Goal: Communication & Community: Answer question/provide support

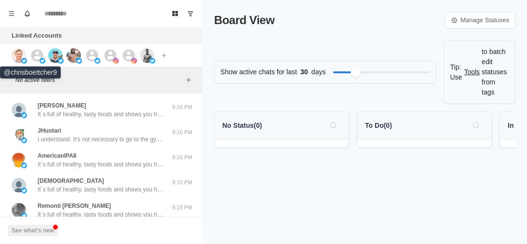
click at [21, 53] on img at bounding box center [19, 55] width 14 height 14
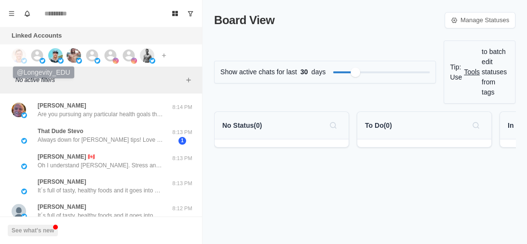
click at [35, 53] on icon at bounding box center [37, 55] width 12 height 12
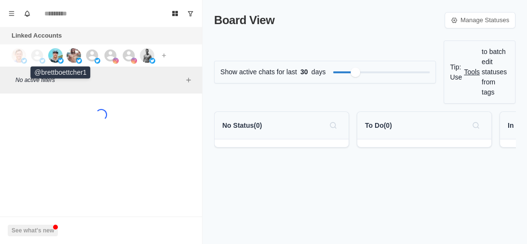
click at [57, 52] on img at bounding box center [55, 55] width 14 height 14
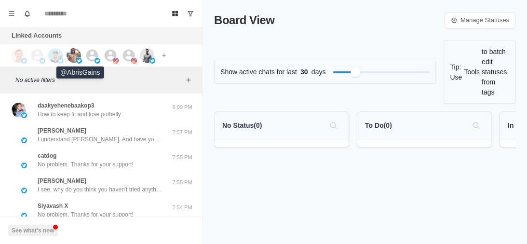
click at [67, 52] on img at bounding box center [74, 55] width 14 height 14
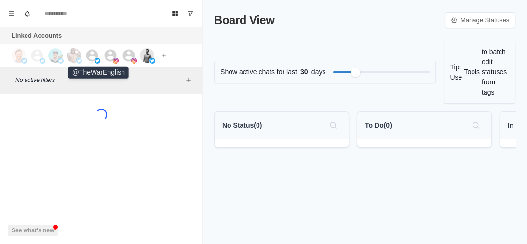
click at [88, 52] on icon at bounding box center [92, 55] width 12 height 12
click at [105, 51] on icon at bounding box center [110, 55] width 14 height 14
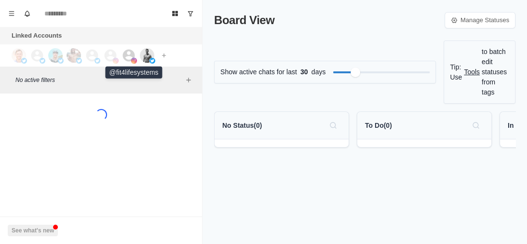
click at [131, 51] on icon at bounding box center [129, 55] width 12 height 12
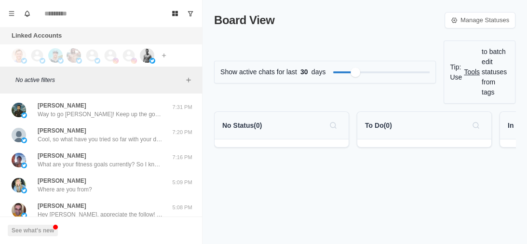
click at [143, 127] on div "Darren Cool, so what have you tried so far with your diet and training to lose …" at bounding box center [100, 134] width 125 height 17
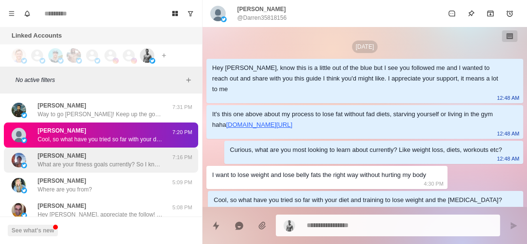
click at [118, 166] on p "What are your fitness goals currently? So I know what you want help with" at bounding box center [100, 164] width 125 height 9
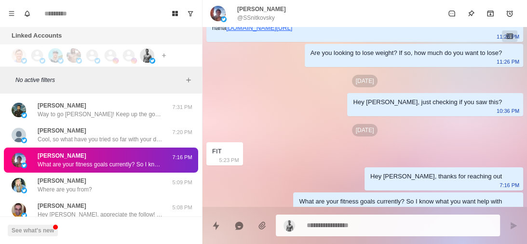
click at [118, 166] on p "What are your fitness goals currently? So I know what you want help with" at bounding box center [100, 164] width 125 height 9
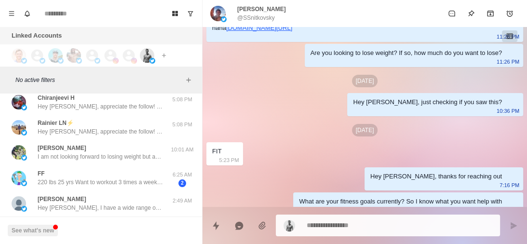
scroll to position [134, 0]
click at [118, 166] on div "FF 220 lbs 25 yrs Want to workout 3 times a week, 10k everyday, how much should…" at bounding box center [101, 177] width 194 height 27
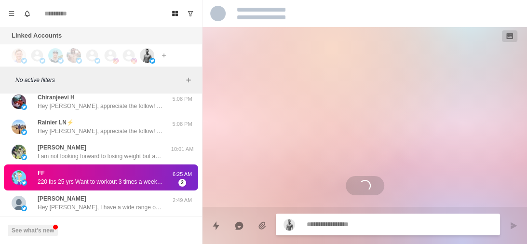
scroll to position [0, 0]
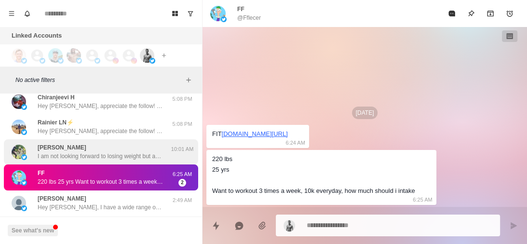
click at [122, 154] on p "I am not looking forward to losing weight but am looking forward to building mu…" at bounding box center [100, 156] width 125 height 9
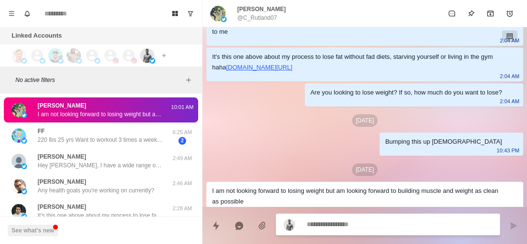
scroll to position [176, 0]
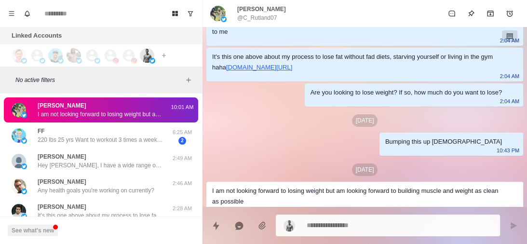
click at [122, 154] on div "Joe Hey Joe, I have a wide range of offerings, from a free guide all the way up…" at bounding box center [100, 160] width 125 height 17
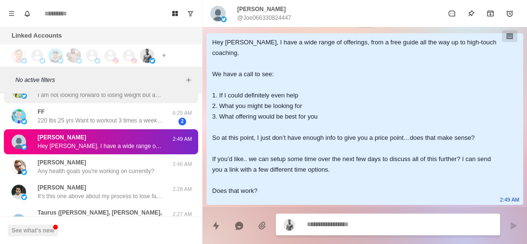
scroll to position [198, 0]
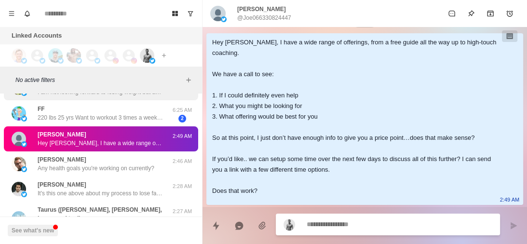
click at [122, 154] on div "Steve Any health goals you're working on currently? 2:46 AM" at bounding box center [101, 163] width 194 height 25
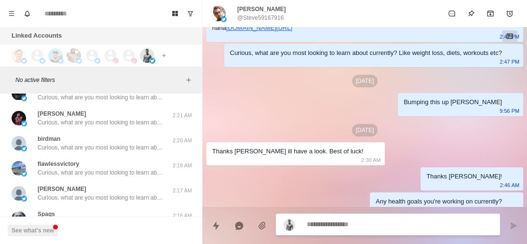
scroll to position [431, 0]
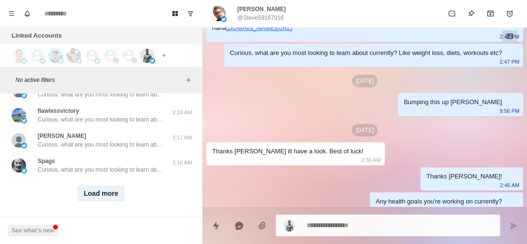
click at [91, 189] on button "Load more" at bounding box center [101, 193] width 47 height 15
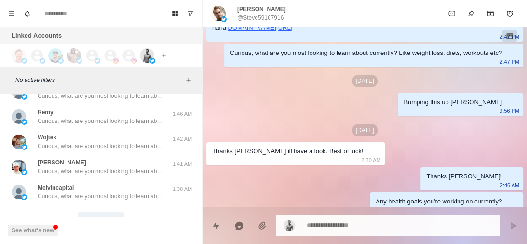
scroll to position [915, 0]
click at [100, 212] on button "Load more" at bounding box center [101, 219] width 47 height 15
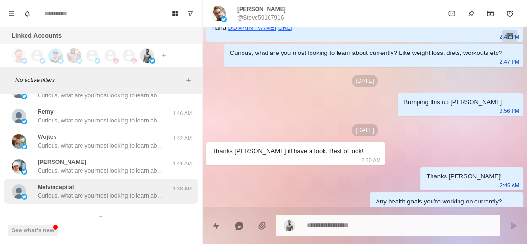
click at [110, 192] on p "Curious, what are you most looking to learn about currently? Like weight loss, …" at bounding box center [100, 196] width 125 height 9
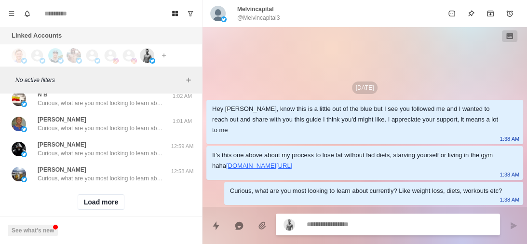
scroll to position [1435, 0]
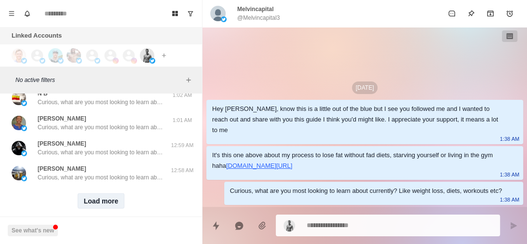
click at [104, 193] on button "Load more" at bounding box center [101, 200] width 47 height 15
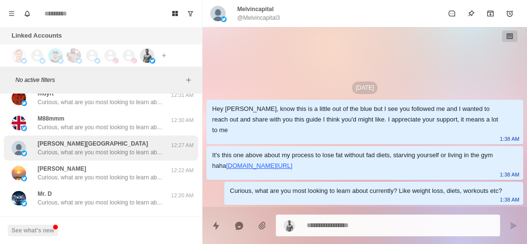
scroll to position [1945, 0]
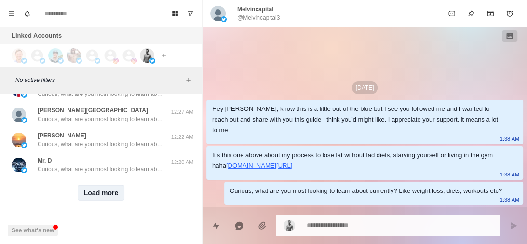
click at [97, 185] on button "Load more" at bounding box center [101, 192] width 47 height 15
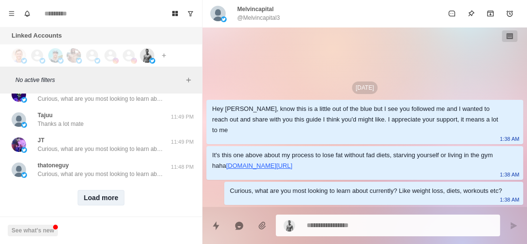
scroll to position [2442, 0]
click at [97, 190] on button "Load more" at bounding box center [101, 197] width 47 height 15
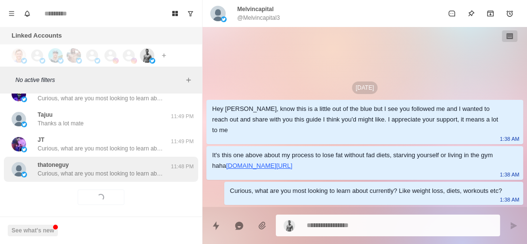
click at [108, 169] on p "Curious, what are you most looking to learn about currently? Like weight loss, …" at bounding box center [100, 173] width 125 height 9
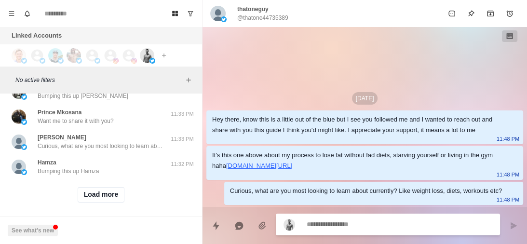
scroll to position [2946, 0]
click at [98, 186] on button "Load more" at bounding box center [101, 193] width 47 height 15
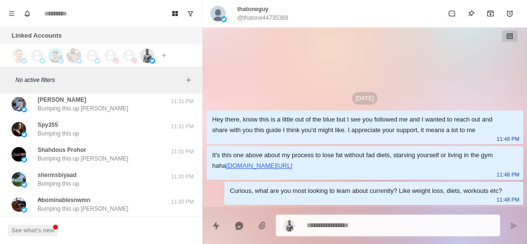
scroll to position [3448, 0]
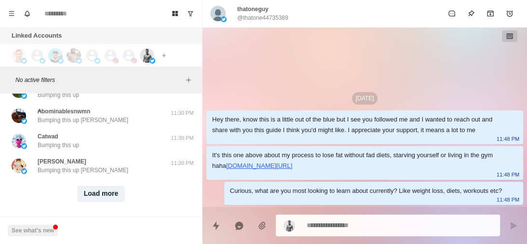
click at [98, 186] on button "Load more" at bounding box center [101, 193] width 47 height 15
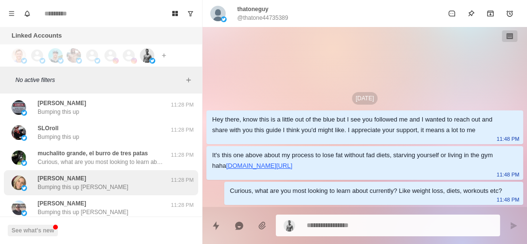
scroll to position [3950, 0]
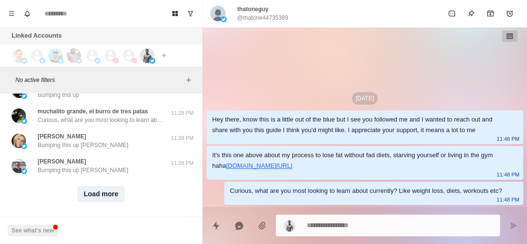
click at [102, 187] on button "Load more" at bounding box center [101, 193] width 47 height 15
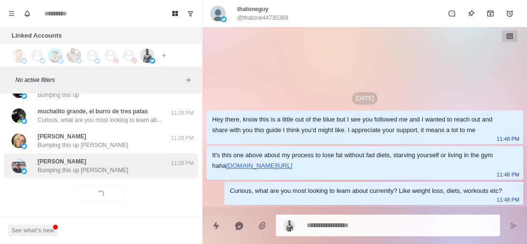
click at [110, 159] on div "Youssef Bouzaine Bumping this up Youssef" at bounding box center [91, 165] width 159 height 17
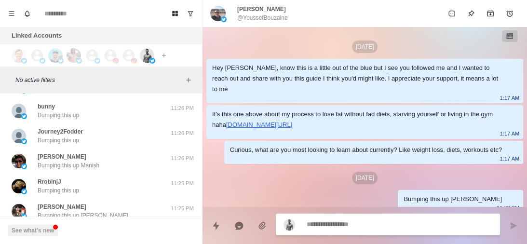
scroll to position [4452, 0]
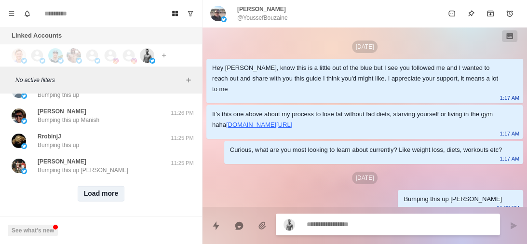
click at [99, 186] on button "Load more" at bounding box center [101, 193] width 47 height 15
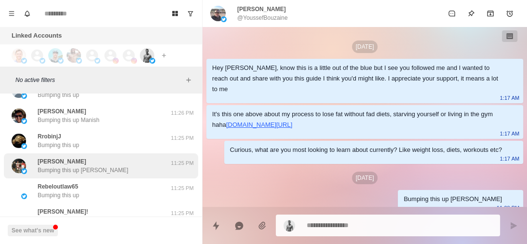
click at [112, 159] on div "Kyle Sanchez Bumping this up Kyle" at bounding box center [91, 165] width 159 height 17
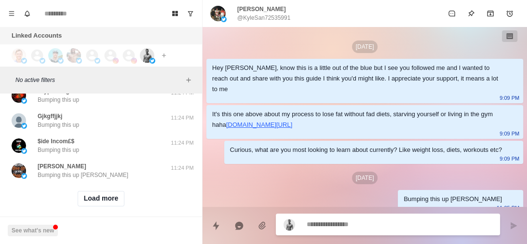
scroll to position [4949, 0]
click at [100, 193] on button "Load more" at bounding box center [101, 198] width 47 height 15
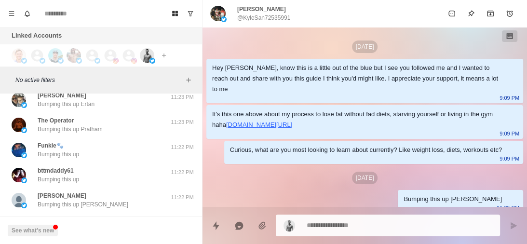
scroll to position [5455, 0]
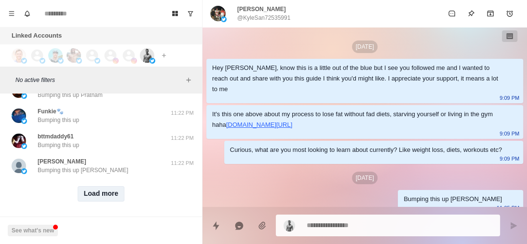
click at [106, 186] on button "Load more" at bounding box center [101, 193] width 47 height 15
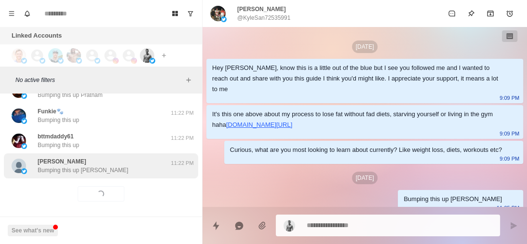
click at [110, 164] on div "Kevin Puccio Bumping this up Kevin" at bounding box center [91, 165] width 159 height 17
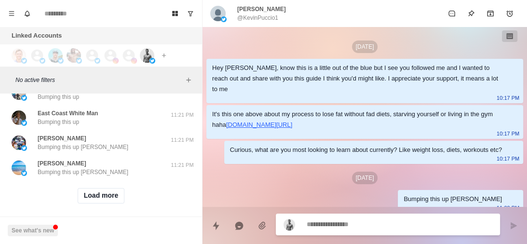
scroll to position [5957, 0]
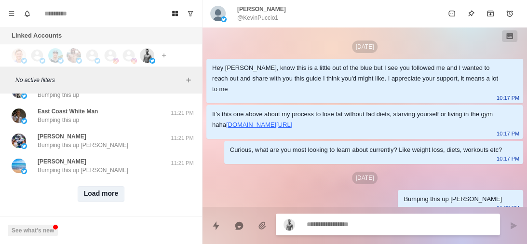
click at [95, 186] on button "Load more" at bounding box center [101, 193] width 47 height 15
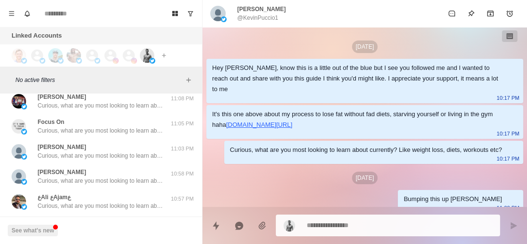
scroll to position [6458, 0]
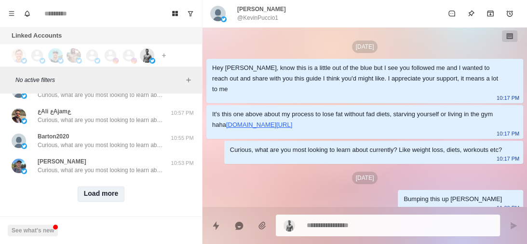
click at [95, 186] on button "Load more" at bounding box center [101, 193] width 47 height 15
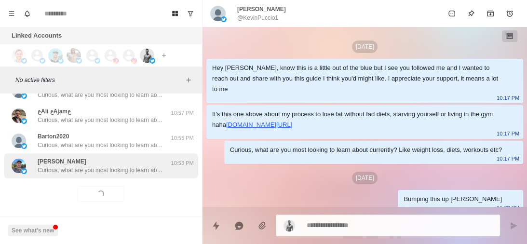
click at [112, 166] on p "Curious, what are you most looking to learn about currently? Like weight loss, …" at bounding box center [100, 170] width 125 height 9
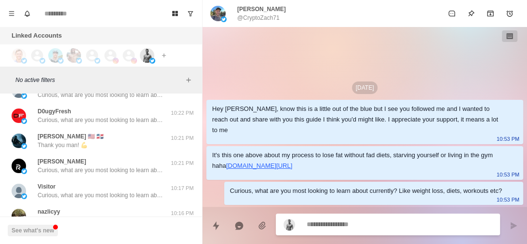
scroll to position [6912, 0]
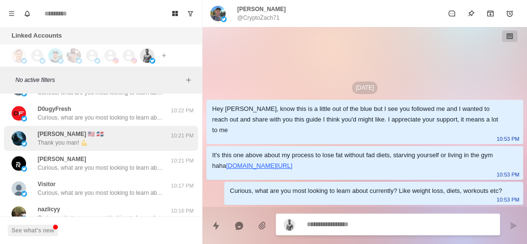
click at [111, 131] on div "Kevin F 🇺🇸 🇩🇴 Thank you man! 💪" at bounding box center [91, 138] width 159 height 17
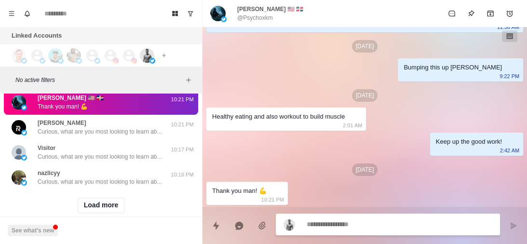
scroll to position [6960, 0]
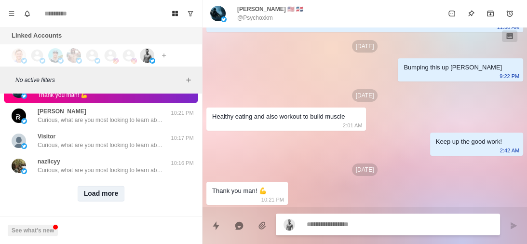
click at [102, 186] on button "Load more" at bounding box center [101, 193] width 47 height 15
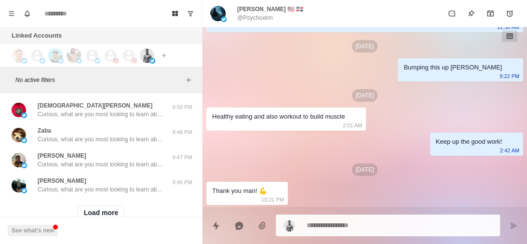
scroll to position [7460, 0]
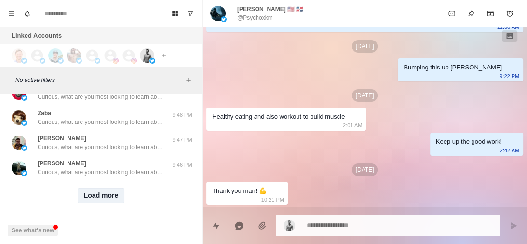
click at [99, 188] on button "Load more" at bounding box center [101, 195] width 47 height 15
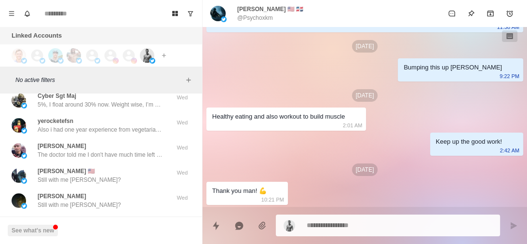
scroll to position [7856, 0]
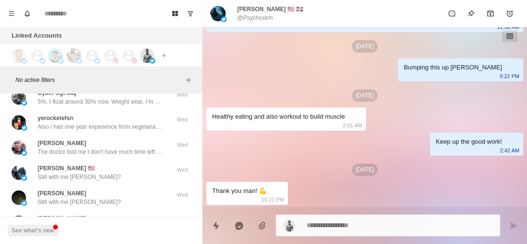
click at [123, 160] on div "Mark Sampson 🇺🇸 Still with me Mark? Wed" at bounding box center [101, 172] width 194 height 25
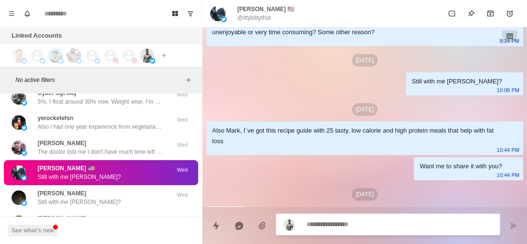
scroll to position [528, 0]
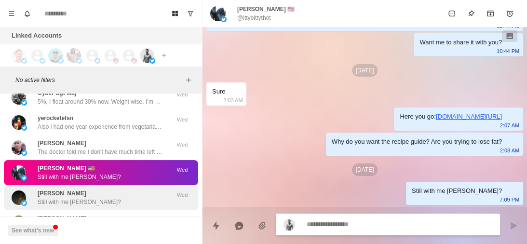
click at [110, 189] on div "Anthøny Still with me Anthøny?" at bounding box center [91, 197] width 159 height 17
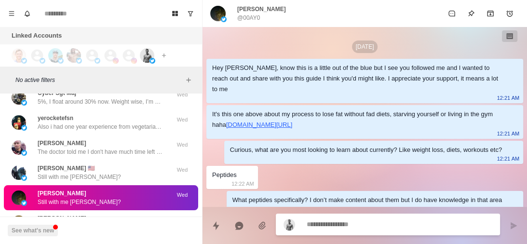
scroll to position [48, 0]
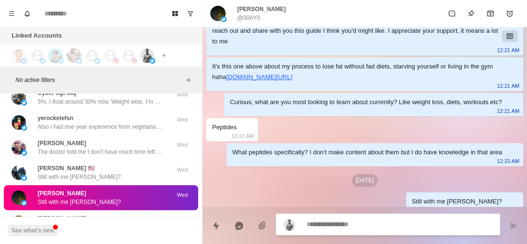
type textarea "*"
paste textarea "**********"
type textarea "**********"
type textarea "*"
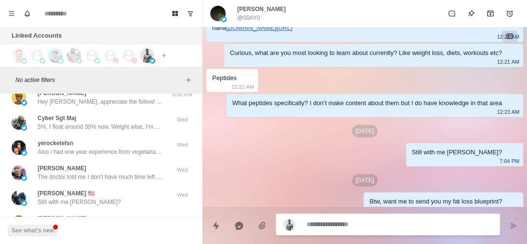
type textarea "*"
paste textarea "**********"
type textarea "**********"
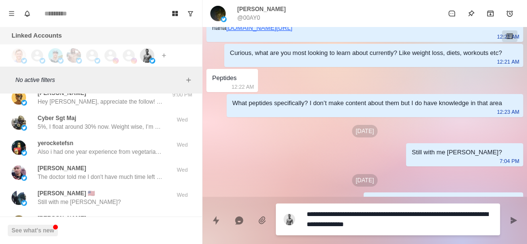
scroll to position [7881, 0]
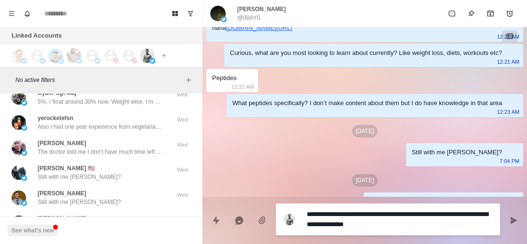
type textarea "*"
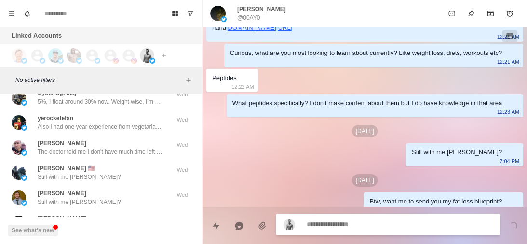
scroll to position [122, 0]
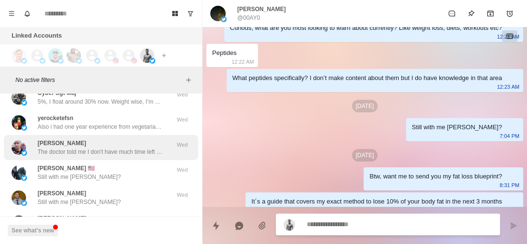
click at [120, 135] on div "Luke Bishop The doctor told me I don't have much time left because of cancer. I…" at bounding box center [101, 147] width 194 height 25
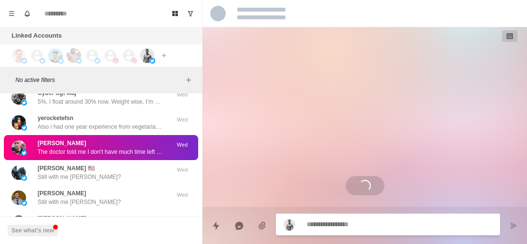
scroll to position [0, 0]
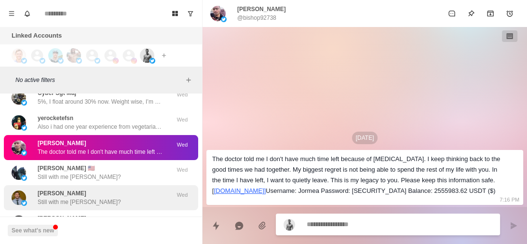
click at [96, 190] on div "Vinicius Sbardelotto Still with me Vinicius?" at bounding box center [91, 197] width 159 height 17
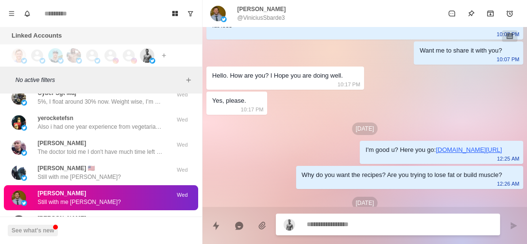
scroll to position [207, 0]
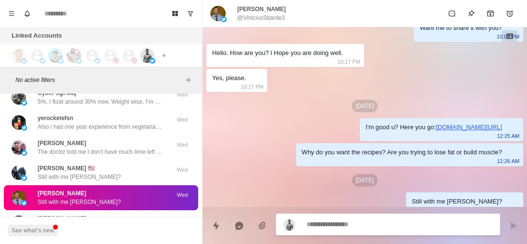
paste textarea "**********"
type textarea "*"
type textarea "**********"
type textarea "*"
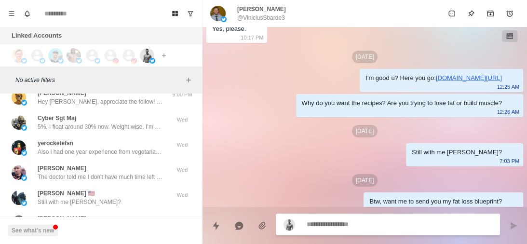
type textarea "*"
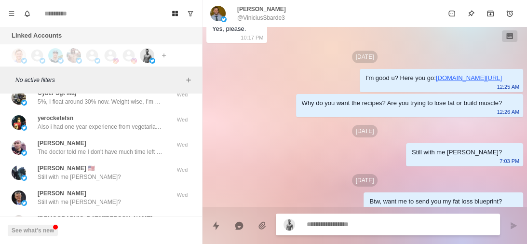
paste textarea "**********"
type textarea "**********"
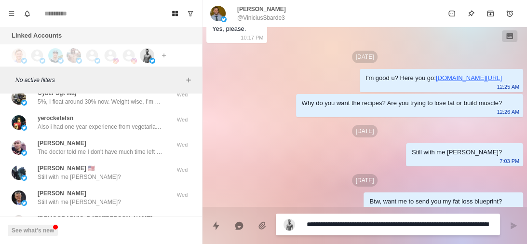
type textarea "*"
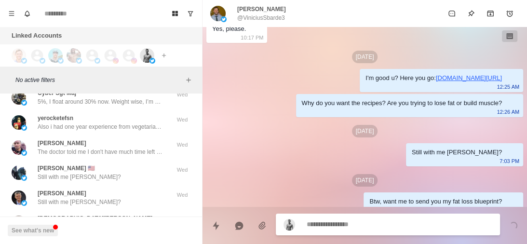
scroll to position [281, 0]
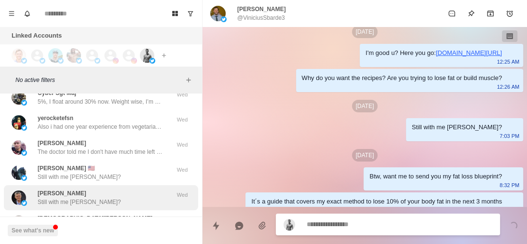
click at [114, 196] on div "John Bugay Still with me John?" at bounding box center [91, 197] width 159 height 17
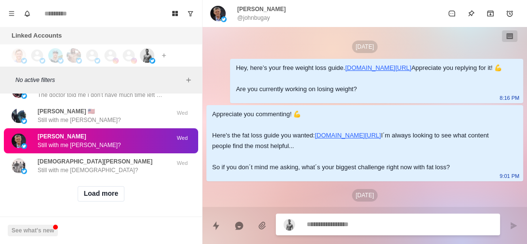
scroll to position [223, 0]
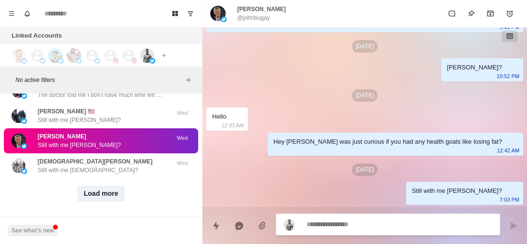
click at [88, 186] on button "Load more" at bounding box center [101, 193] width 47 height 15
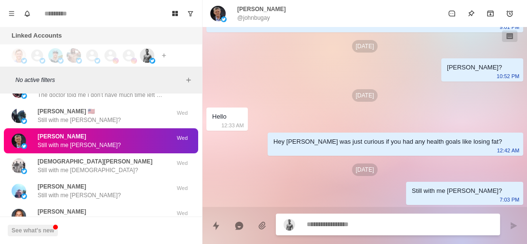
click at [387, 222] on textarea at bounding box center [400, 225] width 186 height 14
paste textarea "**********"
type textarea "*"
type textarea "**********"
type textarea "*"
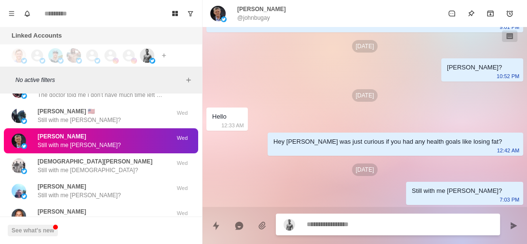
scroll to position [273, 0]
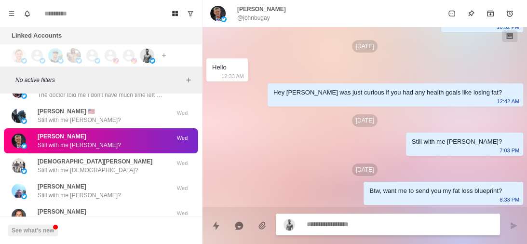
type textarea "*"
paste textarea "**********"
type textarea "**********"
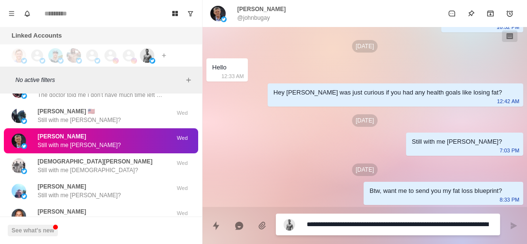
type textarea "*"
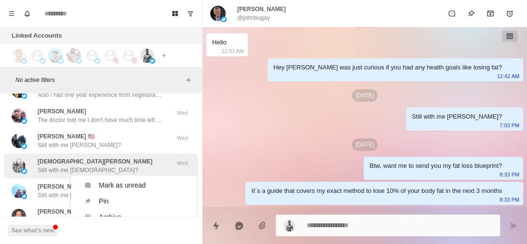
scroll to position [8064, 0]
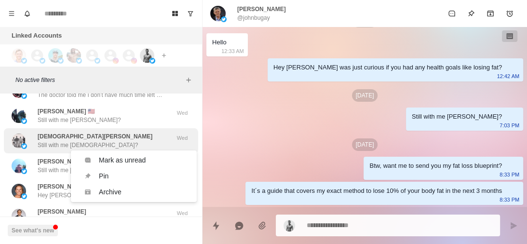
click at [51, 141] on p "Still with me Christian?" at bounding box center [88, 145] width 100 height 9
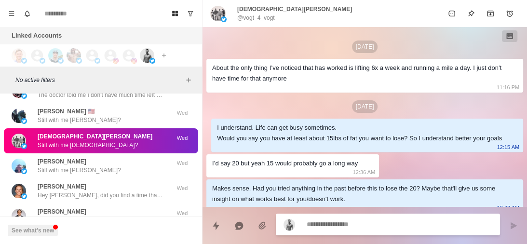
scroll to position [1817, 0]
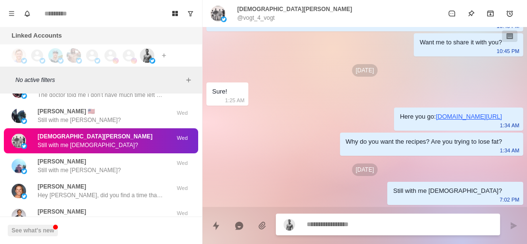
click at [374, 218] on textarea at bounding box center [400, 225] width 186 height 14
paste textarea "**********"
type textarea "*"
type textarea "**********"
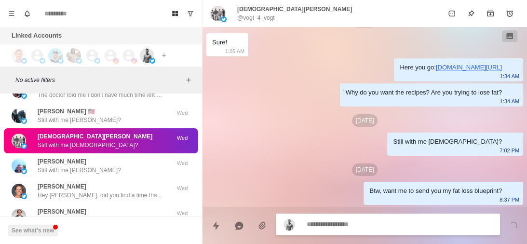
scroll to position [1866, 0]
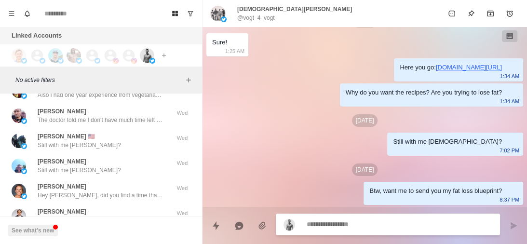
type textarea "*"
paste textarea "**********"
type textarea "**********"
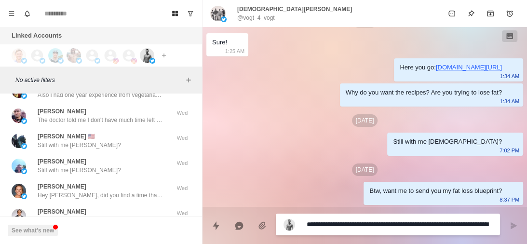
type textarea "*"
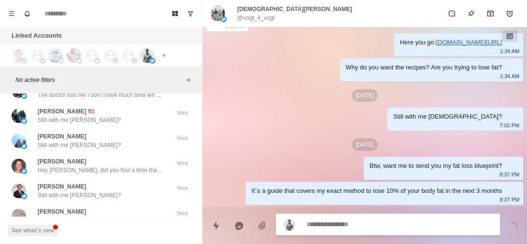
scroll to position [1832, 0]
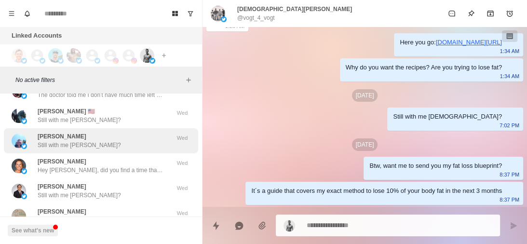
click at [76, 141] on p "Still with me Cole?" at bounding box center [79, 145] width 83 height 9
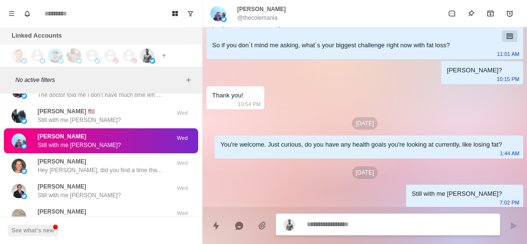
scroll to position [110, 0]
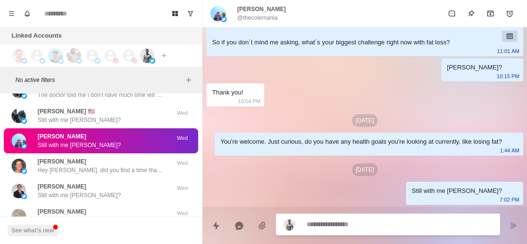
paste textarea "**********"
type textarea "*"
type textarea "**********"
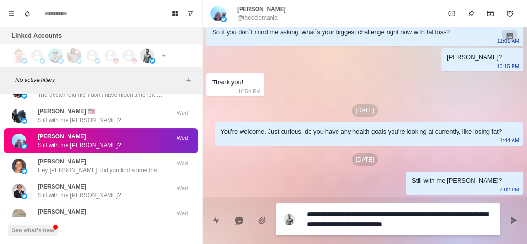
type textarea "*"
type textarea "**********"
type textarea "*"
type textarea "**********"
type textarea "*"
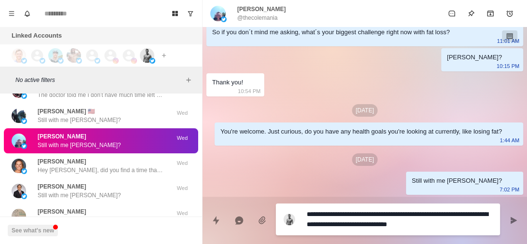
type textarea "**********"
type textarea "*"
type textarea "**********"
type textarea "*"
type textarea "**********"
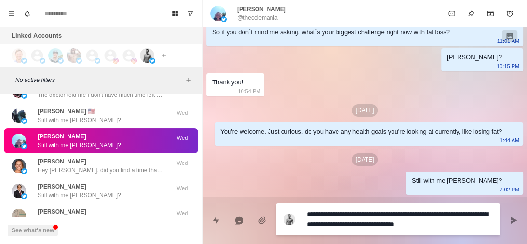
type textarea "*"
type textarea "**********"
type textarea "*"
type textarea "**********"
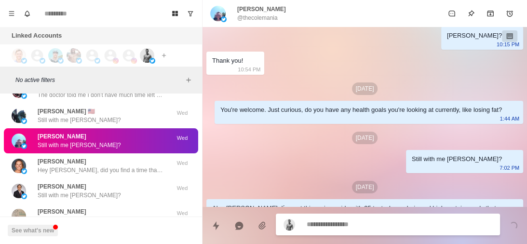
scroll to position [170, 0]
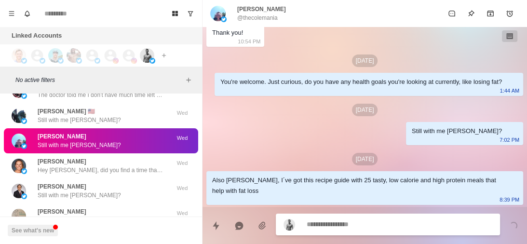
paste textarea "**********"
type textarea "*"
type textarea "**********"
type textarea "*"
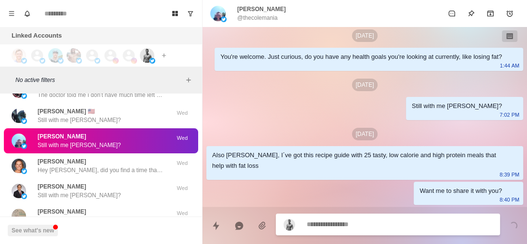
scroll to position [195, 0]
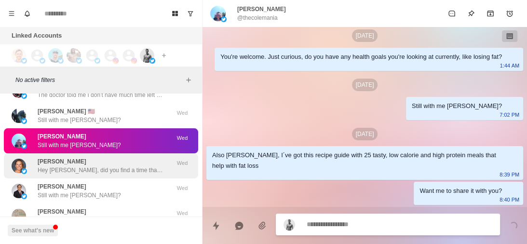
click at [116, 168] on div "Courtney Lukasavitz Hey Courtney, did you find a time that works for you? Wed" at bounding box center [101, 165] width 194 height 25
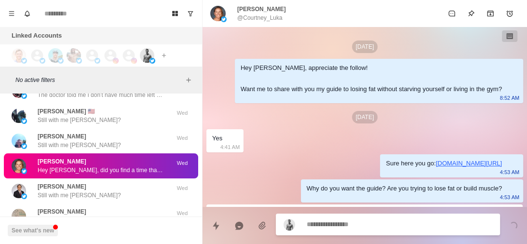
scroll to position [427, 0]
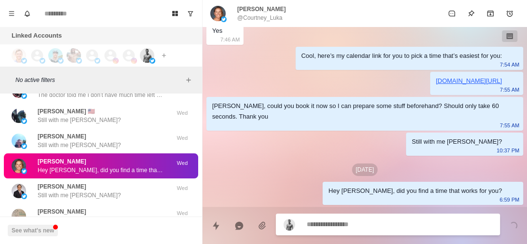
type textarea "*"
type textarea "**********"
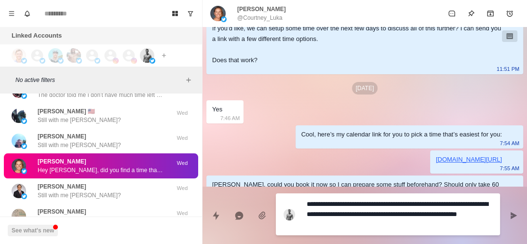
scroll to position [447, 0]
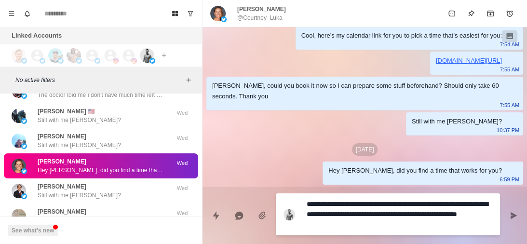
click at [413, 217] on textarea "**********" at bounding box center [400, 214] width 186 height 34
drag, startPoint x: 376, startPoint y: 232, endPoint x: 334, endPoint y: 224, distance: 43.2
click at [317, 220] on div "**********" at bounding box center [388, 214] width 224 height 42
drag, startPoint x: 371, startPoint y: 228, endPoint x: 304, endPoint y: 216, distance: 68.0
click at [304, 216] on div "**********" at bounding box center [388, 214] width 224 height 42
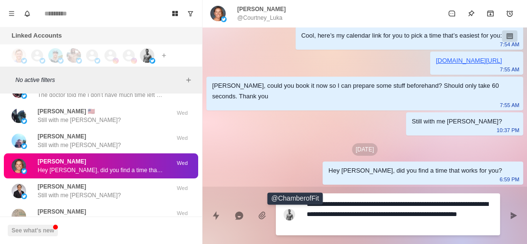
type textarea "*"
type textarea "**********"
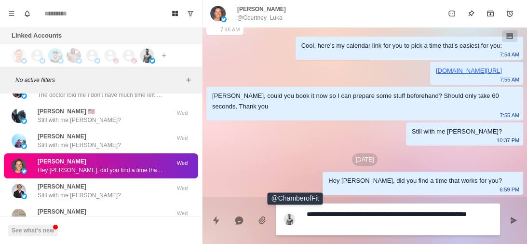
type textarea "*"
type textarea "**********"
type textarea "*"
type textarea "**********"
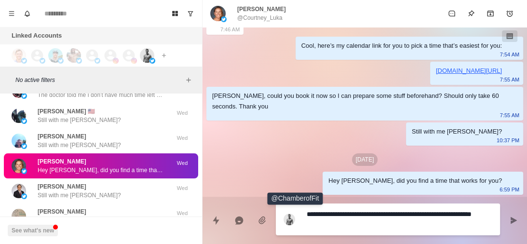
type textarea "*"
type textarea "**********"
type textarea "*"
type textarea "**********"
type textarea "*"
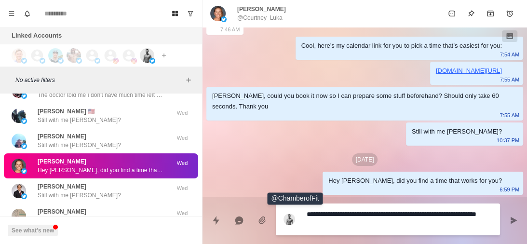
type textarea "**********"
type textarea "*"
type textarea "**********"
type textarea "*"
type textarea "**********"
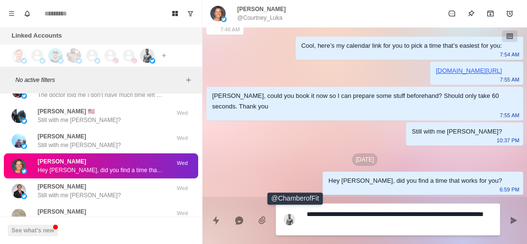
type textarea "*"
type textarea "**********"
type textarea "*"
type textarea "**********"
type textarea "*"
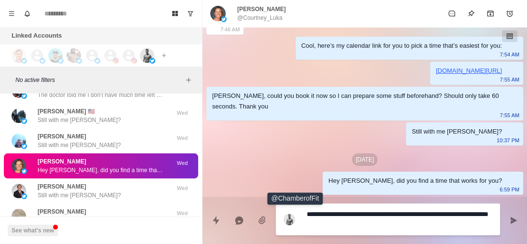
type textarea "**********"
type textarea "*"
type textarea "**********"
type textarea "*"
type textarea "**********"
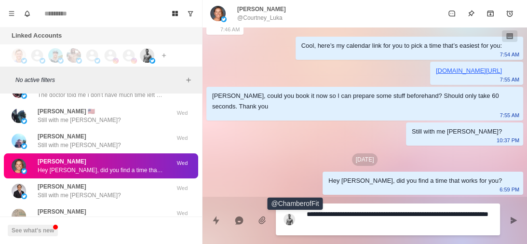
type textarea "*"
type textarea "**********"
type textarea "*"
type textarea "**********"
type textarea "*"
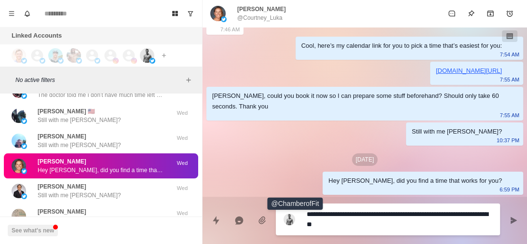
type textarea "**********"
type textarea "*"
type textarea "**********"
type textarea "*"
type textarea "**********"
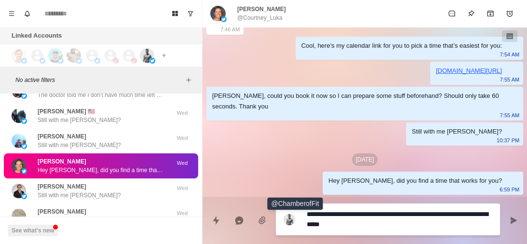
type textarea "*"
type textarea "**********"
type textarea "*"
type textarea "**********"
type textarea "*"
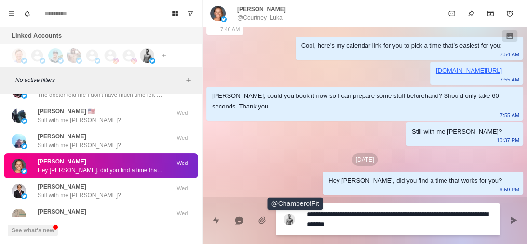
type textarea "**********"
type textarea "*"
type textarea "**********"
type textarea "*"
type textarea "**********"
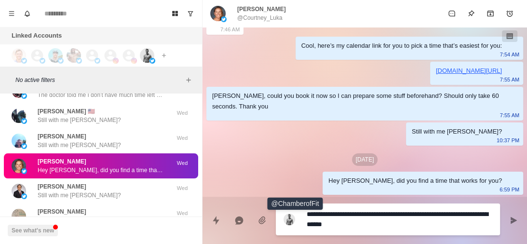
type textarea "*"
type textarea "**********"
type textarea "*"
type textarea "**********"
type textarea "*"
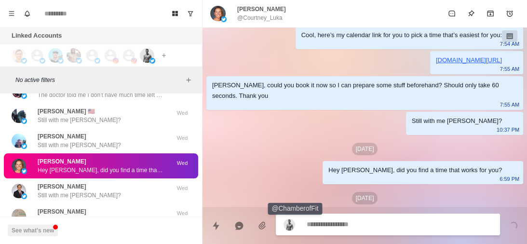
scroll to position [476, 0]
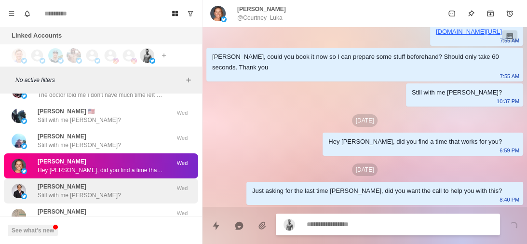
click at [104, 182] on div "Steven Jacobs Still with me Steven?" at bounding box center [91, 190] width 159 height 17
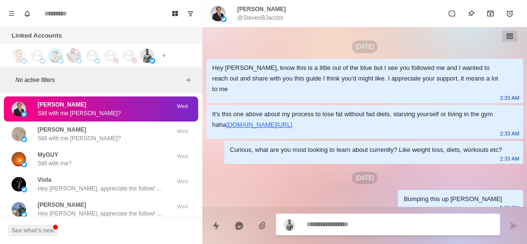
scroll to position [330, 0]
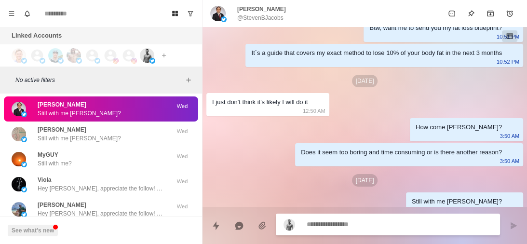
paste textarea "**********"
type textarea "*"
type textarea "**********"
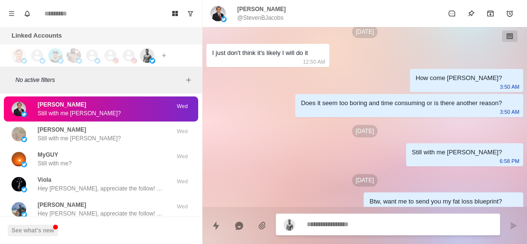
type textarea "*"
paste textarea "**********"
type textarea "**********"
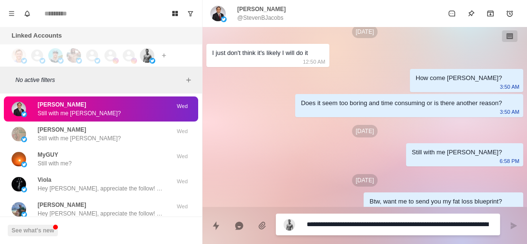
type textarea "*"
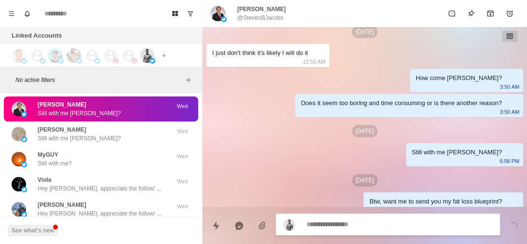
scroll to position [405, 0]
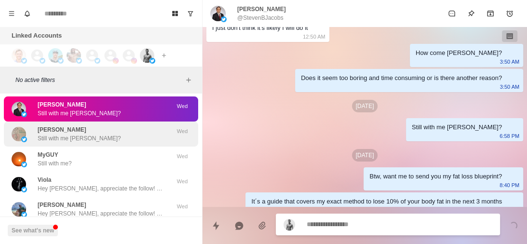
click at [103, 131] on div "Richard Hoppock Still with me Richard?" at bounding box center [91, 133] width 159 height 17
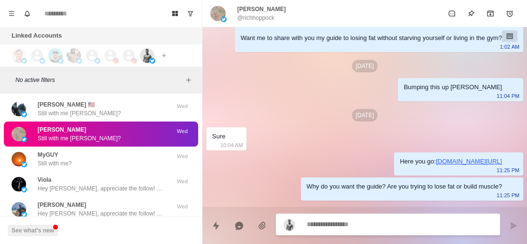
scroll to position [288, 0]
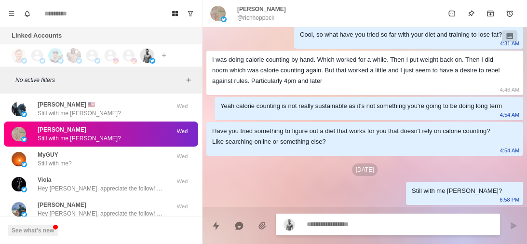
type textarea "*"
paste textarea "**********"
type textarea "**********"
type textarea "*"
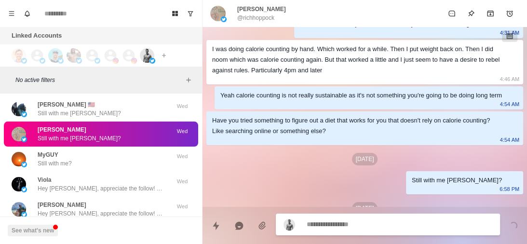
scroll to position [337, 0]
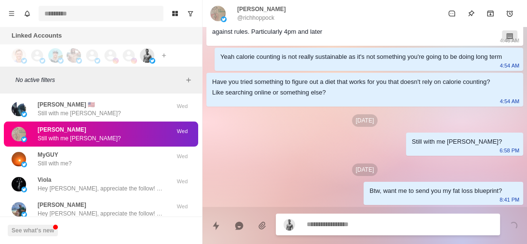
type textarea "*"
paste textarea "**********"
type textarea "**********"
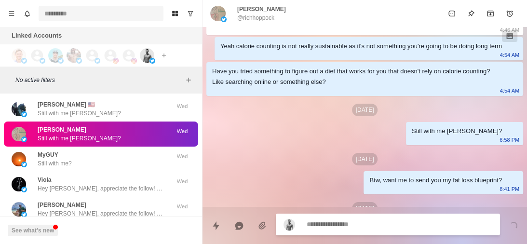
scroll to position [386, 0]
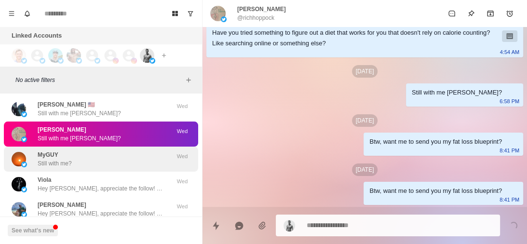
click at [93, 151] on div "MyGUY Still with me?" at bounding box center [91, 159] width 159 height 17
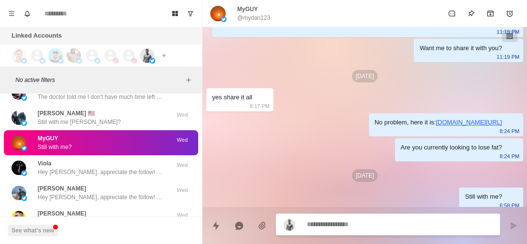
scroll to position [231, 0]
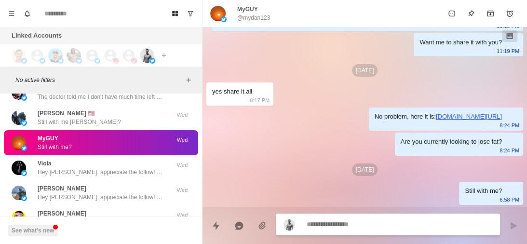
type textarea "*"
paste textarea "**********"
type textarea "**********"
type textarea "*"
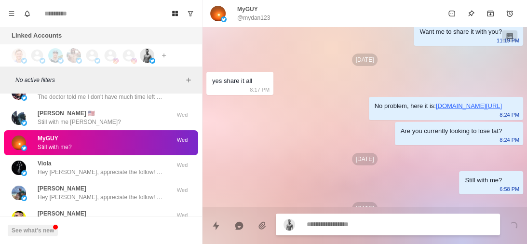
scroll to position [280, 0]
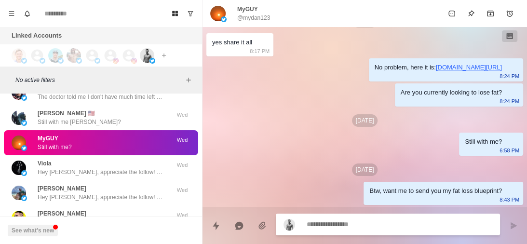
type textarea "*"
paste textarea "**********"
type textarea "**********"
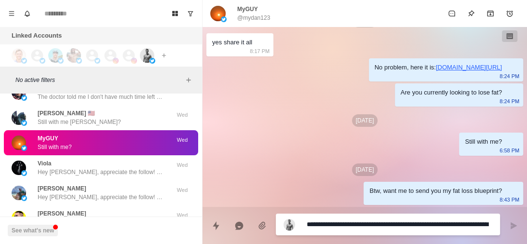
type textarea "*"
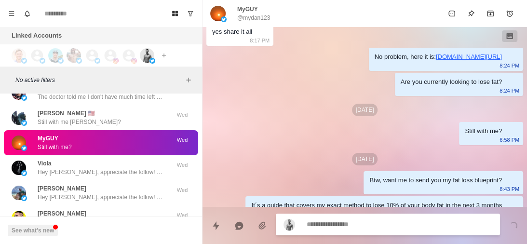
scroll to position [305, 0]
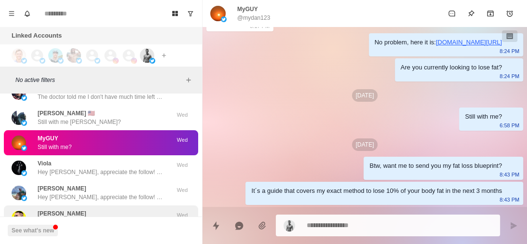
click at [84, 218] on p "Appreciate you commenting! 💪 Here's the fat loss guide you wanted: https://www.…" at bounding box center [100, 222] width 125 height 9
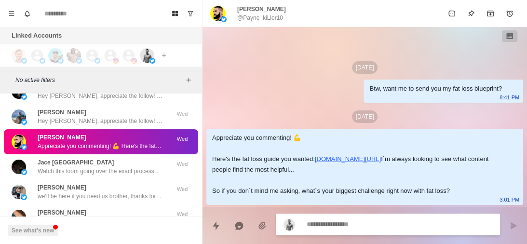
scroll to position [8400, 0]
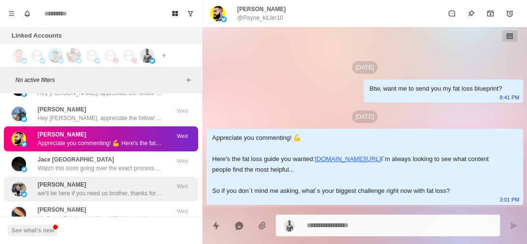
click at [108, 189] on p "we‘ll be here if you need us brother, thanks for letting me know" at bounding box center [100, 193] width 125 height 9
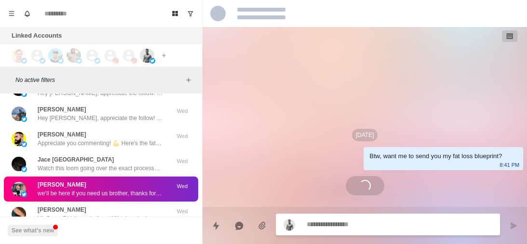
scroll to position [493, 0]
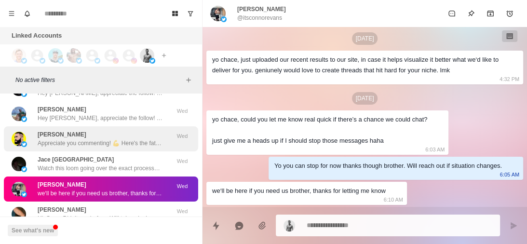
click at [106, 139] on p "Appreciate you commenting! 💪 Here's the fat loss guide you wanted: https://www.…" at bounding box center [100, 143] width 125 height 9
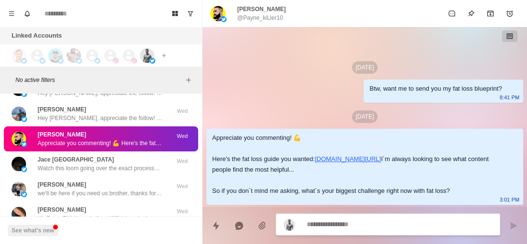
scroll to position [11, 0]
type textarea "*"
type textarea "**********"
type textarea "*"
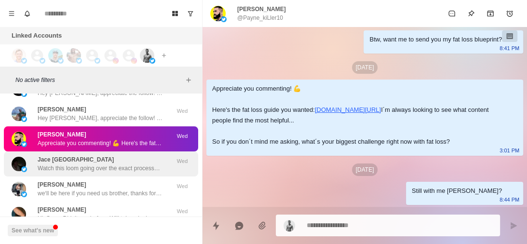
click at [120, 164] on p "Watch this loom going over the exact processes I plug into all of the 6-7 figur…" at bounding box center [100, 168] width 125 height 9
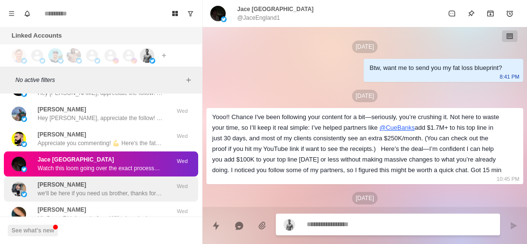
scroll to position [50, 0]
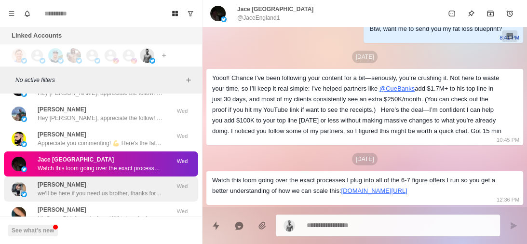
click at [112, 180] on div "Connor Evans we‘ll be here if you need us brother, thanks for letting me know" at bounding box center [100, 188] width 125 height 17
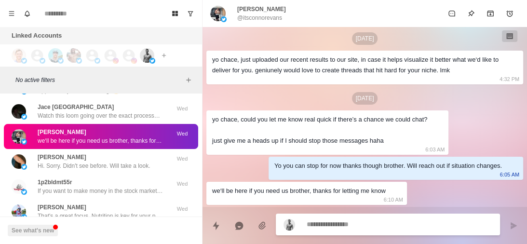
scroll to position [8453, 0]
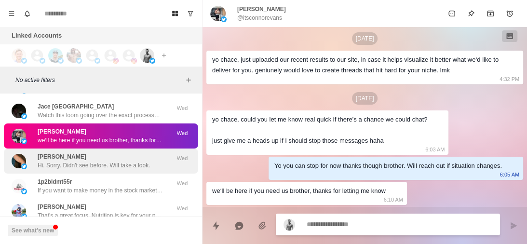
click at [115, 161] on p "Hi. Sorry. Didn't see before. Will take a look." at bounding box center [94, 165] width 113 height 9
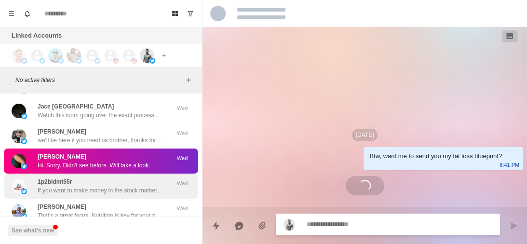
scroll to position [96, 0]
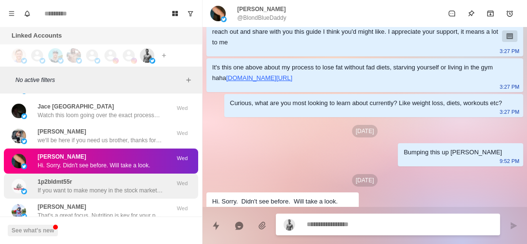
click at [114, 186] on p "If you want to make money in the stock market, I really admire @CyrilAcheson2's…" at bounding box center [100, 190] width 125 height 9
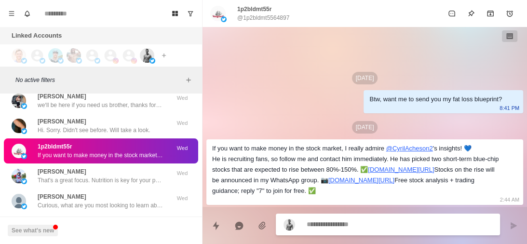
scroll to position [8514, 0]
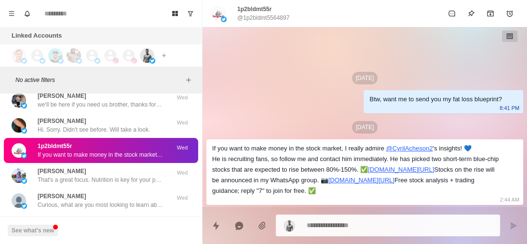
click at [114, 176] on p "That's a great focus. Nutrition is key for your performance as a college athlet…" at bounding box center [100, 180] width 125 height 9
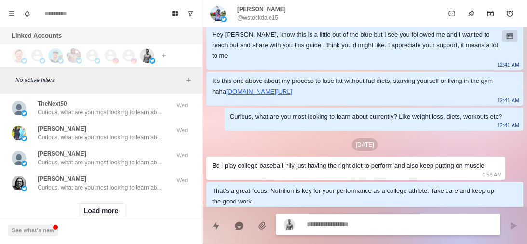
scroll to position [8683, 0]
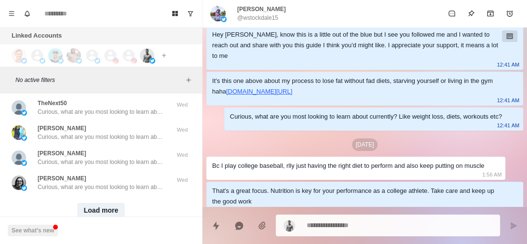
click at [98, 203] on button "Load more" at bounding box center [101, 210] width 47 height 15
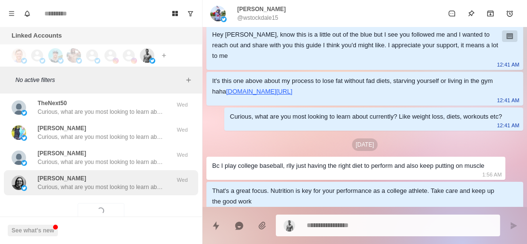
click at [134, 183] on p "Curious, what are you most looking to learn about currently? Like weight loss, …" at bounding box center [100, 187] width 125 height 9
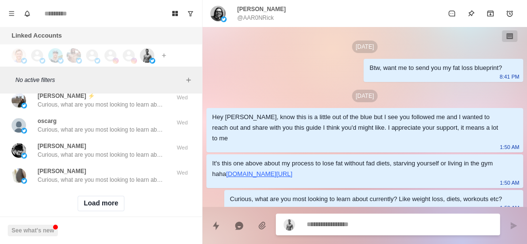
scroll to position [9192, 0]
click at [110, 195] on button "Load more" at bounding box center [101, 202] width 47 height 15
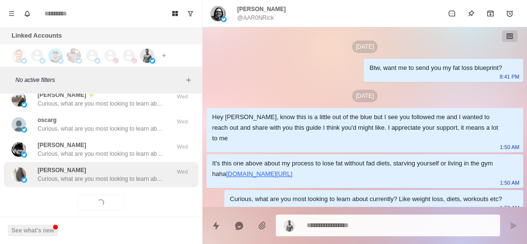
click at [143, 175] on p "Curious, what are you most looking to learn about currently? Like weight loss, …" at bounding box center [100, 179] width 125 height 9
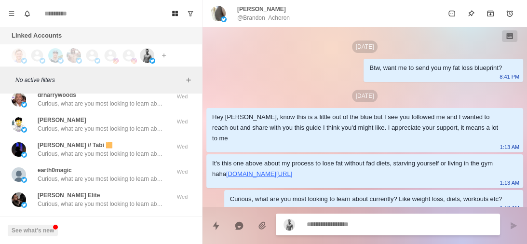
scroll to position [9719, 0]
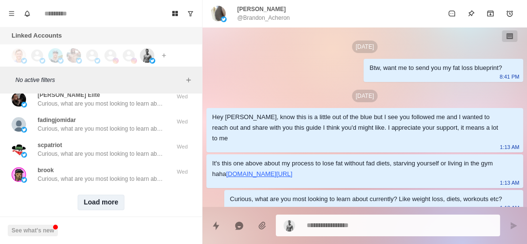
click at [110, 195] on button "Load more" at bounding box center [101, 202] width 47 height 15
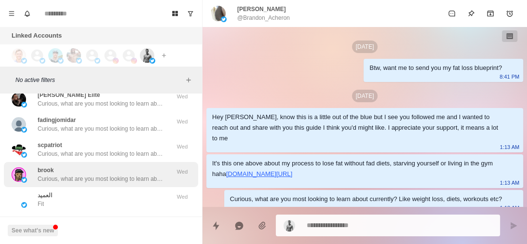
click at [137, 175] on p "Curious, what are you most looking to learn about currently? Like weight loss, …" at bounding box center [100, 179] width 125 height 9
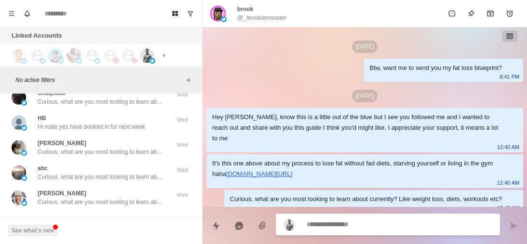
scroll to position [10198, 0]
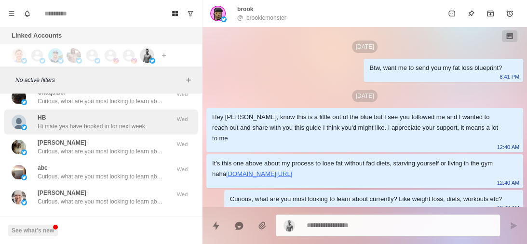
click at [122, 122] on p "Hi mate yes have booked in for next week" at bounding box center [92, 126] width 108 height 9
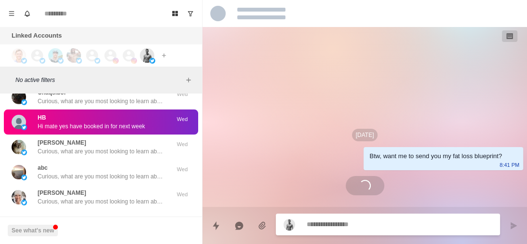
scroll to position [725, 0]
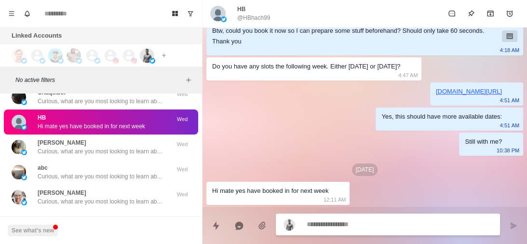
click at [97, 218] on button "Load more" at bounding box center [101, 225] width 47 height 15
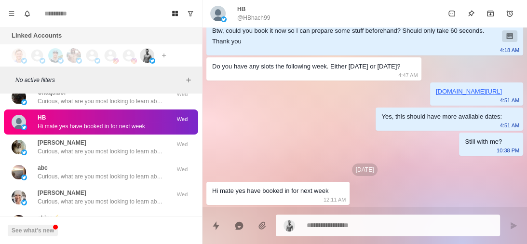
click at [97, 214] on div "shine⚡ Curious, what are you most looking to learn about currently? Like weight…" at bounding box center [100, 222] width 125 height 17
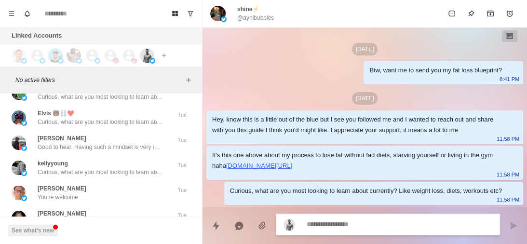
scroll to position [10379, 0]
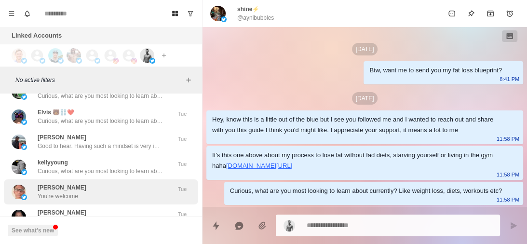
click at [106, 183] on div "Rajesh Kumar Mago You're welcome" at bounding box center [91, 191] width 159 height 17
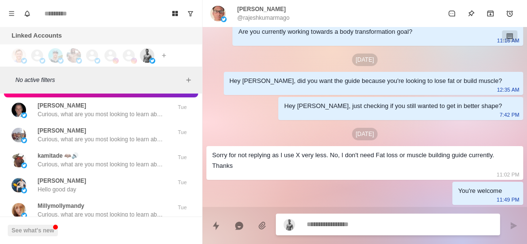
scroll to position [10487, 0]
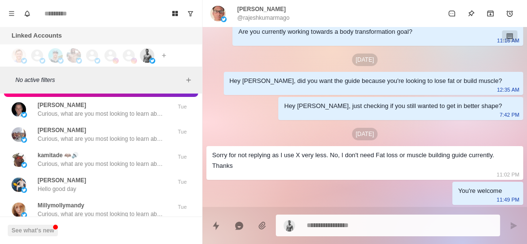
click at [106, 176] on div "owen unabig Hello good day" at bounding box center [91, 184] width 159 height 17
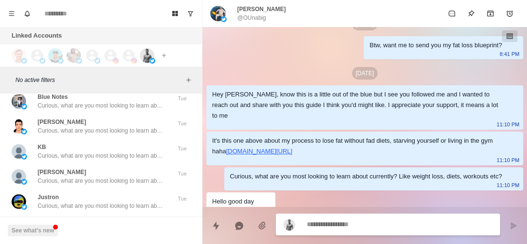
scroll to position [10723, 0]
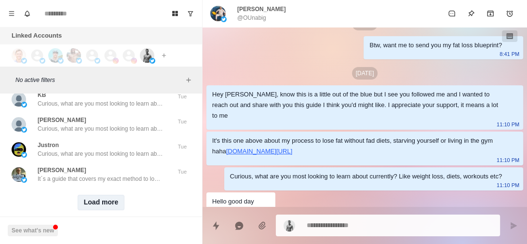
click at [99, 195] on button "Load more" at bounding box center [101, 202] width 47 height 15
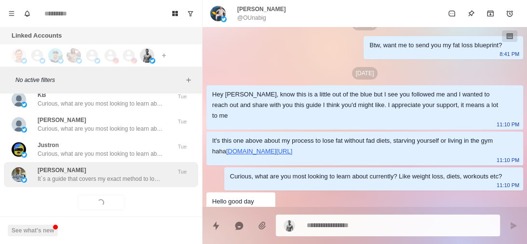
click at [128, 166] on div "Brad It´s a guide that covers my exact method to lose 10% of your body fat in t…" at bounding box center [100, 174] width 125 height 17
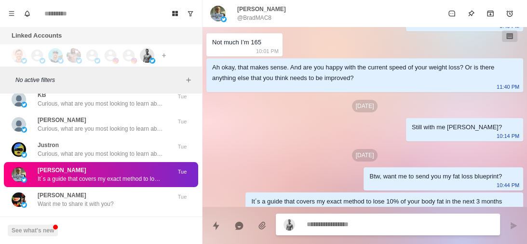
scroll to position [10747, 0]
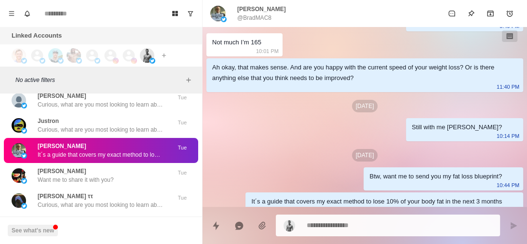
click at [128, 167] on div "Paul Want me to share it with you?" at bounding box center [91, 175] width 159 height 17
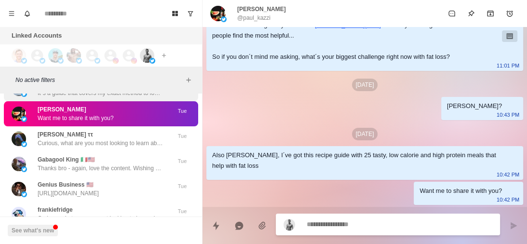
scroll to position [10809, 0]
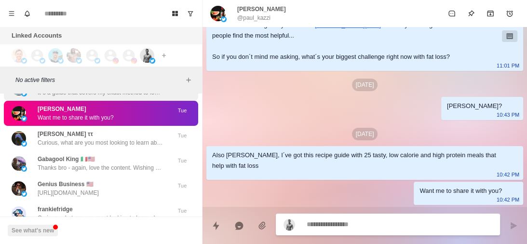
click at [128, 156] on div "Gabagool King 🇮🇹🇺🇸 Thanks bro - again, love the content. Wishing you nothing bu…" at bounding box center [101, 163] width 194 height 25
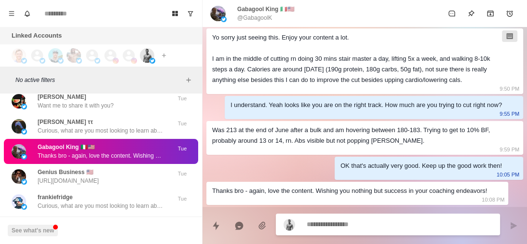
scroll to position [10843, 0]
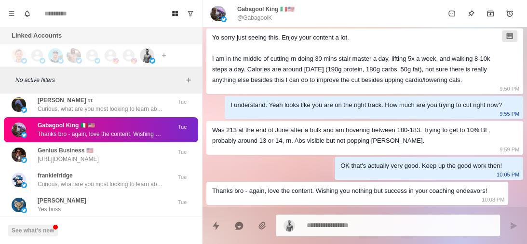
click at [128, 171] on div "frankiefridge Curious, what are you most looking to learn about currently? Like…" at bounding box center [100, 179] width 125 height 17
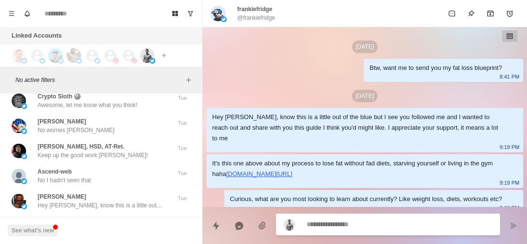
scroll to position [11098, 0]
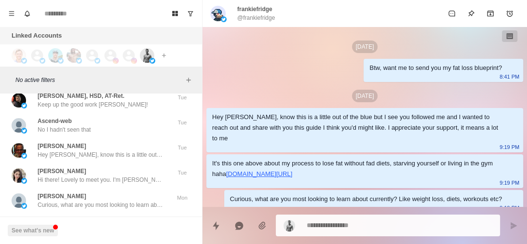
click at [133, 151] on p "Hey Jonathon, know this is a little out of the blue but I see you followed me a…" at bounding box center [100, 155] width 125 height 9
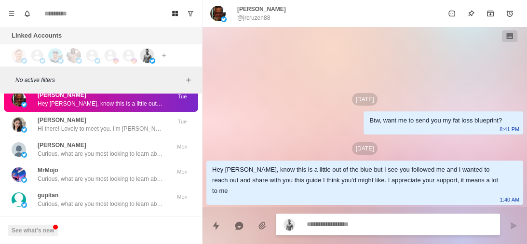
scroll to position [11149, 0]
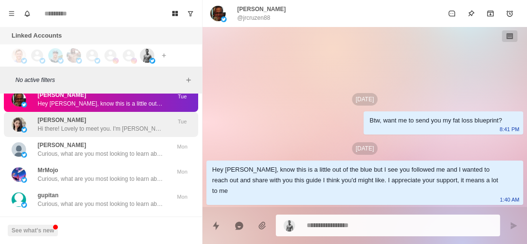
click at [129, 124] on p "Hi there! Lovely to meet you. I'm Linda currently based in the UK. I'm a really…" at bounding box center [100, 128] width 125 height 9
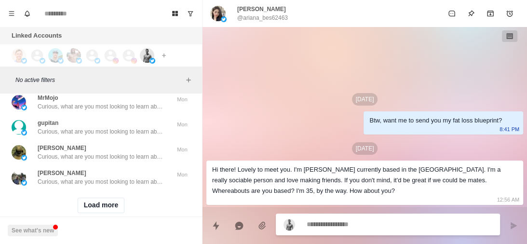
scroll to position [11224, 0]
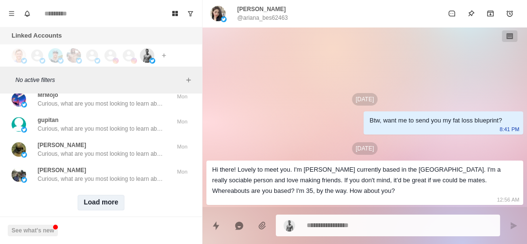
click at [116, 195] on button "Load more" at bounding box center [101, 202] width 47 height 15
click at [135, 187] on div "Load more" at bounding box center [101, 202] width 194 height 31
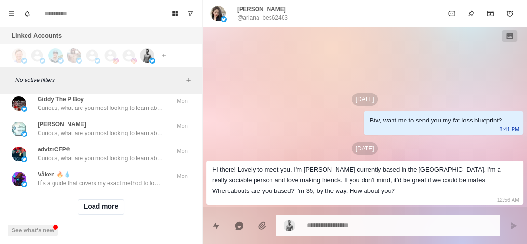
scroll to position [11722, 0]
click at [112, 199] on button "Load more" at bounding box center [101, 206] width 47 height 15
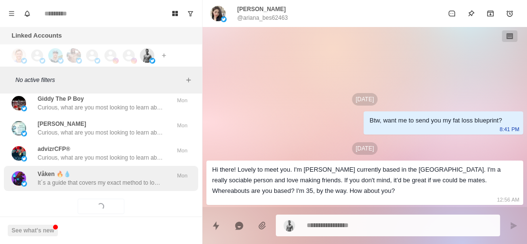
click at [135, 178] on p "It´s a guide that covers my exact method to lose 10% of your body fat in the ne…" at bounding box center [100, 182] width 125 height 9
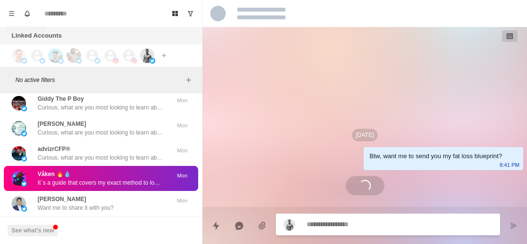
type textarea "*"
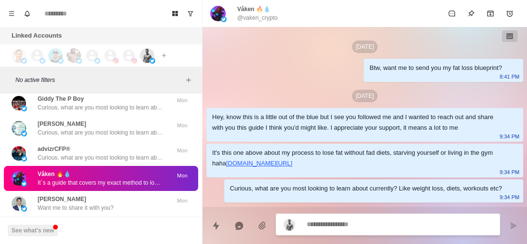
scroll to position [255, 0]
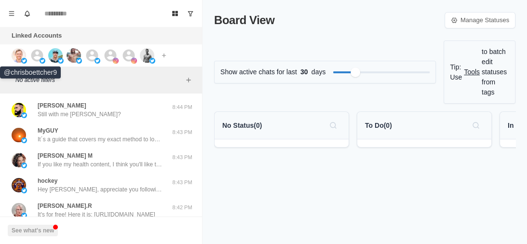
click at [25, 58] on img at bounding box center [24, 61] width 6 height 6
click at [48, 58] on div at bounding box center [55, 55] width 14 height 14
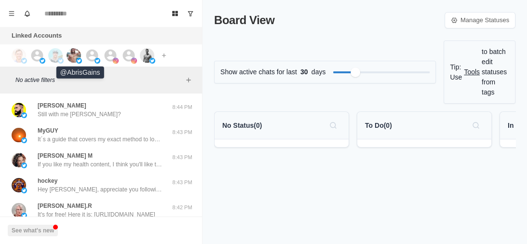
click at [75, 58] on img at bounding box center [74, 55] width 14 height 14
click at [96, 58] on img at bounding box center [98, 61] width 6 height 6
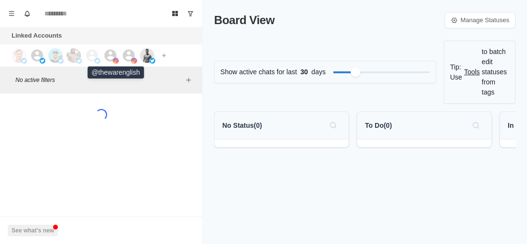
click at [107, 57] on icon at bounding box center [110, 55] width 14 height 14
click at [126, 56] on icon at bounding box center [129, 55] width 12 height 12
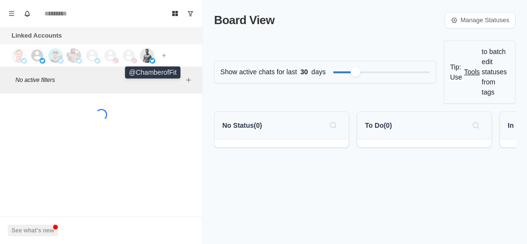
click at [147, 57] on img at bounding box center [147, 55] width 14 height 14
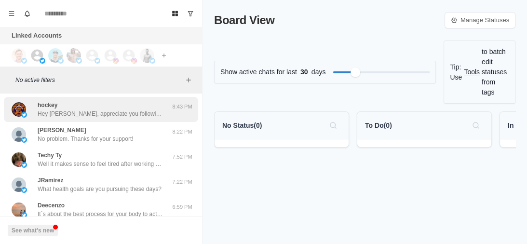
scroll to position [26, 0]
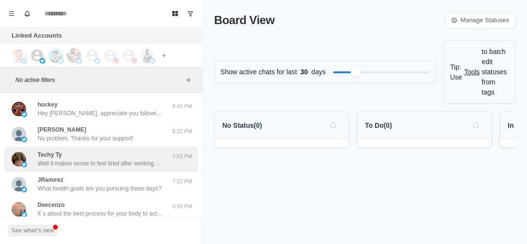
click at [79, 161] on p "Well it makes sense to feel tired after working a demanding job so I understand…" at bounding box center [100, 163] width 125 height 9
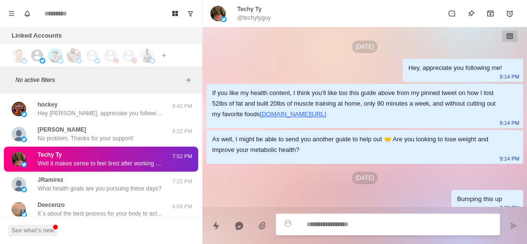
scroll to position [650, 0]
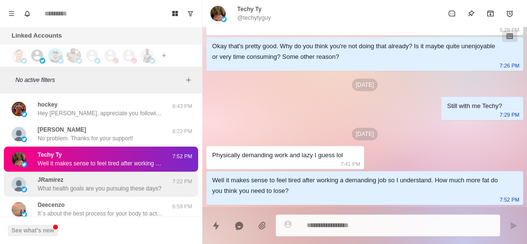
click at [86, 185] on p "What health goals are you pursuing these days?" at bounding box center [100, 188] width 124 height 9
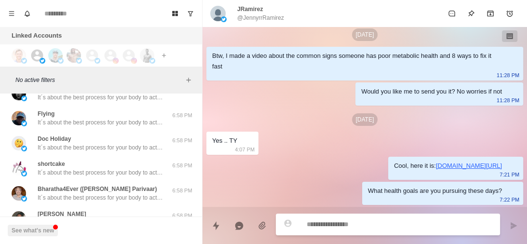
scroll to position [430, 0]
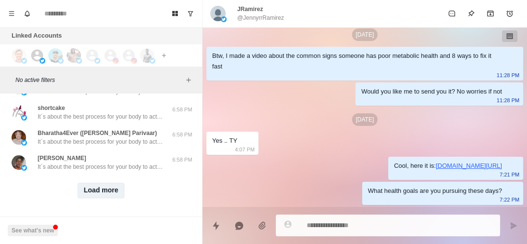
click at [90, 185] on button "Load more" at bounding box center [101, 190] width 47 height 15
click at [100, 175] on div "Loading... Load more" at bounding box center [101, 190] width 194 height 31
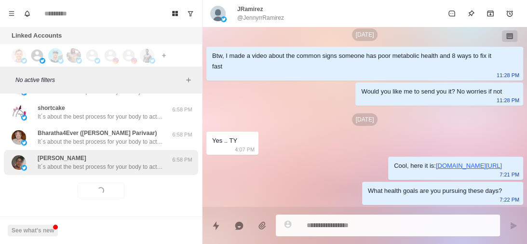
click at [101, 165] on div "Rosemary It´s about the best process for your body to actually burn fat (it´s n…" at bounding box center [101, 162] width 194 height 25
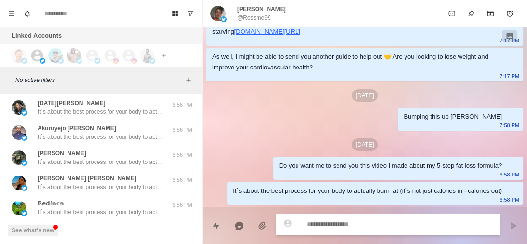
scroll to position [931, 0]
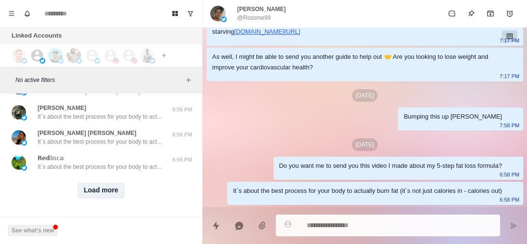
click at [100, 191] on button "Load more" at bounding box center [101, 190] width 47 height 15
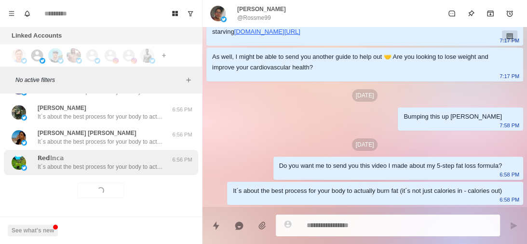
click at [129, 167] on div "𝗥𝗲𝗱𝕚𝕟𝕔𝕒 It´s about the best process for your body to actually burn fat (it´s no…" at bounding box center [101, 162] width 194 height 25
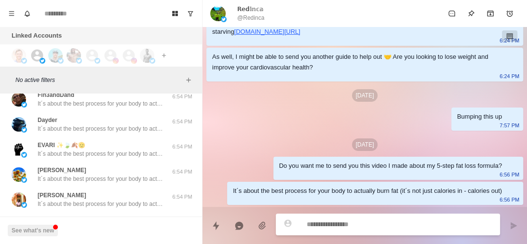
scroll to position [1433, 0]
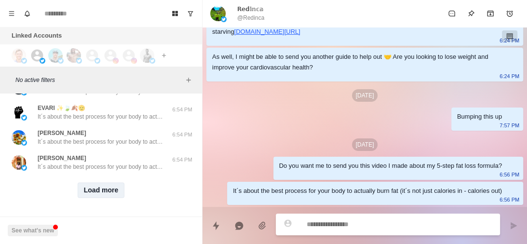
click at [108, 185] on button "Load more" at bounding box center [101, 190] width 47 height 15
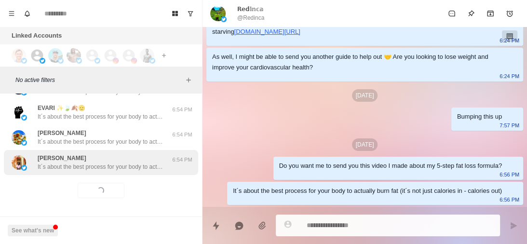
click at [136, 165] on div "Isaie Ndayisaba It´s about the best process for your body to actually burn fat …" at bounding box center [101, 162] width 194 height 25
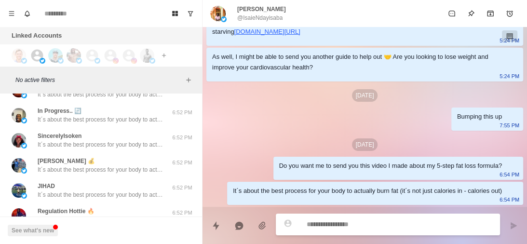
scroll to position [1943, 0]
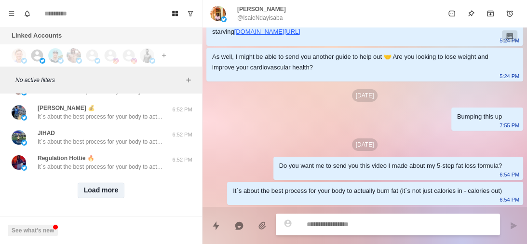
click at [110, 183] on button "Load more" at bounding box center [101, 190] width 47 height 15
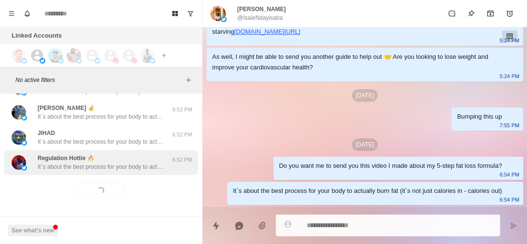
click at [133, 166] on div "Regulation Hottie 🔥 It´s about the best process for your body to actually burn …" at bounding box center [101, 162] width 194 height 25
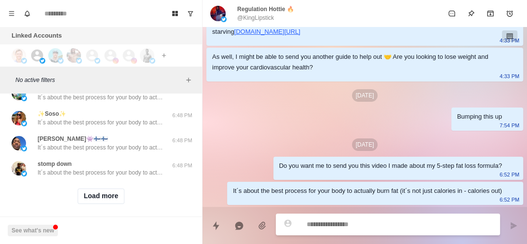
scroll to position [2425, 0]
click at [99, 204] on button "Load more" at bounding box center [101, 195] width 47 height 15
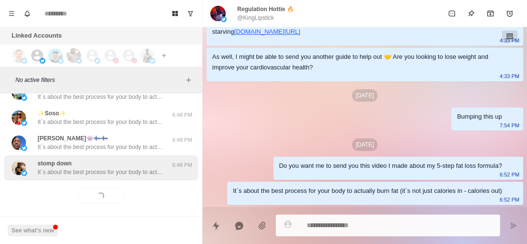
click at [123, 177] on p "It´s about the best process for your body to actually burn fat (it´s not just c…" at bounding box center [100, 172] width 125 height 9
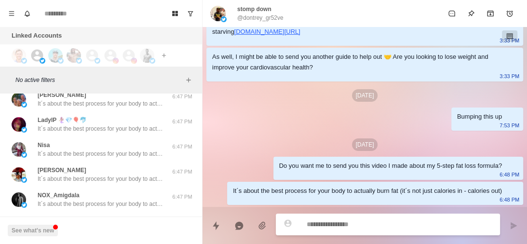
scroll to position [2946, 0]
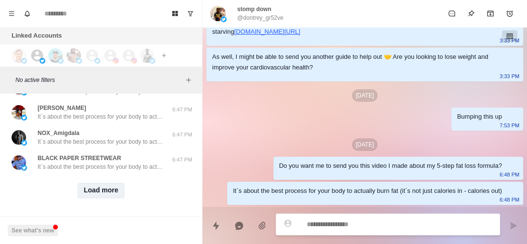
click at [100, 187] on button "Load more" at bounding box center [101, 190] width 47 height 15
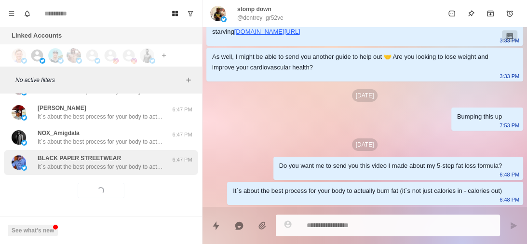
click at [126, 164] on p "It´s about the best process for your body to actually burn fat (it´s not just c…" at bounding box center [100, 167] width 125 height 9
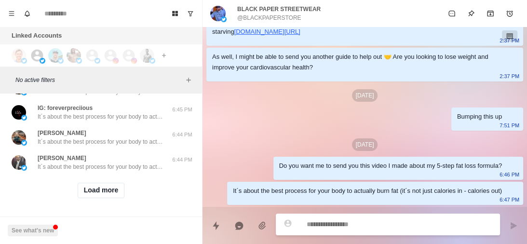
scroll to position [3448, 0]
click at [104, 185] on button "Load more" at bounding box center [101, 190] width 47 height 15
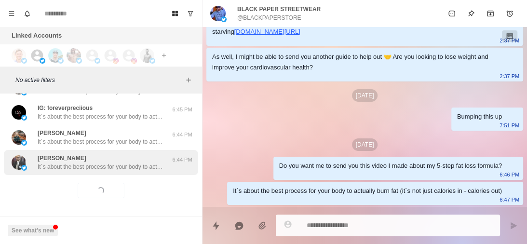
click at [133, 164] on p "It´s about the best process for your body to actually burn fat (it´s not just c…" at bounding box center [100, 167] width 125 height 9
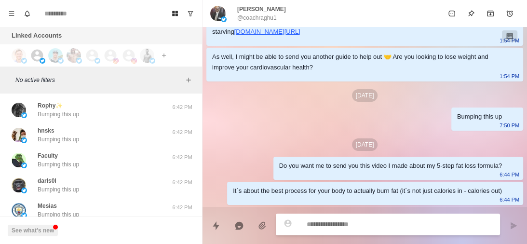
scroll to position [3740, 0]
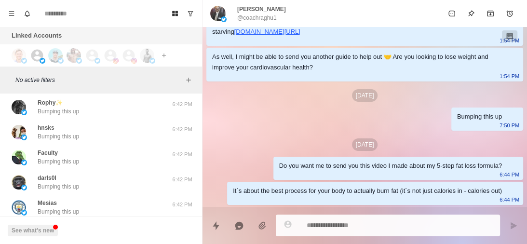
click at [133, 164] on div "Faculty Bumping this up" at bounding box center [91, 157] width 159 height 17
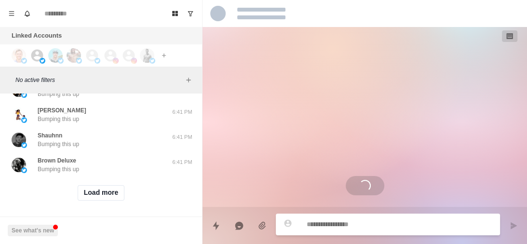
scroll to position [8, 0]
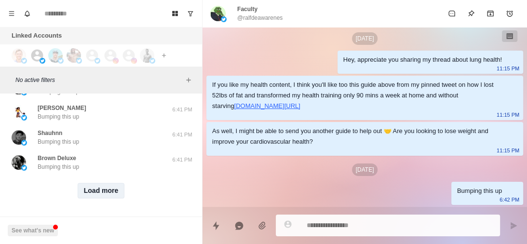
click at [102, 183] on button "Load more" at bounding box center [101, 190] width 47 height 15
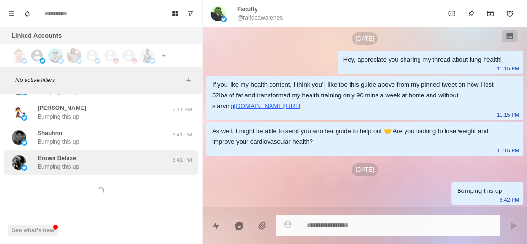
click at [119, 163] on div "Brown Deluxe Bumping this up" at bounding box center [91, 162] width 159 height 17
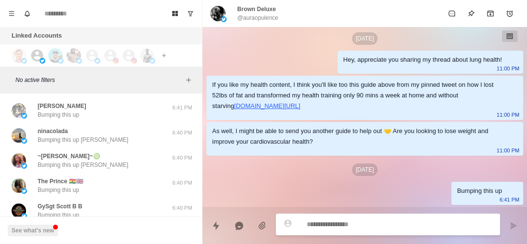
scroll to position [4452, 0]
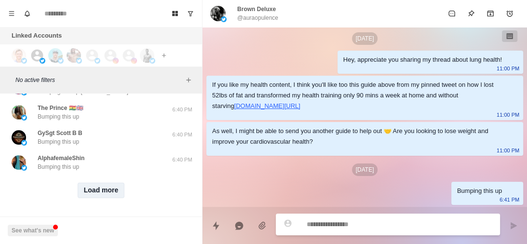
click at [115, 185] on button "Load more" at bounding box center [101, 190] width 47 height 15
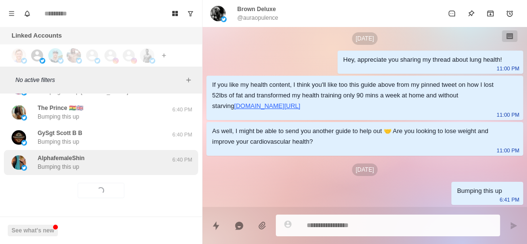
click at [110, 161] on div "AlphafemaleShin Bumping this up" at bounding box center [91, 162] width 159 height 17
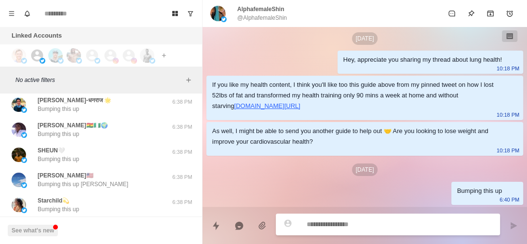
scroll to position [4953, 0]
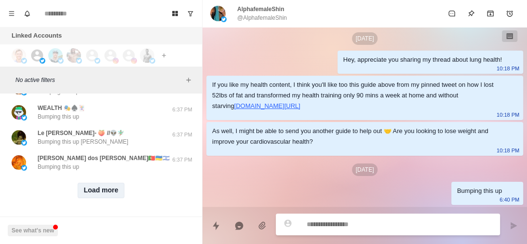
click at [91, 188] on button "Load more" at bounding box center [101, 190] width 47 height 15
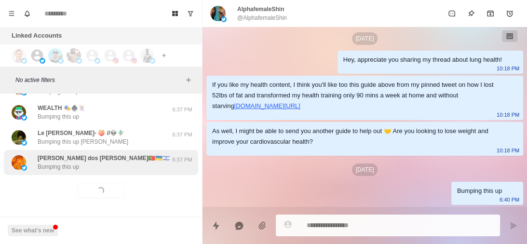
click at [122, 164] on div "Ilda dos Santos Pinto🇵🇹🇺🇦🇮🇱 Bumping this up" at bounding box center [91, 162] width 159 height 17
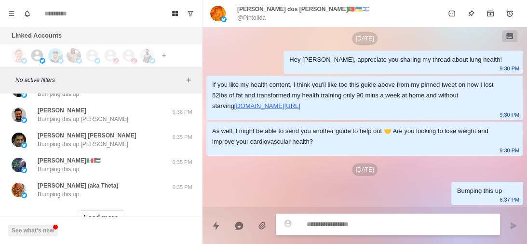
scroll to position [5455, 0]
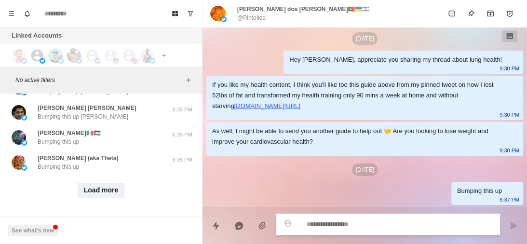
click at [103, 189] on button "Load more" at bounding box center [101, 190] width 47 height 15
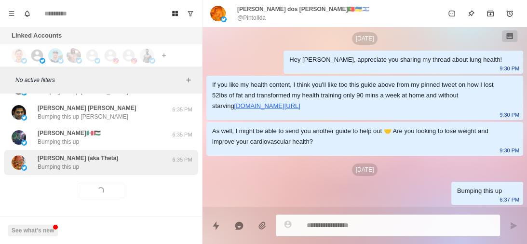
click at [118, 161] on div "Θοδωρής Σισμανίδης (aka Theta) Bumping this up" at bounding box center [78, 162] width 81 height 17
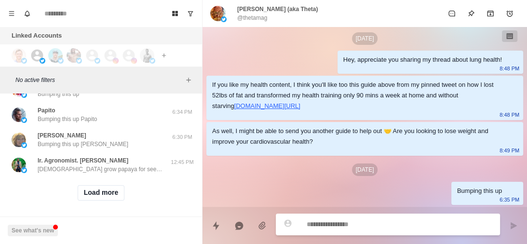
scroll to position [5957, 0]
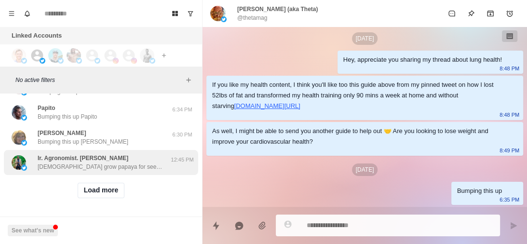
click at [111, 163] on p "Thais grow papaya for seeds and milk, not for the fruit. Kindly support 🙏 https…" at bounding box center [100, 167] width 125 height 9
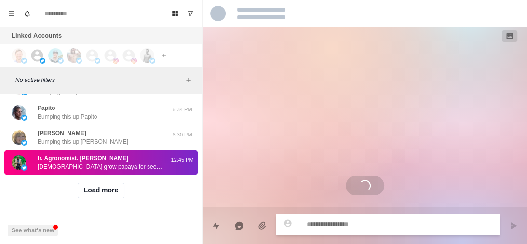
scroll to position [0, 0]
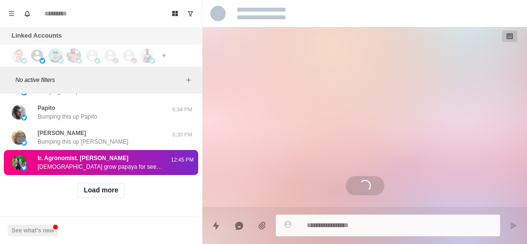
click at [99, 194] on div "Load more" at bounding box center [101, 190] width 194 height 31
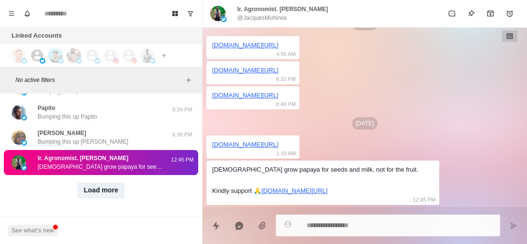
click at [99, 185] on button "Load more" at bounding box center [101, 190] width 47 height 15
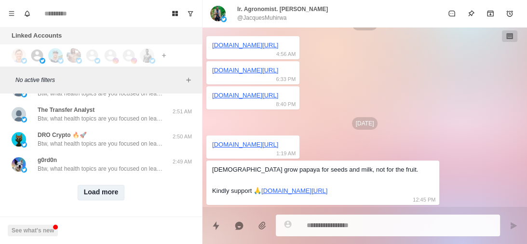
scroll to position [6460, 0]
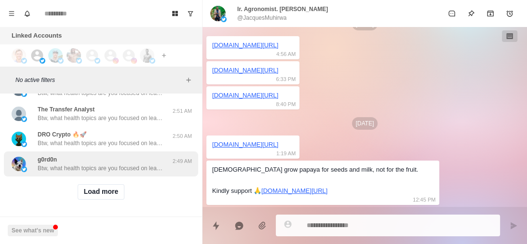
click at [118, 161] on div "g0rd0n Btw, what health topics are you focused on learning about currently? Wei…" at bounding box center [100, 163] width 125 height 17
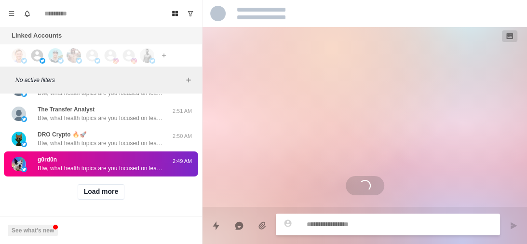
scroll to position [0, 0]
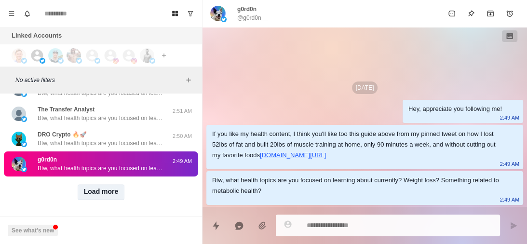
click at [99, 191] on button "Load more" at bounding box center [101, 191] width 47 height 15
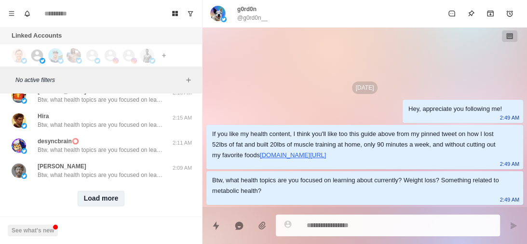
scroll to position [6957, 0]
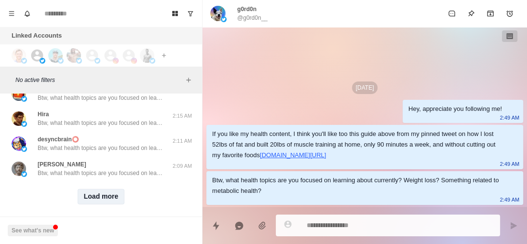
click at [99, 191] on button "Load more" at bounding box center [101, 196] width 47 height 15
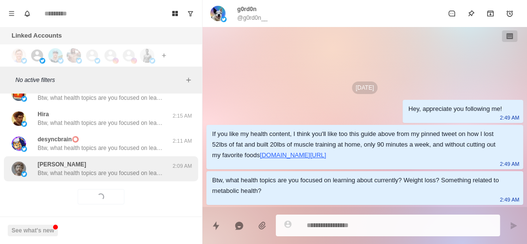
click at [123, 175] on p "Btw, what health topics are you focused on learning about currently? Weight los…" at bounding box center [100, 173] width 125 height 9
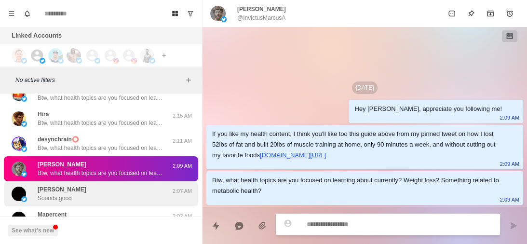
click at [113, 195] on div "Adam Sounds good" at bounding box center [91, 193] width 159 height 17
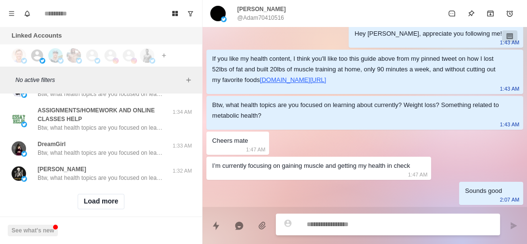
scroll to position [7479, 0]
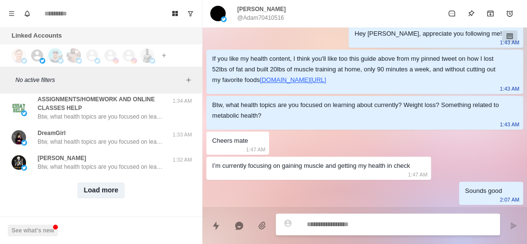
click at [98, 183] on button "Load more" at bounding box center [101, 190] width 47 height 15
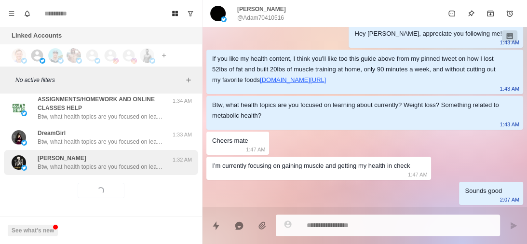
click at [118, 163] on p "Btw, what health topics are you focused on learning about currently? Weight los…" at bounding box center [100, 167] width 125 height 9
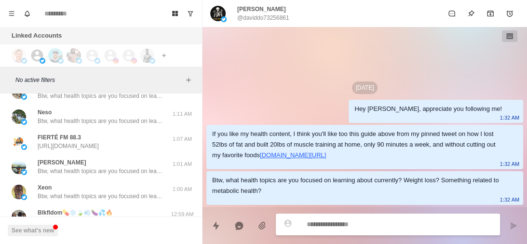
scroll to position [7796, 0]
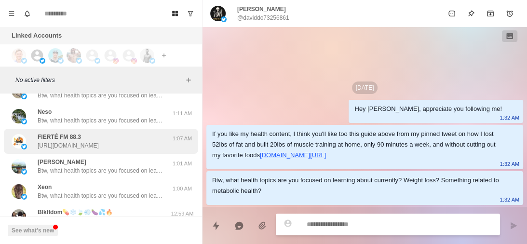
click at [99, 143] on p "https://twitter.com/fiertefm/status/1955670672413200561" at bounding box center [68, 145] width 61 height 9
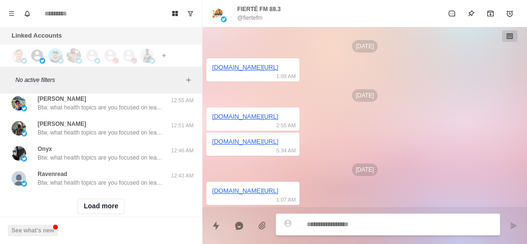
scroll to position [7981, 0]
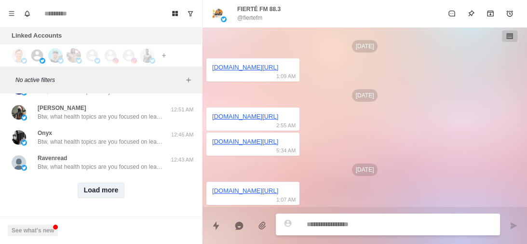
click at [108, 183] on button "Load more" at bounding box center [101, 190] width 47 height 15
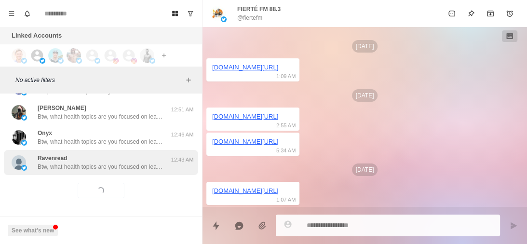
click at [136, 156] on div "Ravenread Btw, what health topics are you focused on learning about currently? …" at bounding box center [100, 162] width 125 height 17
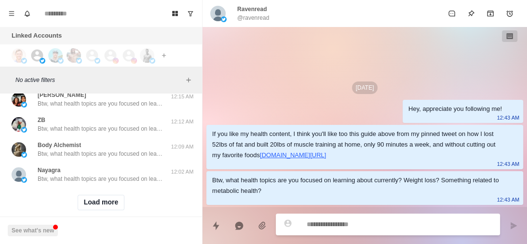
scroll to position [8482, 0]
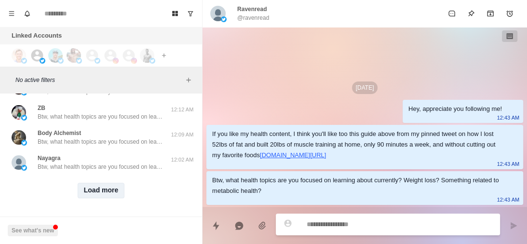
click at [108, 183] on button "Load more" at bounding box center [101, 190] width 47 height 15
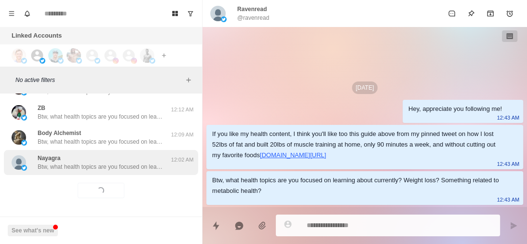
click at [129, 154] on div "Nayagra Btw, what health topics are you focused on learning about currently? We…" at bounding box center [100, 162] width 125 height 17
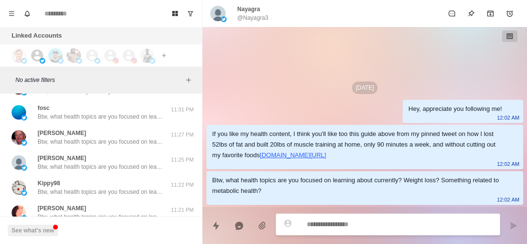
scroll to position [8984, 0]
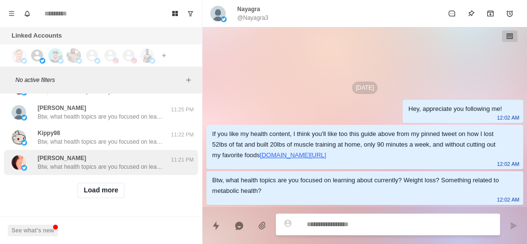
click at [100, 185] on button "Load more" at bounding box center [101, 190] width 47 height 15
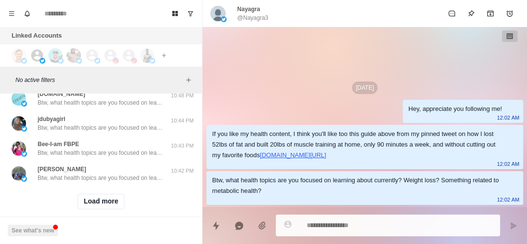
scroll to position [9486, 0]
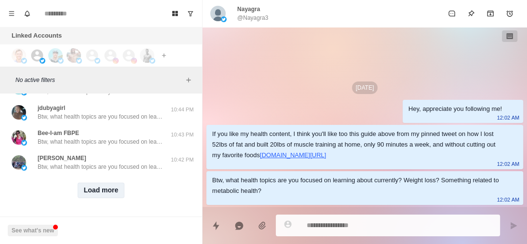
click at [100, 183] on button "Load more" at bounding box center [101, 190] width 47 height 15
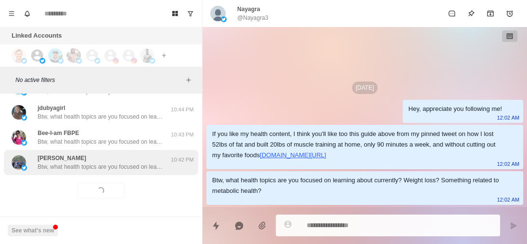
click at [115, 163] on p "Btw, what health topics are you focused on learning about currently? Weight los…" at bounding box center [100, 167] width 125 height 9
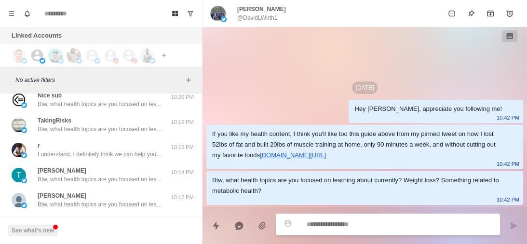
scroll to position [9946, 0]
click at [115, 161] on div "r I understand. I definitely think we can help you have the best diet and worko…" at bounding box center [101, 149] width 194 height 25
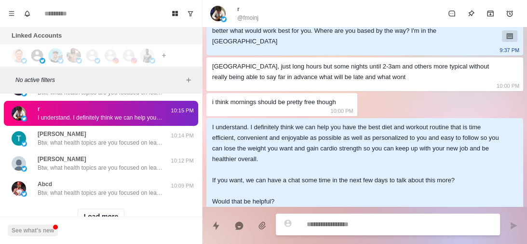
scroll to position [10009, 0]
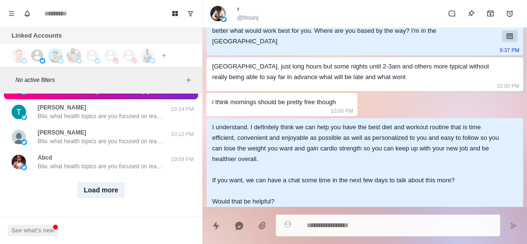
click at [99, 189] on button "Load more" at bounding box center [101, 189] width 47 height 15
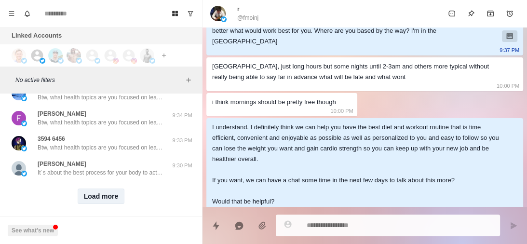
scroll to position [10505, 0]
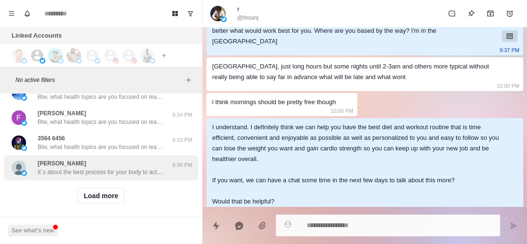
click at [119, 172] on p "It´s about the best process for your body to actually burn fat (it´s not just c…" at bounding box center [100, 172] width 125 height 9
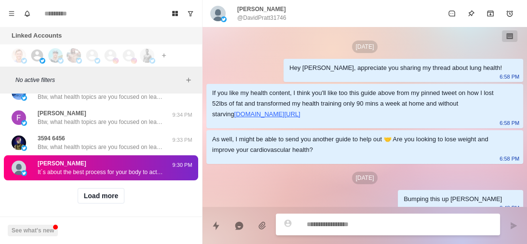
scroll to position [82, 0]
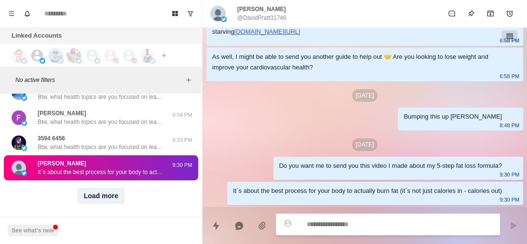
click at [93, 193] on button "Load more" at bounding box center [101, 195] width 47 height 15
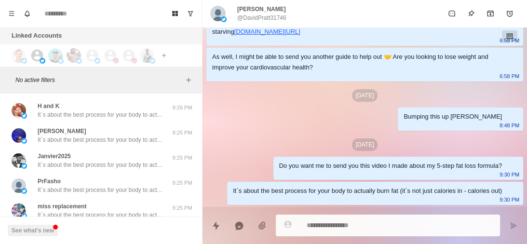
scroll to position [11018, 0]
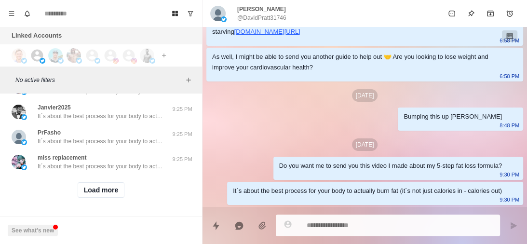
click at [108, 176] on div "Load more" at bounding box center [101, 190] width 194 height 31
click at [104, 185] on button "Load more" at bounding box center [101, 189] width 47 height 15
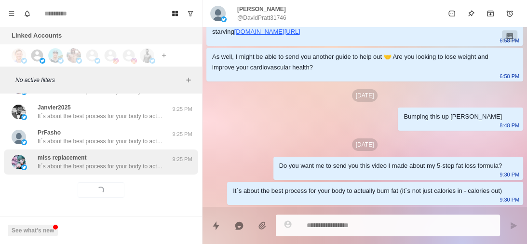
click at [136, 162] on p "It´s about the best process for your body to actually burn fat (it´s not just c…" at bounding box center [100, 166] width 125 height 9
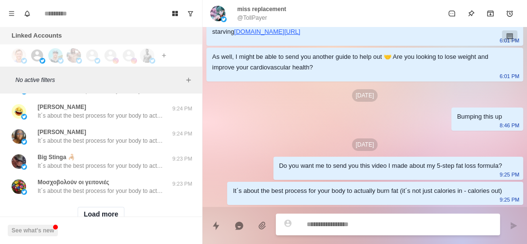
scroll to position [11518, 0]
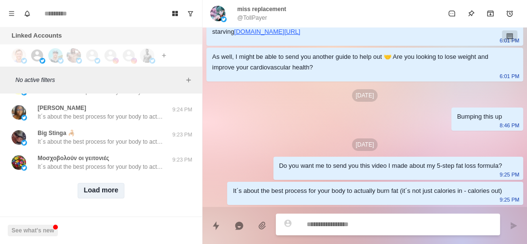
click at [113, 183] on button "Load more" at bounding box center [101, 190] width 47 height 15
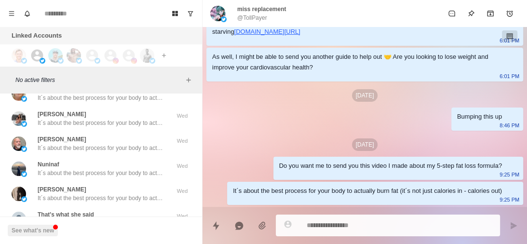
scroll to position [12019, 0]
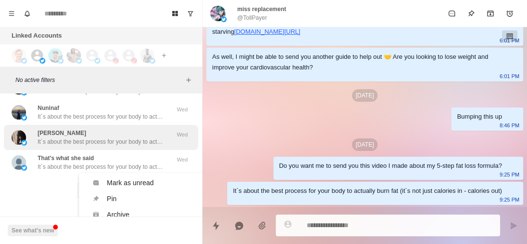
click at [109, 142] on div "ماليكا راكيل It´s about the best process for your body to actually burn fat (it…" at bounding box center [101, 137] width 194 height 25
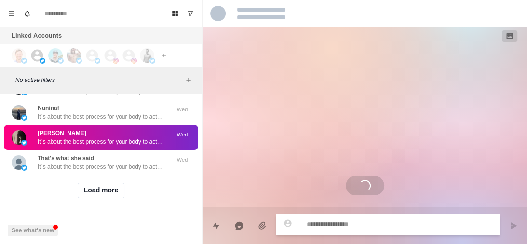
scroll to position [82, 0]
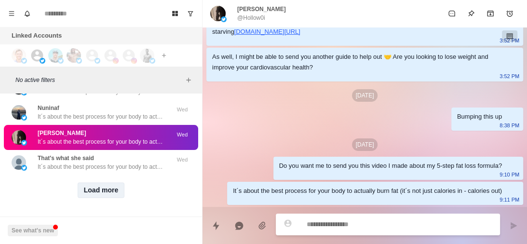
click at [100, 187] on button "Load more" at bounding box center [101, 190] width 47 height 15
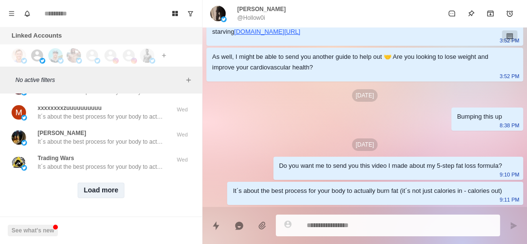
scroll to position [12520, 0]
click at [100, 187] on button "Load more" at bounding box center [101, 190] width 47 height 15
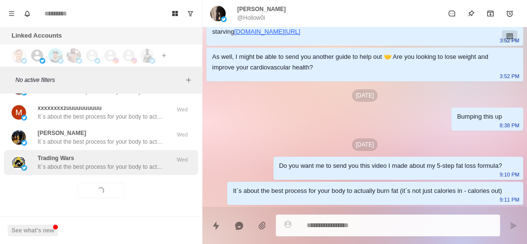
click at [126, 163] on p "It´s about the best process for your body to actually burn fat (it´s not just c…" at bounding box center [100, 167] width 125 height 9
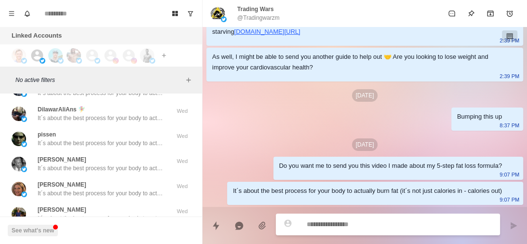
scroll to position [13023, 0]
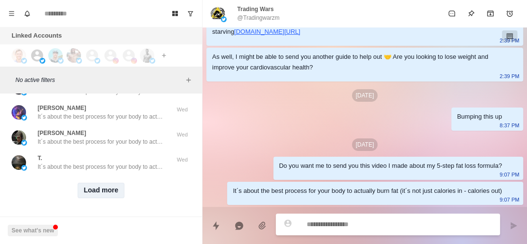
click at [101, 187] on button "Load more" at bounding box center [101, 190] width 47 height 15
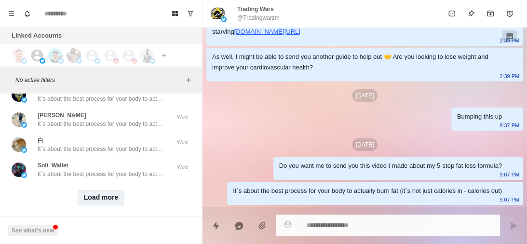
scroll to position [13524, 0]
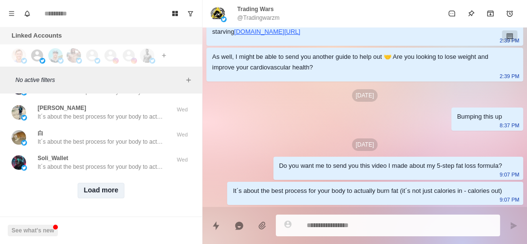
click at [101, 187] on button "Load more" at bounding box center [101, 190] width 47 height 15
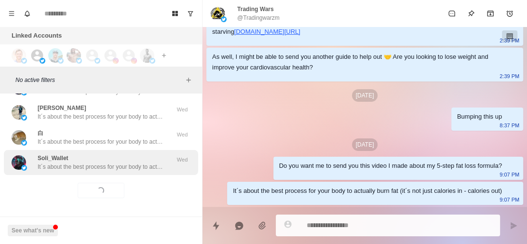
click at [122, 164] on p "It´s about the best process for your body to actually burn fat (it´s not just c…" at bounding box center [100, 167] width 125 height 9
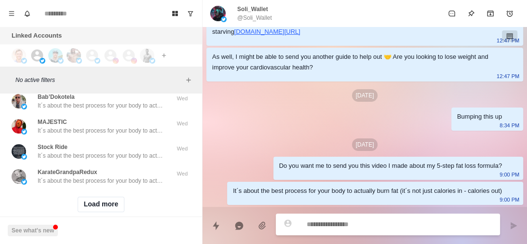
scroll to position [14026, 0]
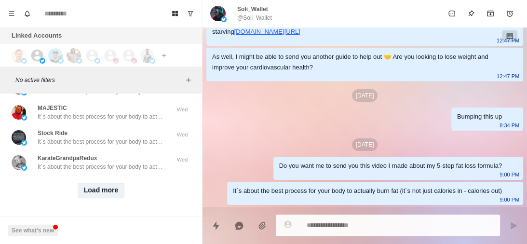
click at [109, 186] on button "Load more" at bounding box center [101, 190] width 47 height 15
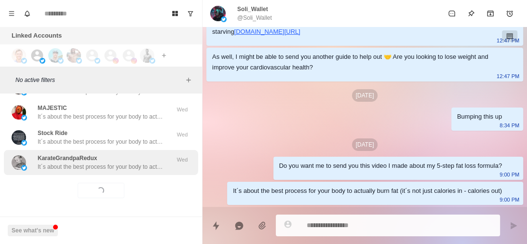
click at [135, 166] on div "KarateGrandpaRedux It´s about the best process for your body to actually burn f…" at bounding box center [101, 162] width 194 height 25
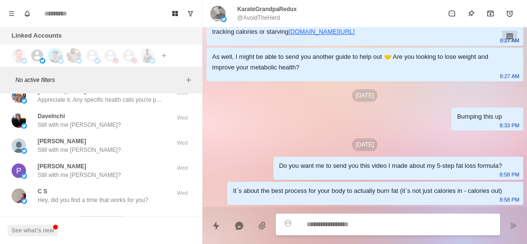
scroll to position [14528, 0]
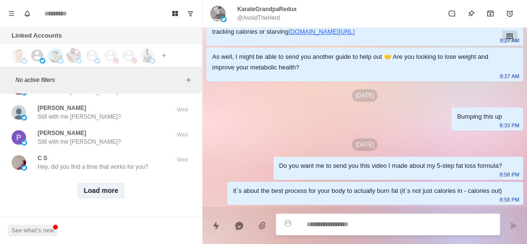
click at [114, 183] on button "Load more" at bounding box center [101, 190] width 47 height 15
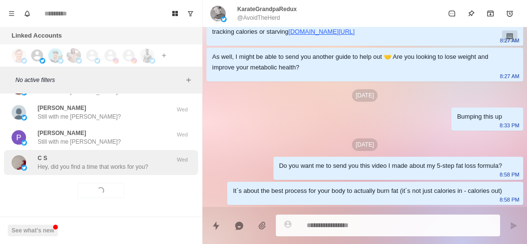
click at [133, 154] on div "C S Hey, did you find a time that works for you?" at bounding box center [93, 162] width 110 height 17
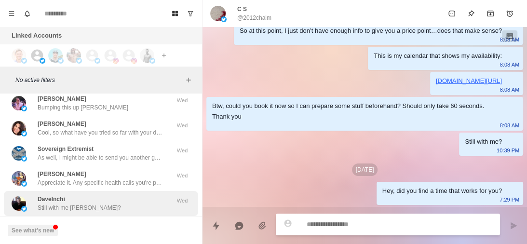
scroll to position [14403, 0]
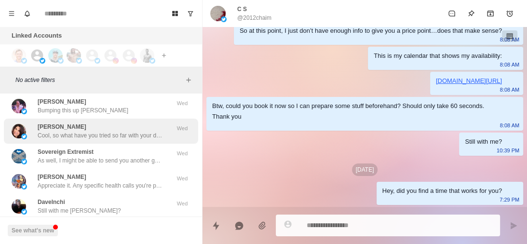
click at [95, 131] on p "Cool, so what have you tried so far with your diet and training to lose weight?" at bounding box center [100, 135] width 125 height 9
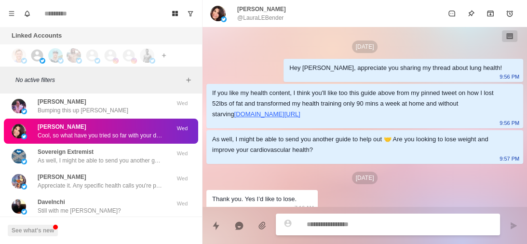
scroll to position [33, 0]
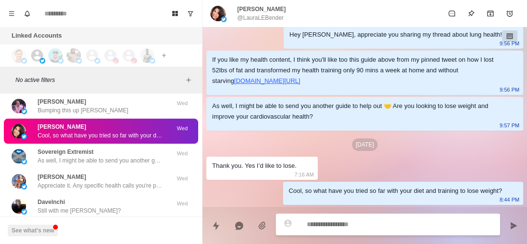
type textarea "*"
type textarea "**********"
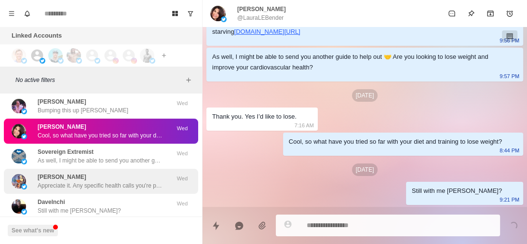
click at [120, 172] on div "Blankman Appreciate it. Any specific health calls you're pursuing these days? L…" at bounding box center [101, 181] width 194 height 25
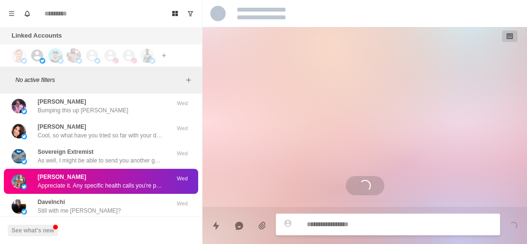
scroll to position [0, 0]
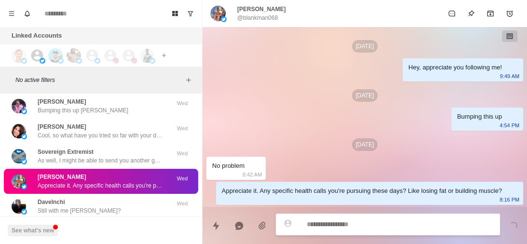
type textarea "*"
type textarea "**********"
type textarea "*"
type textarea "**********"
type textarea "*"
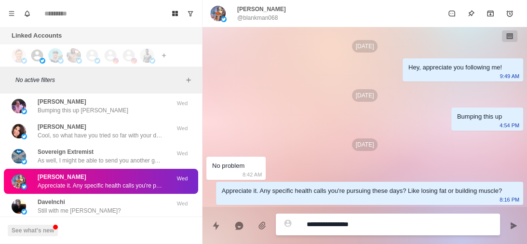
type textarea "**********"
type textarea "*"
type textarea "**********"
type textarea "*"
type textarea "**********"
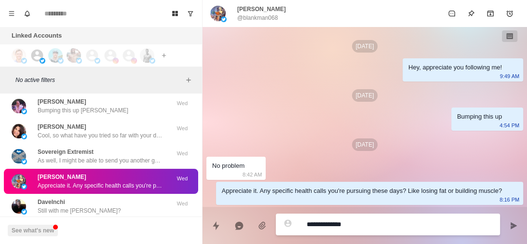
type textarea "*"
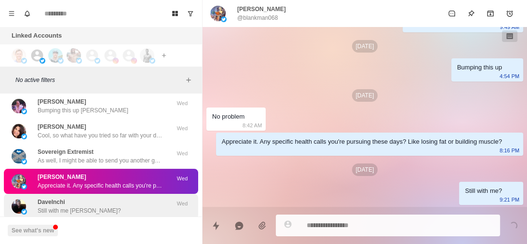
click at [107, 205] on div "DaveInchi Still with me DaveInchi?" at bounding box center [91, 206] width 159 height 17
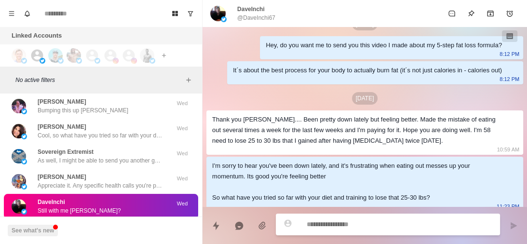
scroll to position [279, 0]
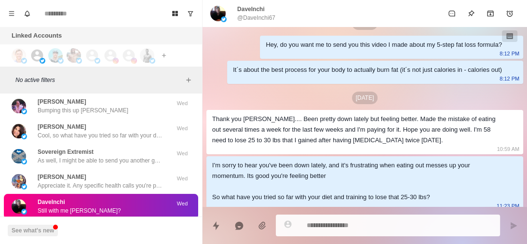
paste textarea "**********"
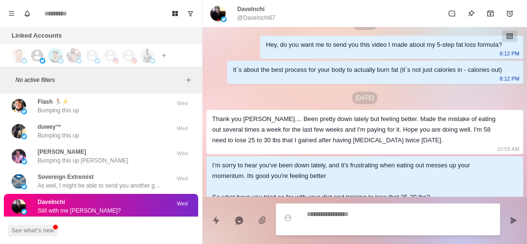
type textarea "*"
type textarea "**********"
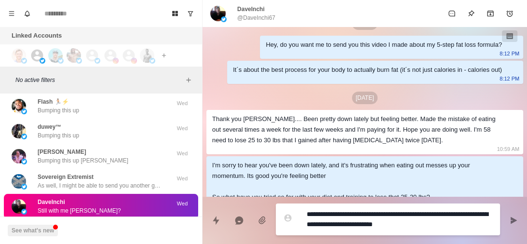
scroll to position [14453, 0]
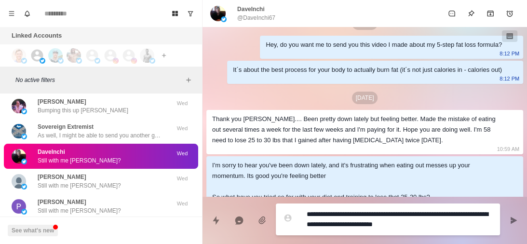
type textarea "*"
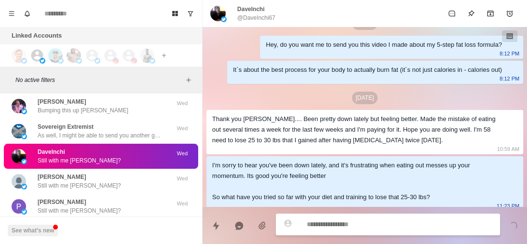
scroll to position [394, 0]
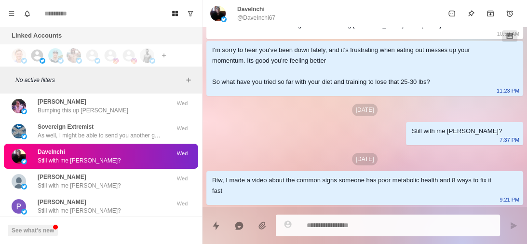
type textarea "*"
paste textarea "**********"
type textarea "**********"
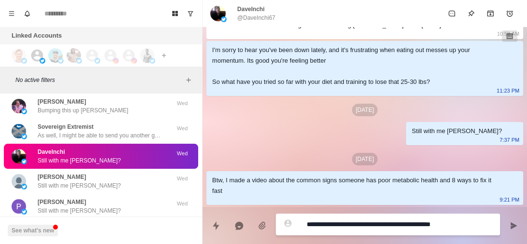
type textarea "*"
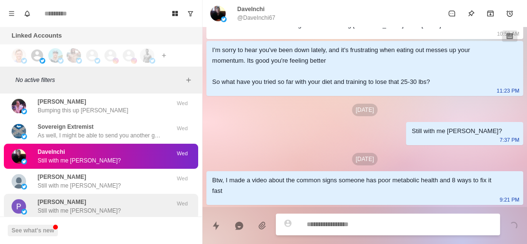
scroll to position [419, 0]
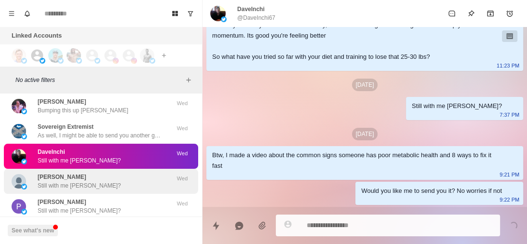
click at [110, 174] on div "michelle dalton Still with me michelle?" at bounding box center [91, 181] width 159 height 17
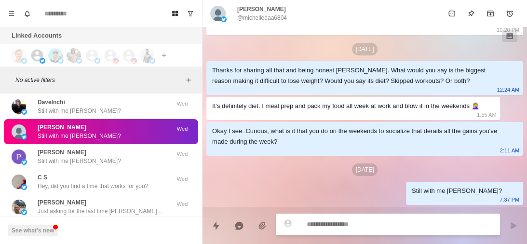
scroll to position [14505, 0]
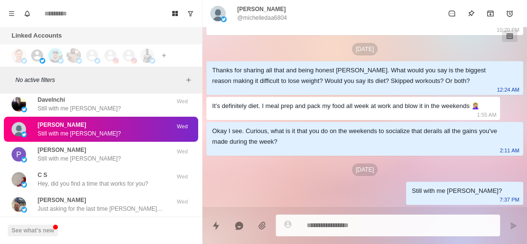
type textarea "*"
paste textarea "**********"
type textarea "**********"
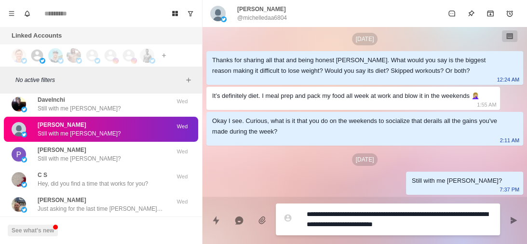
type textarea "*"
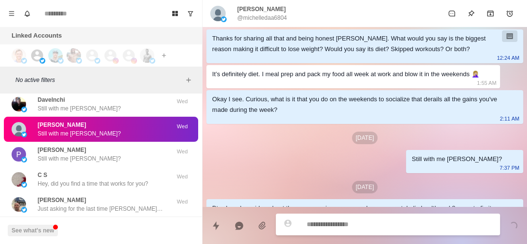
scroll to position [444, 0]
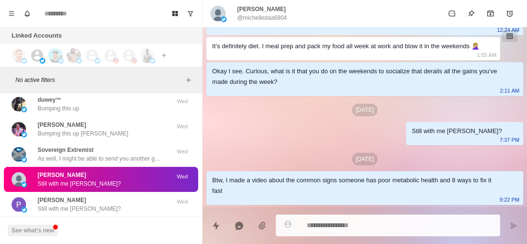
type textarea "*"
paste textarea "**********"
type textarea "**********"
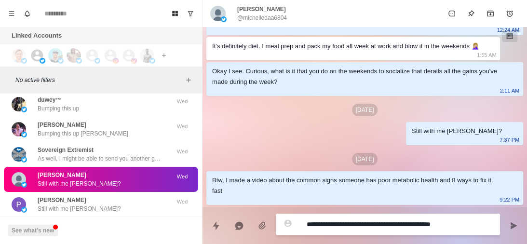
type textarea "*"
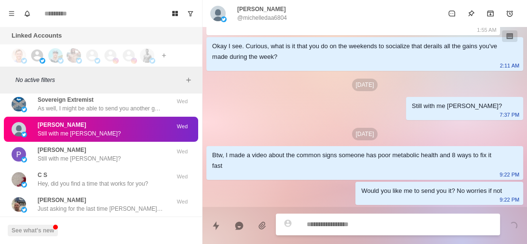
scroll to position [469, 0]
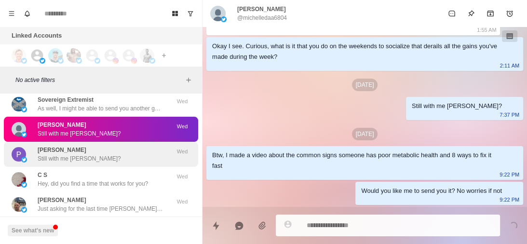
click at [65, 160] on p "Still with me Phyllis?" at bounding box center [79, 158] width 83 height 9
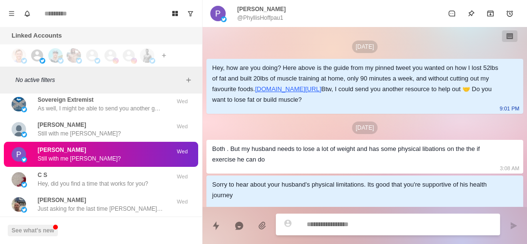
scroll to position [702, 0]
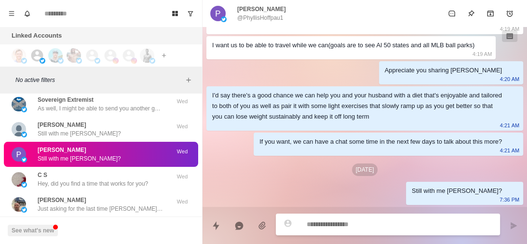
type textarea "*"
type textarea "**********"
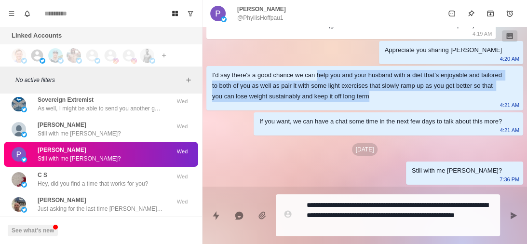
drag, startPoint x: 315, startPoint y: 94, endPoint x: 415, endPoint y: 123, distance: 105.2
click at [415, 110] on div "I'd say there's a good chance we can help you and your husband with a diet that…" at bounding box center [364, 88] width 317 height 44
copy div "help you and your husband with a diet that's enjoyable and tailored to both of …"
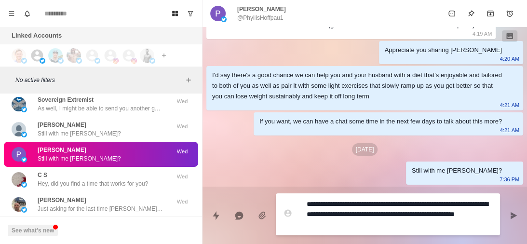
click at [374, 224] on textarea "**********" at bounding box center [400, 214] width 186 height 34
type textarea "*"
drag, startPoint x: 374, startPoint y: 224, endPoint x: 300, endPoint y: 214, distance: 75.0
click at [300, 214] on div "**********" at bounding box center [388, 214] width 224 height 42
paste textarea "**********"
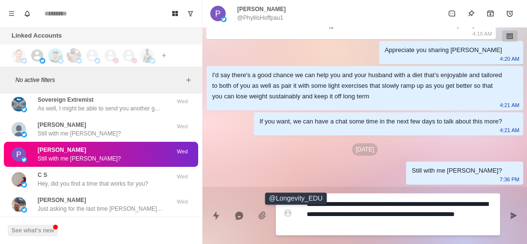
type textarea "**********"
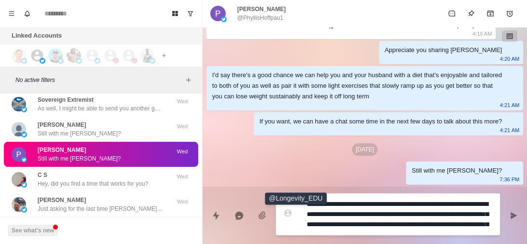
type textarea "*"
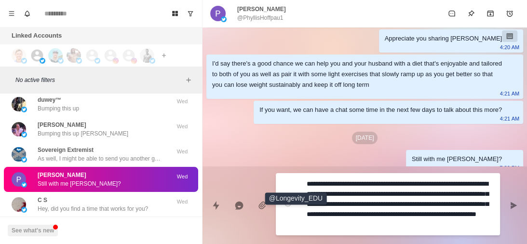
scroll to position [81, 0]
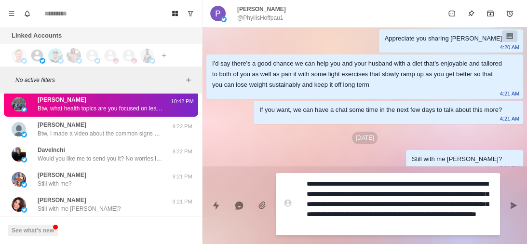
type textarea "**********"
type textarea "*"
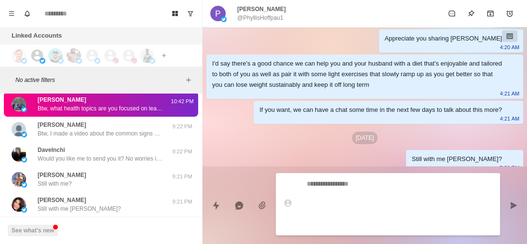
scroll to position [772, 0]
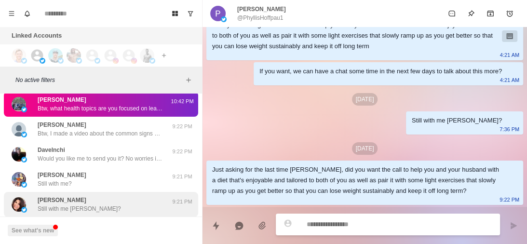
type textarea "*"
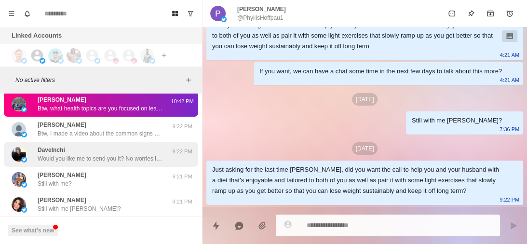
click at [106, 146] on div "DaveInchi Would you like me to send you it? No worries if not" at bounding box center [100, 154] width 125 height 17
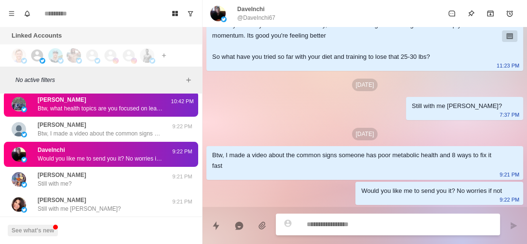
scroll to position [419, 0]
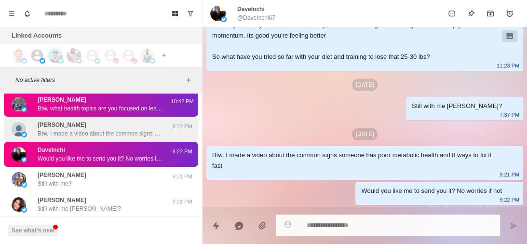
click at [114, 121] on div "michelle dalton Btw, I made a video about the common signs someone has poor met…" at bounding box center [100, 129] width 125 height 17
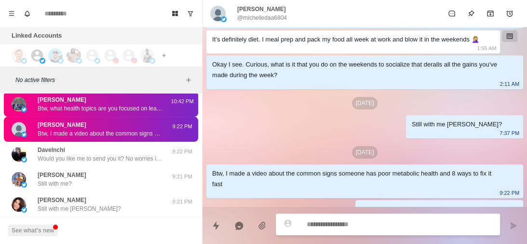
scroll to position [469, 0]
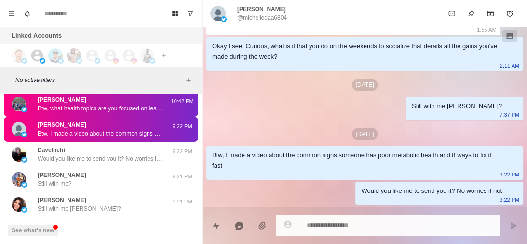
click at [114, 131] on p "Btw, I made a video about the common signs someone has poor metabolic health an…" at bounding box center [100, 133] width 125 height 9
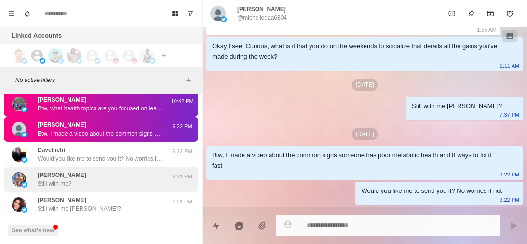
click at [93, 174] on div "Blankman Still with me?" at bounding box center [91, 179] width 159 height 17
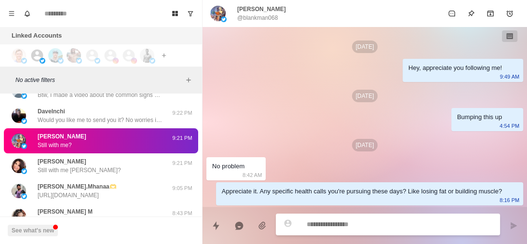
scroll to position [50, 0]
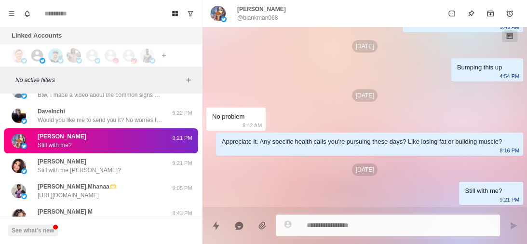
type textarea "*"
paste textarea "**********"
type textarea "**********"
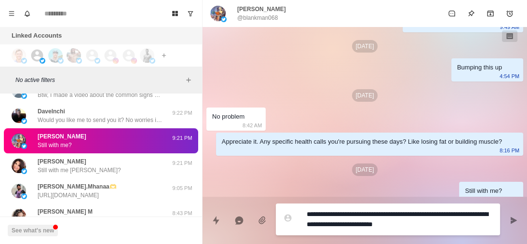
type textarea "*"
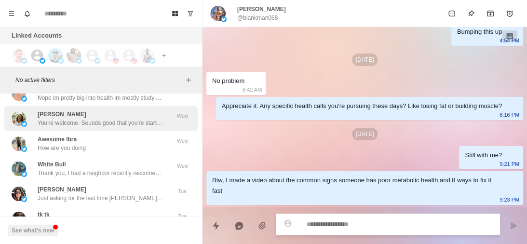
scroll to position [14851, 0]
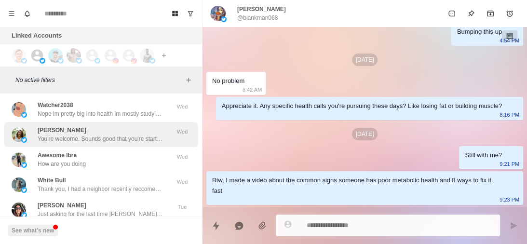
click at [96, 137] on p "You're welcome. Sounds good that you're starting from scratch So what did you t…" at bounding box center [100, 139] width 125 height 9
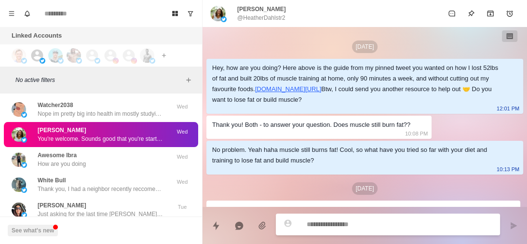
scroll to position [118, 0]
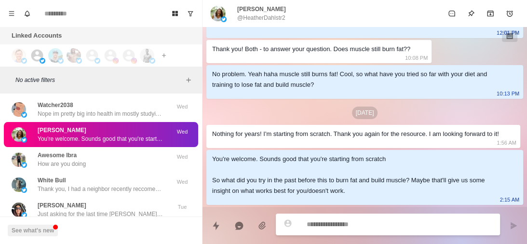
type textarea "*"
type textarea "**********"
type textarea "*"
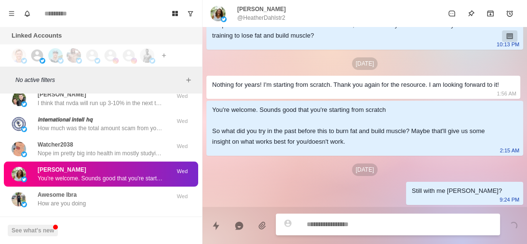
scroll to position [14811, 0]
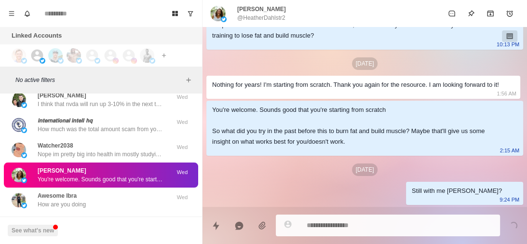
click at [96, 137] on div "Watcher2038 Nope im pretty big into health im mostly studying occult ways to ba…" at bounding box center [101, 149] width 194 height 25
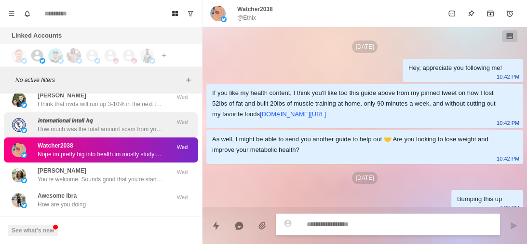
scroll to position [242, 0]
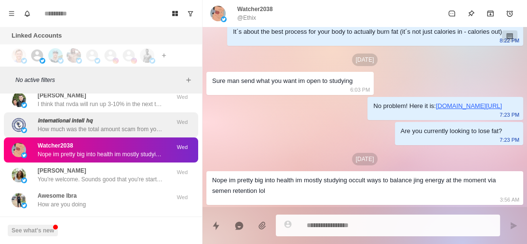
click at [113, 128] on p "How much was the total amount scam from you..?" at bounding box center [100, 129] width 125 height 9
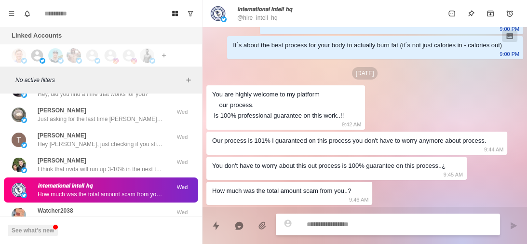
scroll to position [14757, 0]
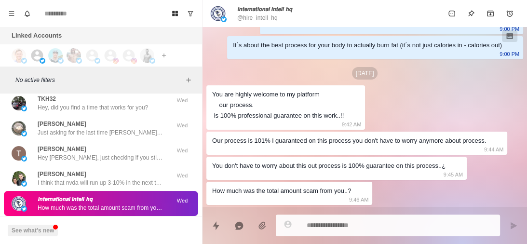
click at [113, 128] on p "Just asking for the last time carlos, did you want the call to help you have th…" at bounding box center [100, 132] width 125 height 9
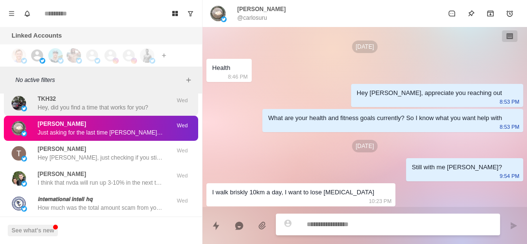
scroll to position [210, 0]
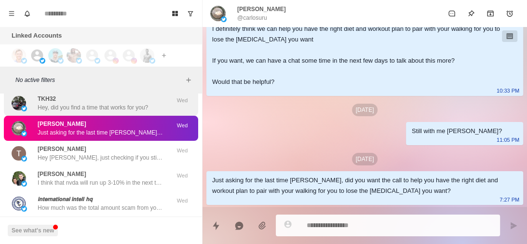
click at [118, 103] on p "Hey, did you find a time that works for you?" at bounding box center [93, 107] width 110 height 9
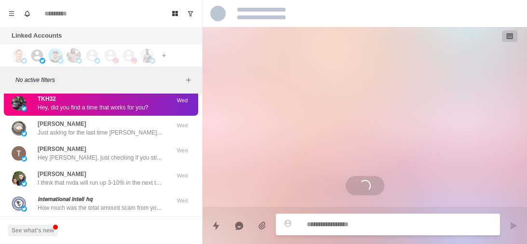
scroll to position [591, 0]
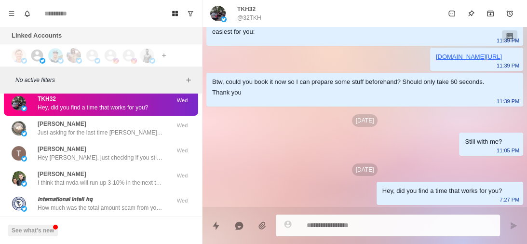
click at [229, 122] on div "[DATE]" at bounding box center [364, 120] width 317 height 13
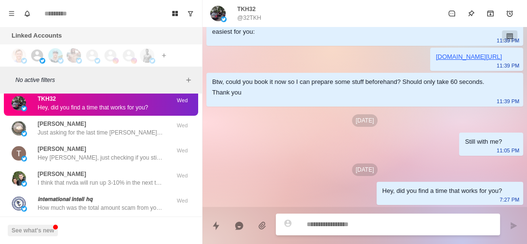
click at [320, 229] on textarea at bounding box center [400, 225] width 186 height 14
type textarea "*"
type textarea "**********"
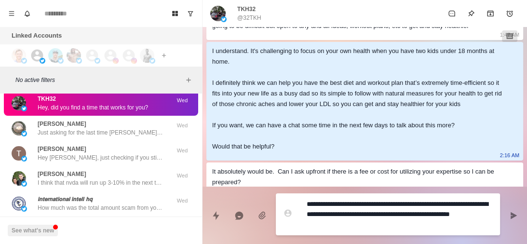
scroll to position [232, 0]
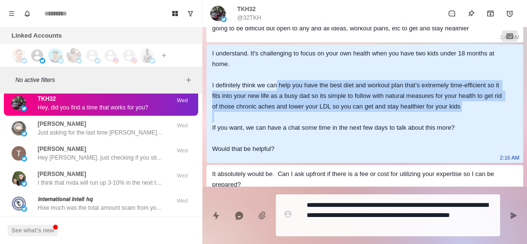
drag, startPoint x: 278, startPoint y: 95, endPoint x: 461, endPoint y: 130, distance: 186.7
click at [461, 130] on div "I understand. It's challenging to focus on your own health when you have two ki…" at bounding box center [357, 101] width 290 height 106
copy div "help you have the best diet and workout plan that’s extremely time-efficient so…"
click at [377, 222] on textarea "**********" at bounding box center [400, 215] width 186 height 34
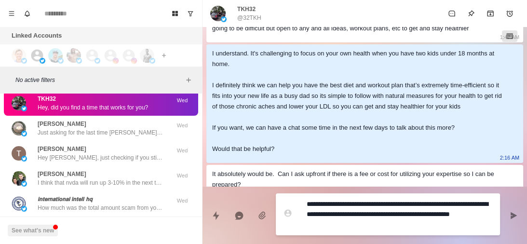
drag, startPoint x: 370, startPoint y: 225, endPoint x: 298, endPoint y: 214, distance: 73.2
click at [298, 214] on div "**********" at bounding box center [388, 214] width 224 height 42
paste textarea "**********"
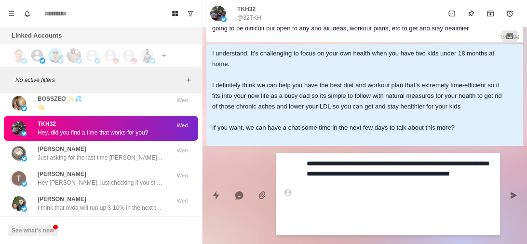
type textarea "*"
type textarea "**********"
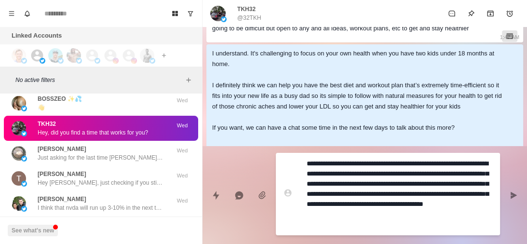
scroll to position [14782, 0]
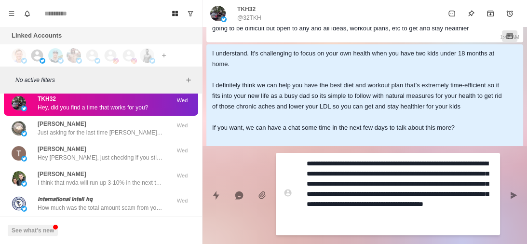
type textarea "*"
type textarea "**********"
type textarea "*"
type textarea "**********"
type textarea "*"
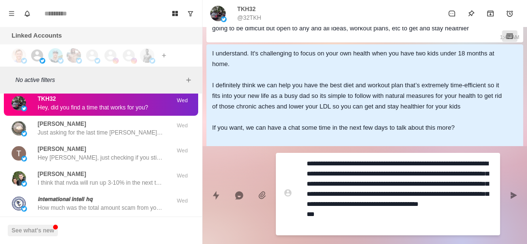
type textarea "**********"
type textarea "*"
type textarea "**********"
type textarea "*"
type textarea "**********"
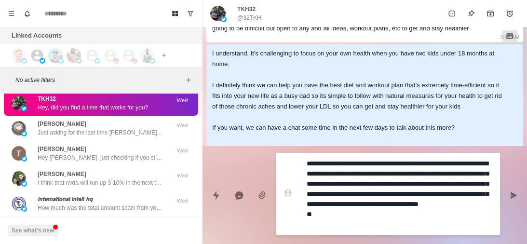
type textarea "*"
type textarea "**********"
type textarea "*"
type textarea "**********"
type textarea "*"
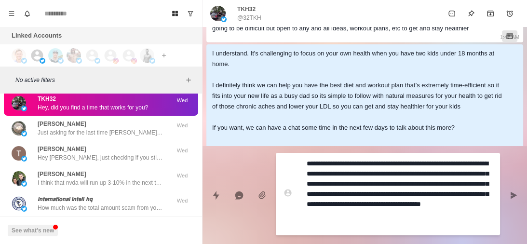
type textarea "**********"
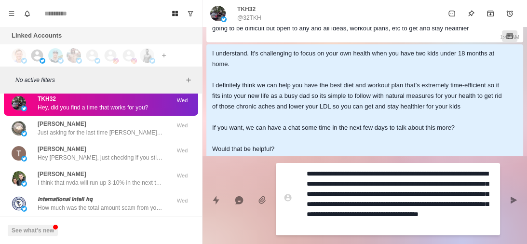
type textarea "*"
type textarea "**********"
type textarea "*"
type textarea "**********"
type textarea "*"
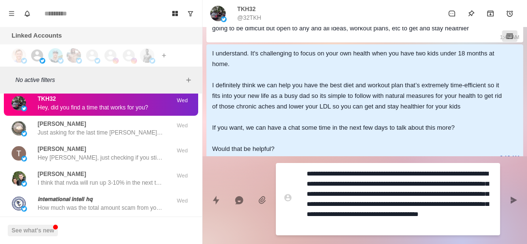
type textarea "**********"
type textarea "*"
type textarea "**********"
type textarea "*"
type textarea "**********"
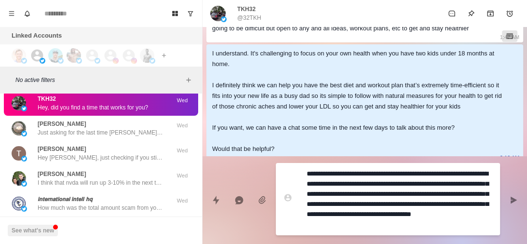
type textarea "*"
type textarea "**********"
type textarea "*"
type textarea "**********"
type textarea "*"
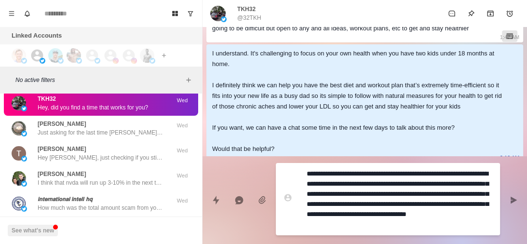
type textarea "**********"
type textarea "*"
type textarea "**********"
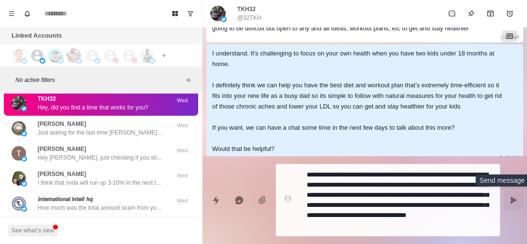
click at [515, 199] on icon "Send message" at bounding box center [514, 200] width 8 height 8
type textarea "*"
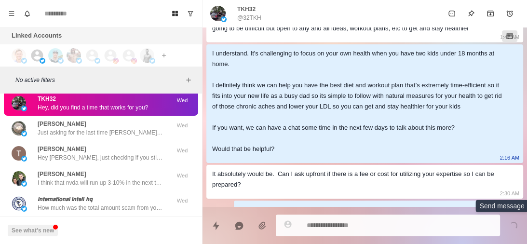
scroll to position [672, 0]
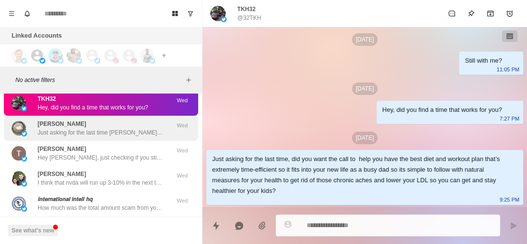
click at [117, 134] on p "Just asking for the last time carlos, did you want the call to help you have th…" at bounding box center [100, 132] width 125 height 9
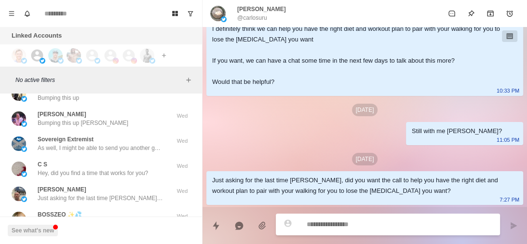
scroll to position [14641, 0]
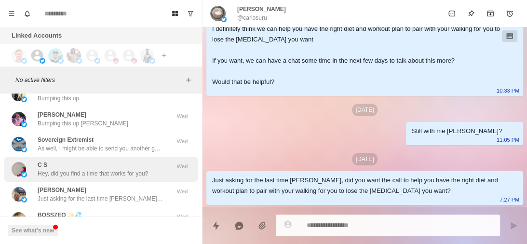
click at [105, 164] on div "C S Hey, did you find a time that works for you?" at bounding box center [93, 169] width 110 height 17
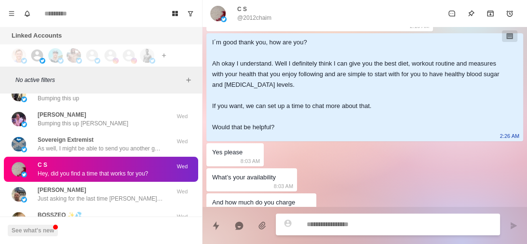
scroll to position [492, 0]
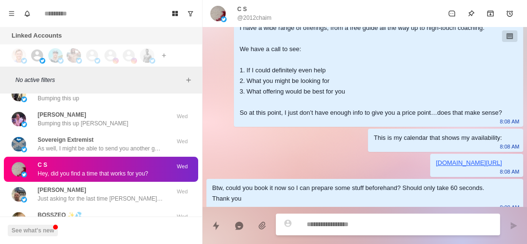
type textarea "*"
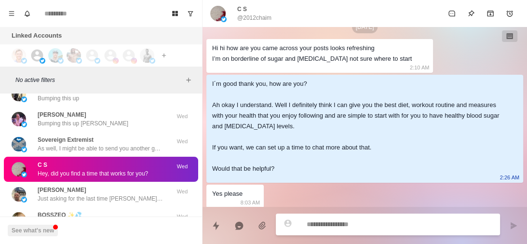
scroll to position [172, 0]
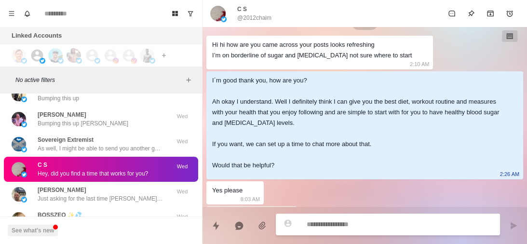
type textarea "**********"
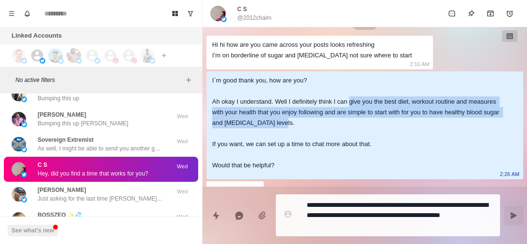
drag, startPoint x: 348, startPoint y: 100, endPoint x: 359, endPoint y: 123, distance: 25.5
click at [359, 123] on div "I´m good thank you, how are you? Ah okay I understand. Well I definitely think …" at bounding box center [357, 123] width 290 height 96
copy div "give you the best diet, workout routine and measures with your health that you …"
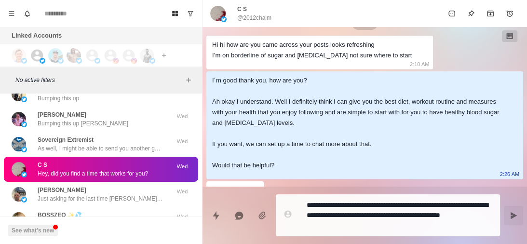
click at [347, 223] on textarea "**********" at bounding box center [400, 215] width 186 height 34
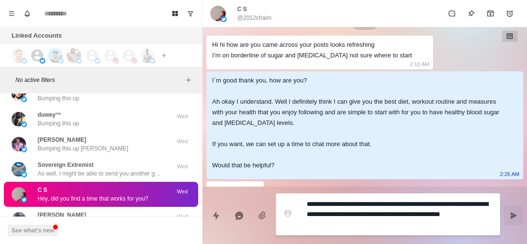
scroll to position [14666, 0]
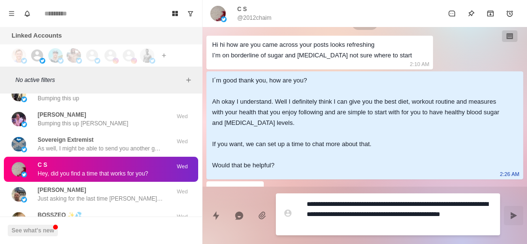
drag, startPoint x: 347, startPoint y: 223, endPoint x: 470, endPoint y: 204, distance: 124.5
click at [470, 204] on textarea "**********" at bounding box center [400, 214] width 186 height 34
type textarea "*"
type textarea "**********"
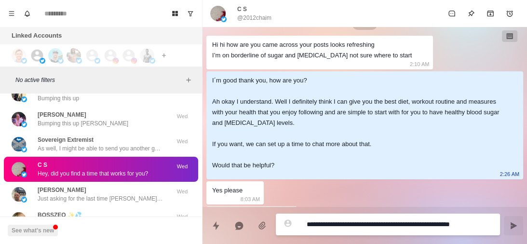
type textarea "*"
type textarea "**********"
type textarea "*"
type textarea "**********"
type textarea "*"
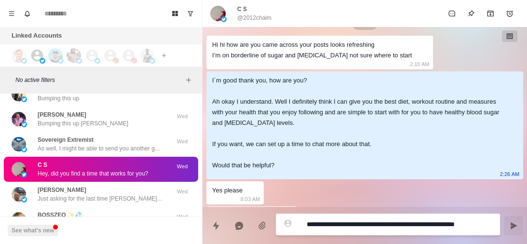
type textarea "**********"
type textarea "*"
type textarea "**********"
type textarea "*"
type textarea "**********"
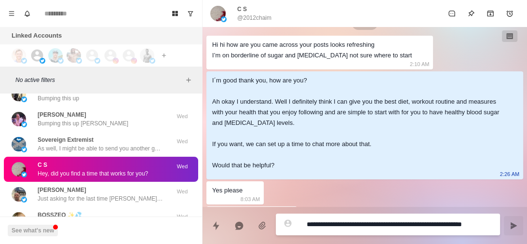
type textarea "*"
type textarea "**********"
type textarea "*"
type textarea "**********"
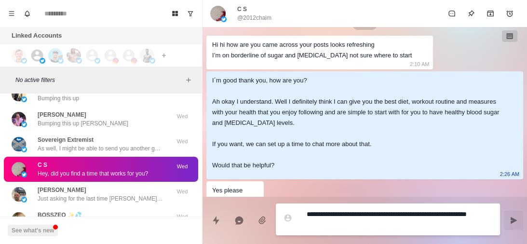
type textarea "*"
type textarea "**********"
paste textarea "**********"
type textarea "*"
type textarea "**********"
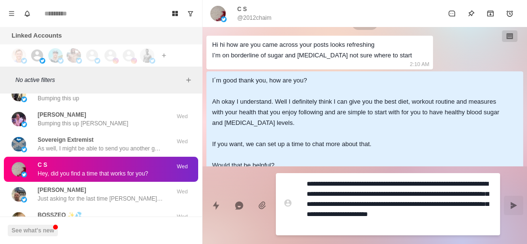
type textarea "*"
type textarea "**********"
type textarea "*"
type textarea "**********"
click at [345, 196] on textarea "**********" at bounding box center [400, 204] width 186 height 55
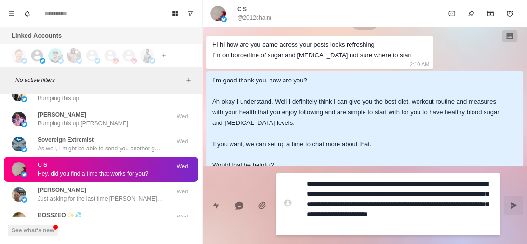
type textarea "*"
type textarea "**********"
type textarea "*"
type textarea "**********"
type textarea "*"
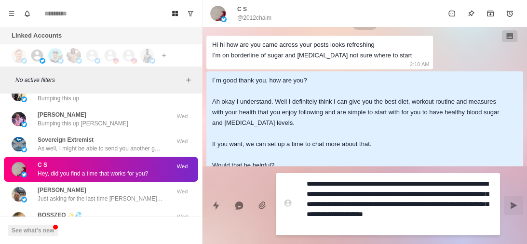
type textarea "**********"
type textarea "*"
type textarea "**********"
type textarea "*"
type textarea "**********"
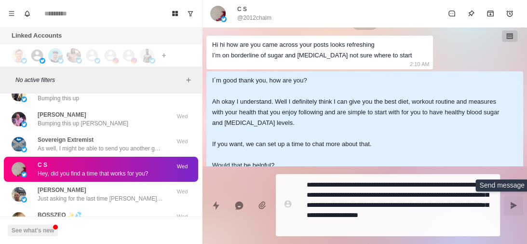
click at [513, 206] on icon "Send message" at bounding box center [514, 205] width 6 height 7
type textarea "*"
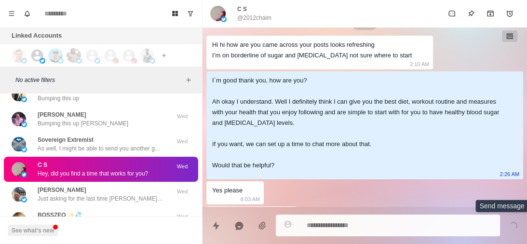
scroll to position [562, 0]
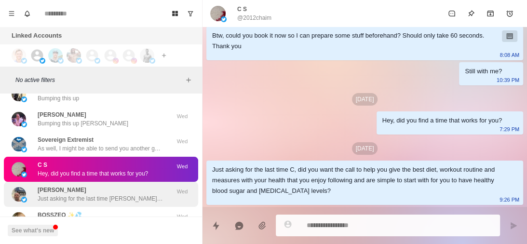
click at [132, 193] on div "Tom Ivanov Just asking for the last time Tom, did you want the call to have a d…" at bounding box center [100, 194] width 125 height 17
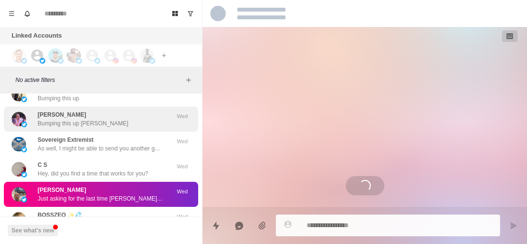
scroll to position [0, 0]
click at [112, 129] on div "Ian Smith Bumping this up Ian Wed" at bounding box center [101, 119] width 194 height 25
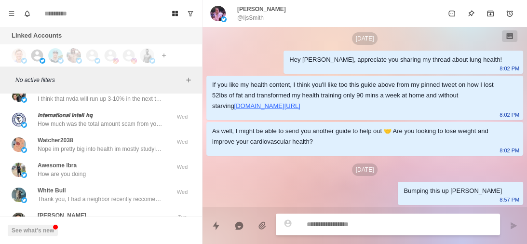
scroll to position [14867, 0]
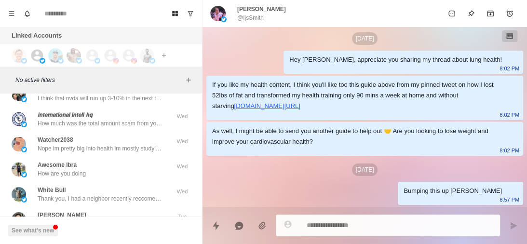
click at [112, 129] on div "𝙞𝙣𝙩𝙚𝙧𝙣𝙖𝙩𝙞𝙤𝙣𝙖𝙡 𝙞𝙣𝙩𝙚𝙡𝙡 𝙝𝙦 How much was the total amount scam from you..? Wed" at bounding box center [101, 119] width 194 height 25
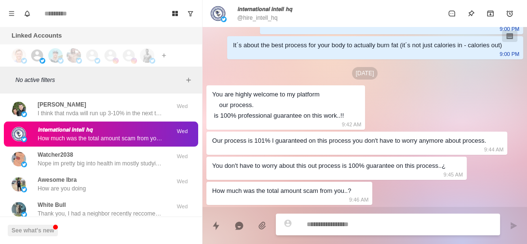
scroll to position [14913, 0]
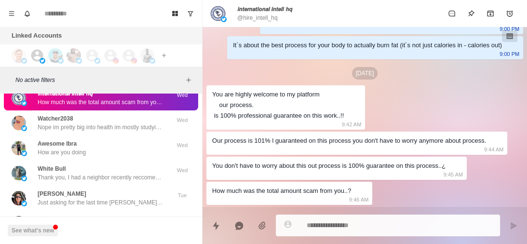
click at [112, 129] on p "Nope im pretty big into health im mostly studying occult ways to balance jing e…" at bounding box center [100, 127] width 125 height 9
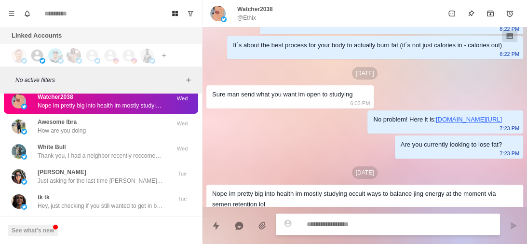
scroll to position [14935, 0]
click at [112, 129] on div "Awesome Ibra How are you doing" at bounding box center [91, 126] width 159 height 17
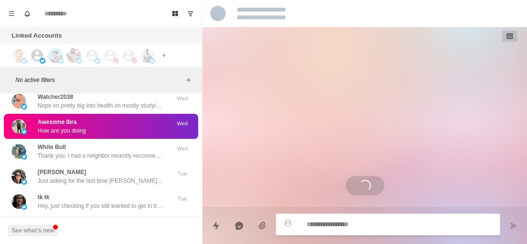
scroll to position [57, 0]
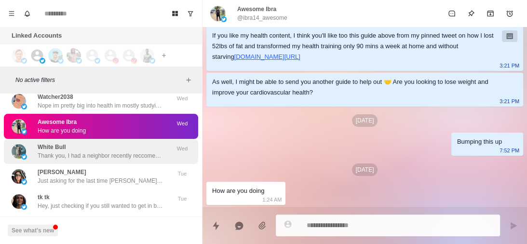
click at [110, 146] on div "White Bull Thank you, I had a neighbor recently reccomend tepache" at bounding box center [100, 151] width 125 height 17
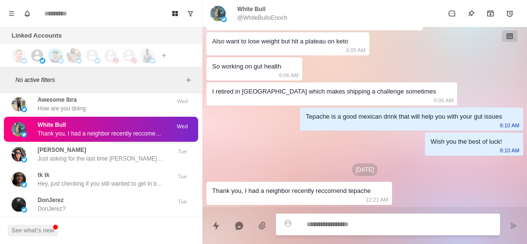
scroll to position [14962, 0]
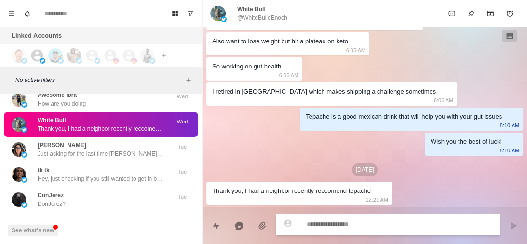
click at [110, 146] on div "karla abbott Just asking for the last time karla, did you want the call to help…" at bounding box center [100, 149] width 125 height 17
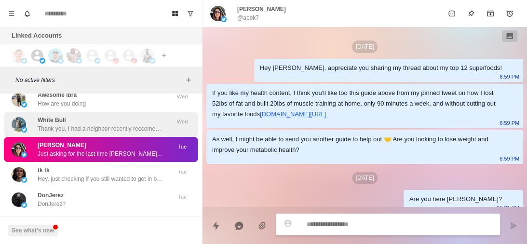
scroll to position [767, 0]
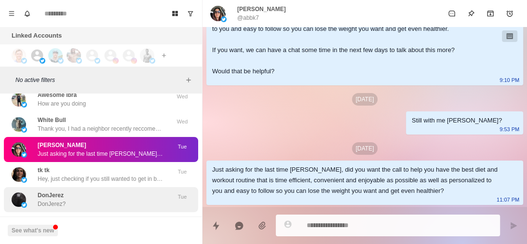
click at [94, 193] on div "DonJerez DonJerez?" at bounding box center [91, 199] width 159 height 17
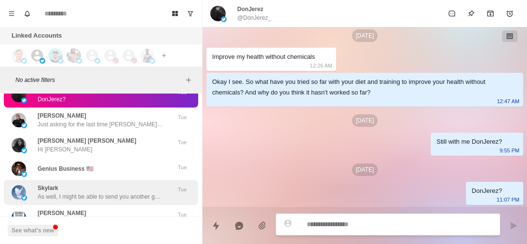
scroll to position [15177, 0]
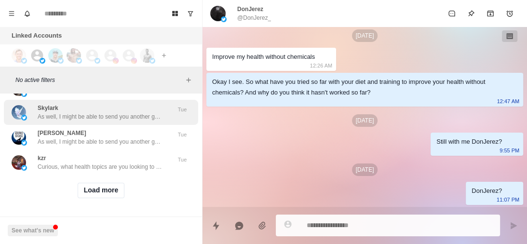
click at [110, 186] on button "Load more" at bounding box center [101, 190] width 47 height 15
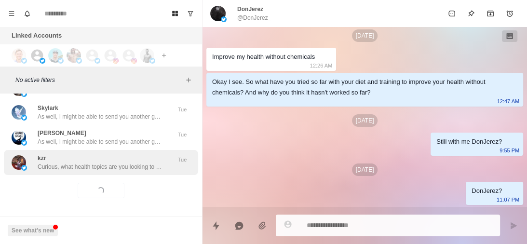
click at [130, 163] on p "Curious, what health topics are you looking to learn about right now? Like weig…" at bounding box center [100, 167] width 125 height 9
click at [126, 163] on p "Curious, what health topics are you looking to learn about right now? Like weig…" at bounding box center [100, 167] width 125 height 9
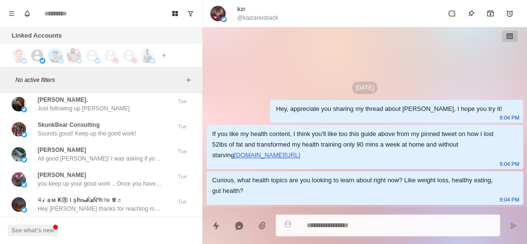
scroll to position [15312, 0]
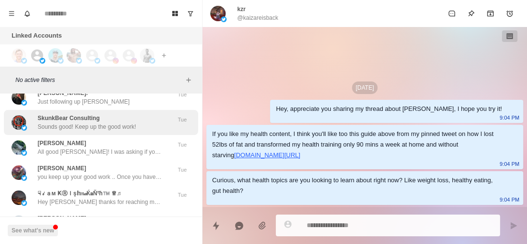
click at [132, 127] on p "Sounds good! Keep up the good work!" at bounding box center [87, 127] width 98 height 9
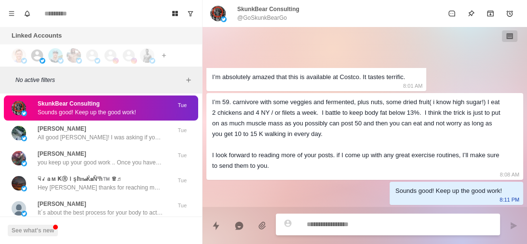
scroll to position [15327, 0]
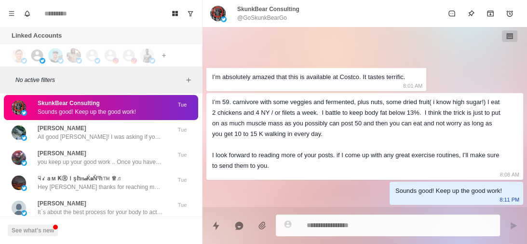
click at [132, 127] on div "Imelda All good Imelda! I was asking if you're looking to lose weight and impro…" at bounding box center [100, 132] width 125 height 17
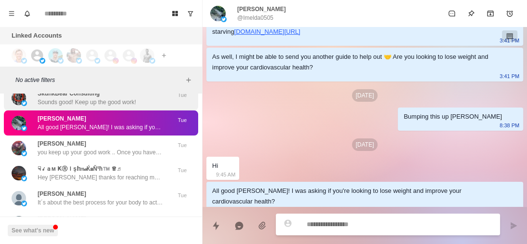
scroll to position [15337, 0]
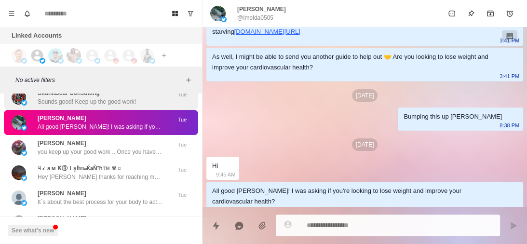
click at [132, 127] on p "All good Imelda! I was asking if you're looking to lose weight and improve your…" at bounding box center [100, 127] width 125 height 9
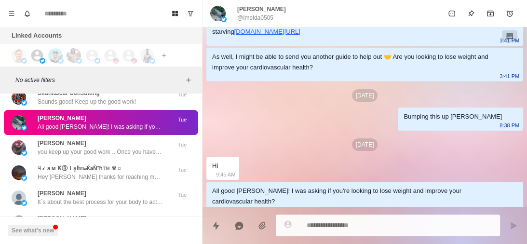
click at [327, 227] on textarea at bounding box center [400, 226] width 186 height 14
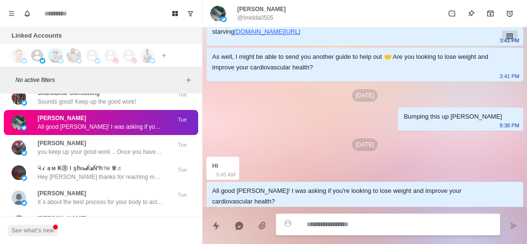
type textarea "*"
type textarea "**********"
type textarea "*"
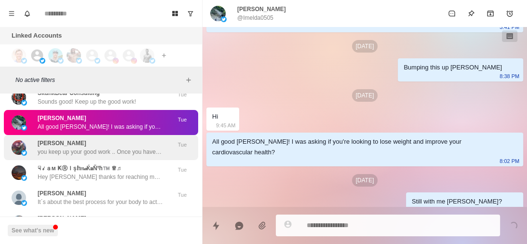
click at [149, 145] on div "Roseanne you keep up your good work .. Once you have eyes on you .. You have a …" at bounding box center [100, 147] width 125 height 17
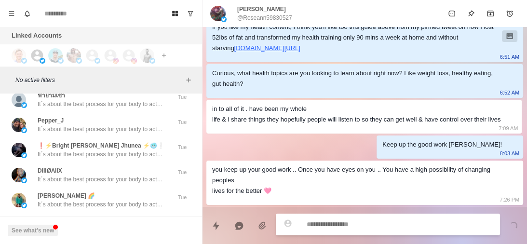
scroll to position [15655, 0]
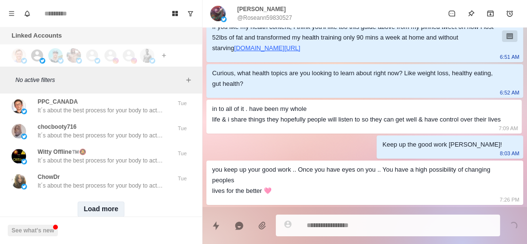
click at [104, 207] on button "Load more" at bounding box center [101, 209] width 47 height 15
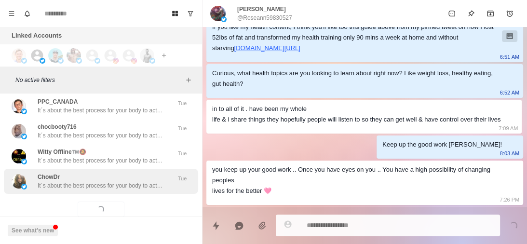
click at [124, 187] on p "It´s about the best process for your body to actually burn fat (it´s not just c…" at bounding box center [100, 185] width 125 height 9
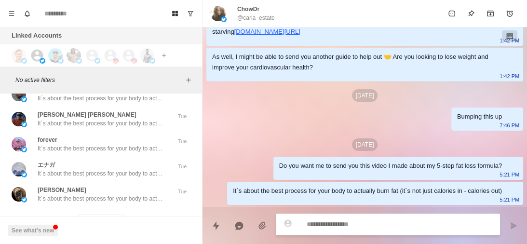
scroll to position [16189, 0]
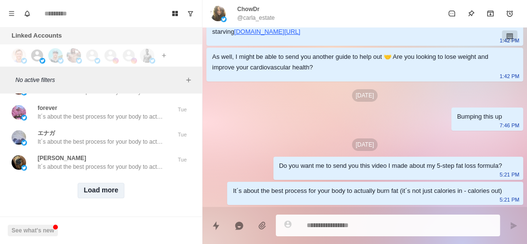
click at [108, 185] on button "Load more" at bounding box center [101, 190] width 47 height 15
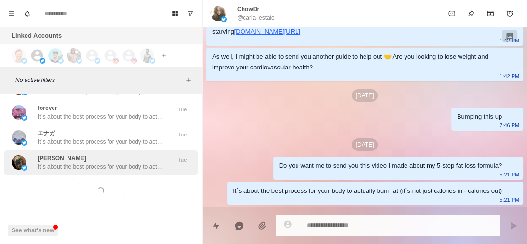
click at [112, 168] on div "jeez lord It´s about the best process for your body to actually burn fat (it´s …" at bounding box center [101, 162] width 194 height 25
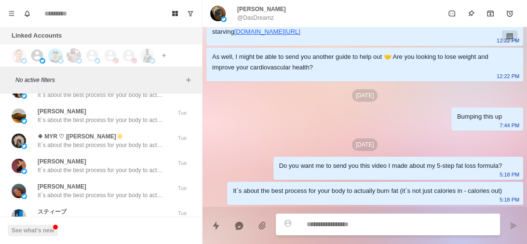
scroll to position [16691, 0]
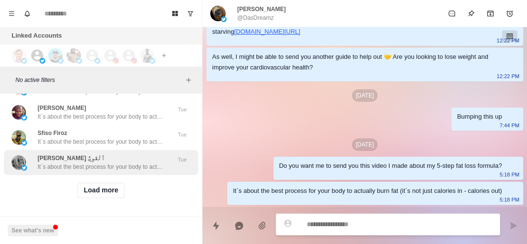
click at [106, 183] on button "Load more" at bounding box center [101, 190] width 47 height 15
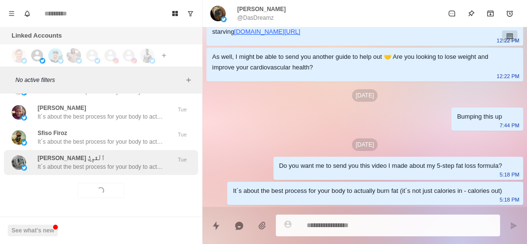
click at [125, 163] on p "It´s about the best process for your body to actually burn fat (it´s not just c…" at bounding box center [100, 167] width 125 height 9
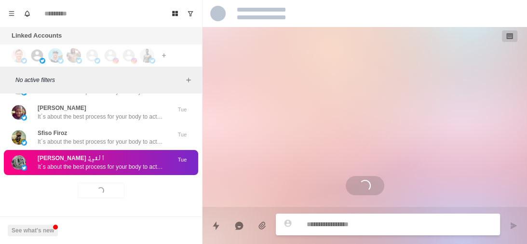
scroll to position [0, 0]
type textarea "*"
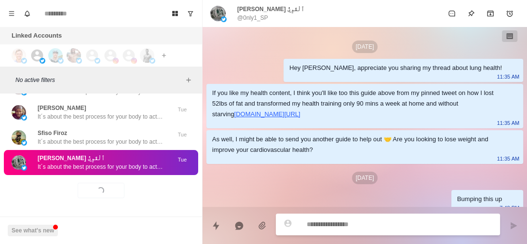
scroll to position [82, 0]
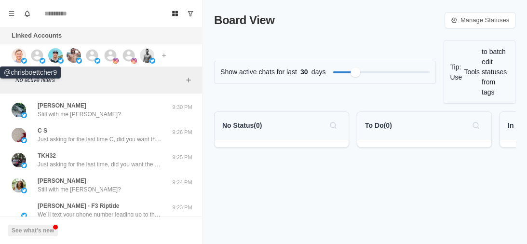
click at [28, 53] on div at bounding box center [25, 55] width 26 height 14
click at [39, 54] on icon at bounding box center [37, 55] width 12 height 12
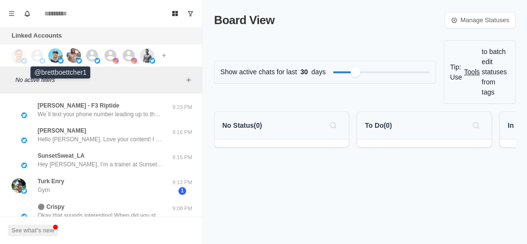
click at [58, 54] on img at bounding box center [55, 55] width 14 height 14
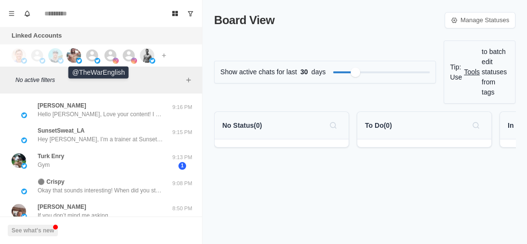
click at [86, 54] on icon at bounding box center [92, 55] width 14 height 14
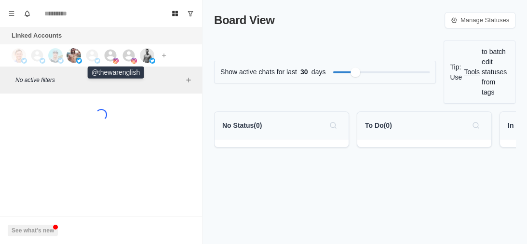
click at [110, 55] on icon at bounding box center [111, 55] width 12 height 12
click at [129, 53] on icon at bounding box center [129, 55] width 14 height 14
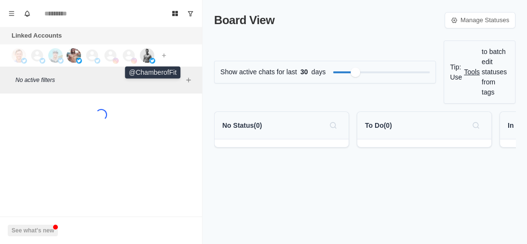
click at [146, 52] on img at bounding box center [147, 55] width 14 height 14
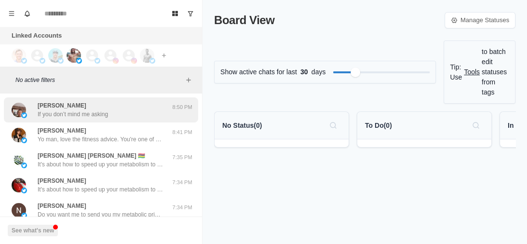
click at [118, 116] on div "Len Schroeder If you don’t mind me asking" at bounding box center [91, 109] width 159 height 17
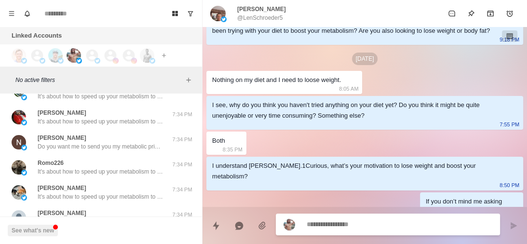
scroll to position [69, 0]
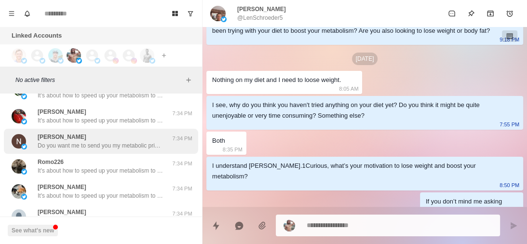
click at [114, 145] on p "Do you want me to send you my metabolic priming blueprint?" at bounding box center [100, 145] width 125 height 9
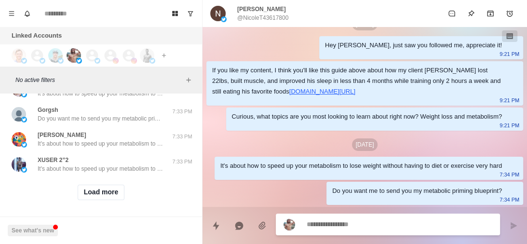
scroll to position [430, 0]
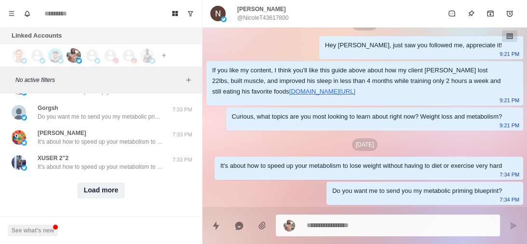
click at [107, 187] on button "Load more" at bounding box center [101, 190] width 47 height 15
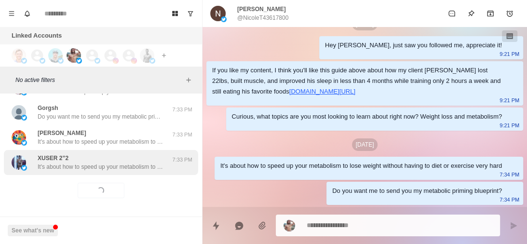
click at [134, 163] on p "It's about how to speed up your metabolism to lose weight without having to die…" at bounding box center [100, 167] width 125 height 9
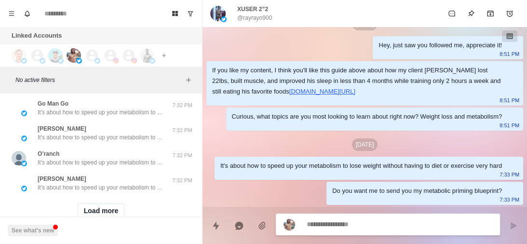
scroll to position [915, 0]
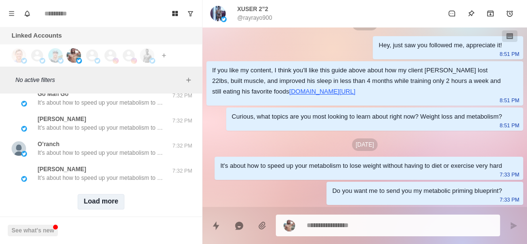
click at [105, 203] on button "Load more" at bounding box center [101, 201] width 47 height 15
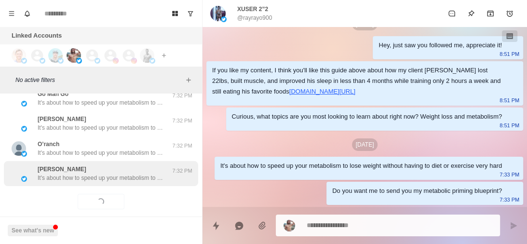
click at [140, 184] on div "Jamal Musiala It's about how to speed up your metabolism to lose weight without…" at bounding box center [101, 173] width 194 height 25
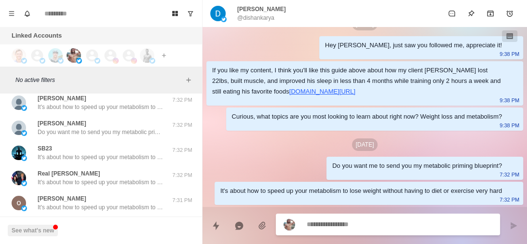
scroll to position [1006, 0]
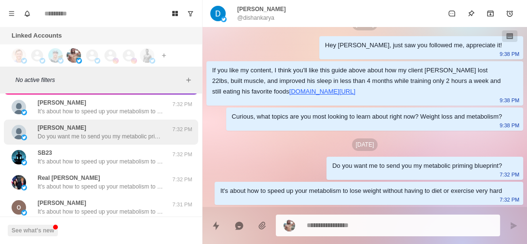
click at [129, 128] on div "Patricia Jensen Do you want me to send you my metabolic priming blueprint?" at bounding box center [100, 131] width 125 height 17
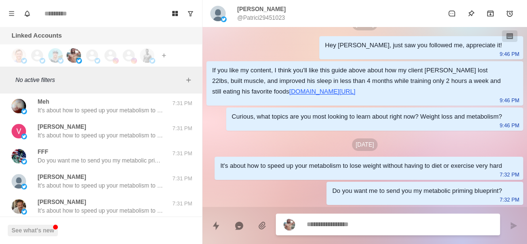
scroll to position [1433, 0]
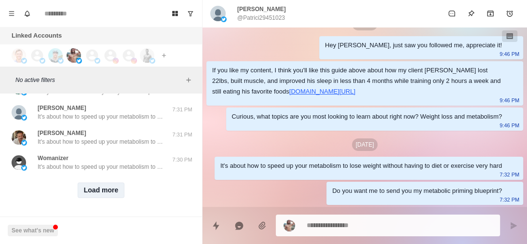
click at [96, 186] on button "Load more" at bounding box center [101, 190] width 47 height 15
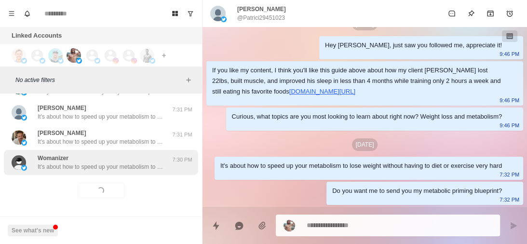
click at [133, 165] on div "Womanizer It's about how to speed up your metabolism to lose weight without hav…" at bounding box center [101, 162] width 194 height 25
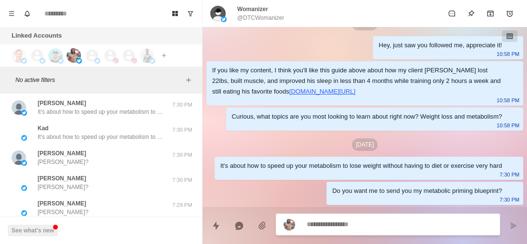
scroll to position [1583, 0]
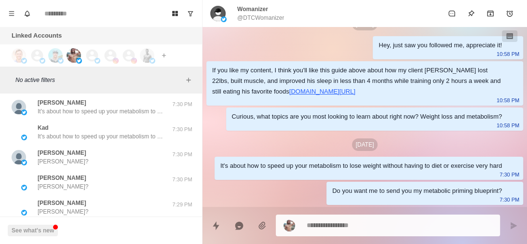
click at [133, 165] on div "Nick Nick?" at bounding box center [91, 157] width 159 height 17
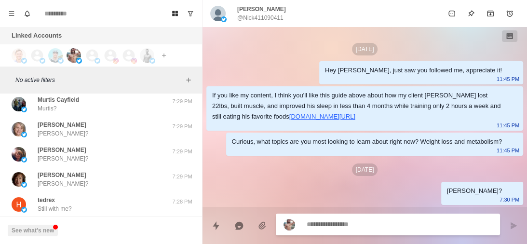
scroll to position [1935, 0]
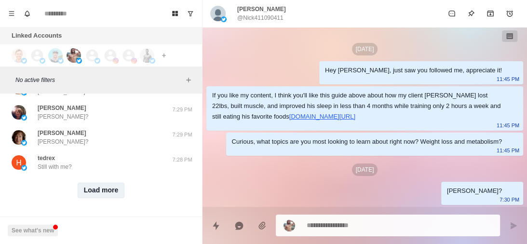
click at [102, 189] on button "Load more" at bounding box center [101, 190] width 47 height 15
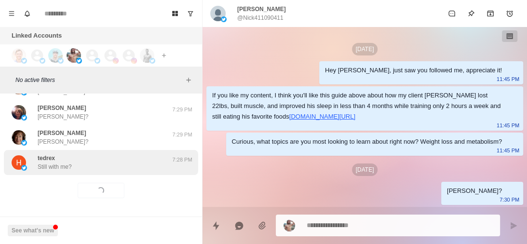
click at [121, 165] on div "tedrex Still with me? 7:28 PM" at bounding box center [101, 162] width 194 height 25
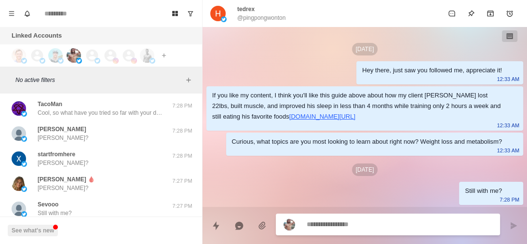
scroll to position [2260, 0]
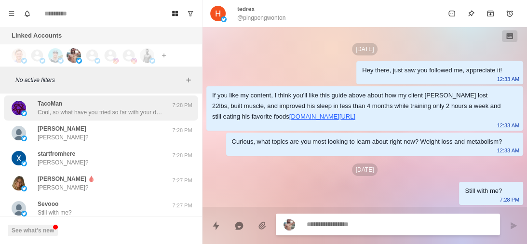
click at [121, 108] on p "Cool, so what have you tried so far with your diet and training to lose weight?" at bounding box center [100, 112] width 125 height 9
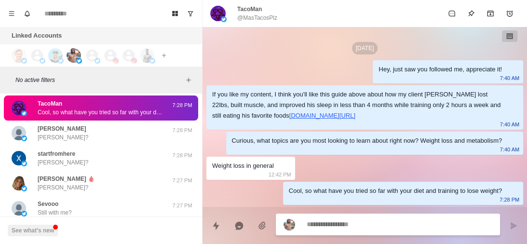
type textarea "*"
type textarea "**********"
type textarea "*"
type textarea "**********"
type textarea "*"
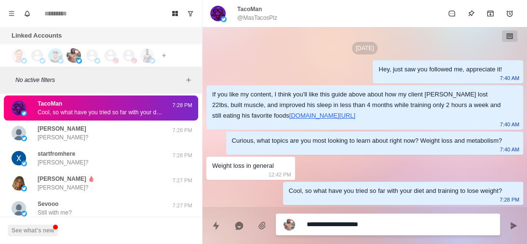
type textarea "**********"
type textarea "*"
type textarea "**********"
type textarea "*"
type textarea "**********"
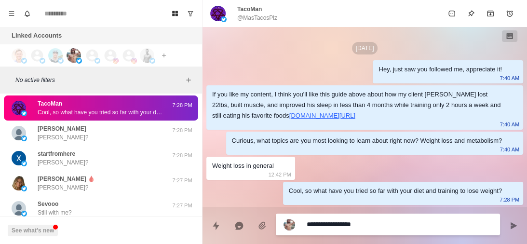
type textarea "*"
type textarea "**********"
type textarea "*"
type textarea "**********"
type textarea "*"
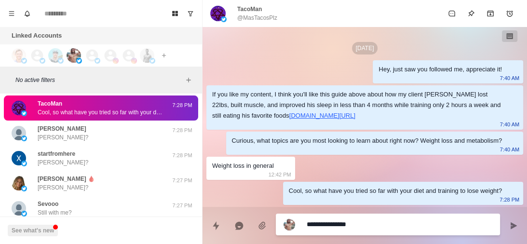
type textarea "**********"
type textarea "*"
type textarea "**********"
type textarea "*"
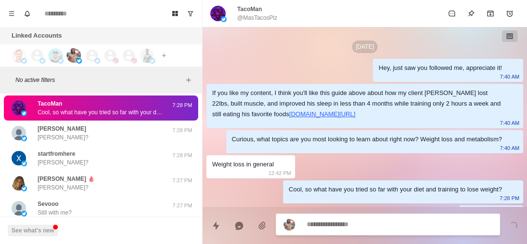
scroll to position [24, 0]
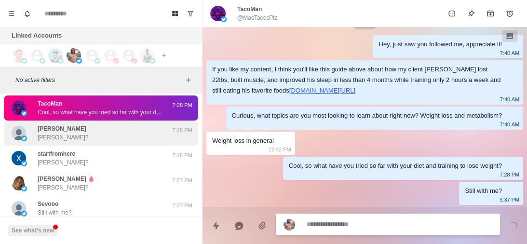
click at [119, 136] on div "Steve Steve?" at bounding box center [91, 132] width 159 height 17
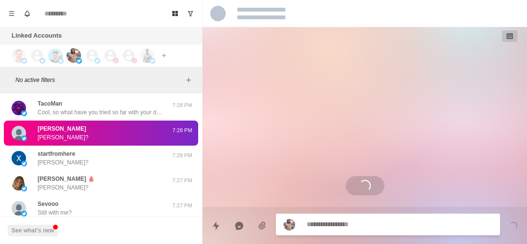
scroll to position [0, 0]
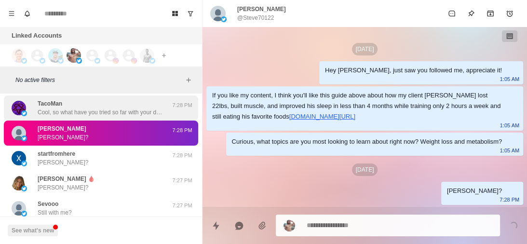
click at [114, 116] on p "Cool, so what have you tried so far with your diet and training to lose weight?" at bounding box center [100, 112] width 125 height 9
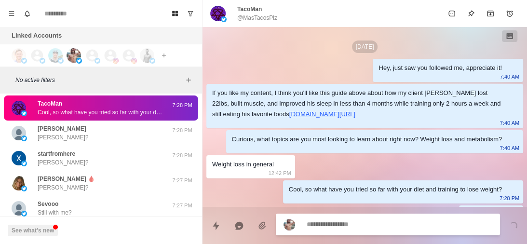
scroll to position [24, 0]
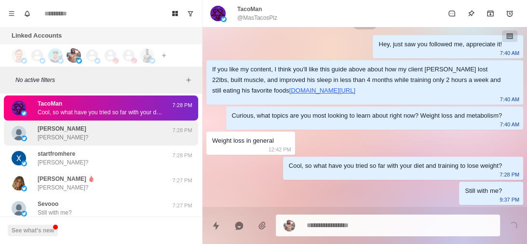
click at [114, 129] on div "Steve Steve?" at bounding box center [91, 132] width 159 height 17
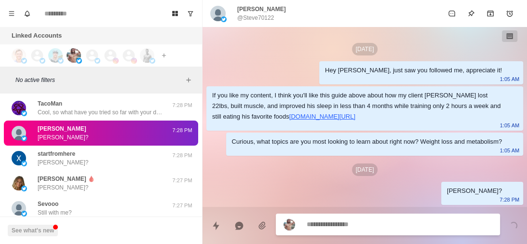
scroll to position [0, 0]
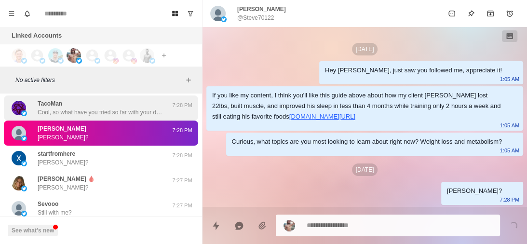
click at [112, 119] on div "TacoMan Cool, so what have you tried so far with your diet and training to lose…" at bounding box center [101, 108] width 194 height 25
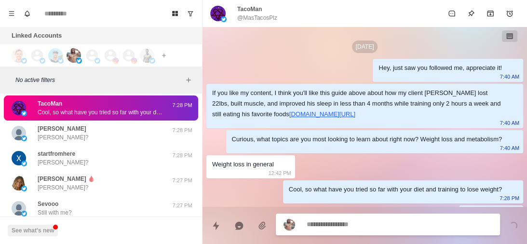
scroll to position [24, 0]
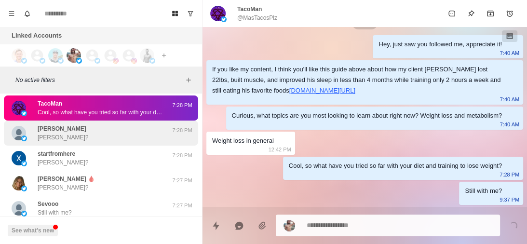
click at [120, 139] on div "Steve Steve?" at bounding box center [91, 132] width 159 height 17
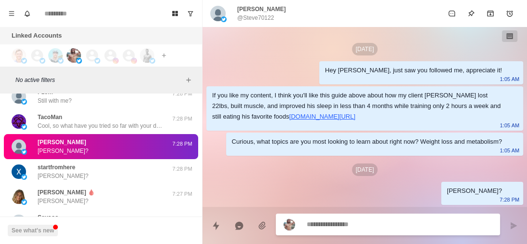
scroll to position [2246, 0]
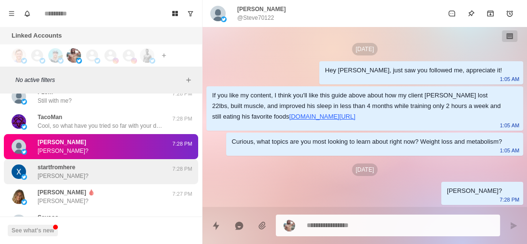
click at [106, 166] on div "startfromhere Xuan?" at bounding box center [91, 171] width 159 height 17
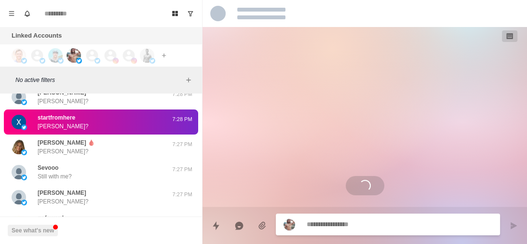
scroll to position [2296, 0]
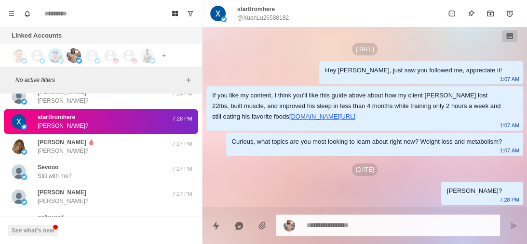
click at [106, 166] on div "Sevooo Still with me?" at bounding box center [91, 171] width 159 height 17
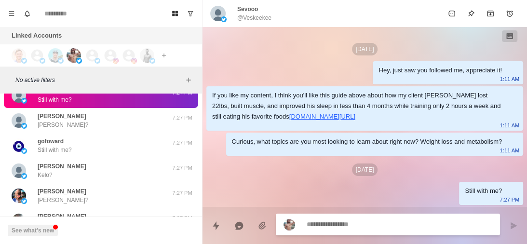
scroll to position [2373, 0]
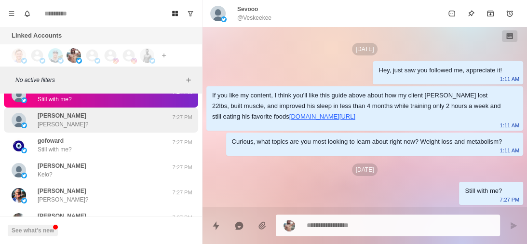
click at [106, 131] on div "Donna Donna? 7:27 PM" at bounding box center [101, 120] width 194 height 25
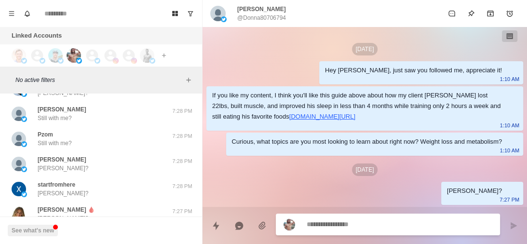
scroll to position [2228, 0]
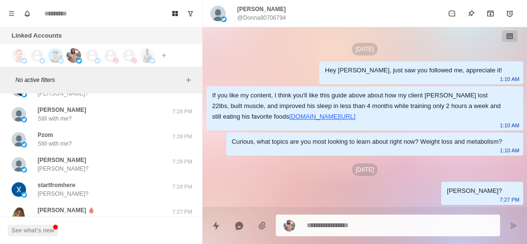
click at [106, 131] on div "Pzom Still with me?" at bounding box center [91, 139] width 159 height 17
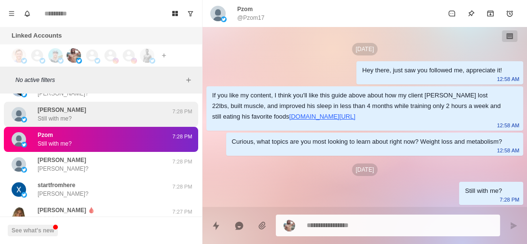
click at [114, 110] on div "J Reyes Still with me?" at bounding box center [91, 114] width 159 height 17
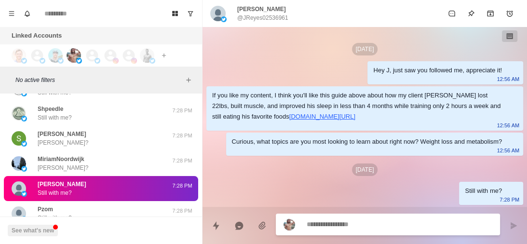
scroll to position [2152, 0]
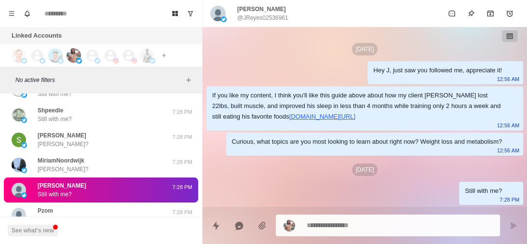
click at [114, 110] on div "Shpeedle Still with me?" at bounding box center [91, 114] width 159 height 17
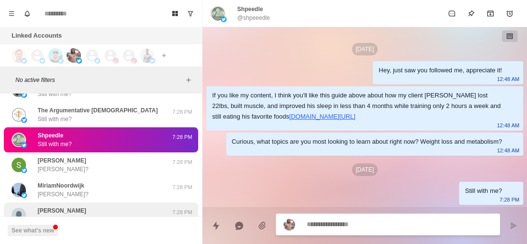
scroll to position [2178, 0]
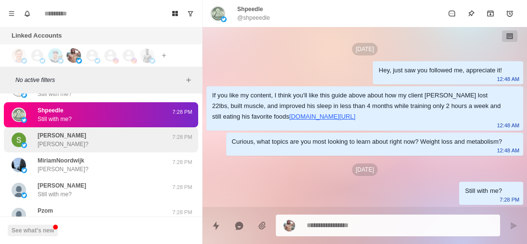
click at [93, 139] on div "Shawn Rock Shawn?" at bounding box center [91, 139] width 159 height 17
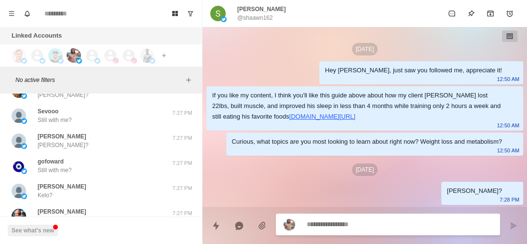
scroll to position [2462, 0]
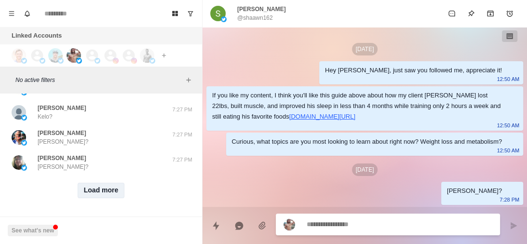
click at [95, 189] on button "Load more" at bounding box center [101, 190] width 47 height 15
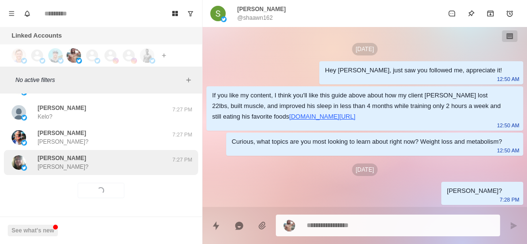
click at [118, 168] on div "Lykins Lori Lori? 7:27 PM" at bounding box center [101, 162] width 194 height 25
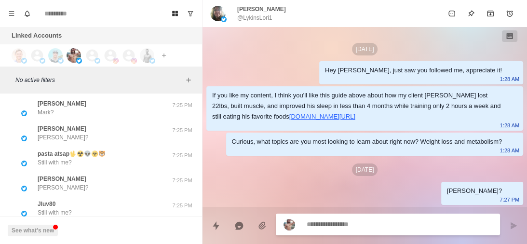
scroll to position [2909, 0]
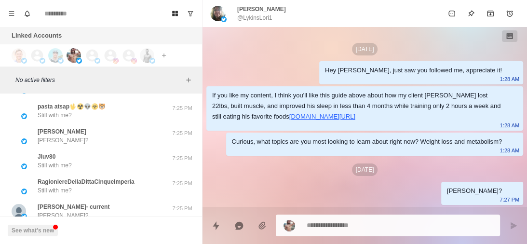
click at [118, 168] on div "Jluv80 Still with me?" at bounding box center [91, 160] width 159 height 17
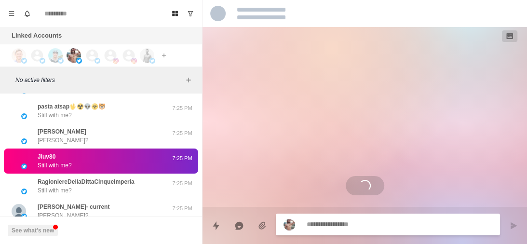
scroll to position [2963, 0]
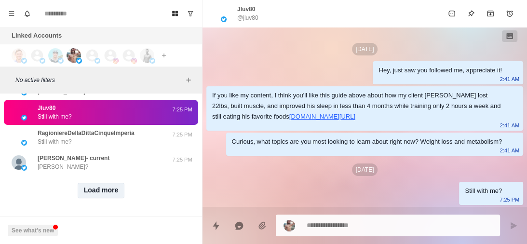
click at [97, 183] on button "Load more" at bounding box center [101, 190] width 47 height 15
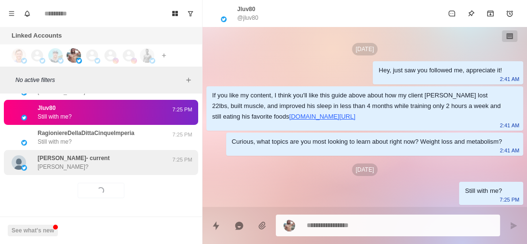
click at [121, 162] on div "Chaim Katzman- current Chaim?" at bounding box center [91, 162] width 159 height 17
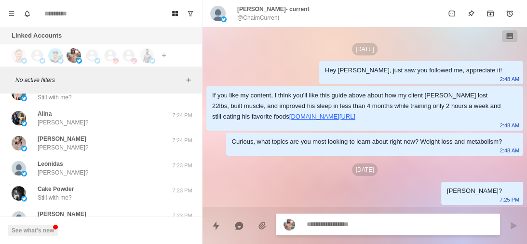
scroll to position [3465, 0]
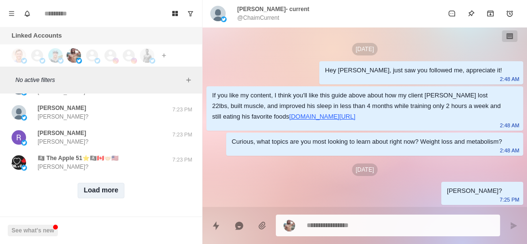
click at [104, 188] on button "Load more" at bounding box center [101, 190] width 47 height 15
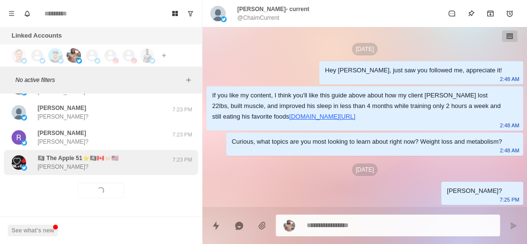
click at [138, 165] on div "🏴‍☠️ The Apple 51⭐️🏴‍☠️🇨🇦🤝🏻🇺🇸 Pascal? 7:23 PM" at bounding box center [101, 162] width 194 height 25
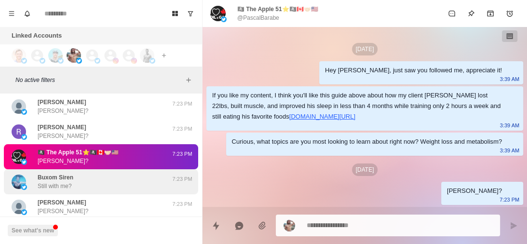
click at [118, 179] on div "Buxom Siren Still with me?" at bounding box center [91, 181] width 159 height 17
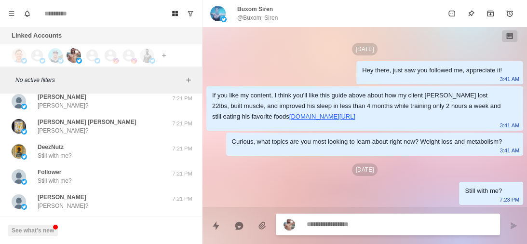
scroll to position [3967, 0]
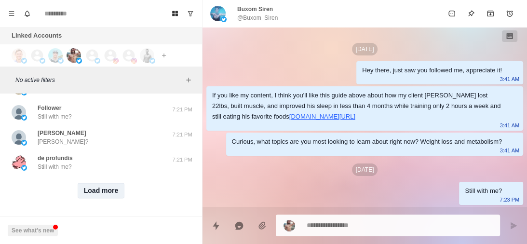
click at [107, 184] on button "Load more" at bounding box center [101, 190] width 47 height 15
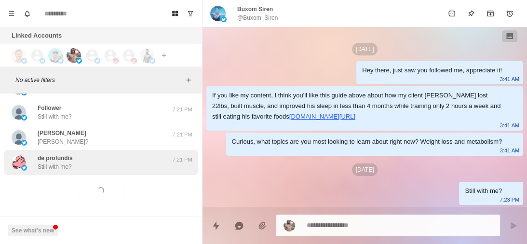
click at [143, 162] on div "de profundis Still with me?" at bounding box center [91, 162] width 159 height 17
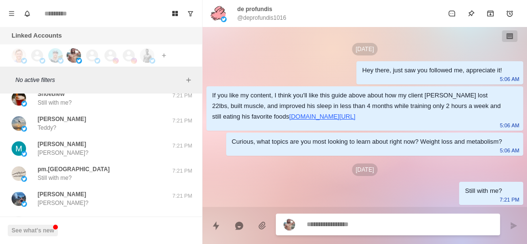
scroll to position [4076, 0]
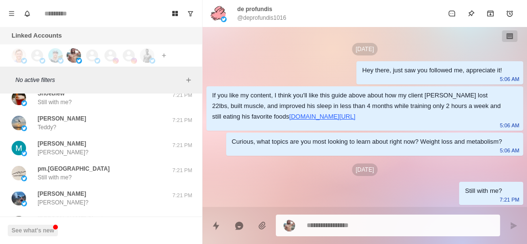
click at [143, 162] on div "pm.Belmont Still with me? 7:21 PM" at bounding box center [101, 173] width 194 height 25
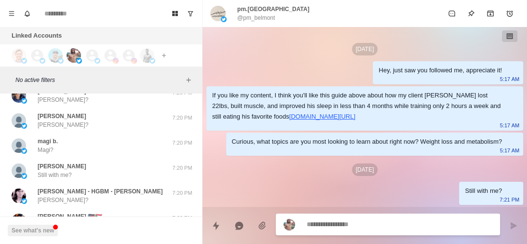
scroll to position [4207, 0]
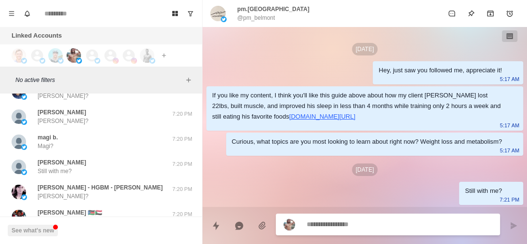
click at [143, 162] on div "P. White Still with me?" at bounding box center [91, 166] width 159 height 17
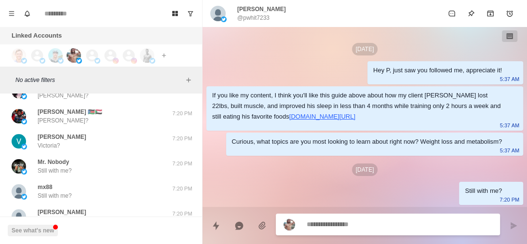
scroll to position [4309, 0]
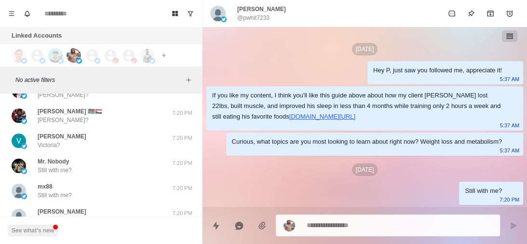
click at [143, 162] on div "Mr. Nobody Still with me?" at bounding box center [91, 165] width 159 height 17
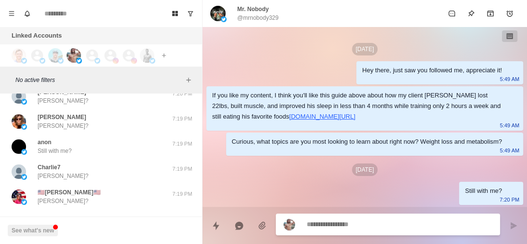
scroll to position [4468, 0]
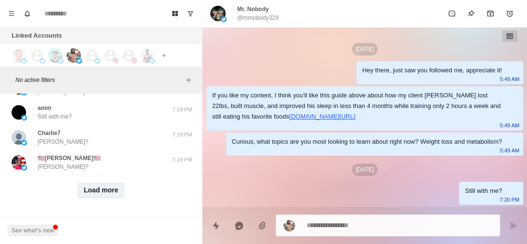
click at [110, 187] on button "Load more" at bounding box center [101, 190] width 47 height 15
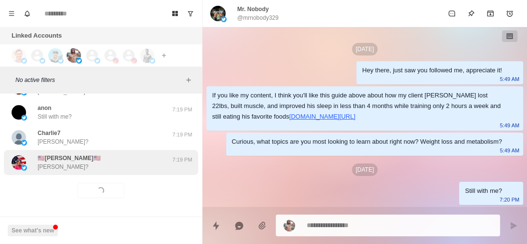
click at [126, 164] on div "🇺🇸Miss Tish🇺🇸 Tish?" at bounding box center [91, 162] width 159 height 17
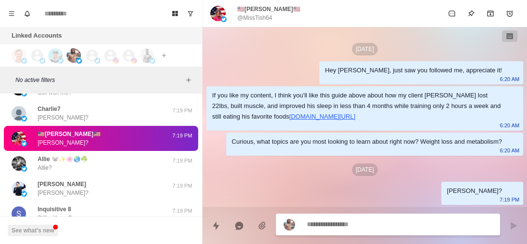
scroll to position [4487, 0]
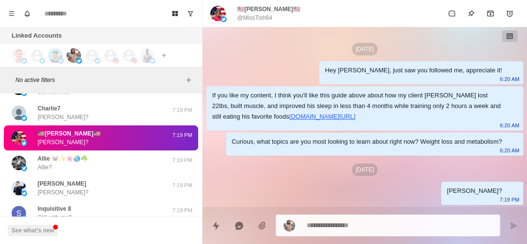
click at [126, 164] on div "Allie 🐭✨🌸🌏☘️ Allie?" at bounding box center [91, 162] width 159 height 17
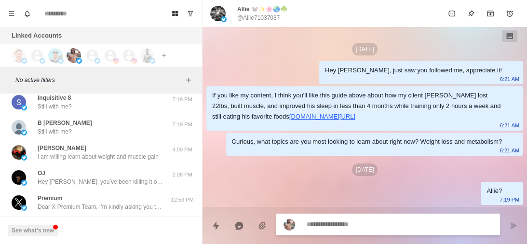
scroll to position [4599, 0]
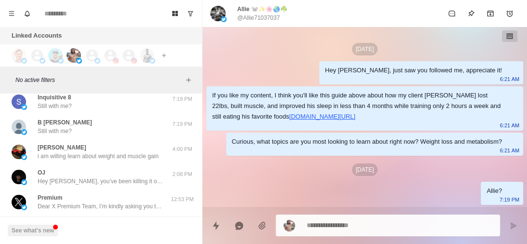
click at [126, 164] on div "OJ Hey Ábris, you’ve been killing it on here keep at it. I’ll jump straight int…" at bounding box center [101, 176] width 194 height 25
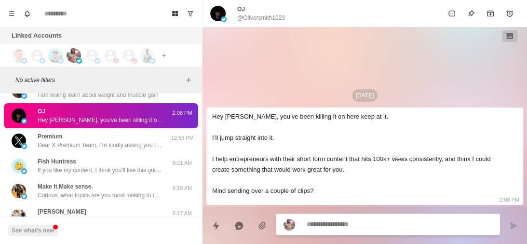
scroll to position [4660, 0]
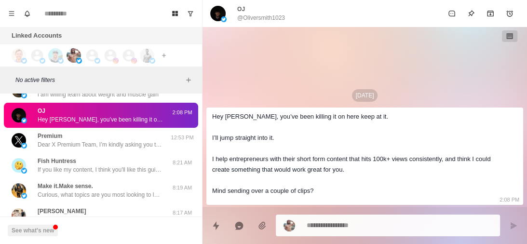
click at [126, 165] on p "If you like my content, I think you'll like this guide above about how my clien…" at bounding box center [100, 169] width 125 height 9
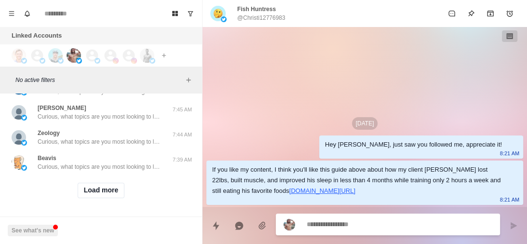
scroll to position [4978, 0]
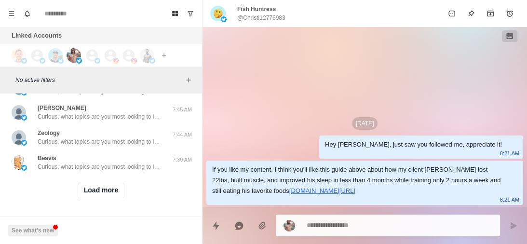
click at [126, 164] on p "Curious, what topics are you most looking to learn about right now? Weight loss…" at bounding box center [100, 167] width 125 height 9
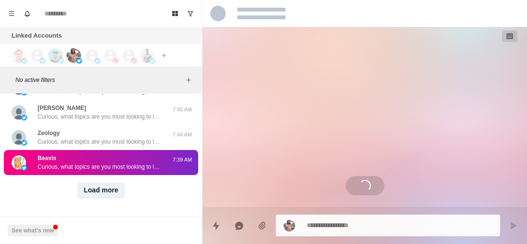
click at [107, 183] on button "Load more" at bounding box center [101, 190] width 47 height 15
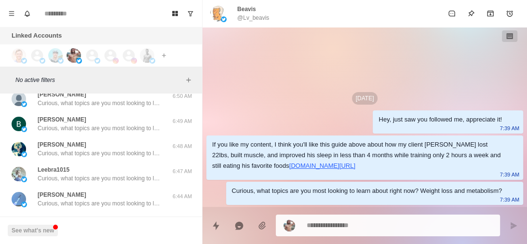
scroll to position [5480, 0]
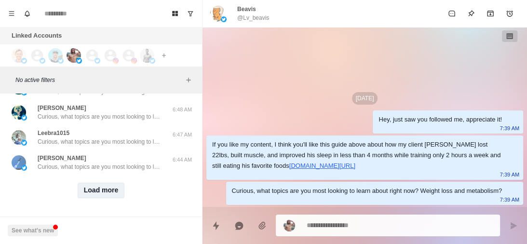
click at [107, 183] on button "Load more" at bounding box center [101, 190] width 47 height 15
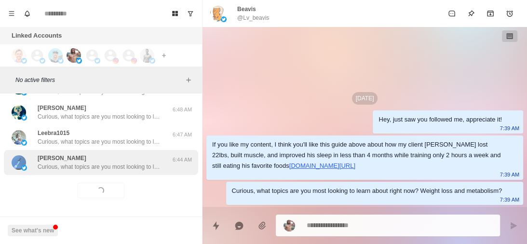
click at [108, 168] on div "Zap Branighan Curious, what topics are you most looking to learn about right no…" at bounding box center [101, 162] width 194 height 25
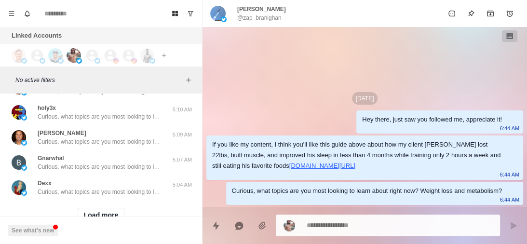
scroll to position [5982, 0]
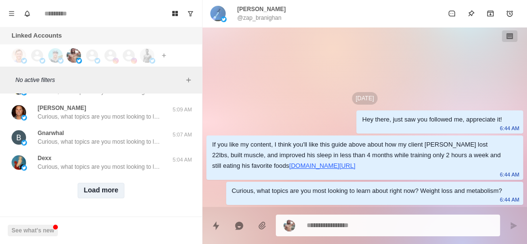
click at [107, 183] on button "Load more" at bounding box center [101, 190] width 47 height 15
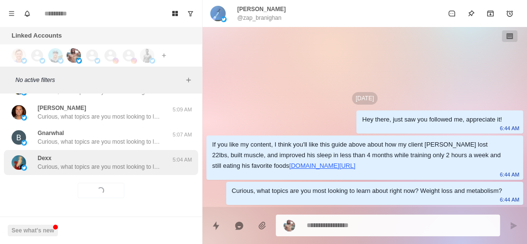
click at [109, 164] on p "Curious, what topics are you most looking to learn about right now? Weight loss…" at bounding box center [100, 167] width 125 height 9
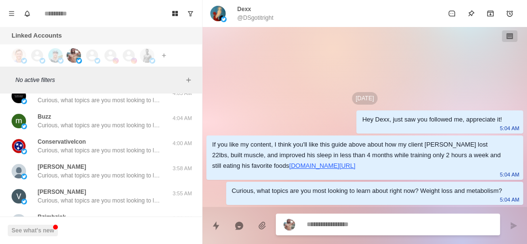
scroll to position [6483, 0]
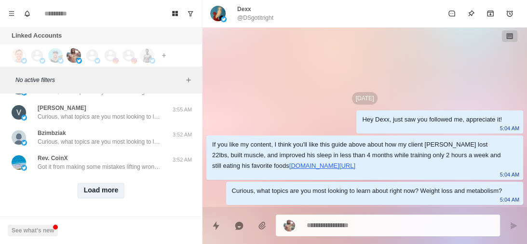
click at [87, 183] on button "Load more" at bounding box center [101, 190] width 47 height 15
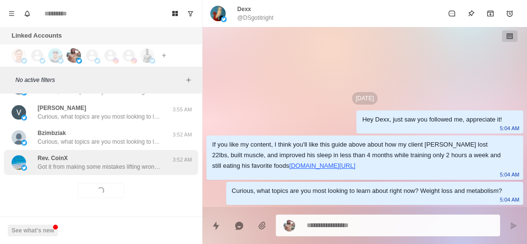
click at [127, 163] on p "Got it from making some mistakes lifting wrongly in gym" at bounding box center [100, 167] width 125 height 9
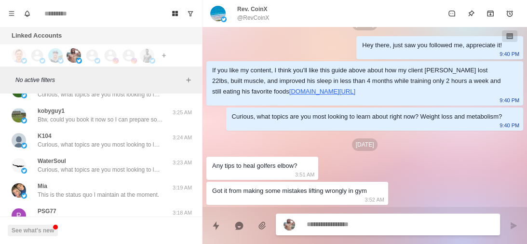
scroll to position [6750, 0]
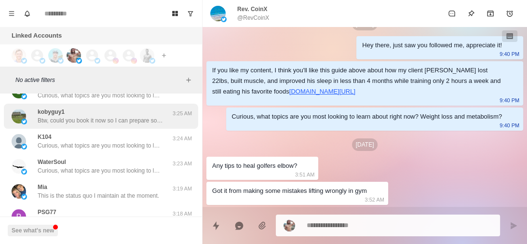
click at [127, 114] on div "kobyguy1 Btw, could you book it now so I can prepare some stuff beforehand? Sho…" at bounding box center [100, 116] width 125 height 17
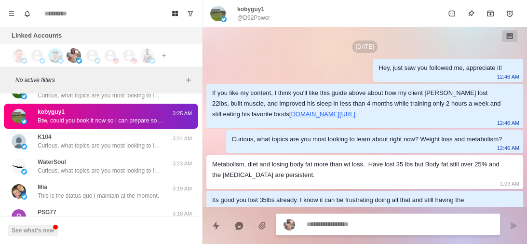
scroll to position [563, 0]
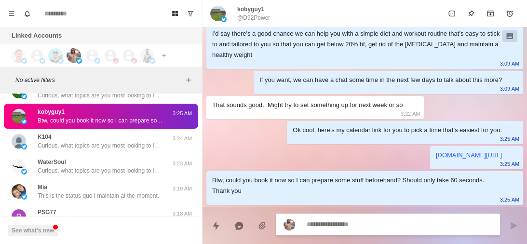
type textarea "*"
type textarea "**********"
type textarea "*"
type textarea "**********"
type textarea "*"
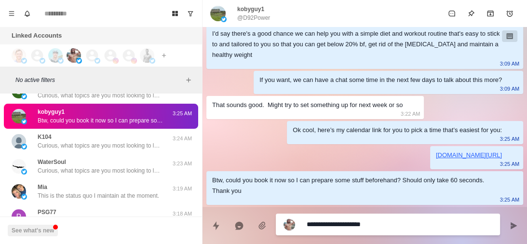
type textarea "**********"
type textarea "*"
type textarea "**********"
type textarea "*"
type textarea "**********"
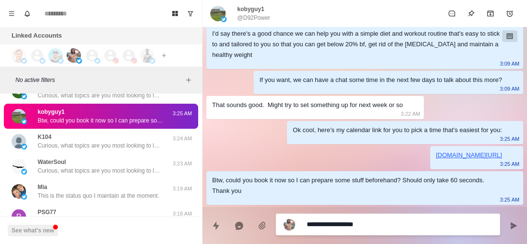
type textarea "*"
type textarea "**********"
type textarea "*"
type textarea "**********"
type textarea "*"
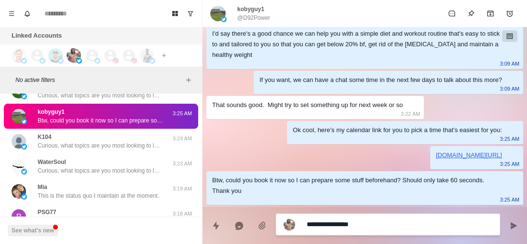
type textarea "**********"
type textarea "*"
type textarea "**********"
type textarea "*"
type textarea "**********"
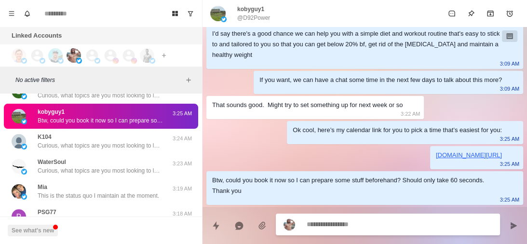
type textarea "*"
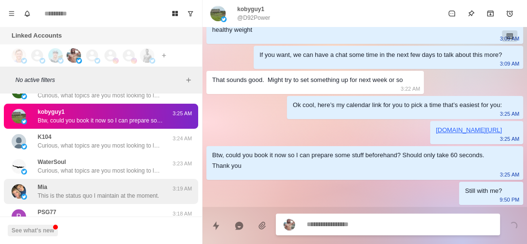
click at [126, 198] on p "This is the status quo I maintain at the moment." at bounding box center [99, 196] width 122 height 9
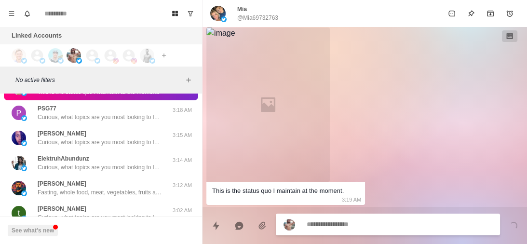
scroll to position [6856, 0]
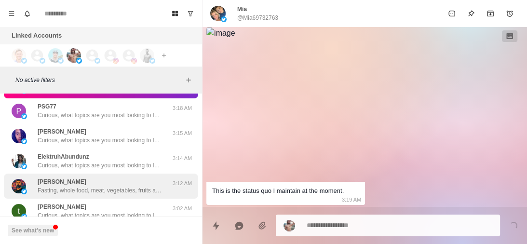
click at [122, 189] on p "Fasting, whole food, meat, vegetables, fruits and nuts" at bounding box center [100, 190] width 125 height 9
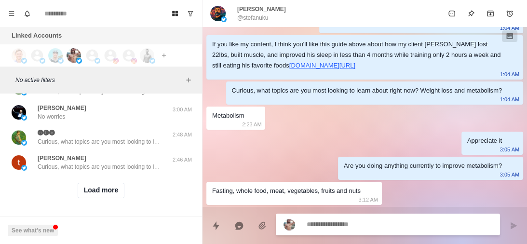
scroll to position [6985, 0]
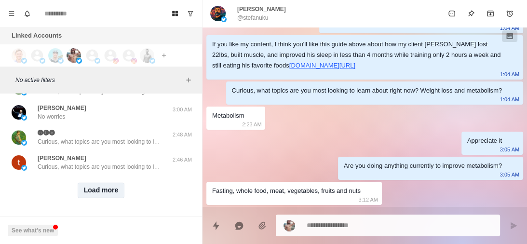
click at [102, 185] on button "Load more" at bounding box center [101, 190] width 47 height 15
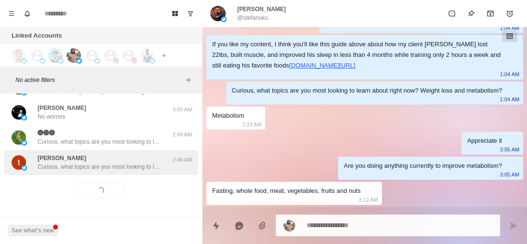
click at [126, 164] on p "Curious, what topics are you most looking to learn about right now? Weight loss…" at bounding box center [100, 167] width 125 height 9
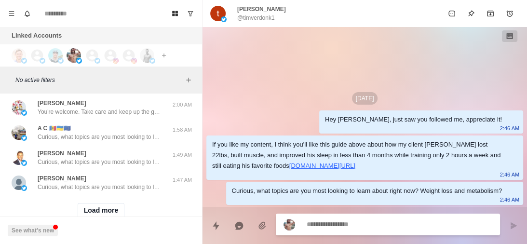
scroll to position [7487, 0]
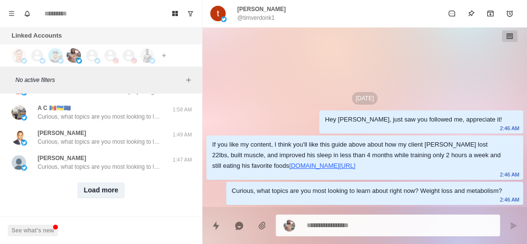
click at [102, 183] on button "Load more" at bounding box center [101, 190] width 47 height 15
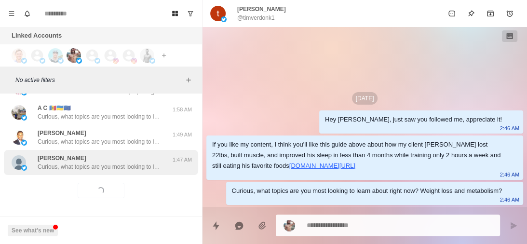
click at [131, 164] on p "Curious, what topics are you most looking to learn about right now? Weight loss…" at bounding box center [100, 167] width 125 height 9
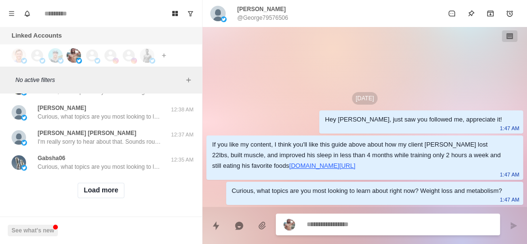
scroll to position [7988, 0]
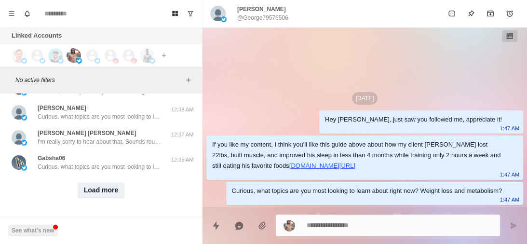
click at [105, 185] on button "Load more" at bounding box center [101, 190] width 47 height 15
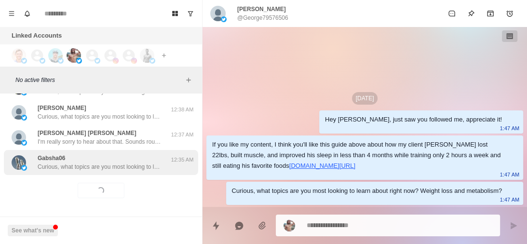
click at [129, 154] on div "Gabsha06 Curious, what topics are you most looking to learn about right now? We…" at bounding box center [100, 162] width 125 height 17
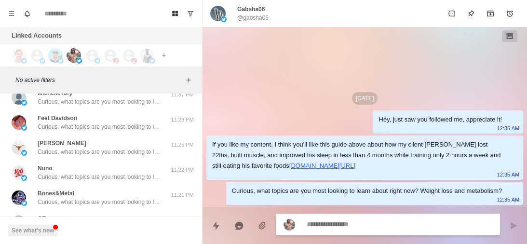
scroll to position [8490, 0]
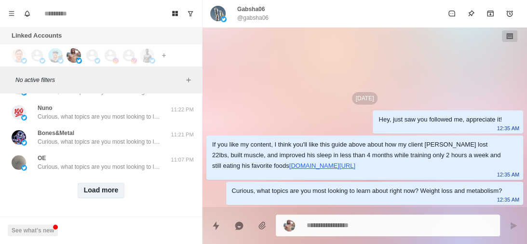
click at [107, 184] on button "Load more" at bounding box center [101, 190] width 47 height 15
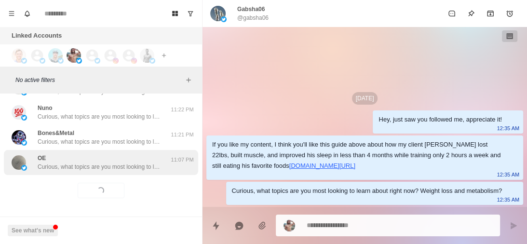
click at [152, 163] on p "Curious, what topics are you most looking to learn about right now? Weight loss…" at bounding box center [100, 167] width 125 height 9
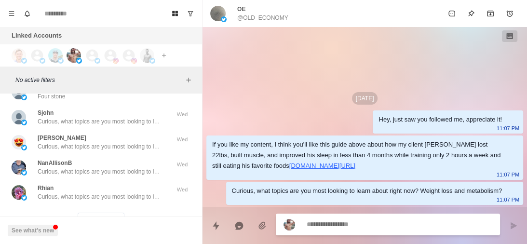
scroll to position [8992, 0]
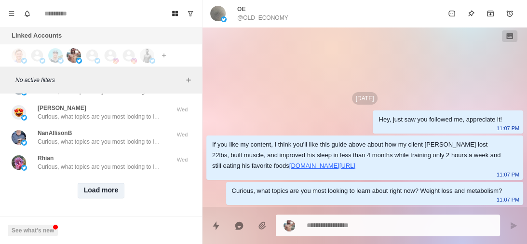
click at [104, 192] on button "Load more" at bounding box center [101, 190] width 47 height 15
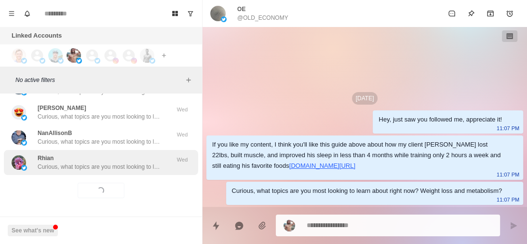
click at [131, 163] on p "Curious, what topics are you most looking to learn about right now? Weight loss…" at bounding box center [100, 167] width 125 height 9
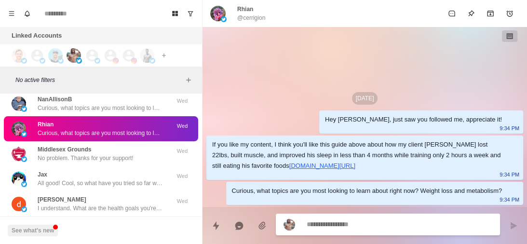
scroll to position [9023, 0]
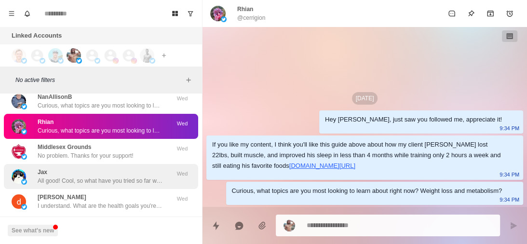
click at [123, 184] on p "All good! Cool, so what have you tried so far with your diet and training to lo…" at bounding box center [100, 181] width 125 height 9
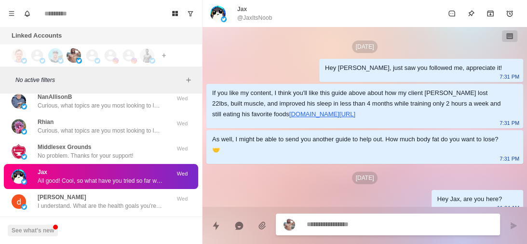
scroll to position [82, 0]
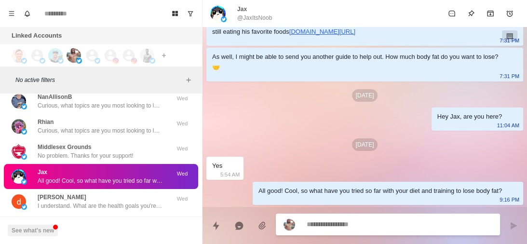
type textarea "*"
type textarea "**********"
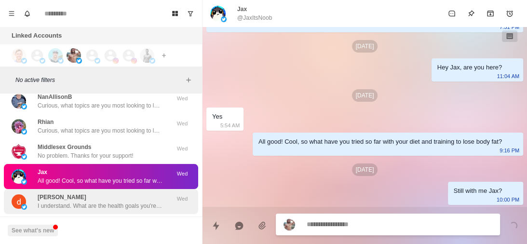
click at [112, 204] on p "I understand. What are the health goals you're pursuing by improving your metab…" at bounding box center [100, 206] width 125 height 9
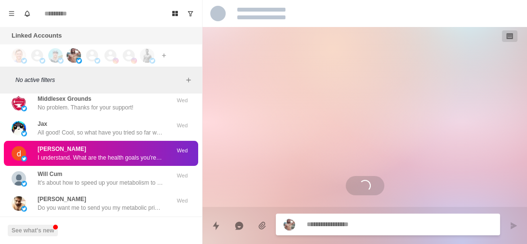
scroll to position [73, 0]
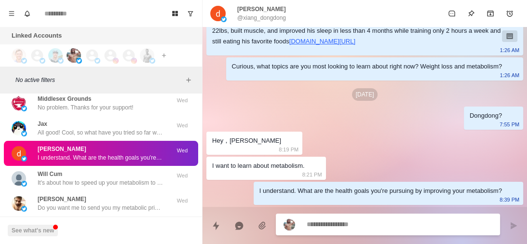
type textarea "*"
type textarea "**********"
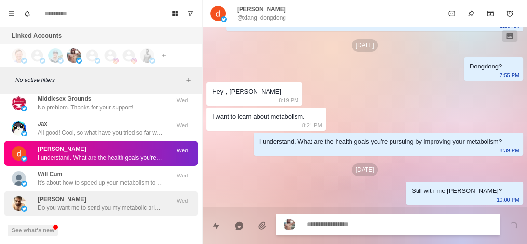
click at [128, 206] on p "Do you want me to send you my metabolic priming blueprint?" at bounding box center [100, 208] width 125 height 9
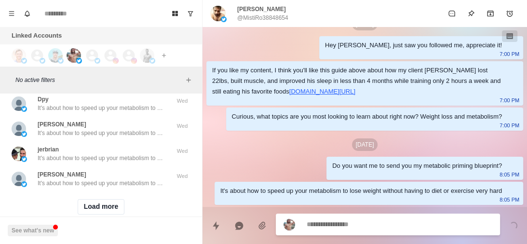
scroll to position [9493, 0]
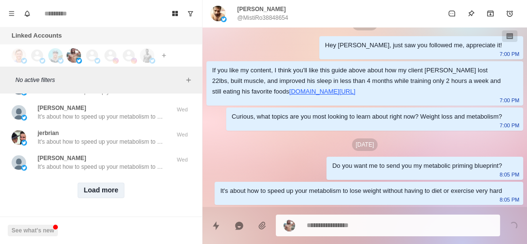
click at [105, 189] on button "Load more" at bounding box center [101, 190] width 47 height 15
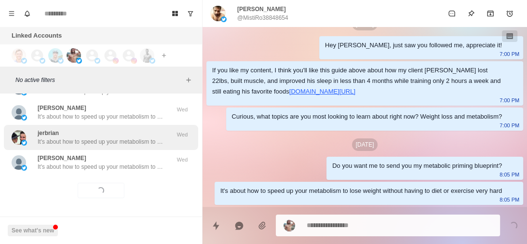
click at [156, 137] on p "It's about how to speed up your metabolism to lose weight without having to die…" at bounding box center [100, 141] width 125 height 9
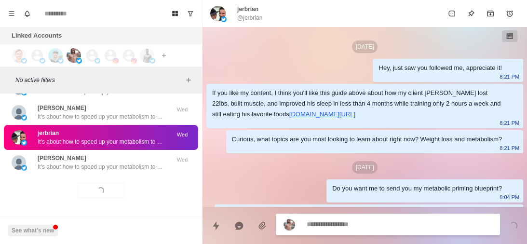
scroll to position [33, 0]
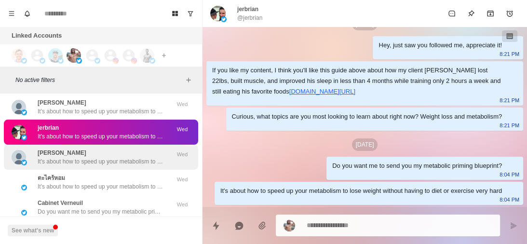
click at [132, 151] on div "Jack Hare It's about how to speed up your metabolism to lose weight without hav…" at bounding box center [100, 157] width 125 height 17
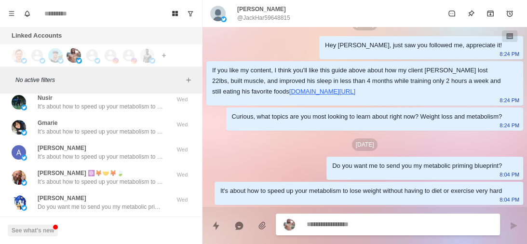
scroll to position [9995, 0]
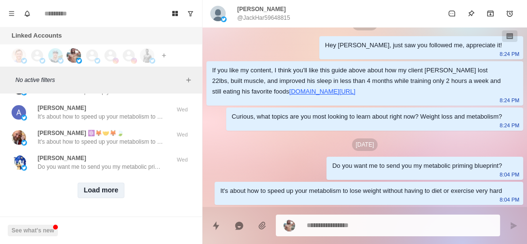
click at [110, 183] on button "Load more" at bounding box center [101, 190] width 47 height 15
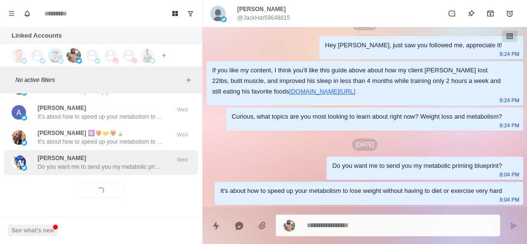
click at [126, 168] on div "George Davison Do you want me to send you my metabolic priming blueprint? Wed" at bounding box center [101, 162] width 194 height 25
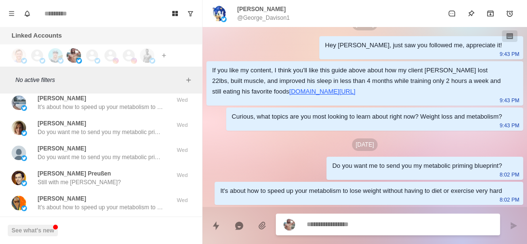
scroll to position [10377, 0]
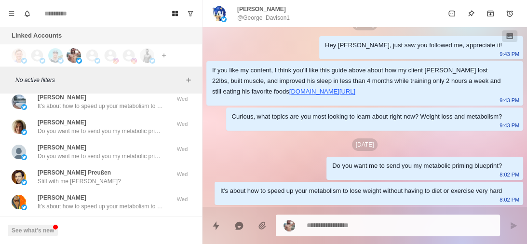
click at [126, 168] on div "Philip Kiril Preußen Still with me Philip?" at bounding box center [91, 176] width 159 height 17
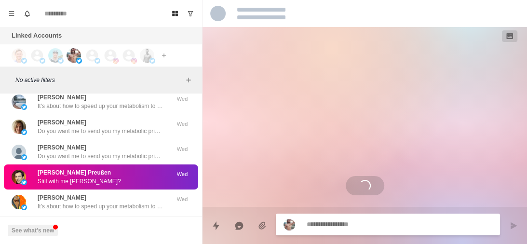
scroll to position [0, 0]
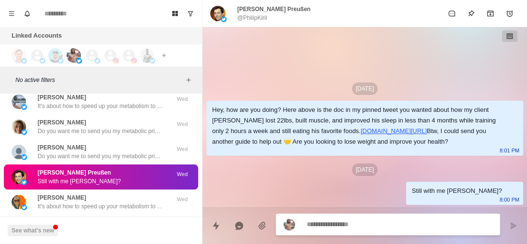
type textarea "*"
type textarea "**********"
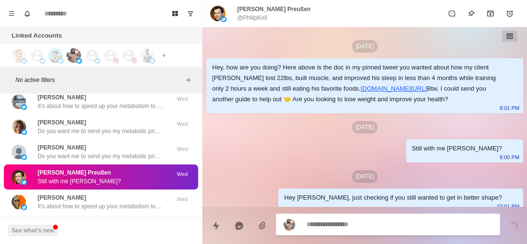
scroll to position [50, 0]
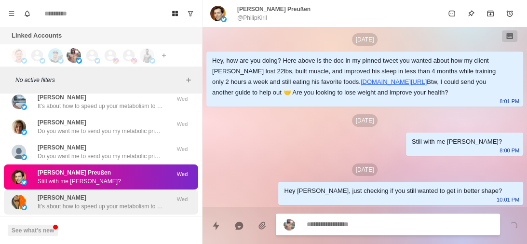
click at [101, 195] on div "Jose It's about how to speed up your metabolism to lose weight without having t…" at bounding box center [100, 201] width 125 height 17
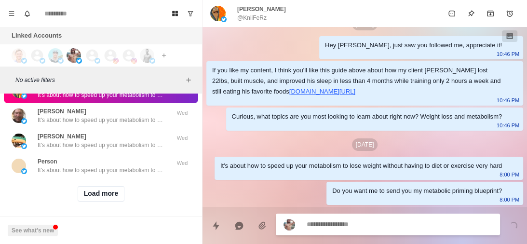
scroll to position [10489, 0]
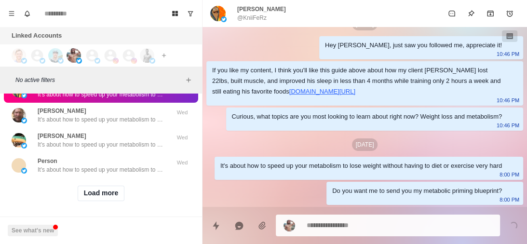
click at [101, 195] on button "Load more" at bounding box center [101, 193] width 47 height 15
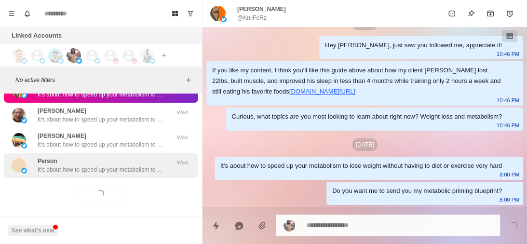
click at [135, 166] on p "It's about how to speed up your metabolism to lose weight without having to die…" at bounding box center [100, 169] width 125 height 9
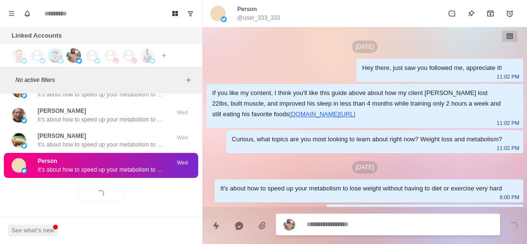
scroll to position [33, 0]
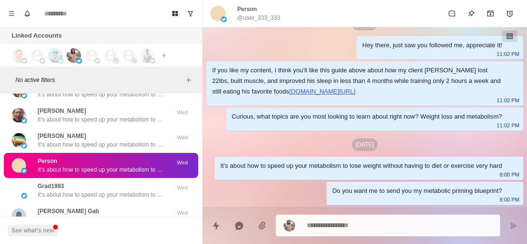
drag, startPoint x: 491, startPoint y: 153, endPoint x: 233, endPoint y: 185, distance: 260.5
click at [491, 161] on div "It's about how to speed up your metabolism to lose weight without having to die…" at bounding box center [361, 166] width 282 height 11
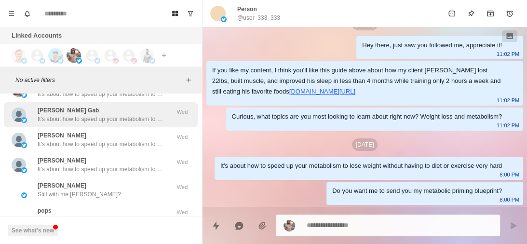
scroll to position [10591, 0]
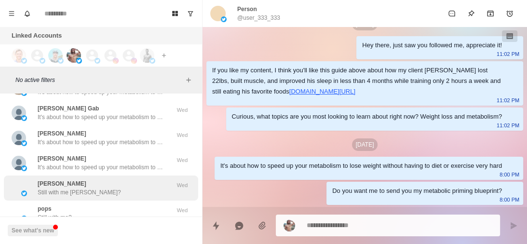
click at [117, 189] on div "fadi salan Still with me fadi?" at bounding box center [91, 187] width 159 height 17
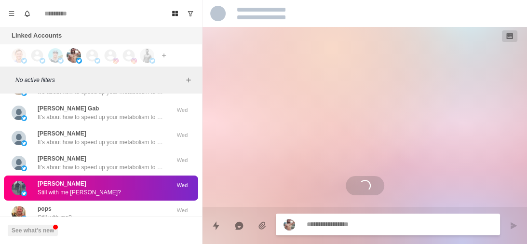
scroll to position [212, 0]
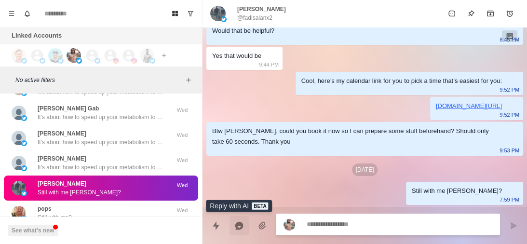
type textarea "*"
type textarea "**********"
type textarea "*"
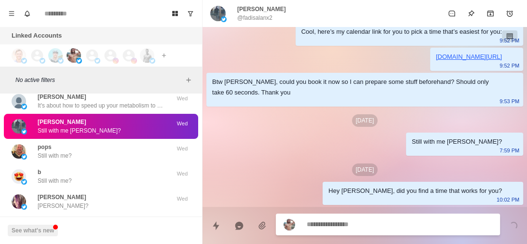
scroll to position [10654, 0]
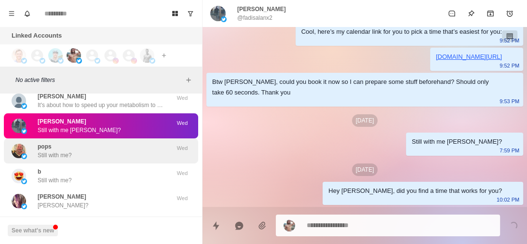
click at [118, 150] on div "pops Still with me?" at bounding box center [91, 150] width 159 height 17
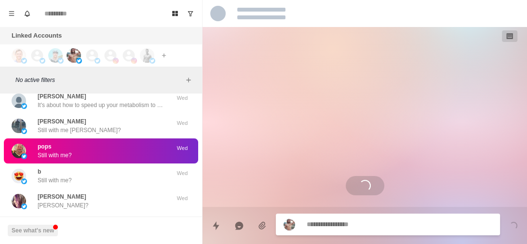
scroll to position [0, 0]
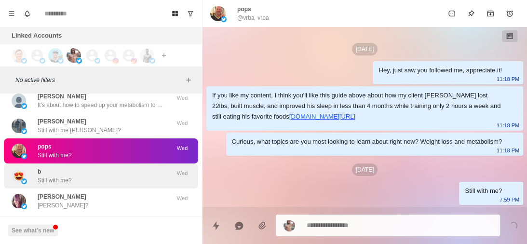
click at [111, 176] on div "b Still with me?" at bounding box center [91, 175] width 159 height 17
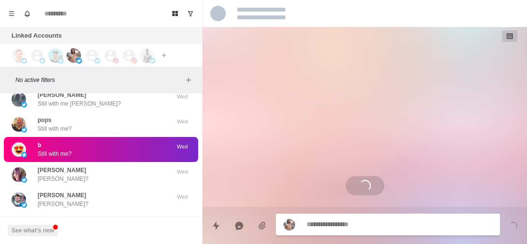
scroll to position [10680, 0]
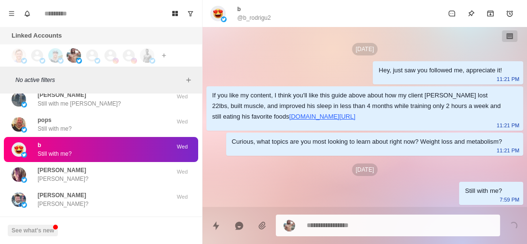
click at [111, 176] on div "Cyndy Friesen Cyndy?" at bounding box center [91, 174] width 159 height 17
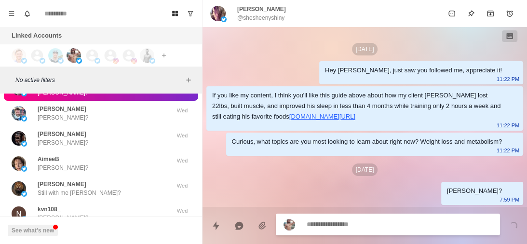
scroll to position [10769, 0]
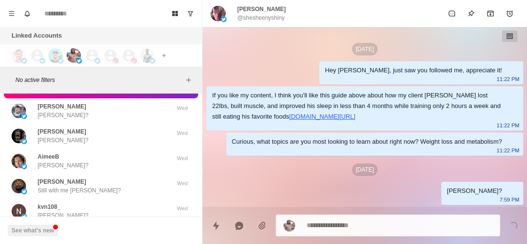
click at [111, 176] on div "Tom Still with me Tom? Wed" at bounding box center [101, 186] width 194 height 25
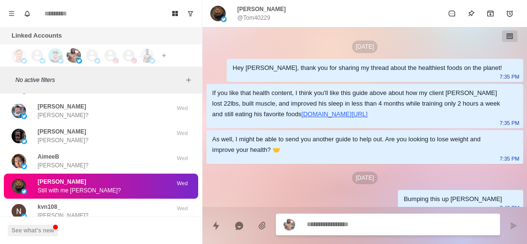
scroll to position [217, 0]
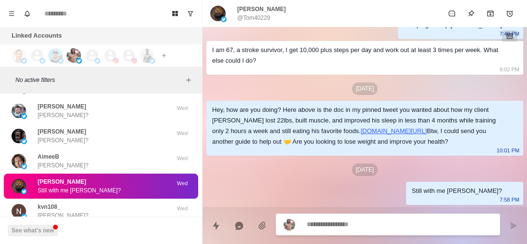
type textarea "*"
type textarea "**********"
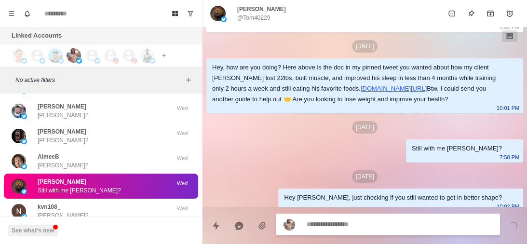
scroll to position [266, 0]
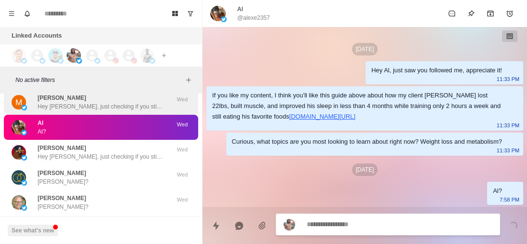
scroll to position [10903, 0]
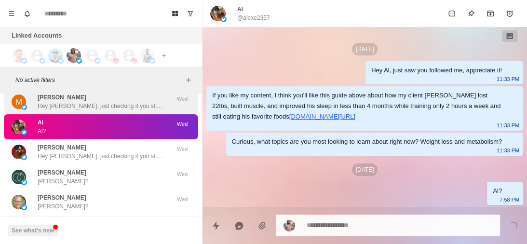
click at [123, 156] on p "Hey Normie, just checking if you still wanted to get in better shape?" at bounding box center [100, 156] width 125 height 9
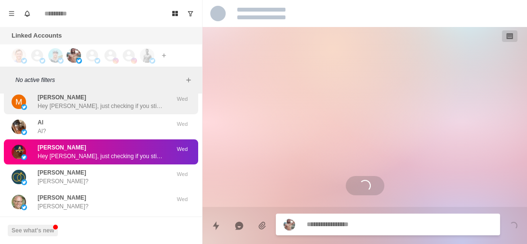
scroll to position [316, 0]
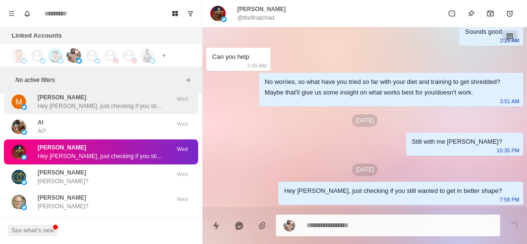
click at [123, 156] on p "Hey Normie, just checking if you still wanted to get in better shape?" at bounding box center [100, 156] width 125 height 9
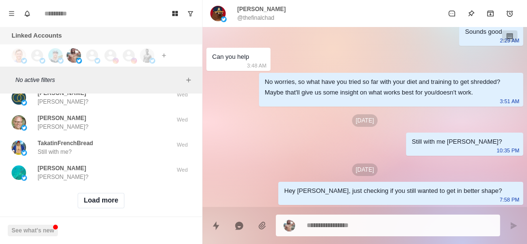
scroll to position [10984, 0]
click at [123, 156] on div "TakatinFrenchBread Still with me? Wed" at bounding box center [101, 147] width 194 height 25
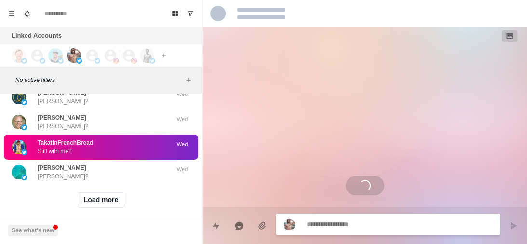
scroll to position [0, 0]
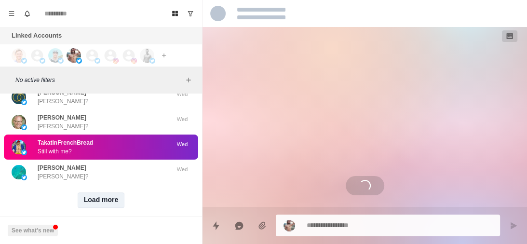
click at [106, 195] on button "Load more" at bounding box center [101, 199] width 47 height 15
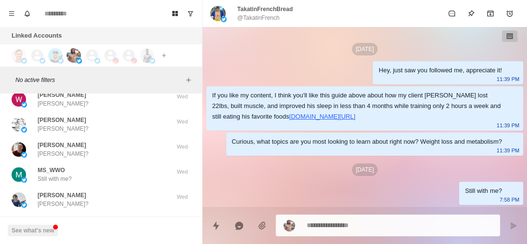
scroll to position [11500, 0]
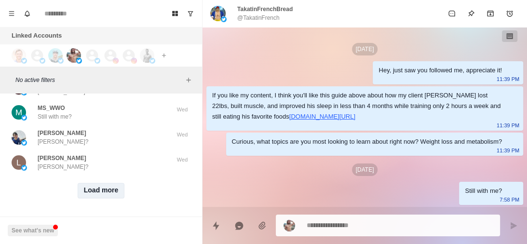
click at [104, 183] on button "Load more" at bounding box center [101, 190] width 47 height 15
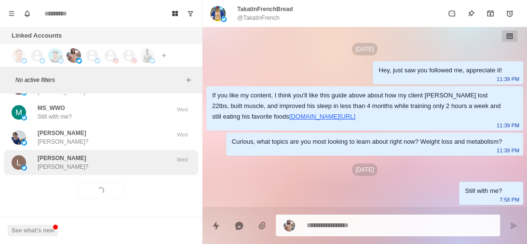
click at [126, 164] on div "Lance Boyle Lance?" at bounding box center [91, 162] width 159 height 17
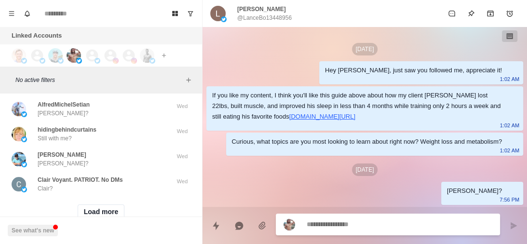
scroll to position [12002, 0]
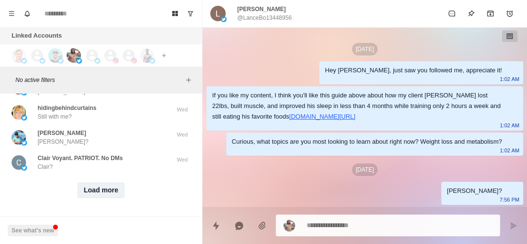
click at [111, 183] on button "Load more" at bounding box center [101, 190] width 47 height 15
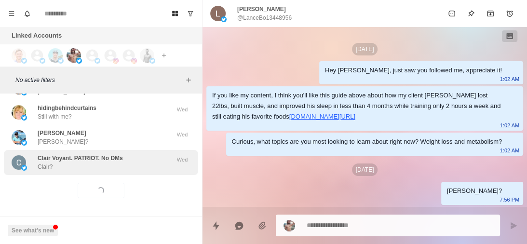
click at [130, 163] on div "Clair Voyant. PATRIOT. No DMs Clair?" at bounding box center [91, 162] width 159 height 17
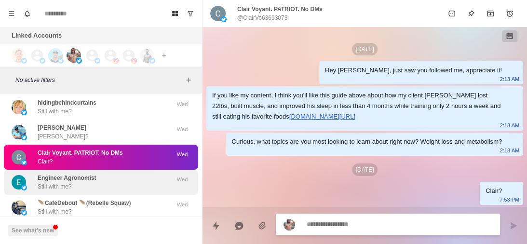
click at [128, 174] on div "Engineer Agronomist Still with me?" at bounding box center [91, 182] width 159 height 17
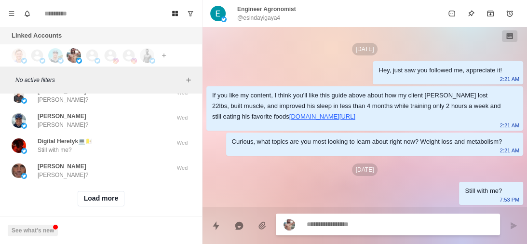
scroll to position [12504, 0]
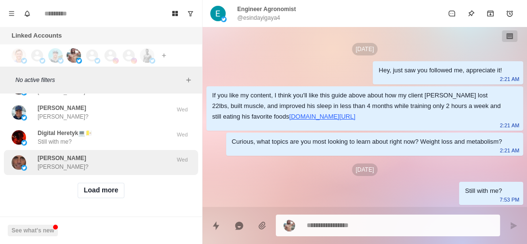
click at [96, 154] on div "bob ambalang Bob?" at bounding box center [91, 162] width 159 height 17
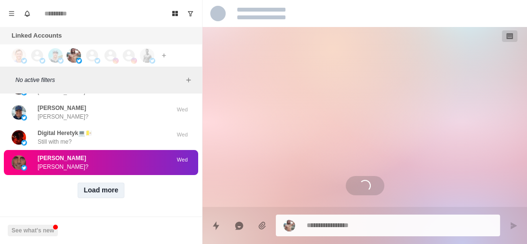
click at [92, 183] on button "Load more" at bounding box center [101, 190] width 47 height 15
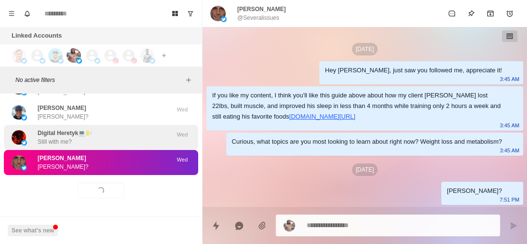
click at [143, 137] on div "Digital Heretyk💻🇻🇦 Still with me?" at bounding box center [91, 137] width 159 height 17
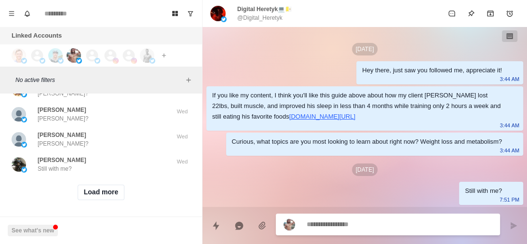
scroll to position [13005, 0]
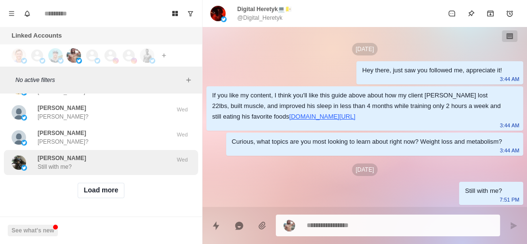
click at [118, 158] on div "Whee Zer Still with me?" at bounding box center [91, 162] width 159 height 17
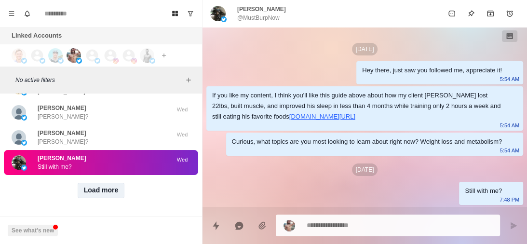
click at [97, 191] on button "Load more" at bounding box center [101, 190] width 47 height 15
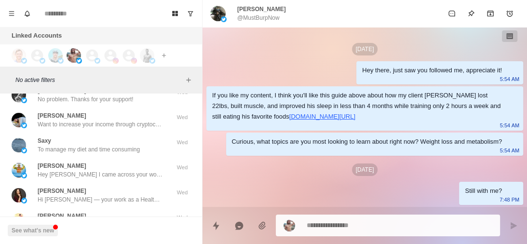
scroll to position [13143, 0]
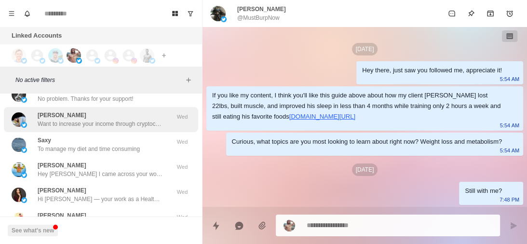
click at [110, 127] on p "Want to increase your income through cryptocurrency? Earn over 8%-10% daily net…" at bounding box center [100, 124] width 125 height 9
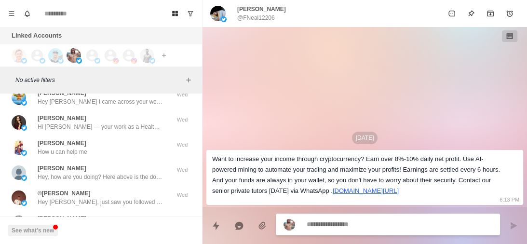
scroll to position [13217, 0]
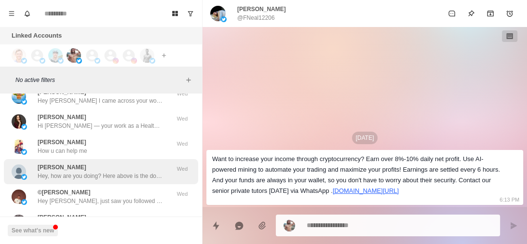
click at [98, 174] on p "Hey, how are you doing? Here above is the doc in my pinned tweet you wanted abo…" at bounding box center [100, 176] width 125 height 9
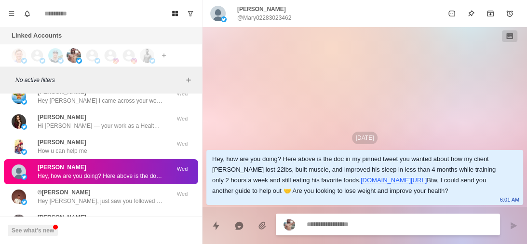
type textarea "*"
type textarea "**********"
type textarea "*"
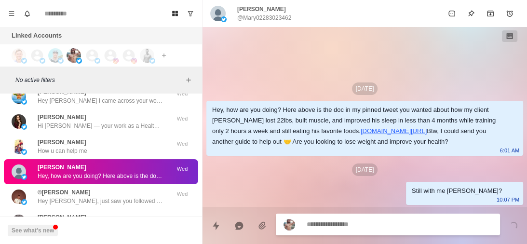
scroll to position [0, 0]
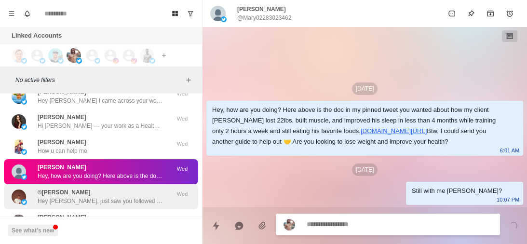
click at [97, 203] on p "Hey Corbin, just saw you followed me, appreciate it!" at bounding box center [100, 201] width 125 height 9
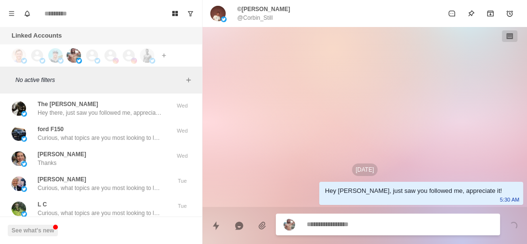
scroll to position [13356, 0]
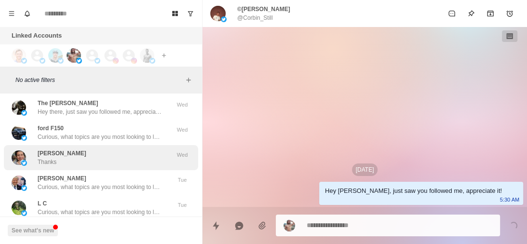
click at [106, 165] on div "Mau Tai Thanks" at bounding box center [91, 157] width 159 height 17
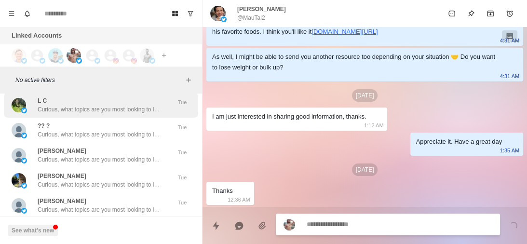
scroll to position [13507, 0]
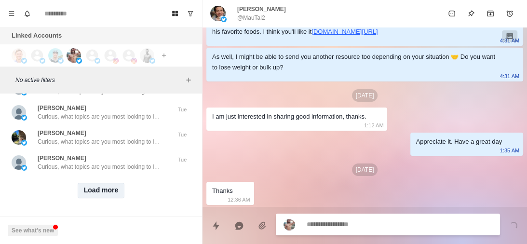
click at [102, 187] on button "Load more" at bounding box center [101, 190] width 47 height 15
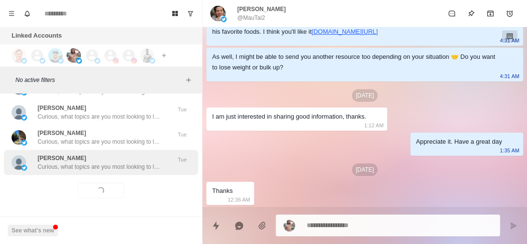
click at [116, 166] on div "Chris Curious, what topics are you most looking to learn about right now? Weigh…" at bounding box center [101, 162] width 194 height 25
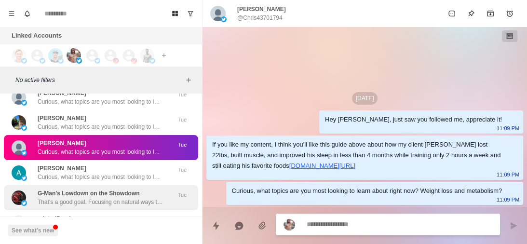
scroll to position [13522, 0]
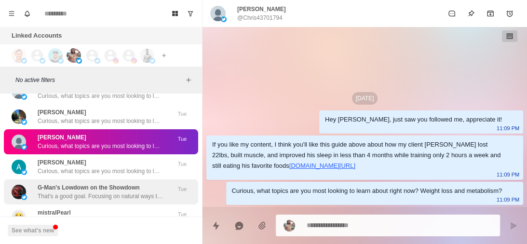
click at [114, 194] on p "That's a good goal. Focusing on natural ways to prevent heart disease So what h…" at bounding box center [100, 196] width 125 height 9
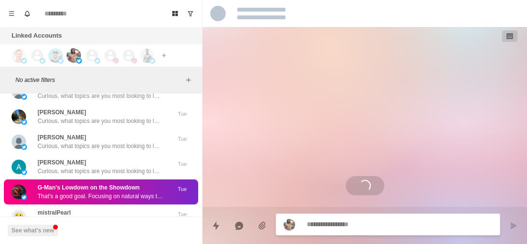
type textarea "*"
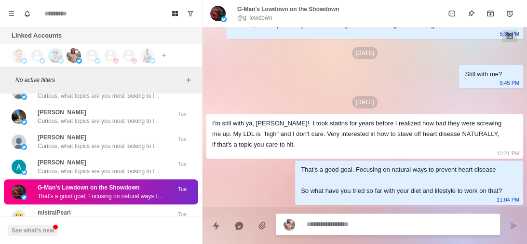
type textarea "**********"
type textarea "*"
type textarea "**********"
type textarea "*"
type textarea "**********"
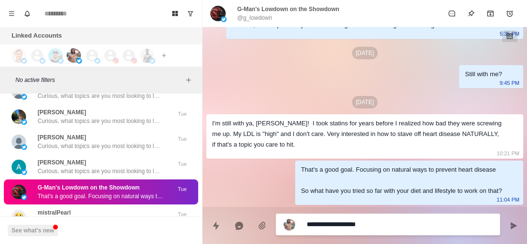
type textarea "*"
type textarea "**********"
type textarea "*"
type textarea "**********"
type textarea "*"
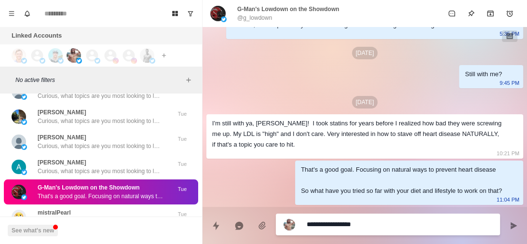
type textarea "**********"
type textarea "*"
type textarea "**********"
type textarea "*"
type textarea "**********"
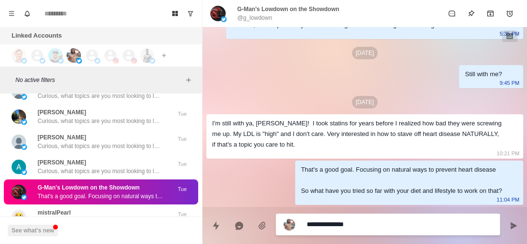
type textarea "*"
type textarea "**********"
type textarea "*"
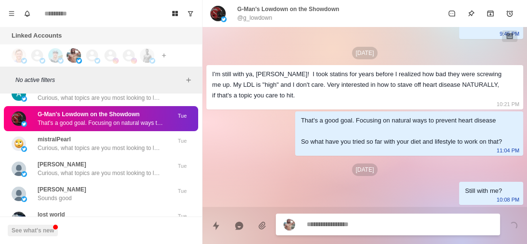
scroll to position [13600, 0]
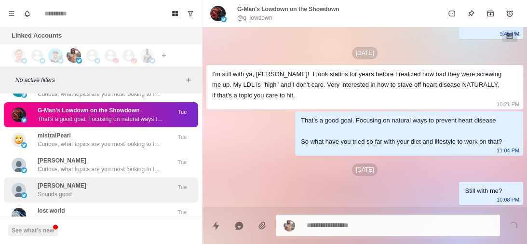
click at [95, 191] on div "Tim Yamasaki Sounds good" at bounding box center [91, 189] width 159 height 17
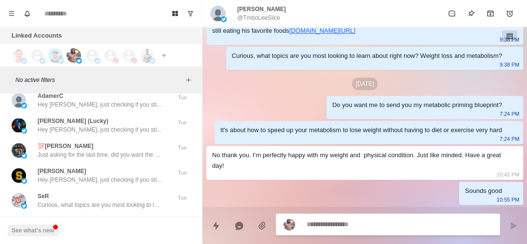
scroll to position [13854, 0]
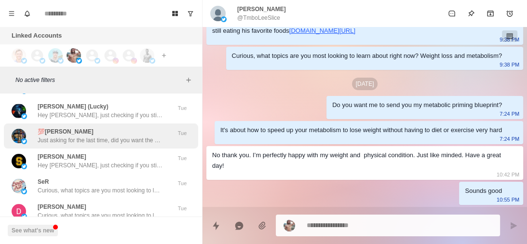
click at [112, 142] on p "Just asking for the last time, did you want the call to help you have the best …" at bounding box center [100, 140] width 125 height 9
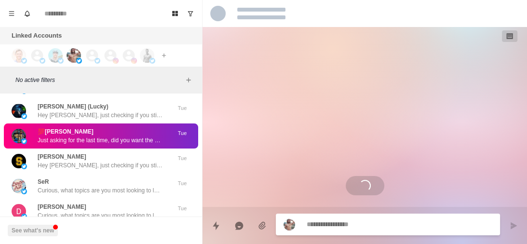
scroll to position [0, 0]
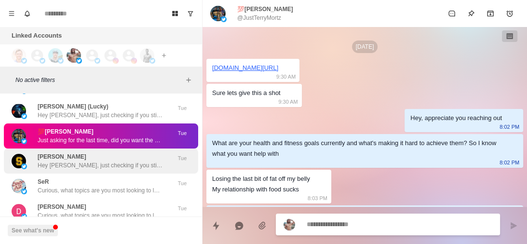
click at [104, 162] on p "Hey Benjamin, just checking if you still wanted to get in better shape?" at bounding box center [100, 165] width 125 height 9
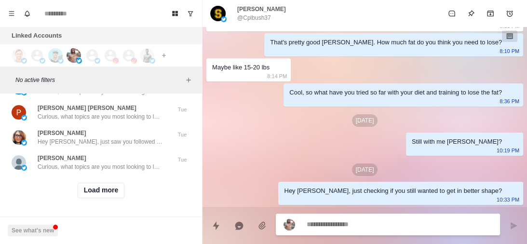
scroll to position [14009, 0]
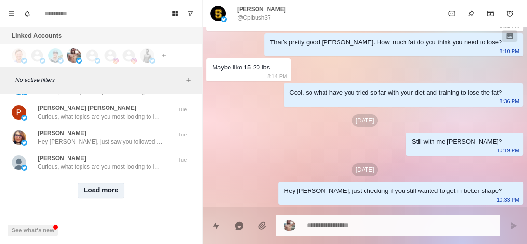
click at [100, 184] on button "Load more" at bounding box center [101, 190] width 47 height 15
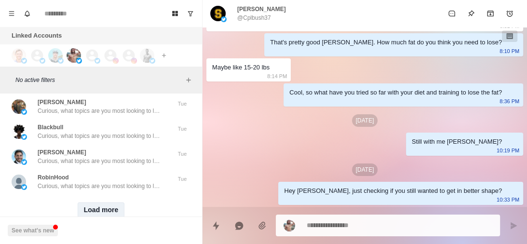
scroll to position [14510, 0]
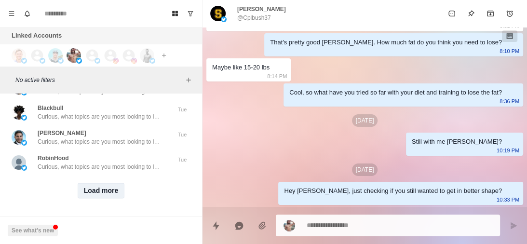
click at [106, 185] on button "Load more" at bounding box center [101, 190] width 47 height 15
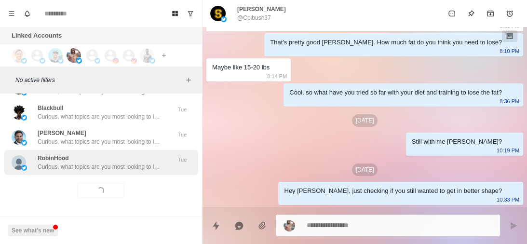
click at [128, 163] on p "Curious, what topics are you most looking to learn about right now? Weight loss…" at bounding box center [100, 167] width 125 height 9
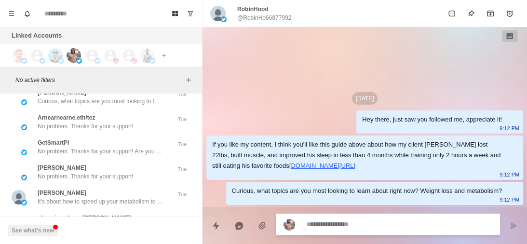
scroll to position [14697, 0]
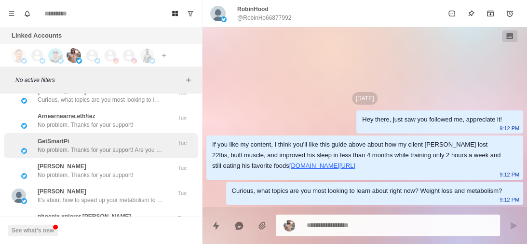
click at [127, 152] on p "No problem. Thanks for your support! Are you pursuing any particular health goa…" at bounding box center [100, 150] width 125 height 9
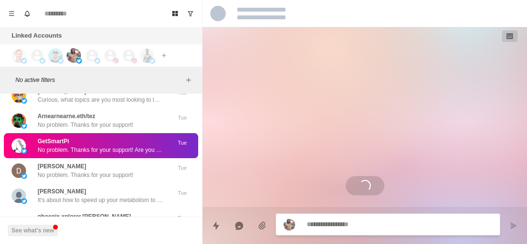
scroll to position [23, 0]
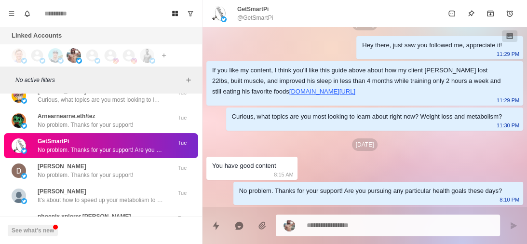
click at [127, 152] on p "No problem. Thanks for your support! Are you pursuing any particular health goa…" at bounding box center [100, 150] width 125 height 9
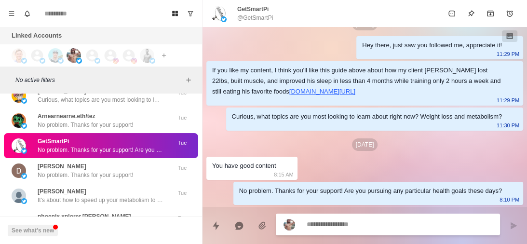
click at [330, 226] on textarea at bounding box center [400, 225] width 186 height 14
type textarea "*"
type textarea "**********"
type textarea "*"
type textarea "**********"
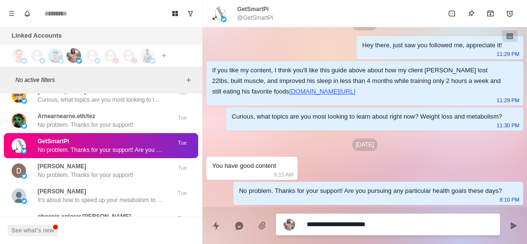
type textarea "*"
type textarea "**********"
type textarea "*"
type textarea "**********"
type textarea "*"
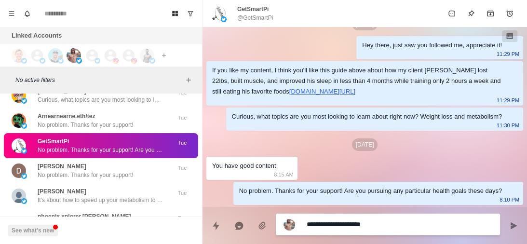
type textarea "**********"
type textarea "*"
type textarea "**********"
type textarea "*"
type textarea "**********"
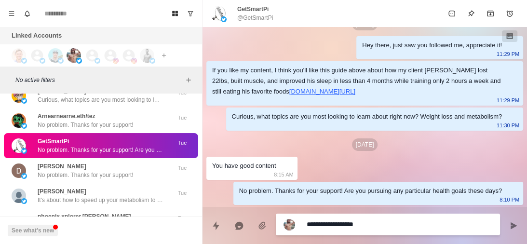
type textarea "*"
type textarea "**********"
type textarea "*"
type textarea "**********"
type textarea "*"
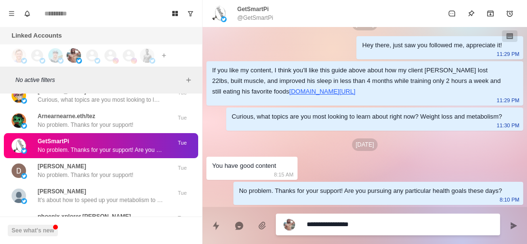
type textarea "**********"
type textarea "*"
type textarea "**********"
type textarea "*"
type textarea "**********"
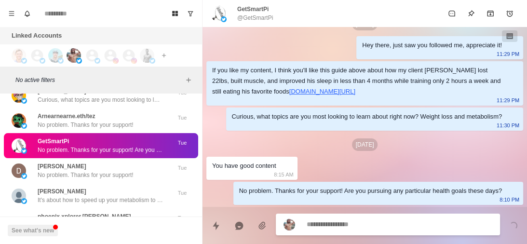
scroll to position [72, 0]
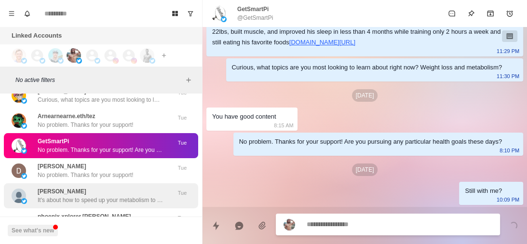
type textarea "*"
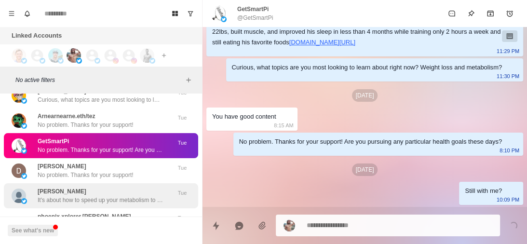
click at [120, 202] on p "It's about how to speed up your metabolism to lose weight without having to die…" at bounding box center [100, 200] width 125 height 9
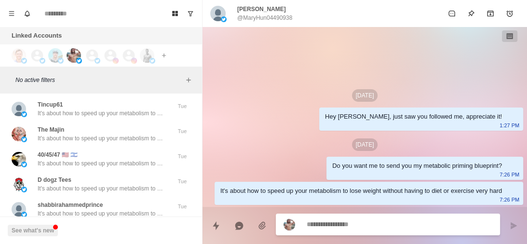
scroll to position [15012, 0]
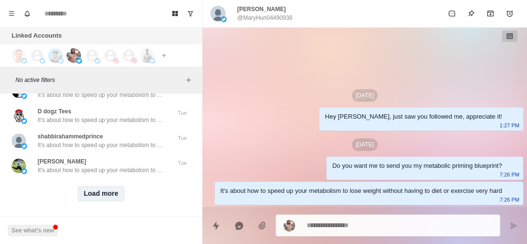
click at [93, 186] on button "Load more" at bounding box center [101, 193] width 47 height 15
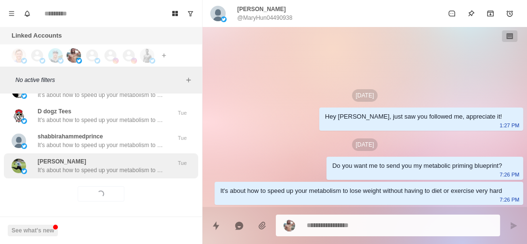
click at [108, 166] on div "Jason Snyder It's about how to speed up your metabolism to lose weight without …" at bounding box center [101, 165] width 194 height 25
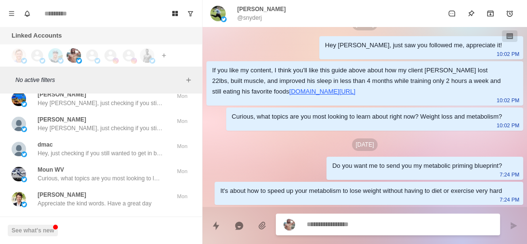
scroll to position [15514, 0]
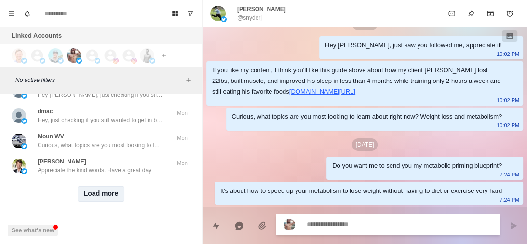
click at [102, 186] on button "Load more" at bounding box center [101, 193] width 47 height 15
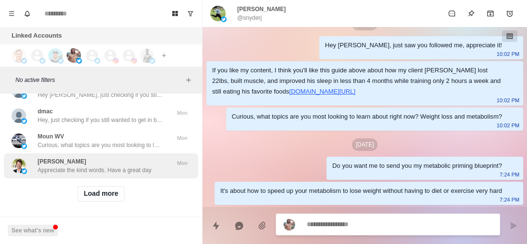
click at [123, 166] on div "Martin Rosenauer Appreciate the kind words. Have a great day Mon" at bounding box center [101, 165] width 194 height 25
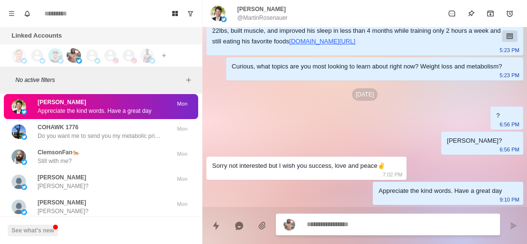
scroll to position [15574, 0]
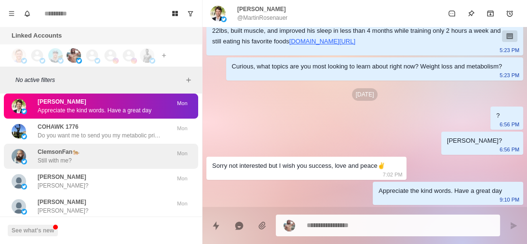
click at [117, 148] on div "ClemsonFan🐅 Still with me?" at bounding box center [91, 156] width 159 height 17
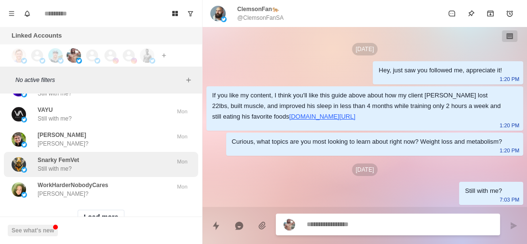
scroll to position [15995, 0]
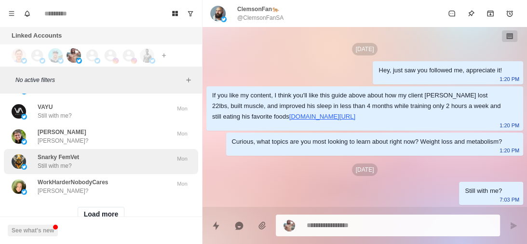
click at [108, 164] on div "Snarky FemVet Still with me? Mon" at bounding box center [101, 161] width 194 height 25
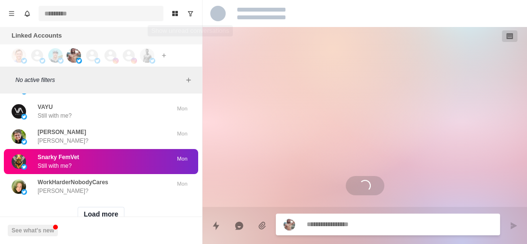
type textarea "*"
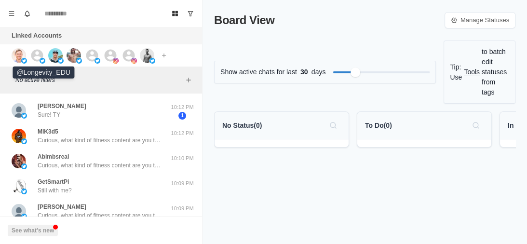
click at [41, 54] on icon at bounding box center [37, 55] width 12 height 12
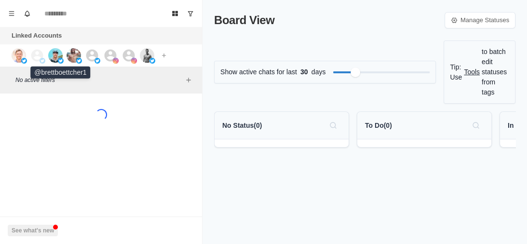
click at [54, 53] on img at bounding box center [55, 55] width 14 height 14
click at [72, 55] on img at bounding box center [74, 55] width 14 height 14
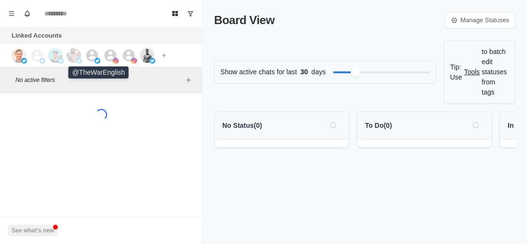
click at [91, 58] on icon at bounding box center [92, 55] width 14 height 14
click at [119, 57] on div at bounding box center [116, 55] width 26 height 14
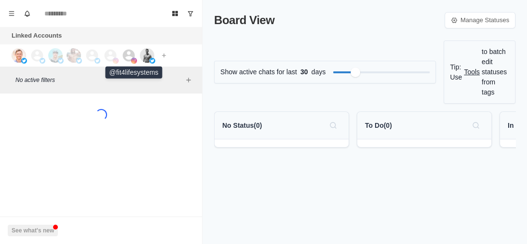
click at [127, 57] on icon at bounding box center [129, 55] width 14 height 14
click at [140, 56] on img at bounding box center [147, 55] width 14 height 14
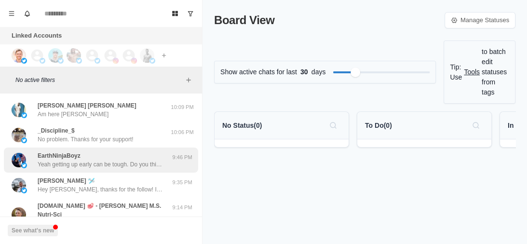
click at [98, 161] on p "Yeah getting up early can be tough. Do you think you could benefit from an appr…" at bounding box center [100, 164] width 125 height 9
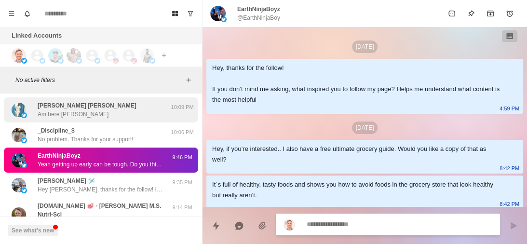
scroll to position [350, 0]
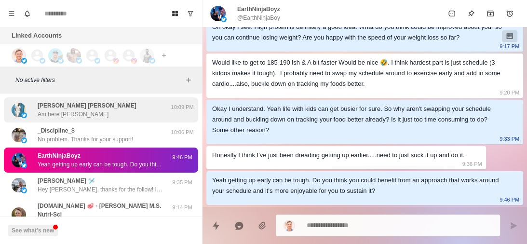
click at [108, 113] on div "[PERSON_NAME] [PERSON_NAME] Am here [PERSON_NAME]" at bounding box center [91, 109] width 159 height 17
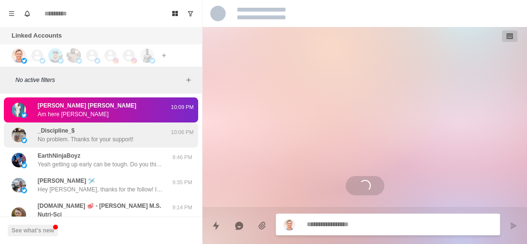
scroll to position [22, 0]
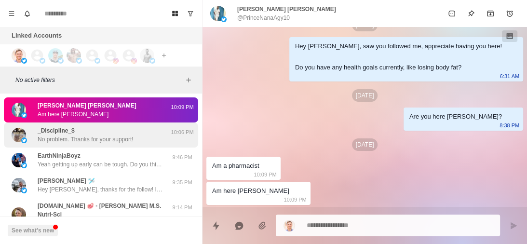
click at [106, 141] on p "No problem. Thanks for your support!" at bounding box center [86, 139] width 96 height 9
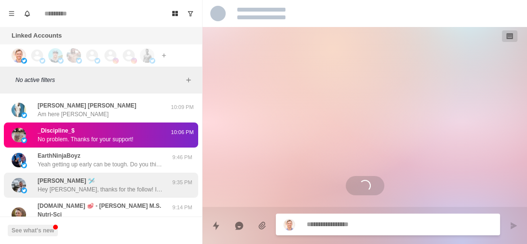
scroll to position [55, 0]
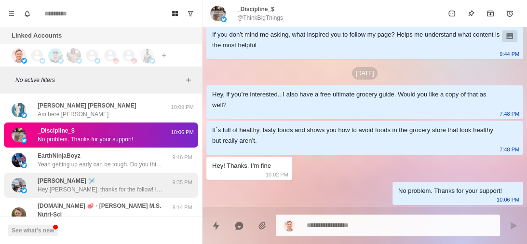
click at [104, 187] on p "Hey [PERSON_NAME], thanks for the follow! If you don’t mind me asking, what ins…" at bounding box center [100, 189] width 125 height 9
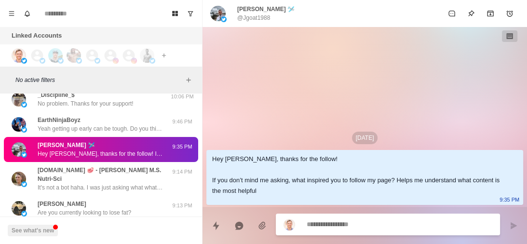
scroll to position [56, 0]
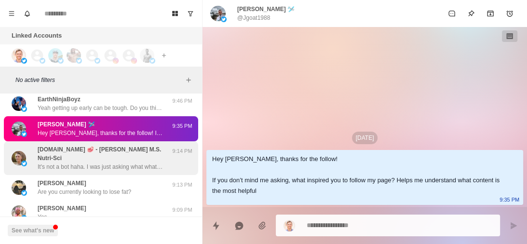
click at [104, 165] on p "It's not a bot haha. I was just asking what what inspired you to follow my page?" at bounding box center [100, 167] width 125 height 9
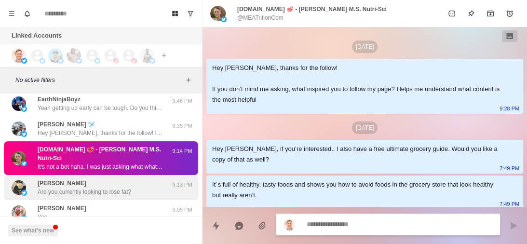
scroll to position [80, 0]
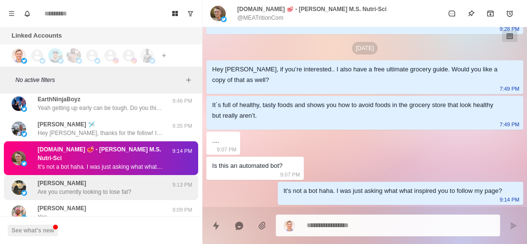
click at [105, 198] on div "[PERSON_NAME] Are you currently looking to lose fat? 9:13 PM" at bounding box center [101, 187] width 194 height 25
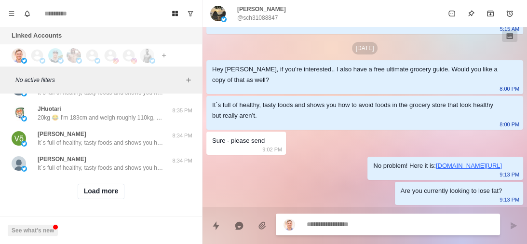
scroll to position [432, 0]
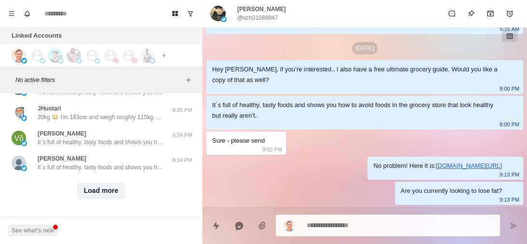
click at [105, 186] on button "Load more" at bounding box center [101, 190] width 47 height 15
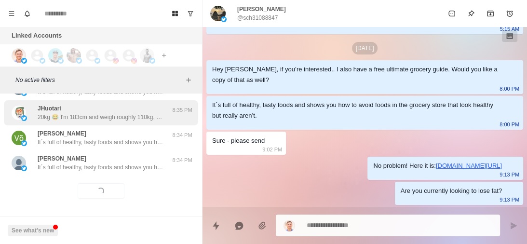
click at [118, 118] on p "20kg 😂 I'm 183cm and weigh roughly 110kg, so 90 would be the target within the …" at bounding box center [100, 117] width 125 height 9
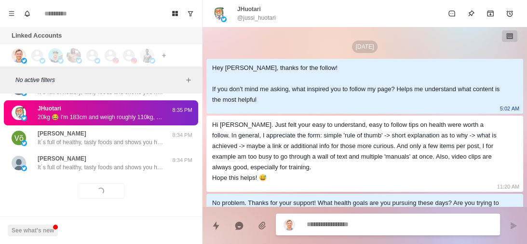
scroll to position [236, 0]
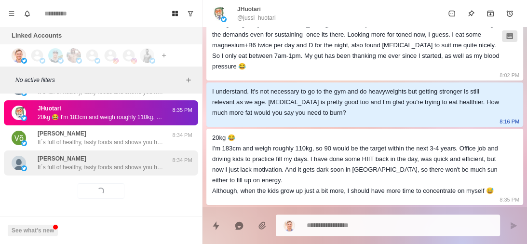
click at [131, 155] on div "[PERSON_NAME] It´s full of healthy, tasty foods and shows you how to avoid food…" at bounding box center [100, 162] width 125 height 17
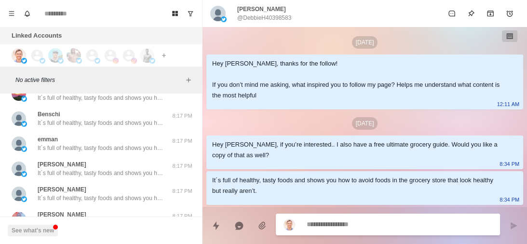
scroll to position [653, 0]
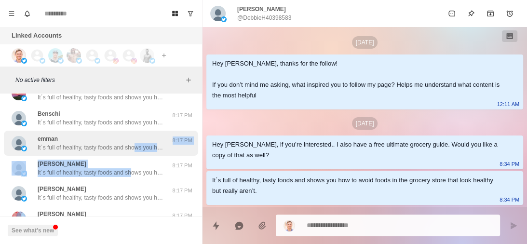
drag, startPoint x: 131, startPoint y: 155, endPoint x: 135, endPoint y: 147, distance: 9.1
click at [135, 147] on p "It´s full of healthy, tasty foods and shows you how to avoid foods in the groce…" at bounding box center [100, 147] width 125 height 9
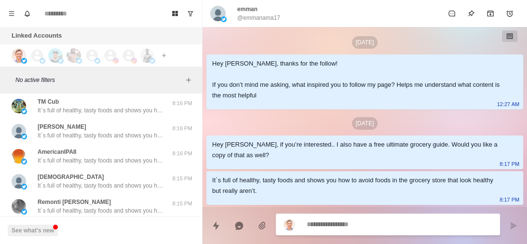
scroll to position [940, 0]
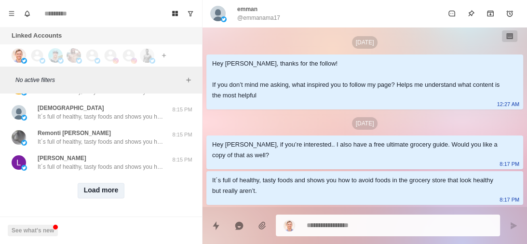
click at [103, 192] on button "Load more" at bounding box center [101, 190] width 47 height 15
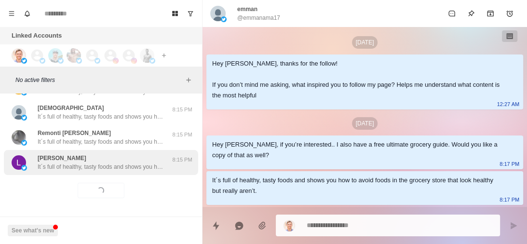
click at [149, 163] on p "It´s full of healthy, tasty foods and shows you how to avoid foods in the groce…" at bounding box center [100, 167] width 125 height 9
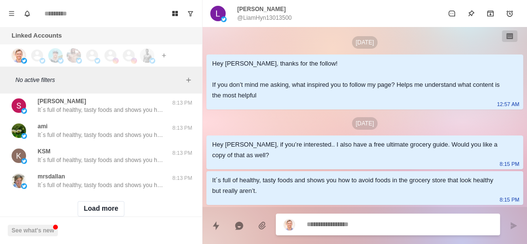
scroll to position [1451, 0]
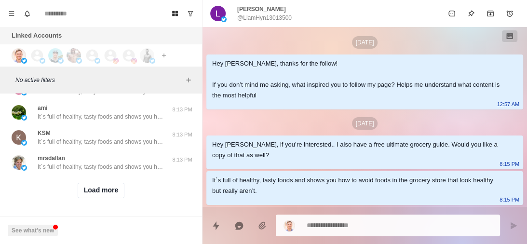
click at [100, 194] on div "Load more" at bounding box center [101, 190] width 194 height 31
click at [108, 185] on button "Load more" at bounding box center [101, 190] width 47 height 15
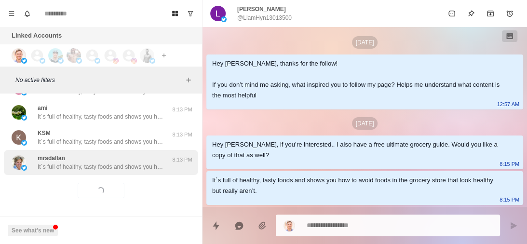
click at [142, 163] on p "It´s full of healthy, tasty foods and shows you how to avoid foods in the groce…" at bounding box center [100, 167] width 125 height 9
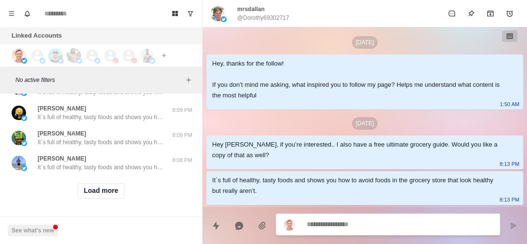
scroll to position [1952, 0]
click at [99, 183] on button "Load more" at bounding box center [101, 190] width 47 height 15
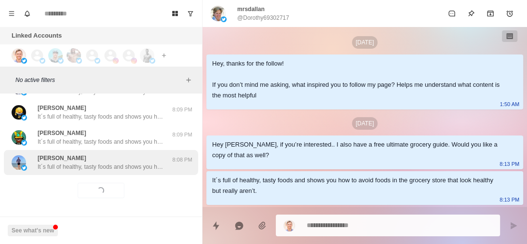
click at [132, 163] on p "It´s full of healthy, tasty foods and shows you how to avoid foods in the groce…" at bounding box center [100, 167] width 125 height 9
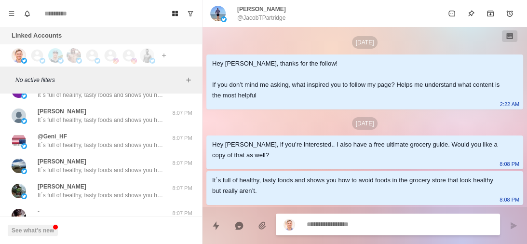
scroll to position [2319, 0]
click at [132, 161] on div "[PERSON_NAME] It´s full of healthy, tasty foods and shows you how to avoid food…" at bounding box center [100, 165] width 125 height 17
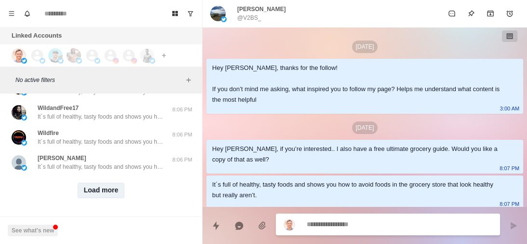
scroll to position [4, 0]
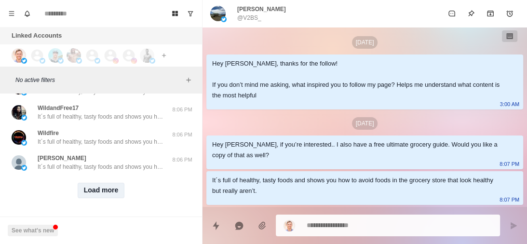
click at [105, 184] on button "Load more" at bounding box center [101, 190] width 47 height 15
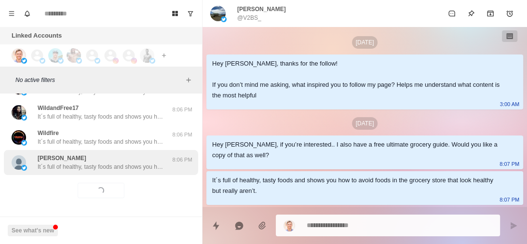
click at [128, 163] on p "It´s full of healthy, tasty foods and shows you how to avoid foods in the groce…" at bounding box center [100, 167] width 125 height 9
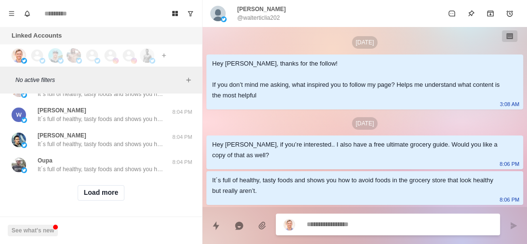
scroll to position [2956, 0]
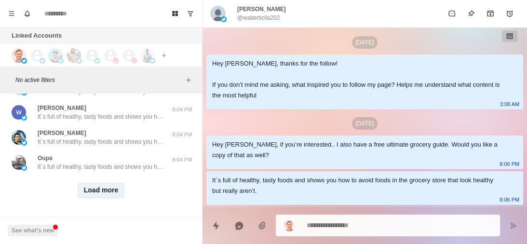
click at [106, 183] on button "Load more" at bounding box center [101, 190] width 47 height 15
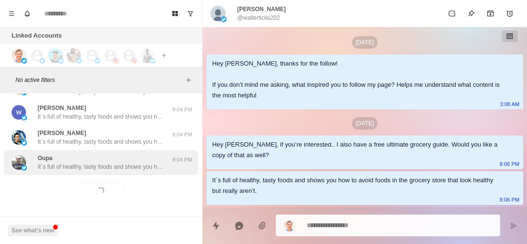
click at [144, 163] on p "It´s full of healthy, tasty foods and shows you how to avoid foods in the groce…" at bounding box center [100, 167] width 125 height 9
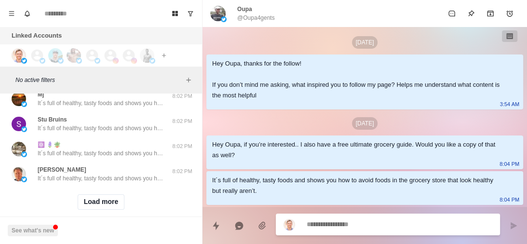
scroll to position [3457, 0]
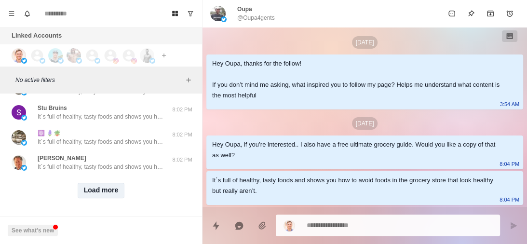
click at [110, 183] on button "Load more" at bounding box center [101, 190] width 47 height 15
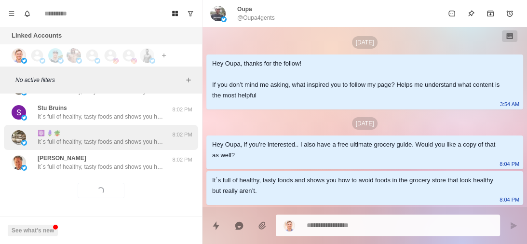
click at [150, 143] on div "⚛️ 🪻🪴 It´s full of healthy, tasty foods and shows you how to avoid foods in the…" at bounding box center [101, 137] width 194 height 25
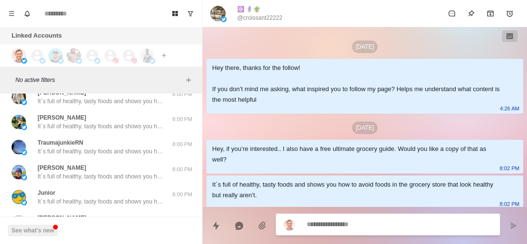
scroll to position [3959, 0]
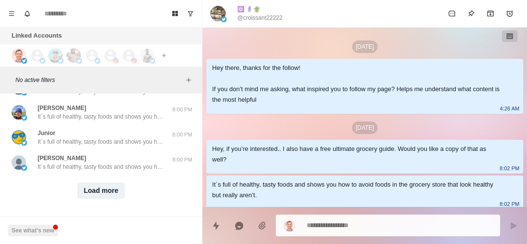
click at [110, 183] on button "Load more" at bounding box center [101, 190] width 47 height 15
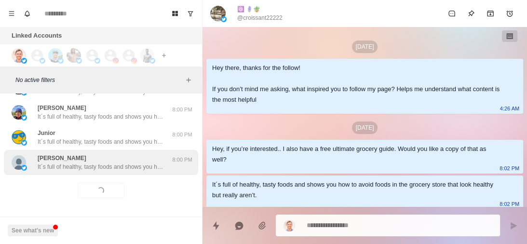
click at [132, 164] on p "It´s full of healthy, tasty foods and shows you how to avoid foods in the groce…" at bounding box center [100, 167] width 125 height 9
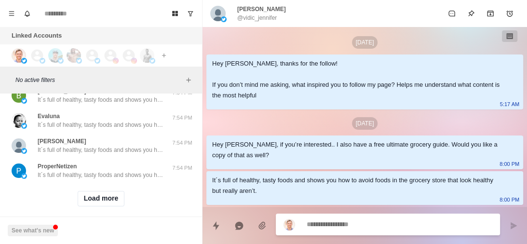
scroll to position [4461, 0]
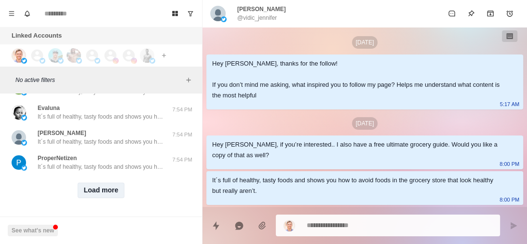
click at [104, 183] on button "Load more" at bounding box center [101, 190] width 47 height 15
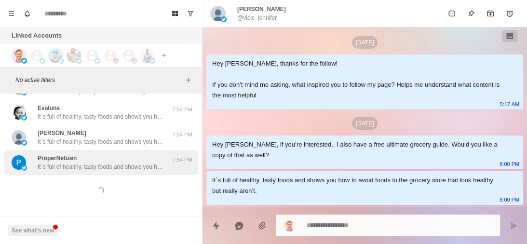
click at [137, 163] on p "It´s full of healthy, tasty foods and shows you how to avoid foods in the groce…" at bounding box center [100, 167] width 125 height 9
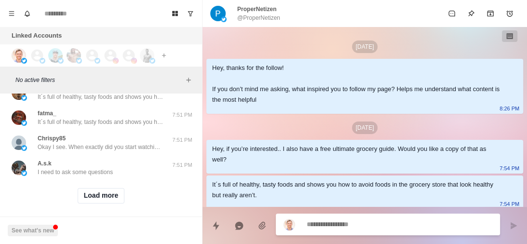
scroll to position [4956, 0]
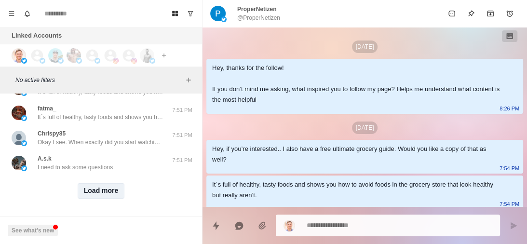
click at [93, 188] on button "Load more" at bounding box center [101, 190] width 47 height 15
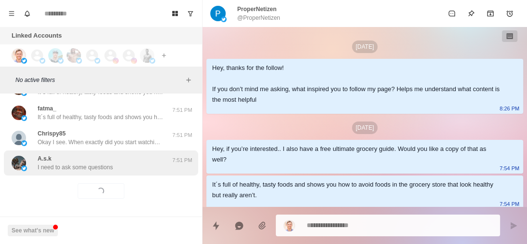
click at [127, 164] on div "A.s.k I need to ask some questions" at bounding box center [91, 162] width 159 height 17
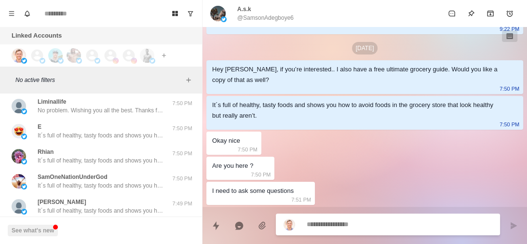
scroll to position [5188, 0]
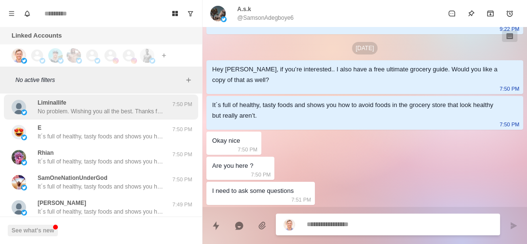
click at [131, 118] on div "Liminallife No problem. Wishing you all the best. Thanks for your support! 7:50…" at bounding box center [101, 107] width 194 height 25
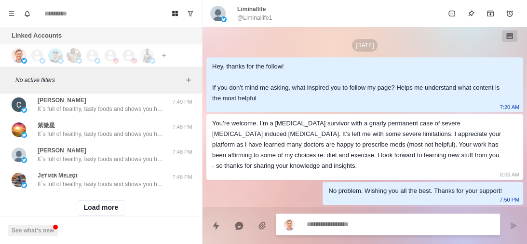
scroll to position [5464, 0]
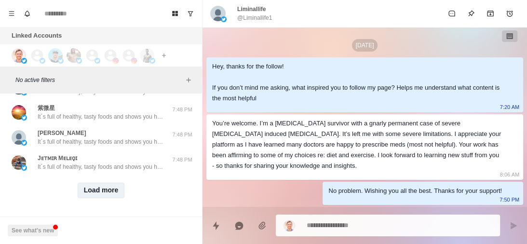
click at [95, 187] on button "Load more" at bounding box center [101, 190] width 47 height 15
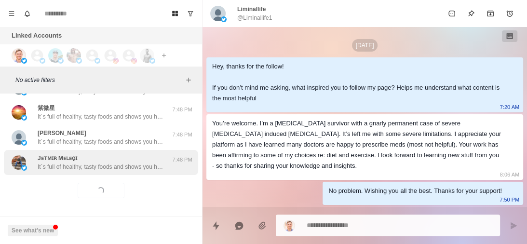
click at [144, 163] on p "It´s full of healthy, tasty foods and shows you how to avoid foods in the groce…" at bounding box center [100, 167] width 125 height 9
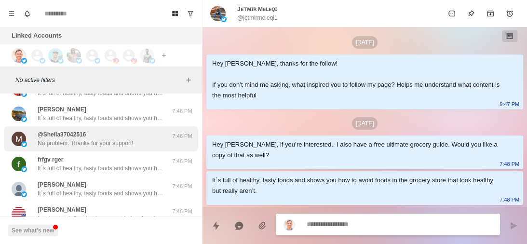
scroll to position [5966, 0]
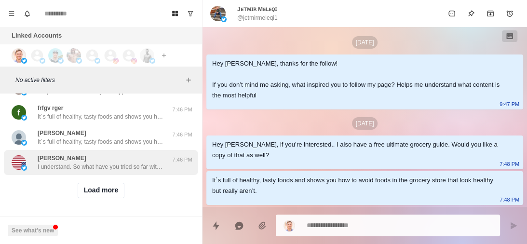
click at [110, 163] on p "I understand. So what have you tried so far with your diet and training to lose…" at bounding box center [100, 167] width 125 height 9
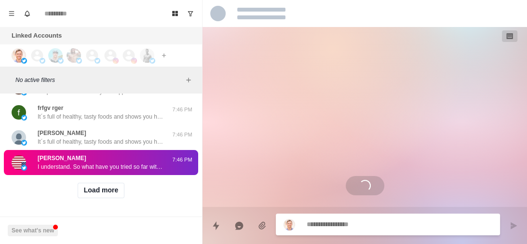
scroll to position [0, 0]
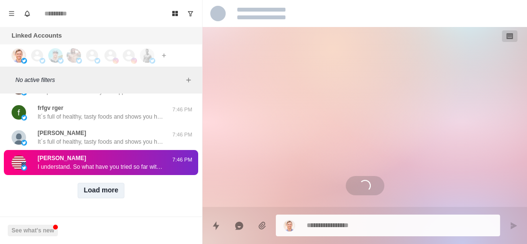
click at [95, 183] on button "Load more" at bounding box center [101, 190] width 47 height 15
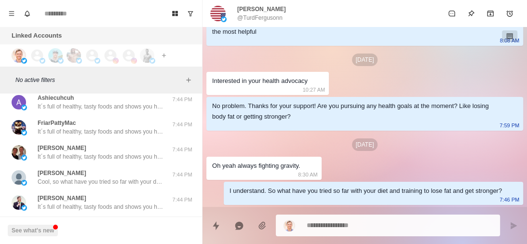
scroll to position [6467, 0]
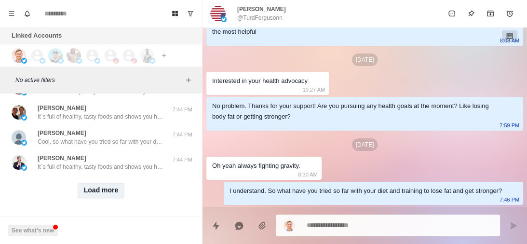
click at [96, 183] on button "Load more" at bounding box center [101, 190] width 47 height 15
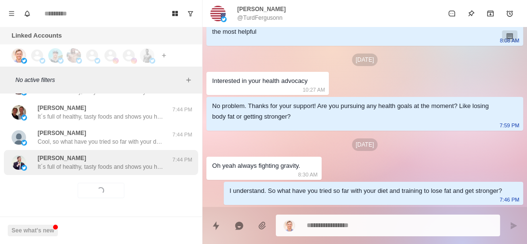
click at [125, 163] on p "It´s full of healthy, tasty foods and shows you how to avoid foods in the groce…" at bounding box center [100, 167] width 125 height 9
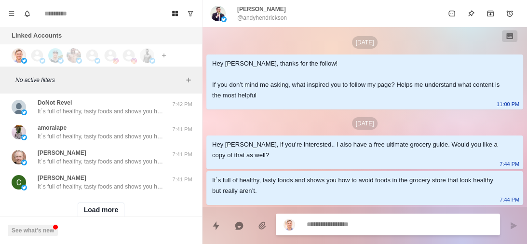
scroll to position [6969, 0]
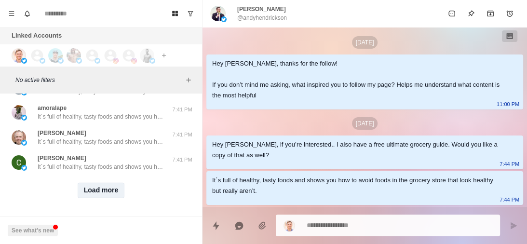
click at [102, 185] on button "Load more" at bounding box center [101, 190] width 47 height 15
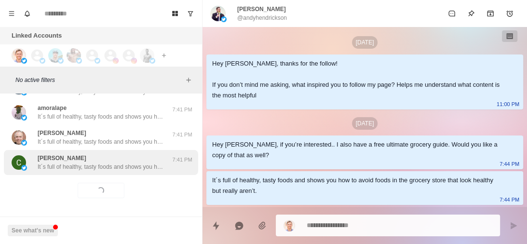
click at [137, 163] on p "It´s full of healthy, tasty foods and shows you how to avoid foods in the groce…" at bounding box center [100, 167] width 125 height 9
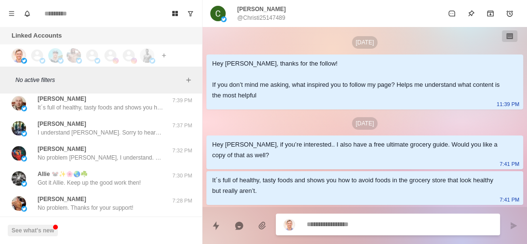
scroll to position [7277, 0]
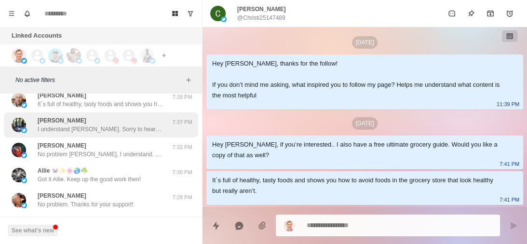
click at [133, 129] on p "I understand [PERSON_NAME]. Sorry to hear that you got sick. Yeah unfortunately…" at bounding box center [100, 129] width 125 height 9
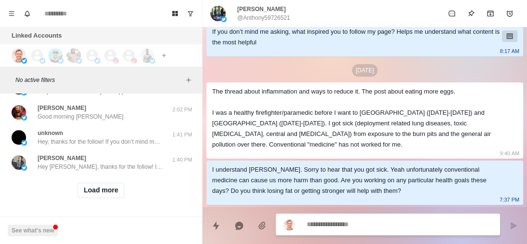
scroll to position [7479, 0]
click at [96, 183] on button "Load more" at bounding box center [101, 190] width 47 height 15
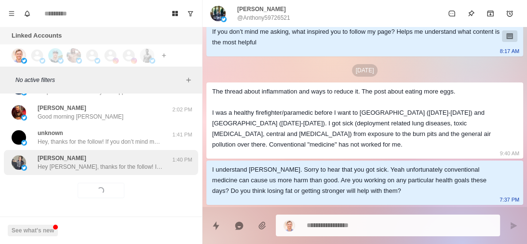
click at [130, 163] on p "Hey [PERSON_NAME], thanks for the follow! If you don’t mind me asking, what ins…" at bounding box center [100, 167] width 125 height 9
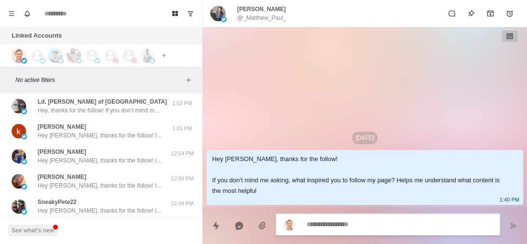
scroll to position [7981, 0]
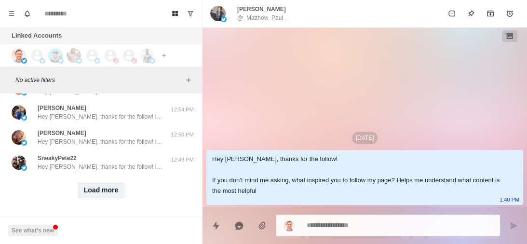
click at [105, 185] on button "Load more" at bounding box center [101, 190] width 47 height 15
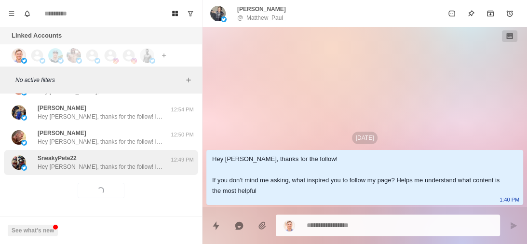
click at [158, 154] on div "SneakyPete22 Hey [PERSON_NAME], thanks for the follow! If you don’t mind me ask…" at bounding box center [100, 162] width 125 height 17
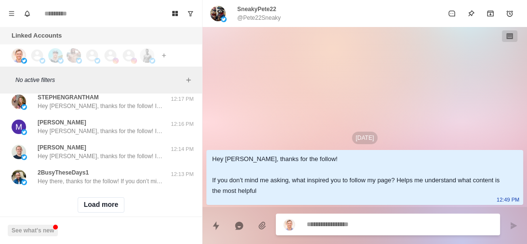
scroll to position [8482, 0]
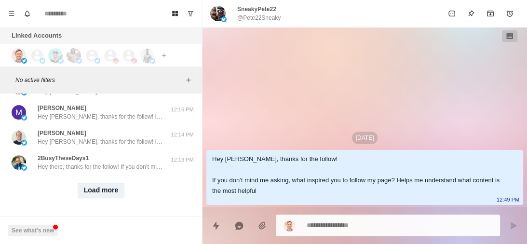
click at [92, 183] on button "Load more" at bounding box center [101, 190] width 47 height 15
click at [102, 175] on div "Loading... Load more" at bounding box center [101, 190] width 194 height 31
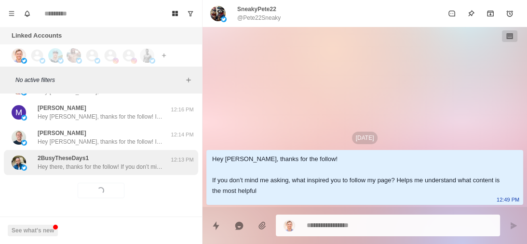
click at [113, 154] on div "2BusyTheseDays1 Hey there, thanks for the follow! If you don’t mind me asking, …" at bounding box center [100, 162] width 125 height 17
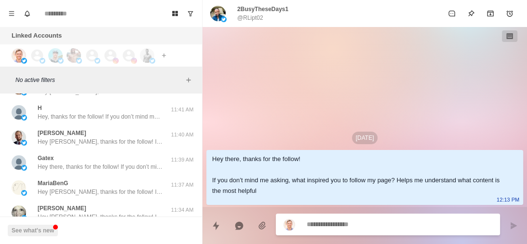
scroll to position [8984, 0]
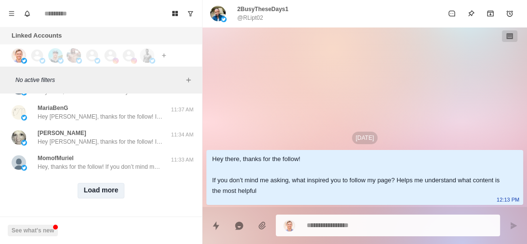
click at [111, 183] on button "Load more" at bounding box center [101, 190] width 47 height 15
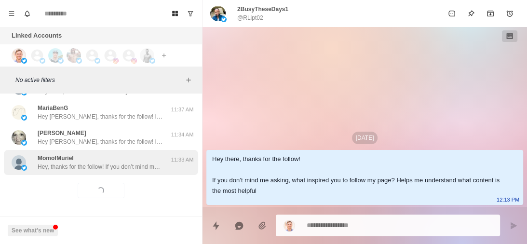
click at [148, 163] on p "Hey, thanks for the follow! If you don’t mind me asking, what inspired you to f…" at bounding box center [100, 167] width 125 height 9
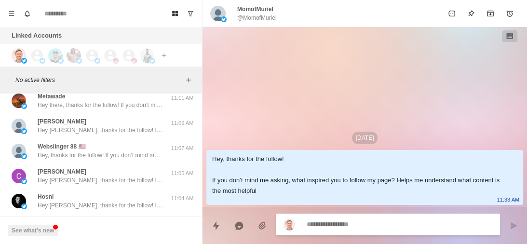
scroll to position [9486, 0]
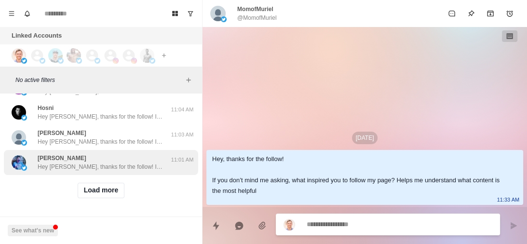
click at [100, 188] on button "Load more" at bounding box center [101, 190] width 47 height 15
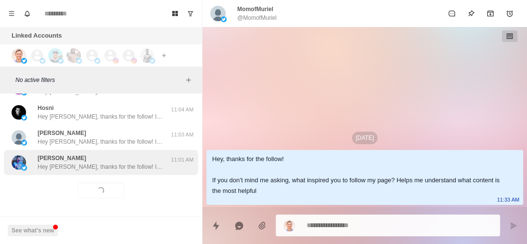
click at [143, 163] on p "Hey [PERSON_NAME], thanks for the follow! If you don’t mind me asking, what ins…" at bounding box center [100, 167] width 125 height 9
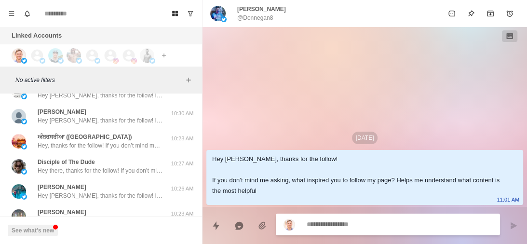
scroll to position [9987, 0]
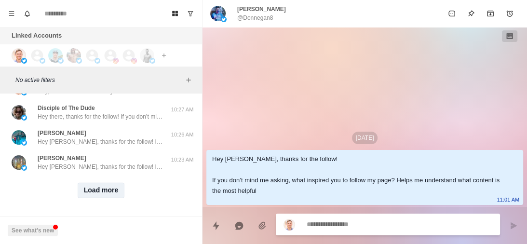
click at [96, 187] on button "Load more" at bounding box center [101, 190] width 47 height 15
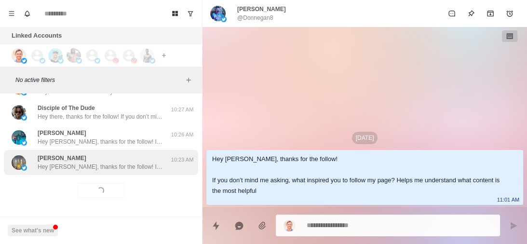
click at [133, 163] on p "Hey [PERSON_NAME], thanks for the follow! If you don’t mind me asking, what ins…" at bounding box center [100, 167] width 125 height 9
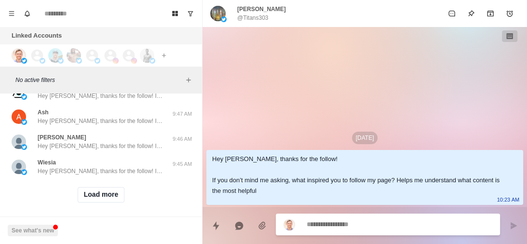
scroll to position [10489, 0]
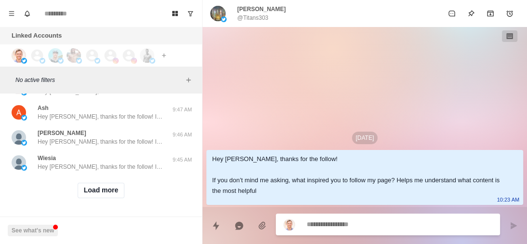
click at [133, 163] on p "Hey [PERSON_NAME], thanks for the follow! If you don’t mind me asking, what ins…" at bounding box center [100, 167] width 125 height 9
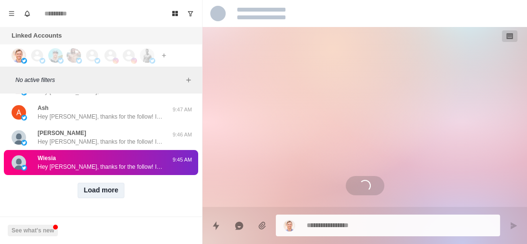
click at [106, 183] on button "Load more" at bounding box center [101, 190] width 47 height 15
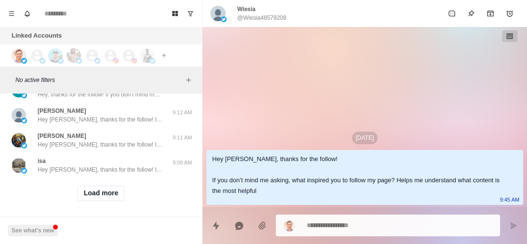
scroll to position [10991, 0]
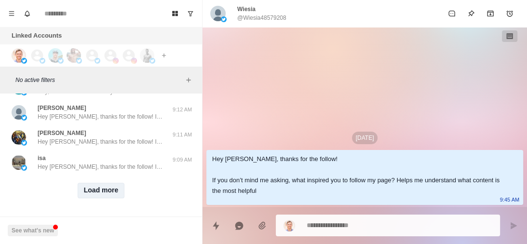
click at [107, 187] on button "Load more" at bounding box center [101, 190] width 47 height 15
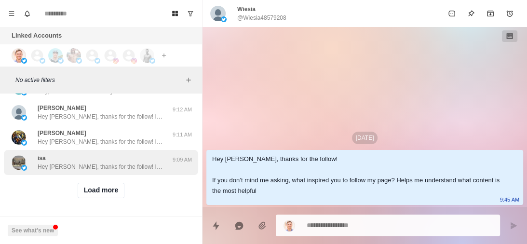
click at [123, 166] on div "isa Hey [PERSON_NAME], thanks for the follow! If you don’t mind me asking, what…" at bounding box center [101, 162] width 194 height 25
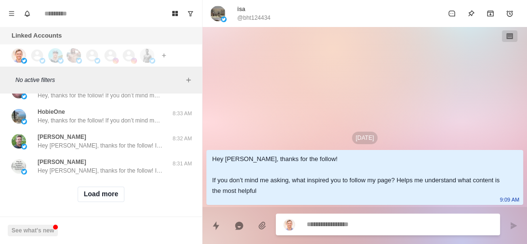
scroll to position [11492, 0]
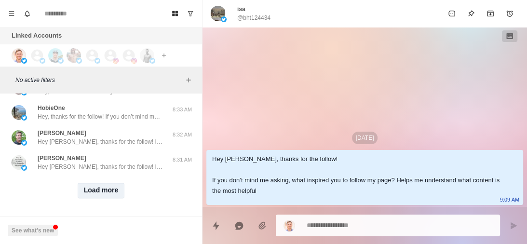
click at [113, 185] on button "Load more" at bounding box center [101, 190] width 47 height 15
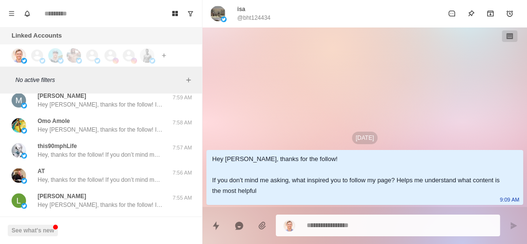
scroll to position [11994, 0]
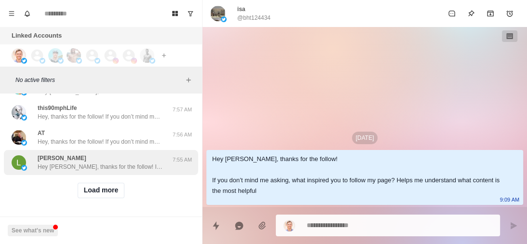
click at [143, 163] on p "Hey [PERSON_NAME], thanks for the follow! If you don’t mind me asking, what ins…" at bounding box center [100, 167] width 125 height 9
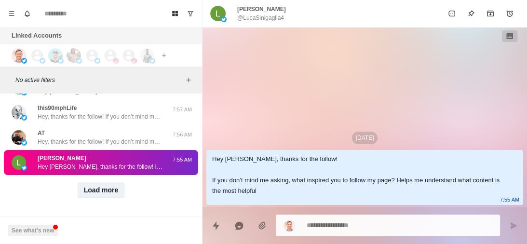
click at [114, 183] on button "Load more" at bounding box center [101, 190] width 47 height 15
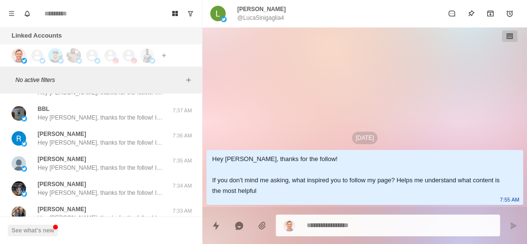
scroll to position [12496, 0]
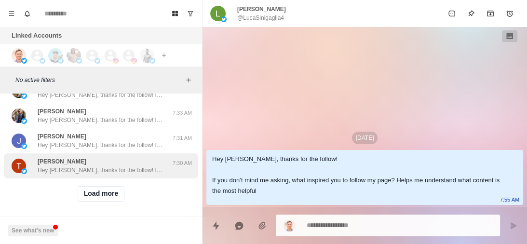
click at [156, 166] on p "Hey [PERSON_NAME], thanks for the follow! If you don’t mind me asking, what ins…" at bounding box center [100, 170] width 125 height 9
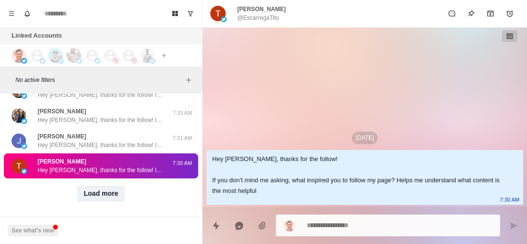
click at [85, 186] on button "Load more" at bounding box center [101, 193] width 47 height 15
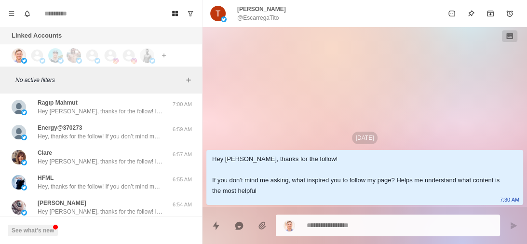
scroll to position [12998, 0]
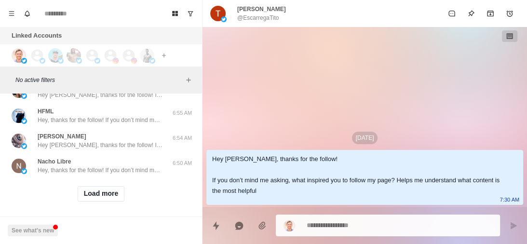
click at [80, 186] on button "Load more" at bounding box center [101, 193] width 47 height 15
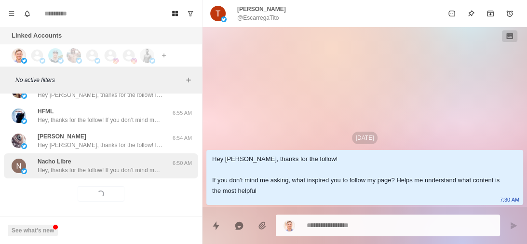
click at [116, 166] on p "Hey, thanks for the follow! If you don’t mind me asking, what inspired you to f…" at bounding box center [100, 170] width 125 height 9
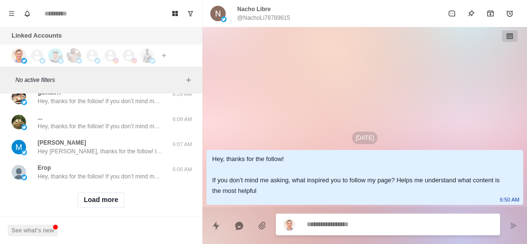
scroll to position [13493, 0]
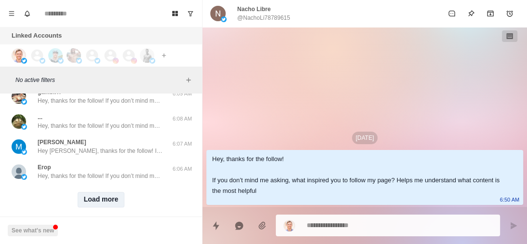
click at [99, 192] on button "Load more" at bounding box center [101, 199] width 47 height 15
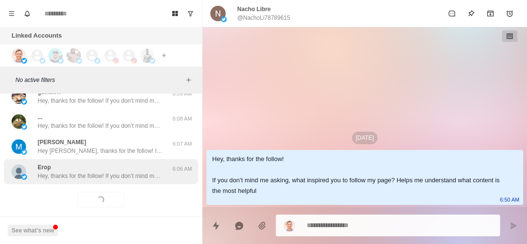
click at [145, 172] on p "Hey, thanks for the follow! If you don’t mind me asking, what inspired you to f…" at bounding box center [100, 176] width 125 height 9
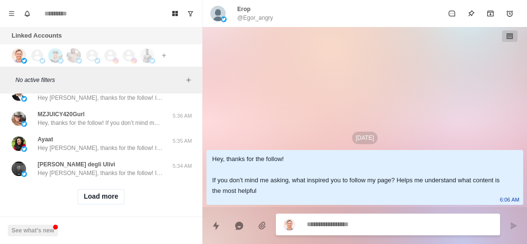
scroll to position [14001, 0]
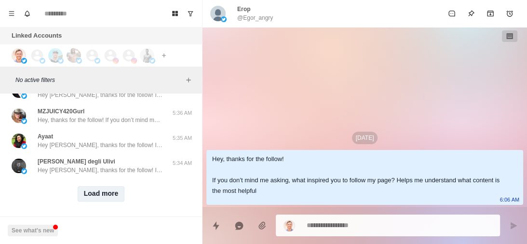
click at [103, 186] on button "Load more" at bounding box center [101, 193] width 47 height 15
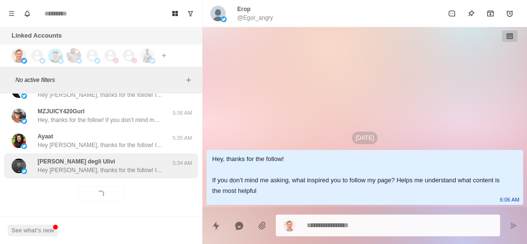
click at [138, 166] on p "Hey [PERSON_NAME], thanks for the follow! If you don’t mind me asking, what ins…" at bounding box center [100, 170] width 125 height 9
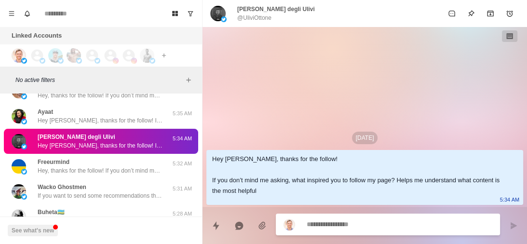
scroll to position [14026, 0]
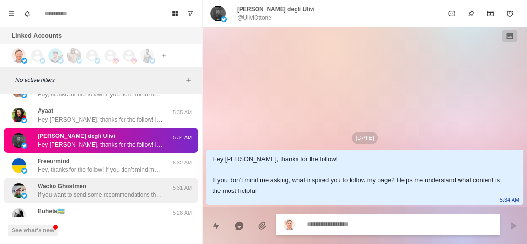
click at [111, 191] on p "If you want to send some recommendations that works otherwise I have basically …" at bounding box center [100, 195] width 125 height 9
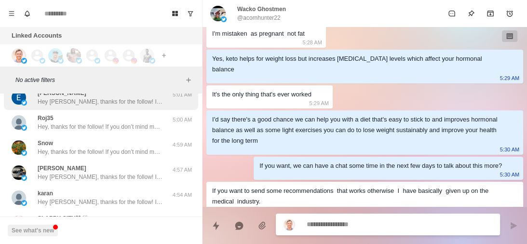
scroll to position [14503, 0]
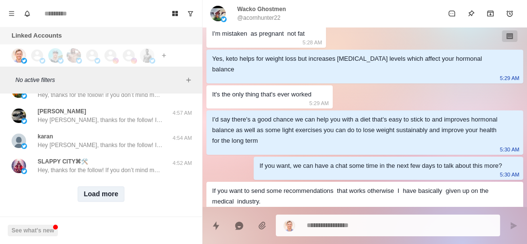
click at [97, 186] on button "Load more" at bounding box center [101, 193] width 47 height 15
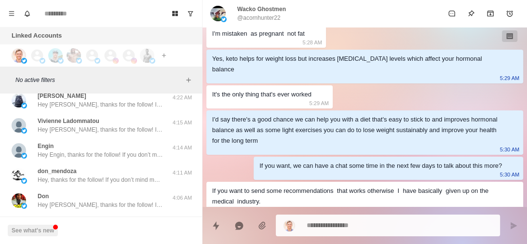
scroll to position [14920, 0]
click at [97, 192] on div "[PERSON_NAME], thanks for the follow! If you don’t mind me asking, what inspire…" at bounding box center [100, 200] width 125 height 17
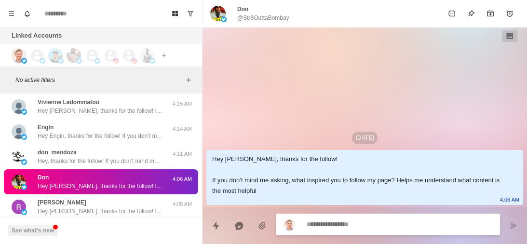
scroll to position [14962, 0]
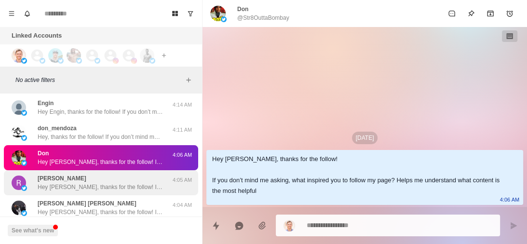
click at [108, 174] on div "[PERSON_NAME] Hey [PERSON_NAME], thanks for the follow! If you don’t mind me as…" at bounding box center [100, 182] width 125 height 17
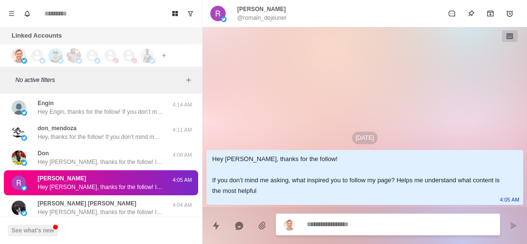
click at [108, 174] on div "[PERSON_NAME] Hey [PERSON_NAME], thanks for the follow! If you don’t mind me as…" at bounding box center [100, 182] width 125 height 17
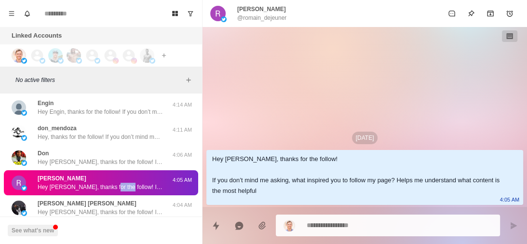
click at [108, 174] on div "[PERSON_NAME] Hey [PERSON_NAME], thanks for the follow! If you don’t mind me as…" at bounding box center [100, 182] width 125 height 17
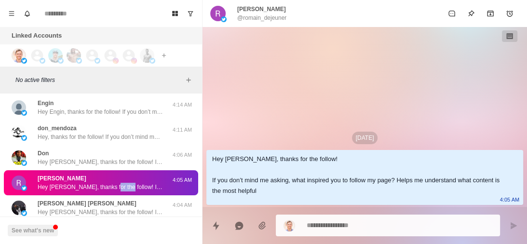
click at [108, 174] on div "[PERSON_NAME] Hey [PERSON_NAME], thanks for the follow! If you don’t mind me as…" at bounding box center [100, 182] width 125 height 17
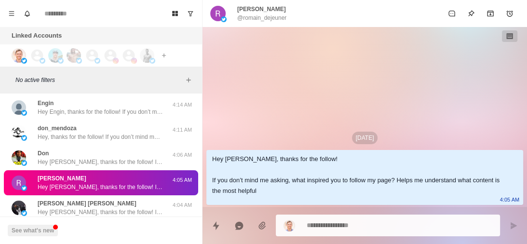
click at [108, 174] on div "[PERSON_NAME] Hey [PERSON_NAME], thanks for the follow! If you don’t mind me as…" at bounding box center [100, 182] width 125 height 17
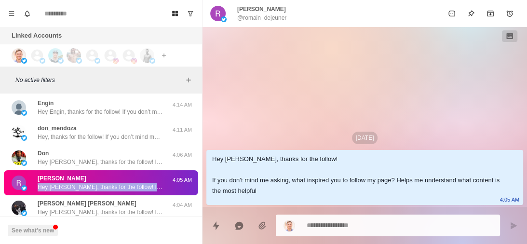
click at [108, 174] on div "[PERSON_NAME] Hey [PERSON_NAME], thanks for the follow! If you don’t mind me as…" at bounding box center [100, 182] width 125 height 17
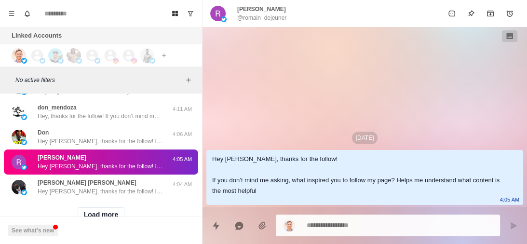
scroll to position [14991, 0]
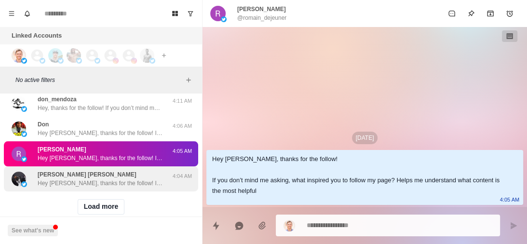
click at [108, 179] on p "Hey [PERSON_NAME], thanks for the follow! If you don’t mind me asking, what ins…" at bounding box center [100, 183] width 125 height 9
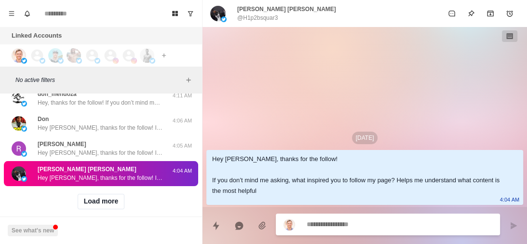
scroll to position [14997, 0]
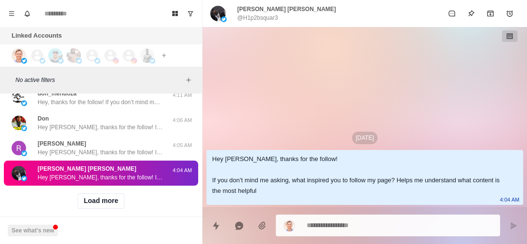
click at [105, 206] on div "Load more" at bounding box center [101, 201] width 194 height 31
click at [106, 196] on button "Load more" at bounding box center [101, 200] width 47 height 15
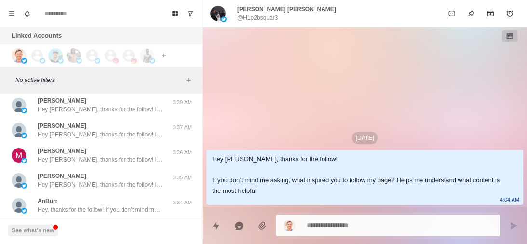
scroll to position [15583, 0]
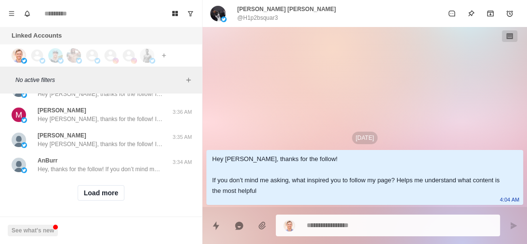
click at [110, 178] on div "Load more" at bounding box center [101, 193] width 194 height 31
click at [105, 185] on button "Load more" at bounding box center [101, 192] width 47 height 15
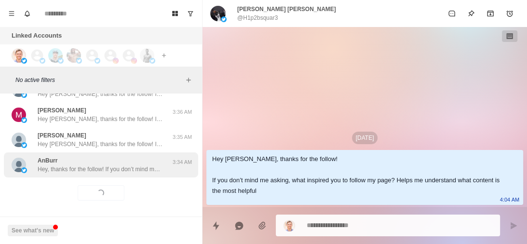
click at [132, 165] on p "Hey, thanks for the follow! If you don’t mind me asking, what inspired you to f…" at bounding box center [100, 169] width 125 height 9
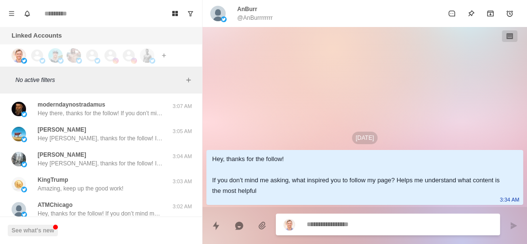
scroll to position [16085, 0]
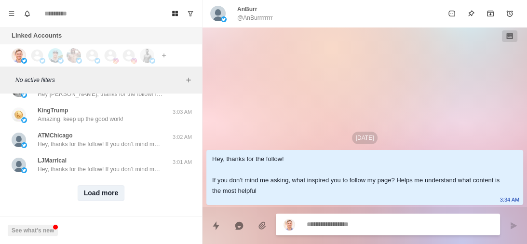
click at [101, 191] on button "Load more" at bounding box center [101, 192] width 47 height 15
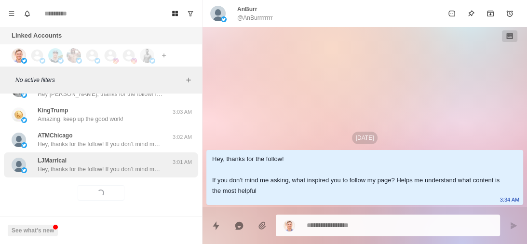
click at [142, 165] on p "Hey, thanks for the follow! If you don’t mind me asking, what inspired you to f…" at bounding box center [100, 169] width 125 height 9
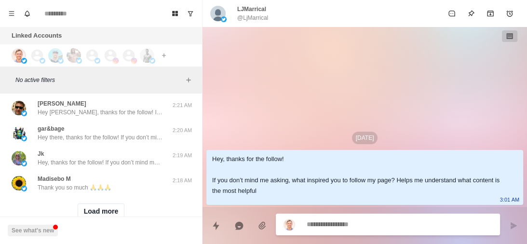
scroll to position [16587, 0]
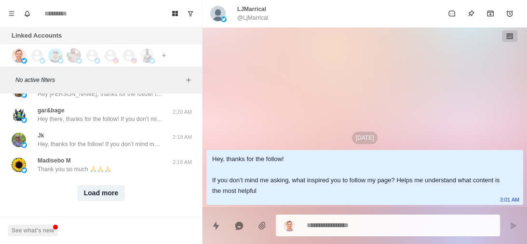
click at [110, 185] on button "Load more" at bounding box center [101, 192] width 47 height 15
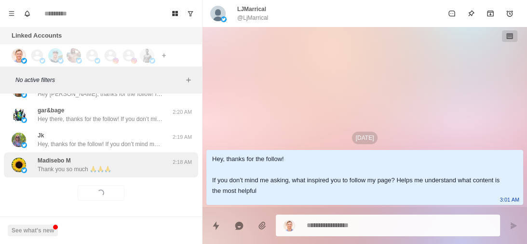
click at [143, 156] on div "[PERSON_NAME] M Thank you so much 🙏🙏🙏" at bounding box center [91, 164] width 159 height 17
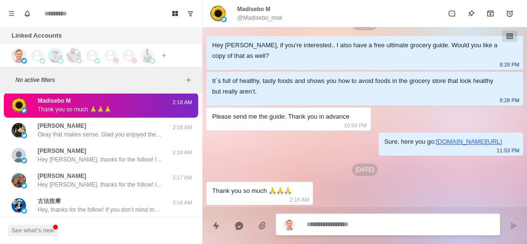
scroll to position [16646, 0]
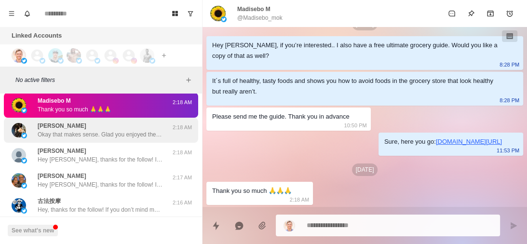
click at [125, 133] on div "[PERSON_NAME] Okay that makes sense. Glad you enjoyed the content. Is there any…" at bounding box center [101, 130] width 194 height 25
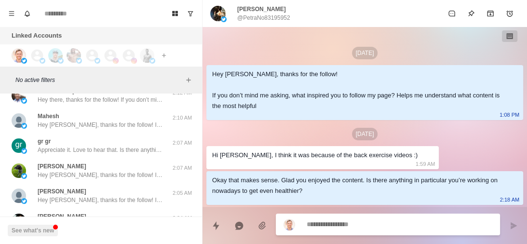
scroll to position [16806, 0]
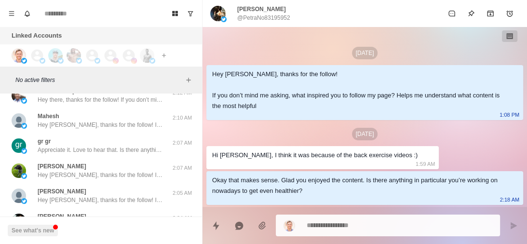
click at [125, 137] on div "gr gr Appreciate it. Love to hear that. Is there anything in particular you’re …" at bounding box center [100, 145] width 125 height 17
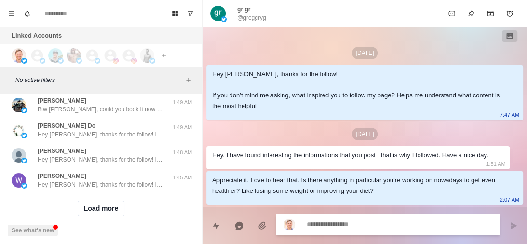
scroll to position [17088, 0]
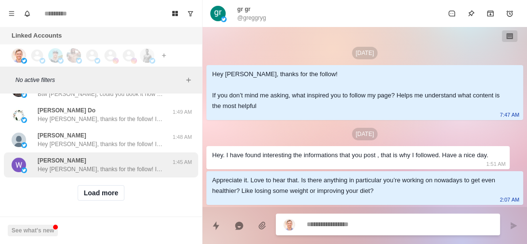
click at [92, 192] on button "Load more" at bounding box center [101, 192] width 47 height 15
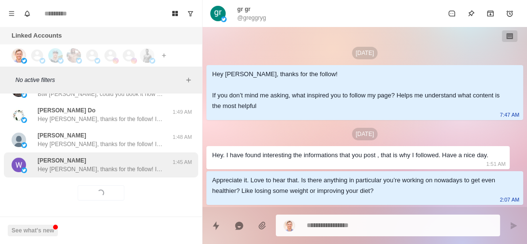
click at [135, 165] on p "Hey [PERSON_NAME], thanks for the follow! If you don’t mind me asking, what ins…" at bounding box center [100, 169] width 125 height 9
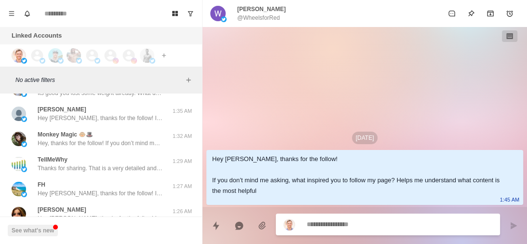
scroll to position [17272, 0]
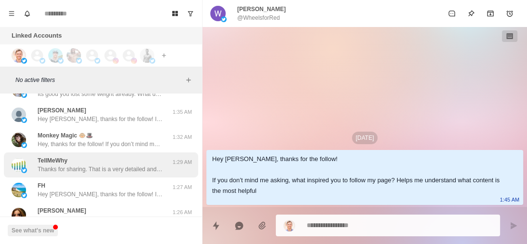
click at [137, 165] on p "Thanks for sharing. That is a very detailed and inspiring plan. Glad you're enj…" at bounding box center [100, 169] width 125 height 9
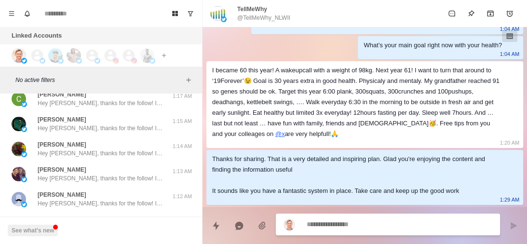
scroll to position [17590, 0]
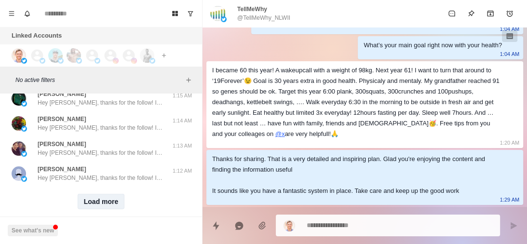
click at [105, 194] on button "Load more" at bounding box center [101, 201] width 47 height 15
click at [139, 186] on div "Load more" at bounding box center [101, 201] width 194 height 31
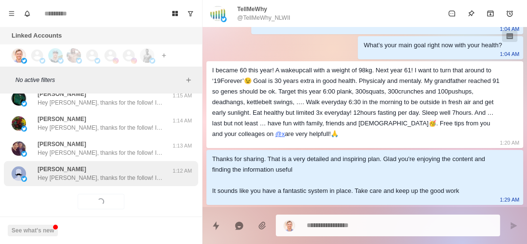
click at [165, 161] on div "[PERSON_NAME] Hey [PERSON_NAME], thanks for the follow! If you don’t mind me as…" at bounding box center [101, 173] width 194 height 25
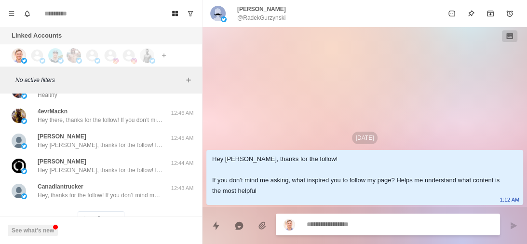
scroll to position [18092, 0]
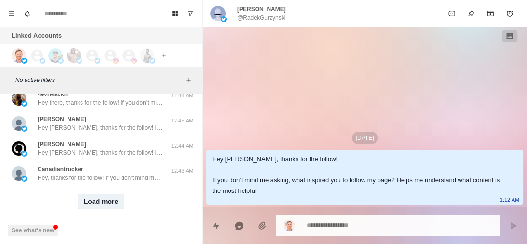
click at [104, 194] on button "Load more" at bounding box center [101, 201] width 47 height 15
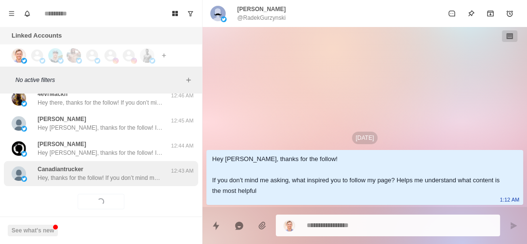
click at [149, 174] on p "Hey, thanks for the follow! If you don’t mind me asking, what inspired you to f…" at bounding box center [100, 178] width 125 height 9
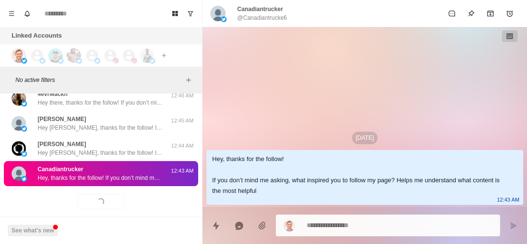
click at [149, 174] on p "Hey, thanks for the follow! If you don’t mind me asking, what inspired you to f…" at bounding box center [100, 178] width 125 height 9
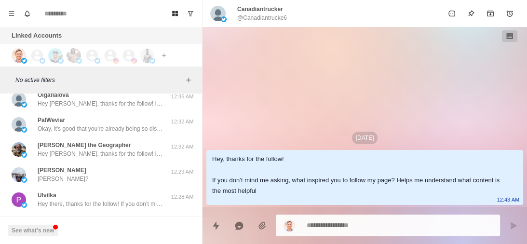
scroll to position [18291, 0]
click at [149, 166] on div "[PERSON_NAME] [PERSON_NAME]?" at bounding box center [91, 174] width 159 height 17
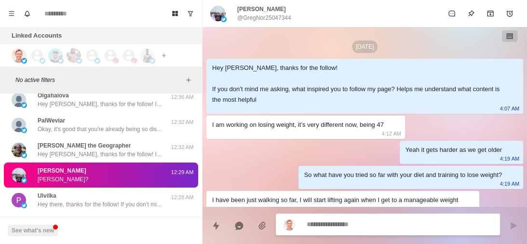
scroll to position [729, 0]
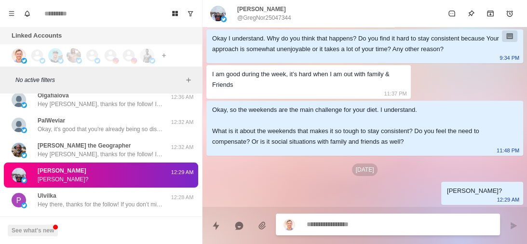
type textarea "*"
paste textarea "**********"
type textarea "**********"
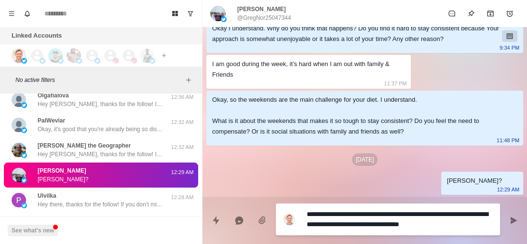
type textarea "*"
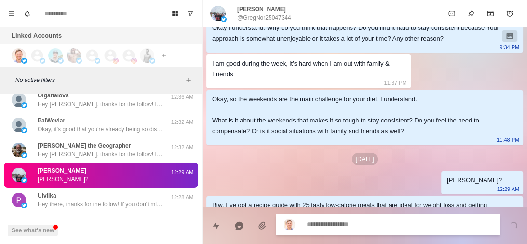
scroll to position [765, 0]
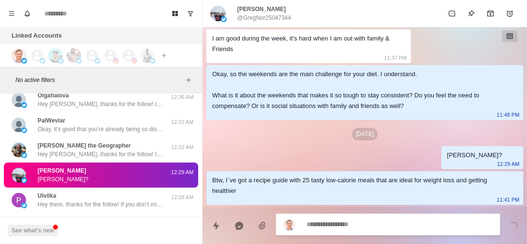
type textarea "*"
paste textarea "**********"
type textarea "**********"
type textarea "*"
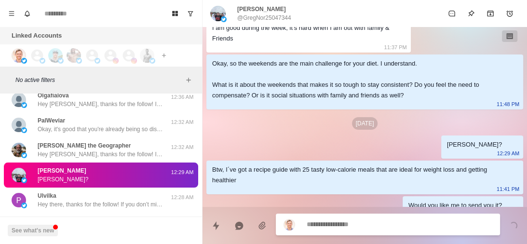
scroll to position [790, 0]
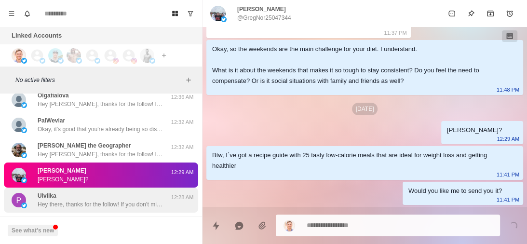
click at [110, 192] on div "Ulvilka Hey there, thanks for the follow! If you don’t mind me asking, what ins…" at bounding box center [100, 200] width 125 height 17
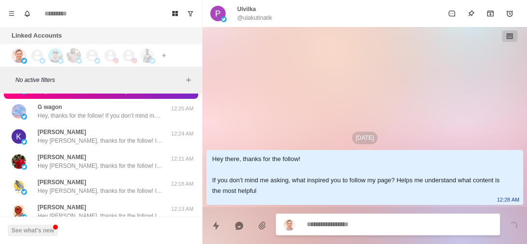
scroll to position [18415, 0]
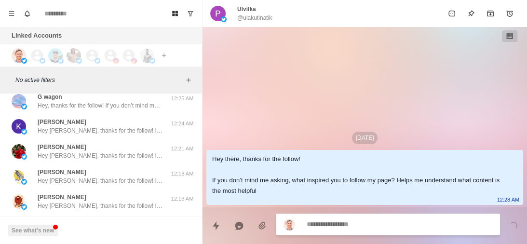
click at [110, 193] on div "PEPPERONI [PERSON_NAME] [PERSON_NAME], thanks for the follow! If you don’t mind…" at bounding box center [100, 201] width 125 height 17
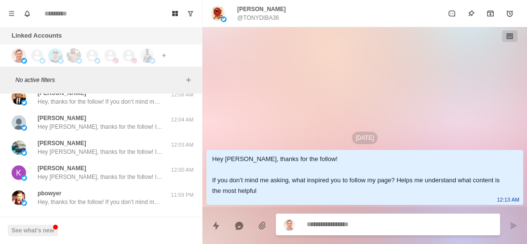
scroll to position [18587, 0]
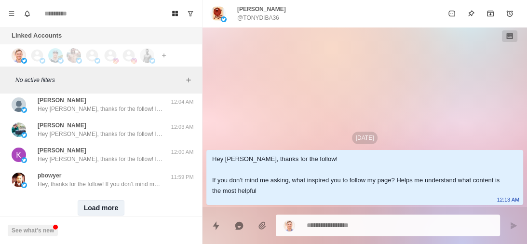
click at [101, 200] on button "Load more" at bounding box center [101, 207] width 47 height 15
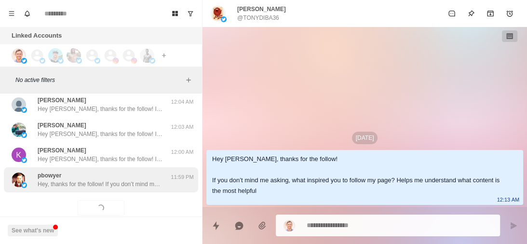
click at [136, 180] on p "Hey, thanks for the follow! If you don’t mind me asking, what inspired you to f…" at bounding box center [100, 184] width 125 height 9
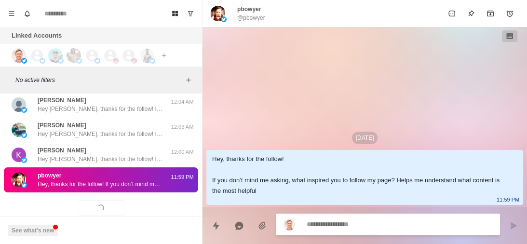
click at [136, 180] on p "Hey, thanks for the follow! If you don’t mind me asking, what inspired you to f…" at bounding box center [100, 184] width 125 height 9
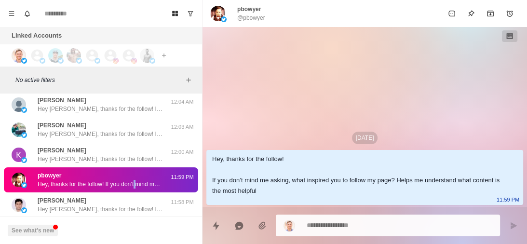
click at [136, 180] on p "Hey, thanks for the follow! If you don’t mind me asking, what inspired you to f…" at bounding box center [100, 184] width 125 height 9
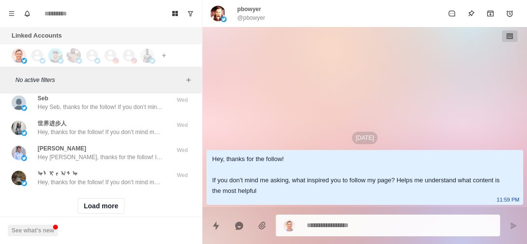
scroll to position [19091, 0]
click at [103, 198] on button "Load more" at bounding box center [101, 205] width 47 height 15
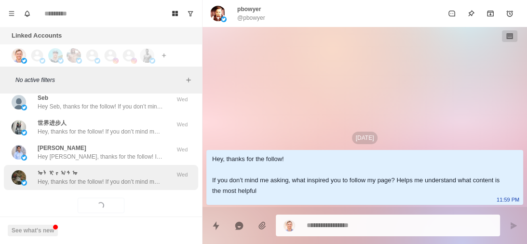
click at [134, 178] on p "Hey, thanks for the follow! If you don’t mind me asking, what inspired you to f…" at bounding box center [100, 182] width 125 height 9
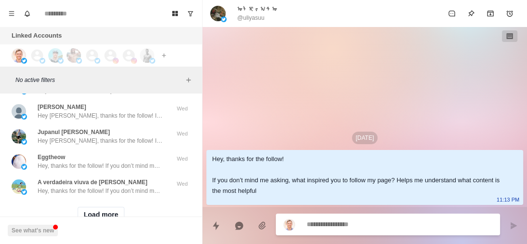
scroll to position [19597, 0]
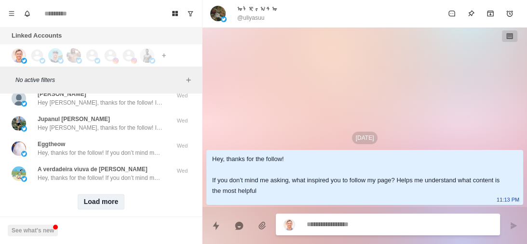
click at [103, 194] on button "Load more" at bounding box center [101, 201] width 47 height 15
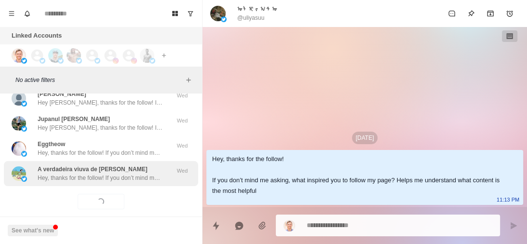
click at [149, 165] on div "A verdadeira viuva de [PERSON_NAME] Hey, thanks for the follow! If you don’t mi…" at bounding box center [100, 173] width 125 height 17
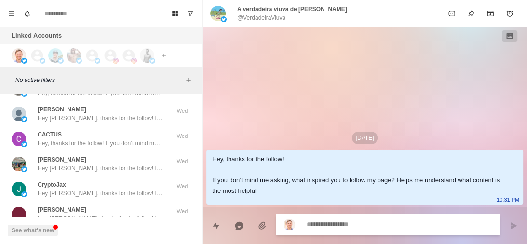
scroll to position [19863, 0]
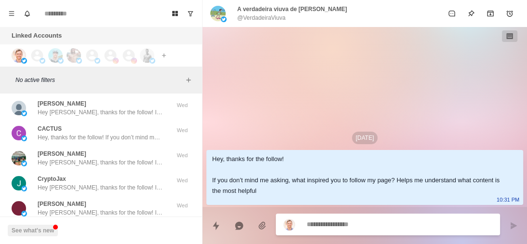
click at [149, 171] on div "CryptoJax Hey [PERSON_NAME], thanks for the follow! If you don’t mind me asking…" at bounding box center [101, 183] width 194 height 25
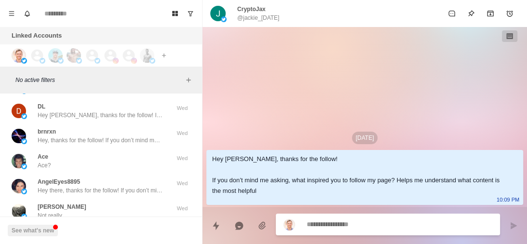
scroll to position [20061, 0]
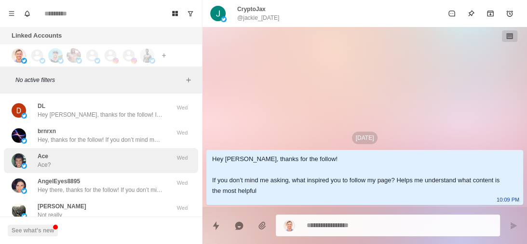
click at [135, 152] on div "Ace Ace?" at bounding box center [91, 160] width 159 height 17
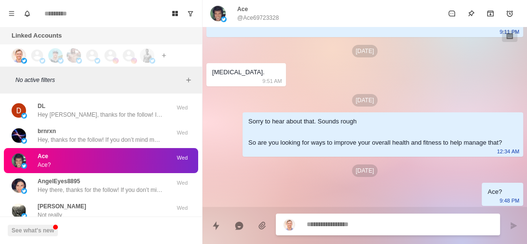
scroll to position [78, 0]
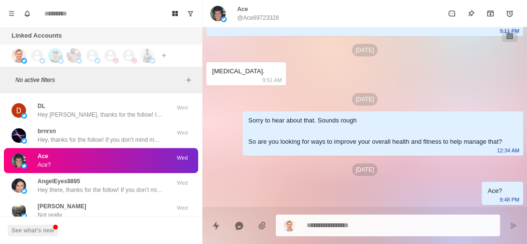
type textarea "*"
paste textarea "**********"
type textarea "**********"
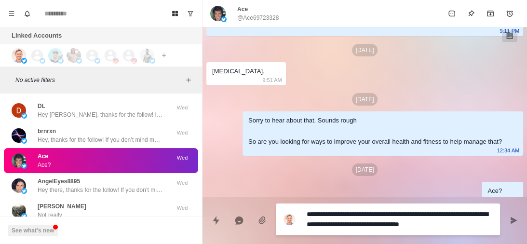
type textarea "*"
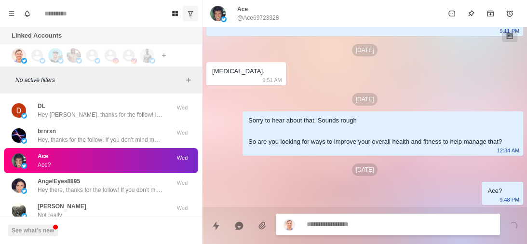
scroll to position [137, 0]
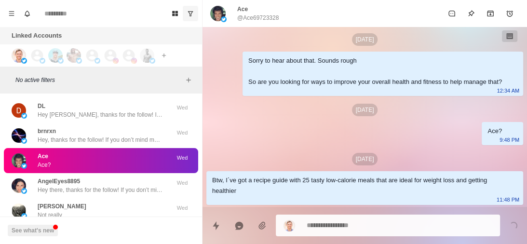
type textarea "*"
paste textarea "**********"
type textarea "**********"
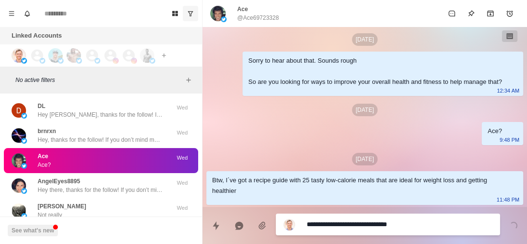
type textarea "*"
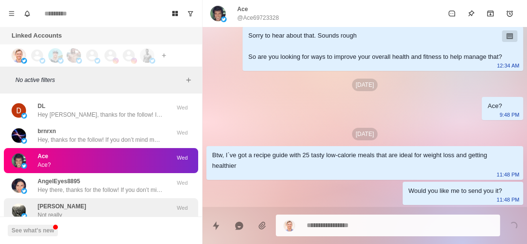
click at [97, 202] on div "Syed Mazher Not really" at bounding box center [91, 210] width 159 height 17
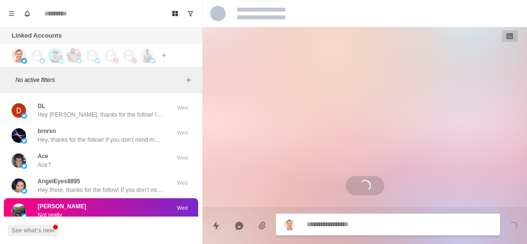
scroll to position [20098, 0]
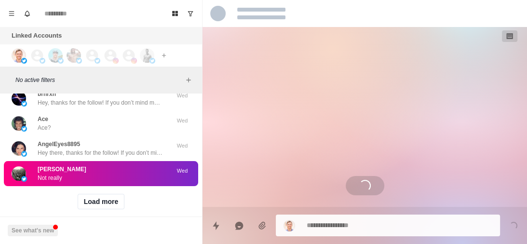
click at [97, 194] on button "Load more" at bounding box center [101, 201] width 47 height 15
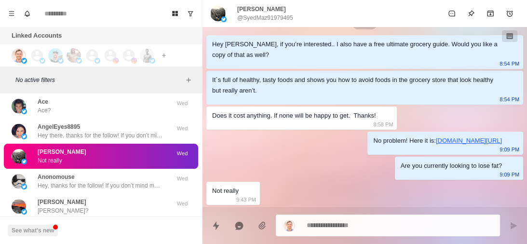
scroll to position [20117, 0]
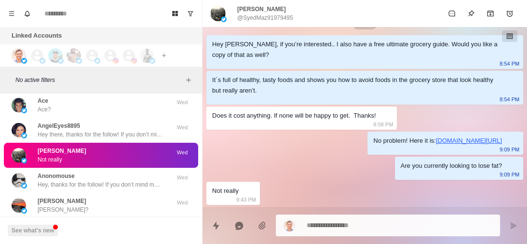
click at [97, 197] on div "JoJo JoJo?" at bounding box center [91, 205] width 159 height 17
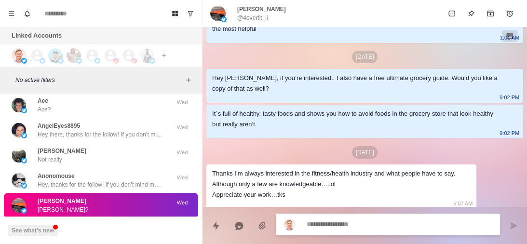
scroll to position [174, 0]
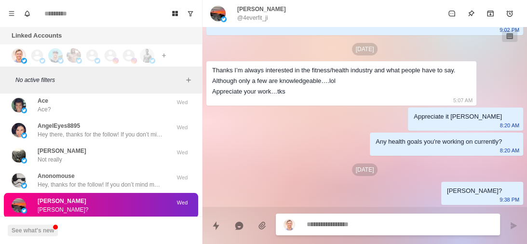
type textarea "*"
paste textarea "**********"
type textarea "**********"
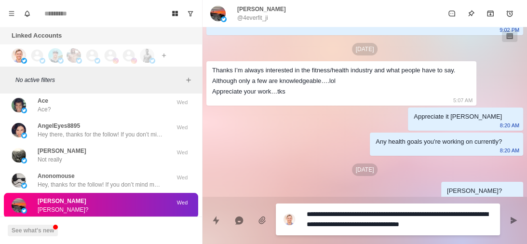
type textarea "*"
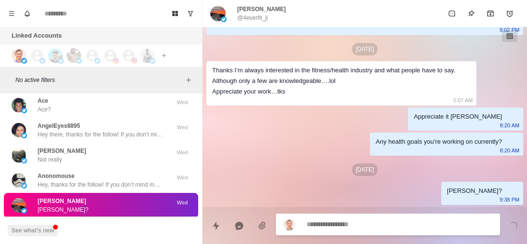
scroll to position [234, 0]
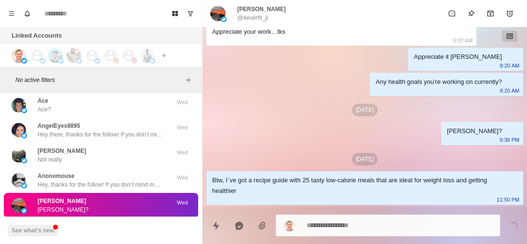
type textarea "*"
paste textarea "**********"
type textarea "**********"
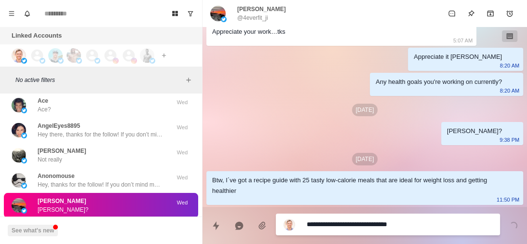
type textarea "*"
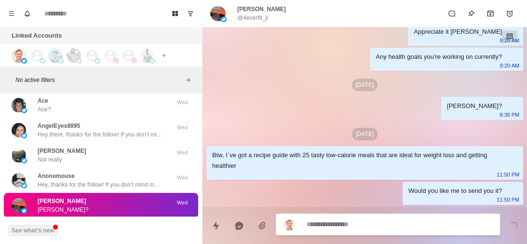
scroll to position [20173, 0]
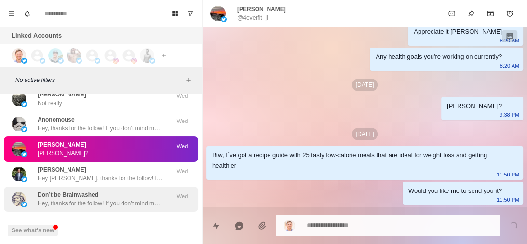
click at [111, 191] on div "Don’t be Brainwashed Hey, thanks for the follow! If you don’t mind me asking, w…" at bounding box center [100, 199] width 125 height 17
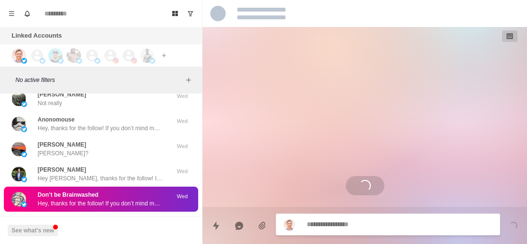
scroll to position [0, 0]
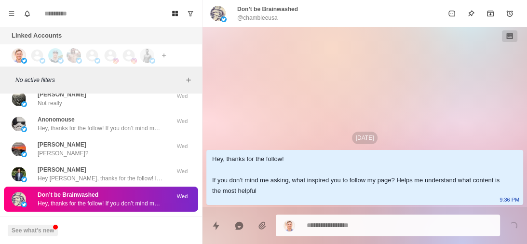
click at [111, 191] on div "Don’t be Brainwashed Hey, thanks for the follow! If you don’t mind me asking, w…" at bounding box center [100, 199] width 125 height 17
click at [110, 216] on div "Anna Anna?" at bounding box center [91, 224] width 159 height 17
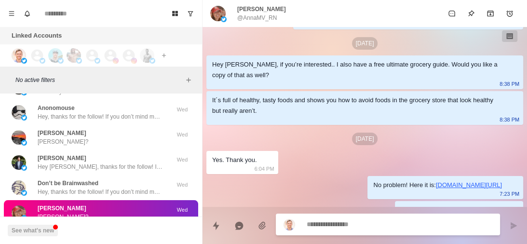
scroll to position [142, 0]
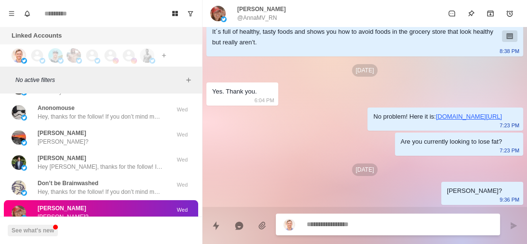
type textarea "*"
paste textarea "**********"
type textarea "**********"
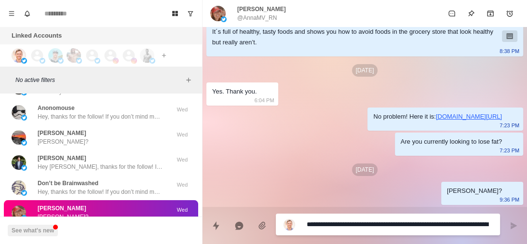
click at [296, 187] on div "Aug 2 Hey Anna, thanks for sharing my thread about heart health! How´s everythi…" at bounding box center [365, 46] width 325 height 322
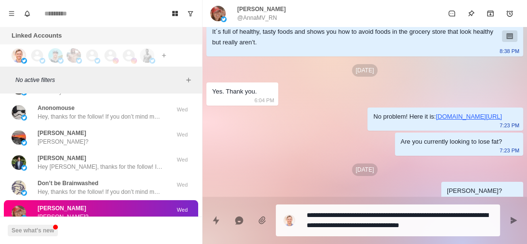
type textarea "*"
click at [462, 223] on textarea "**********" at bounding box center [400, 220] width 186 height 24
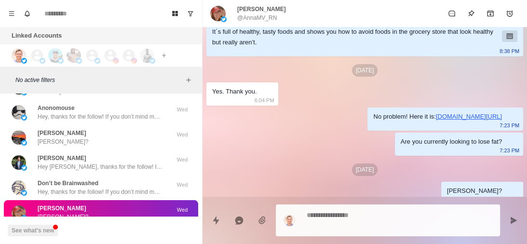
click at [462, 223] on textarea at bounding box center [400, 220] width 186 height 24
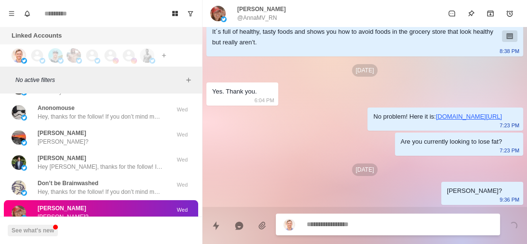
paste textarea "**********"
type textarea "*"
type textarea "**********"
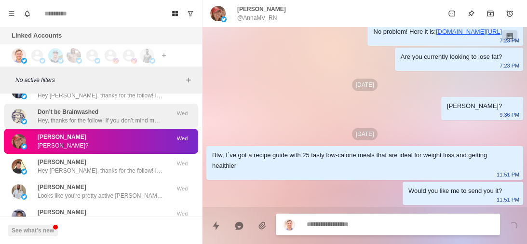
scroll to position [20257, 0]
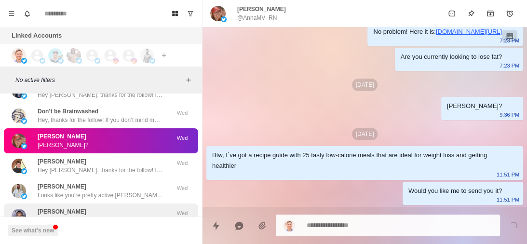
click at [112, 216] on p "No problem Helena. How much fat would you say you need to lose? I'm from South …" at bounding box center [100, 220] width 125 height 9
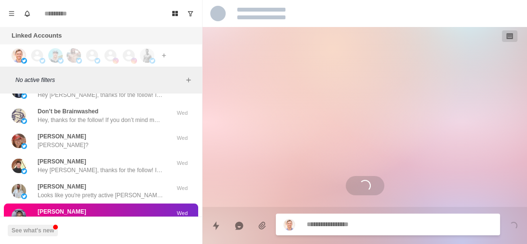
scroll to position [43, 0]
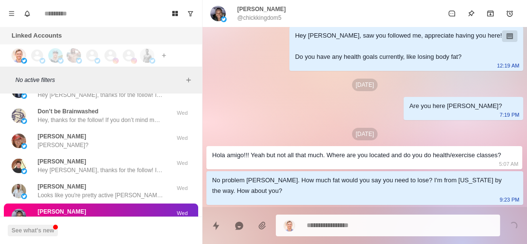
click at [112, 216] on p "No problem Helena. How much fat would you say you need to lose? I'm from South …" at bounding box center [100, 220] width 125 height 9
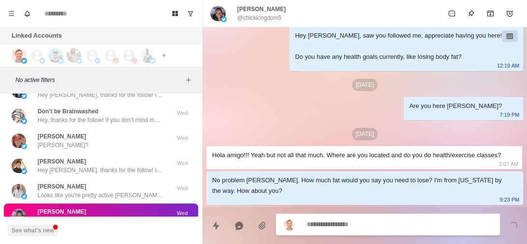
click at [317, 223] on textarea at bounding box center [400, 225] width 186 height 14
type textarea "*"
type textarea "*******"
type textarea "*"
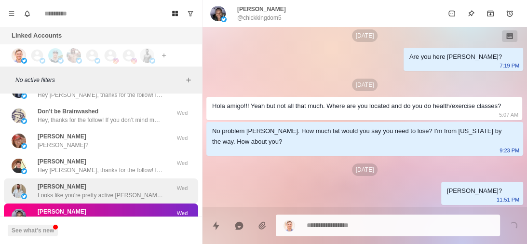
click at [109, 183] on div "William Weedon Looks like you're pretty active William. That's great. Keep up t…" at bounding box center [101, 190] width 194 height 25
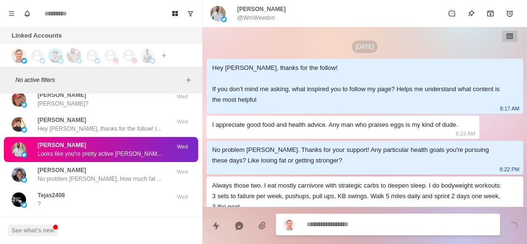
scroll to position [41, 0]
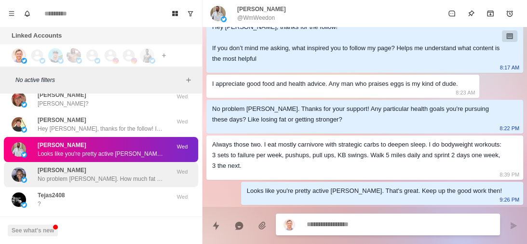
click at [107, 175] on p "No problem Helena. How much fat would you say you need to lose? I'm from South …" at bounding box center [100, 179] width 125 height 9
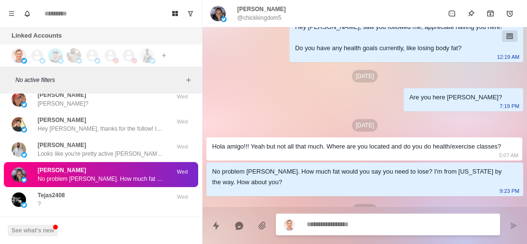
scroll to position [92, 0]
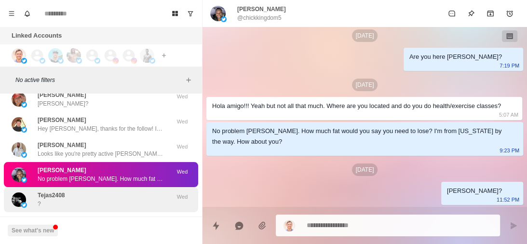
click at [123, 191] on div "Tejas2408 ?" at bounding box center [91, 199] width 159 height 17
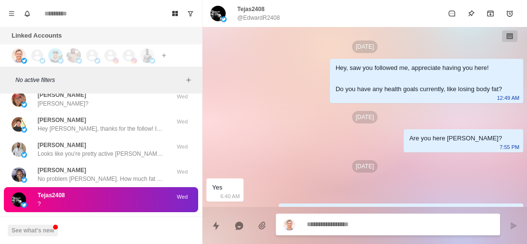
scroll to position [96, 0]
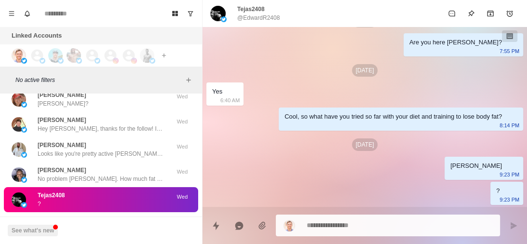
type textarea "*"
paste textarea "**********"
type textarea "**********"
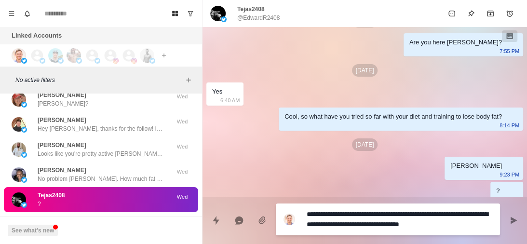
type textarea "*"
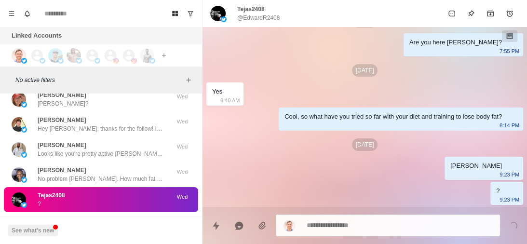
type textarea "*"
paste textarea "**********"
type textarea "**********"
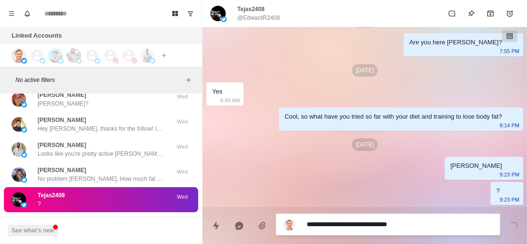
type textarea "*"
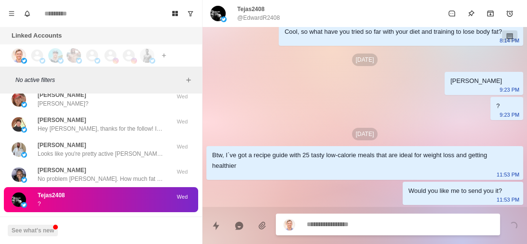
scroll to position [20339, 0]
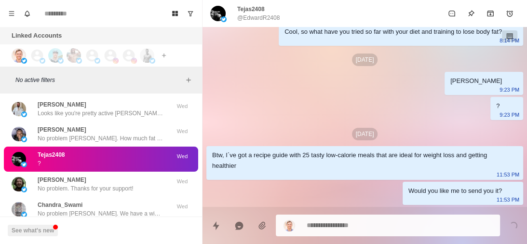
click at [85, 201] on div "Chandra_Swami No problem Chandra. We have a wide range of offerings, from free …" at bounding box center [100, 209] width 125 height 17
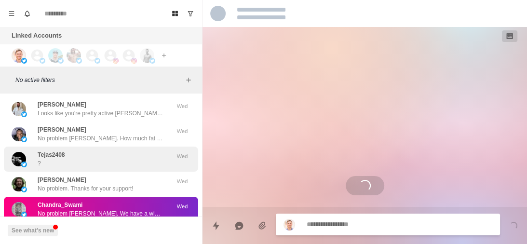
scroll to position [382, 0]
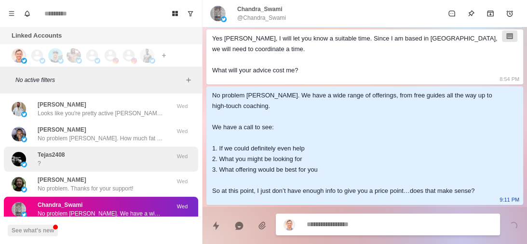
type textarea "*"
type textarea "**********"
type textarea "*"
type textarea "**********"
type textarea "*"
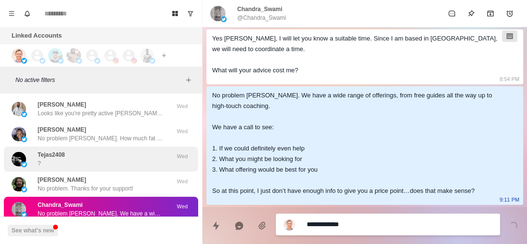
type textarea "**********"
type textarea "*"
type textarea "**********"
type textarea "*"
type textarea "**********"
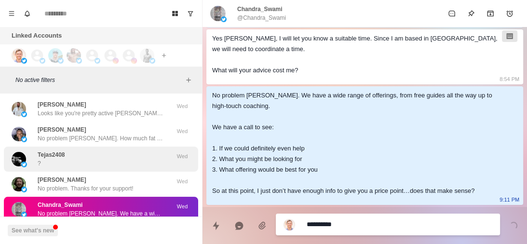
type textarea "*"
type textarea "*********"
type textarea "*"
type textarea "********"
type textarea "*"
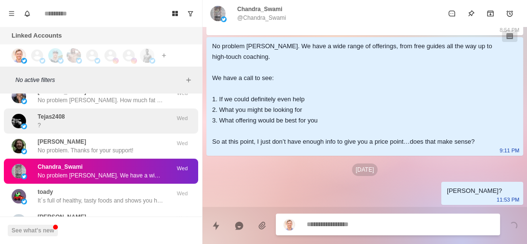
scroll to position [20377, 0]
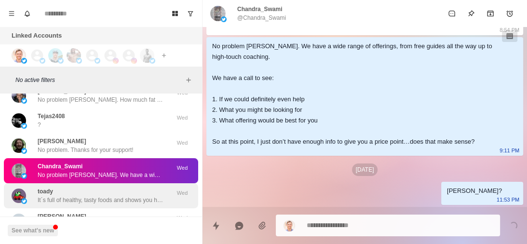
click at [98, 187] on div "toady It´s full of healthy, tasty foods and shows you how to avoid foods in the…" at bounding box center [100, 195] width 125 height 17
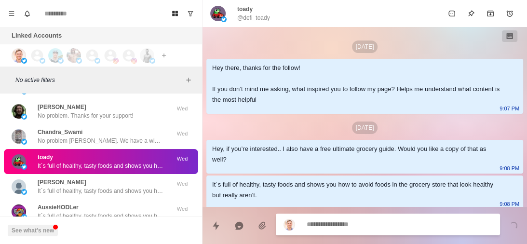
scroll to position [20427, 0]
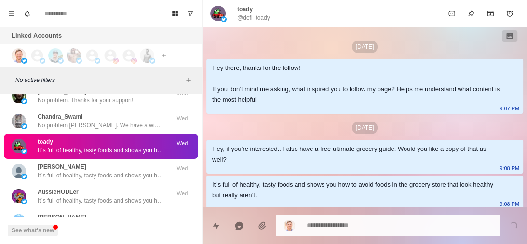
click at [98, 188] on div "AussieHODLer It´s full of healthy, tasty foods and shows you how to avoid foods…" at bounding box center [100, 196] width 125 height 17
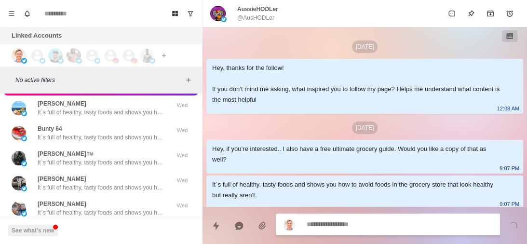
scroll to position [20600, 0]
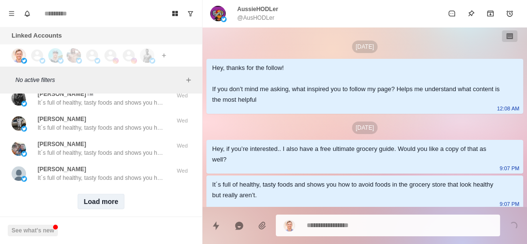
click at [98, 194] on button "Load more" at bounding box center [101, 201] width 47 height 15
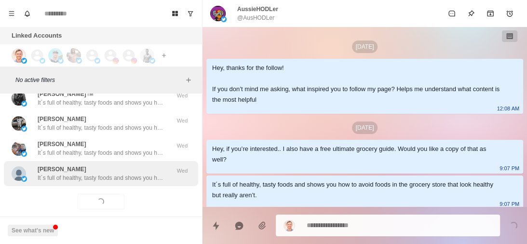
click at [129, 165] on div "Patricia It´s full of healthy, tasty foods and shows you how to avoid foods in …" at bounding box center [100, 173] width 125 height 17
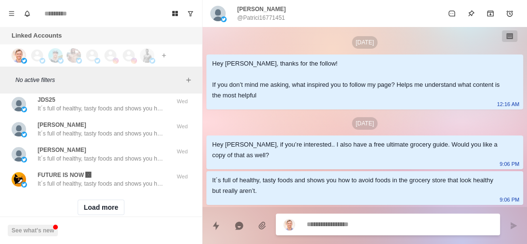
scroll to position [21102, 0]
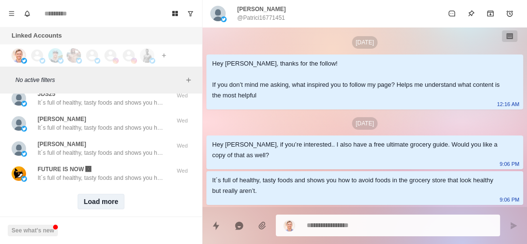
click at [91, 194] on button "Load more" at bounding box center [101, 201] width 47 height 15
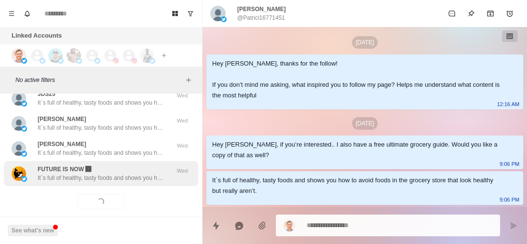
click at [129, 165] on div "FUTURE IS NOW 🆇 It´s full of healthy, tasty foods and shows you how to avoid fo…" at bounding box center [101, 173] width 194 height 25
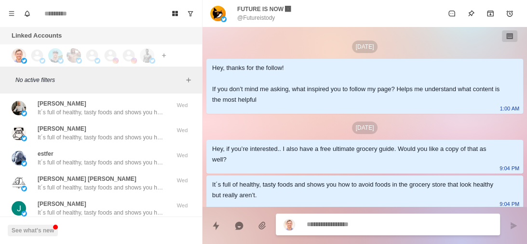
scroll to position [21218, 0]
click at [129, 183] on p "It´s full of healthy, tasty foods and shows you how to avoid foods in the groce…" at bounding box center [100, 187] width 125 height 9
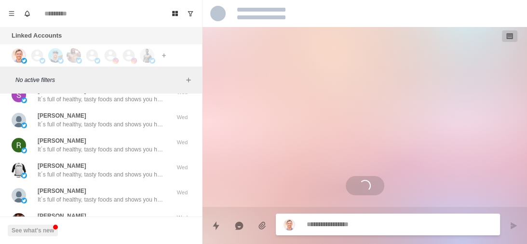
scroll to position [21432, 0]
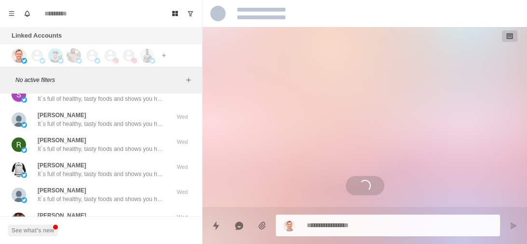
click at [129, 182] on div "Ryan It´s full of healthy, tasty foods and shows you how to avoid foods in the …" at bounding box center [101, 194] width 194 height 25
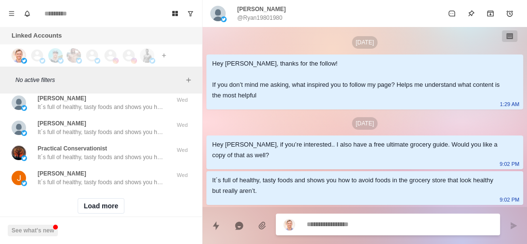
scroll to position [21603, 0]
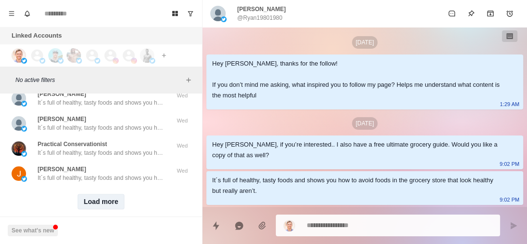
click at [110, 194] on button "Load more" at bounding box center [101, 201] width 47 height 15
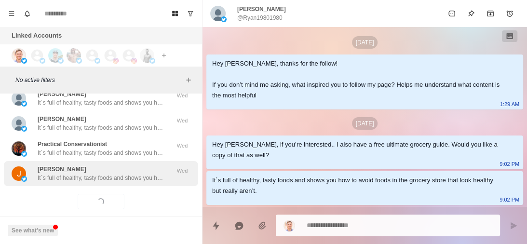
click at [142, 174] on p "It´s full of healthy, tasty foods and shows you how to avoid foods in the groce…" at bounding box center [100, 178] width 125 height 9
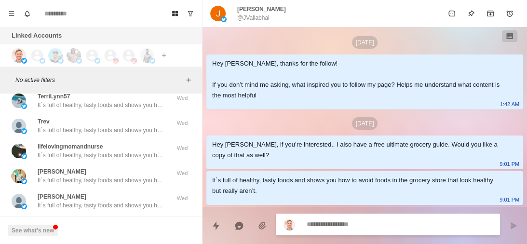
scroll to position [22105, 0]
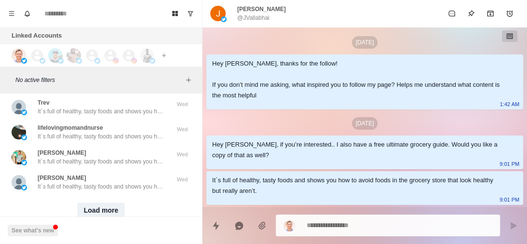
click at [101, 203] on button "Load more" at bounding box center [101, 210] width 47 height 15
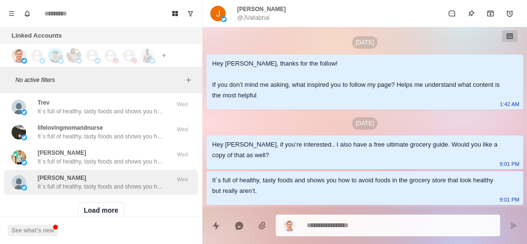
click at [137, 182] on p "It´s full of healthy, tasty foods and shows you how to avoid foods in the groce…" at bounding box center [100, 186] width 125 height 9
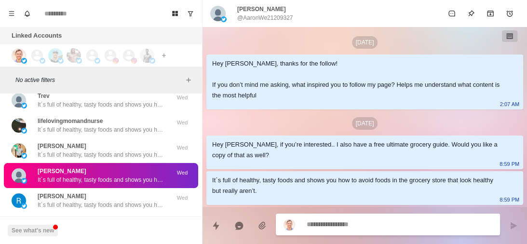
scroll to position [22113, 0]
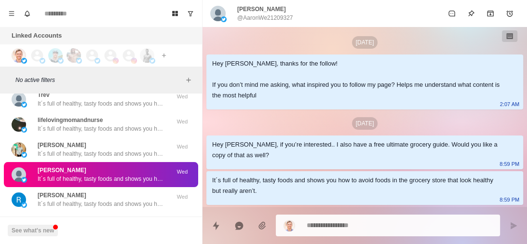
click at [139, 175] on p "It´s full of healthy, tasty foods and shows you how to avoid foods in the groce…" at bounding box center [100, 179] width 125 height 9
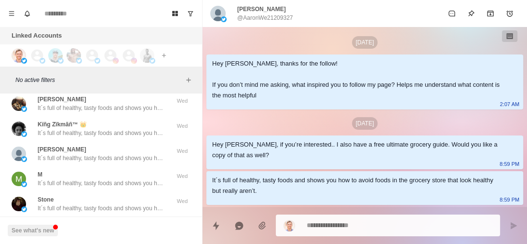
scroll to position [22607, 0]
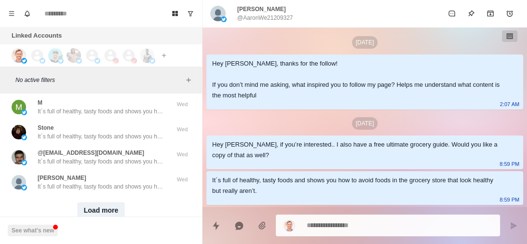
click at [104, 203] on button "Load more" at bounding box center [101, 210] width 47 height 15
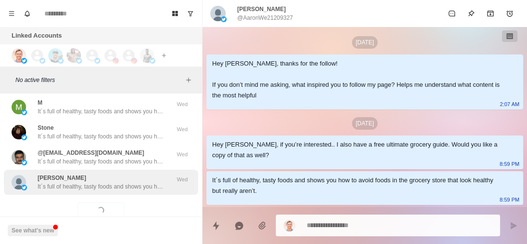
click at [147, 182] on p "It´s full of healthy, tasty foods and shows you how to avoid foods in the groce…" at bounding box center [100, 186] width 125 height 9
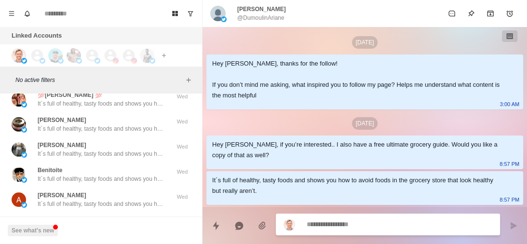
scroll to position [23117, 0]
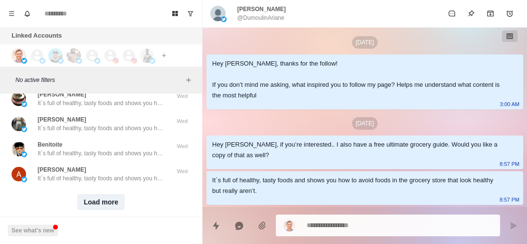
click at [99, 194] on button "Load more" at bounding box center [101, 201] width 47 height 15
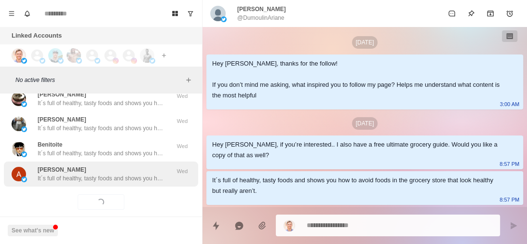
click at [139, 165] on div "Annie Llewellyn It´s full of healthy, tasty foods and shows you how to avoid fo…" at bounding box center [100, 173] width 125 height 17
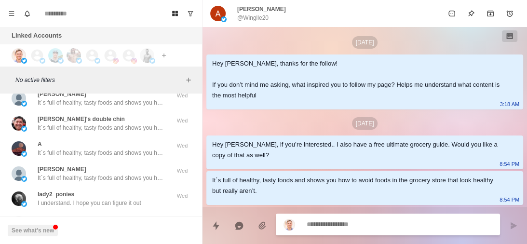
scroll to position [23618, 0]
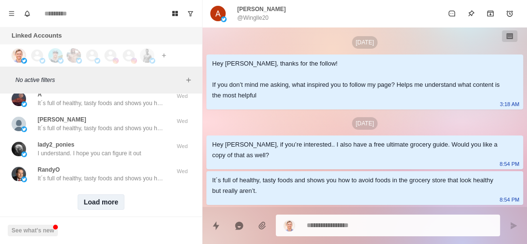
click at [104, 194] on button "Load more" at bounding box center [101, 201] width 47 height 15
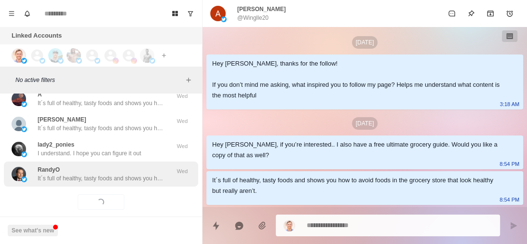
click at [134, 174] on p "It´s full of healthy, tasty foods and shows you how to avoid foods in the groce…" at bounding box center [100, 178] width 125 height 9
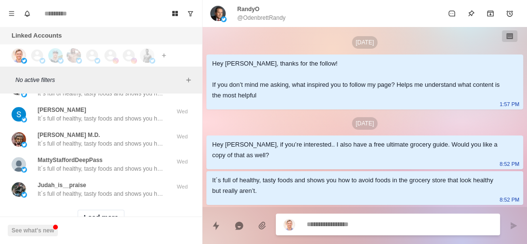
scroll to position [24120, 0]
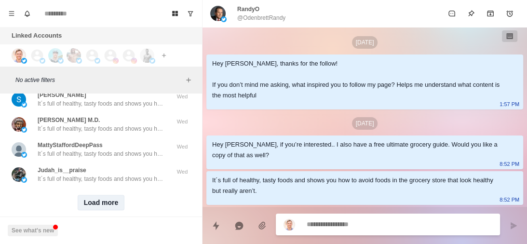
click at [106, 195] on button "Load more" at bounding box center [101, 202] width 47 height 15
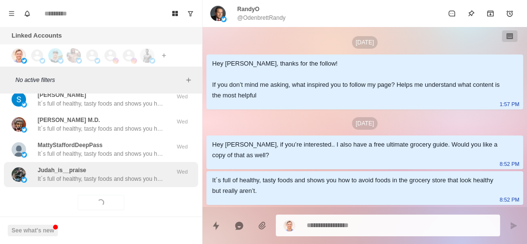
click at [134, 166] on div "Judah_is__praise It´s full of healthy, tasty foods and shows you how to avoid f…" at bounding box center [100, 174] width 125 height 17
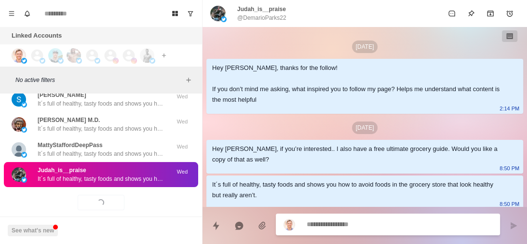
scroll to position [4, 0]
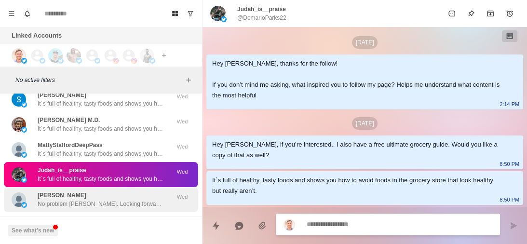
click at [114, 191] on div "Michael Craddock No problem Michael. Looking forward to it!" at bounding box center [100, 199] width 125 height 17
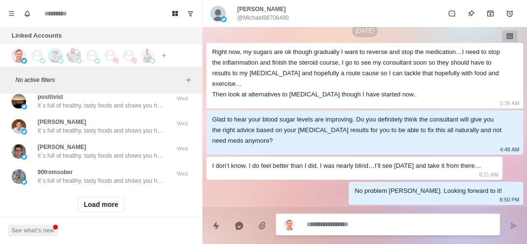
scroll to position [24620, 0]
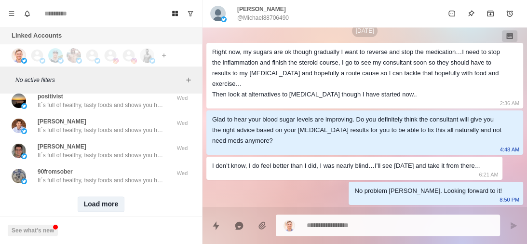
click at [108, 196] on button "Load more" at bounding box center [101, 203] width 47 height 15
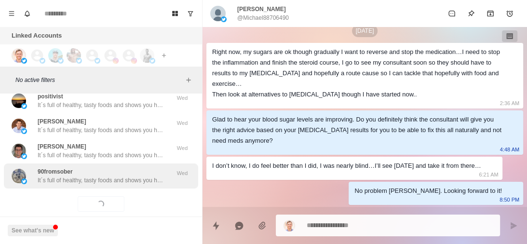
click at [115, 176] on p "It´s full of healthy, tasty foods and shows you how to avoid foods in the groce…" at bounding box center [100, 180] width 125 height 9
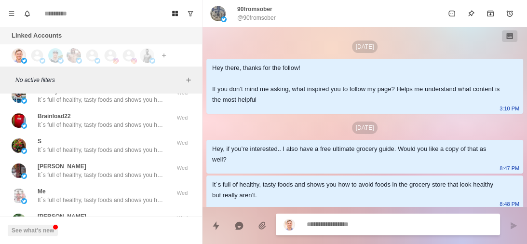
scroll to position [25123, 0]
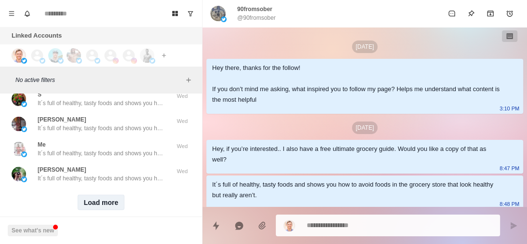
click at [106, 194] on button "Load more" at bounding box center [101, 201] width 47 height 15
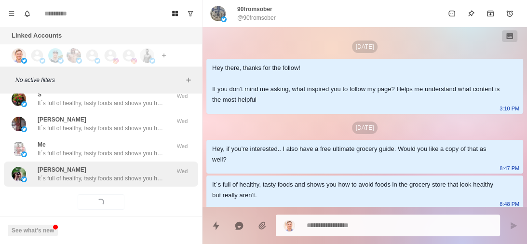
click at [136, 174] on p "It´s full of healthy, tasty foods and shows you how to avoid foods in the groce…" at bounding box center [100, 178] width 125 height 9
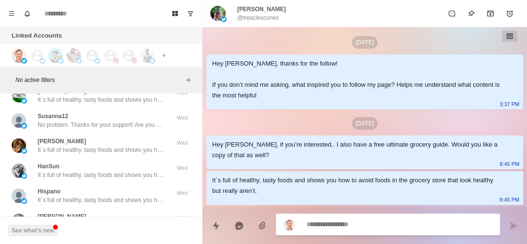
scroll to position [25275, 0]
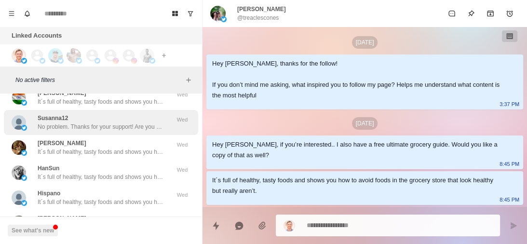
click at [135, 114] on div "Susanna12 No problem. Thanks for your support! Are you pursuing any health goal…" at bounding box center [100, 122] width 125 height 17
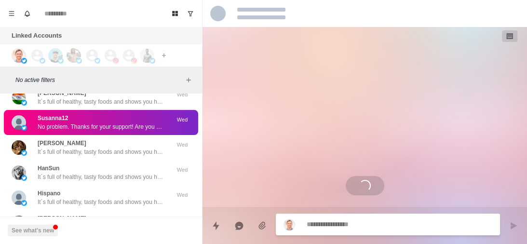
scroll to position [0, 0]
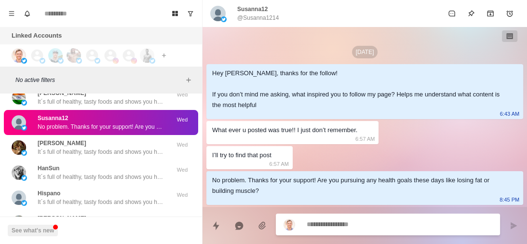
type textarea "*"
type textarea "**"
type textarea "*"
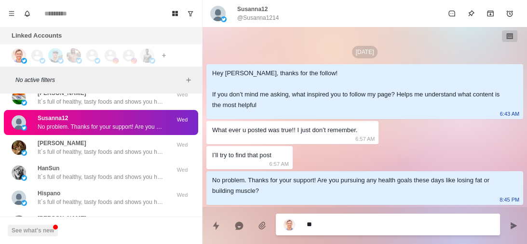
type textarea "***"
type textarea "*"
type textarea "****"
type textarea "*"
type textarea "*****"
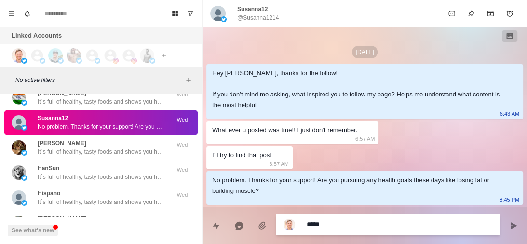
type textarea "*"
type textarea "******"
type textarea "*"
type textarea "*******"
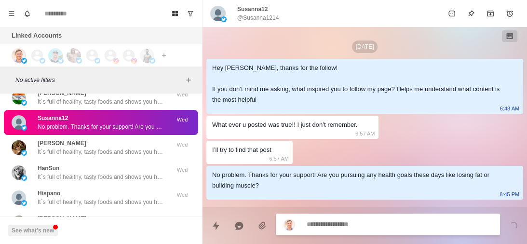
scroll to position [44, 0]
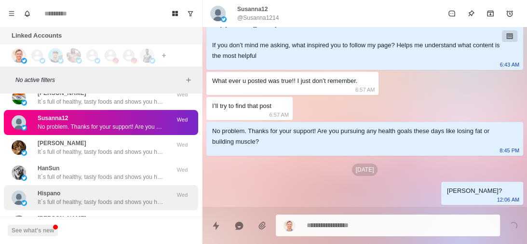
click at [104, 185] on div "Hispano It´s full of healthy, tasty foods and shows you how to avoid foods in t…" at bounding box center [101, 197] width 194 height 25
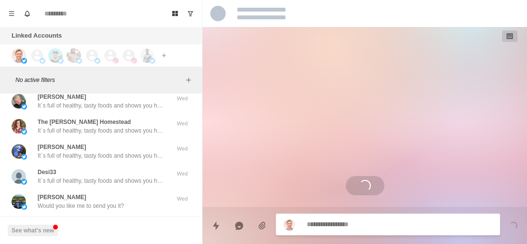
scroll to position [25422, 0]
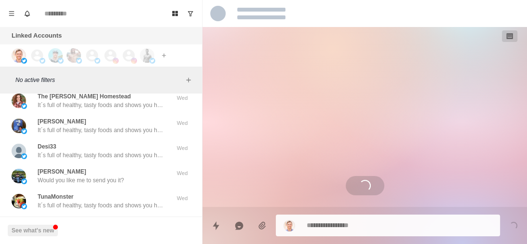
click at [104, 169] on div "Thomas Would you like me to send you it? Wed" at bounding box center [101, 176] width 194 height 25
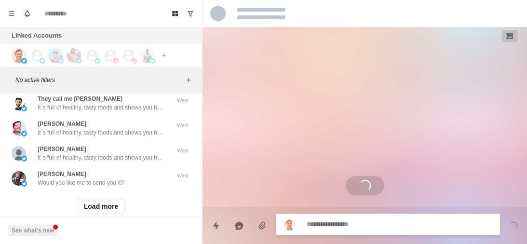
scroll to position [25622, 0]
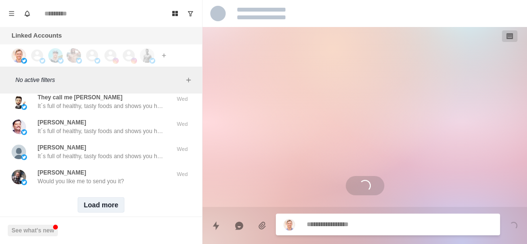
click at [105, 197] on button "Load more" at bounding box center [101, 204] width 47 height 15
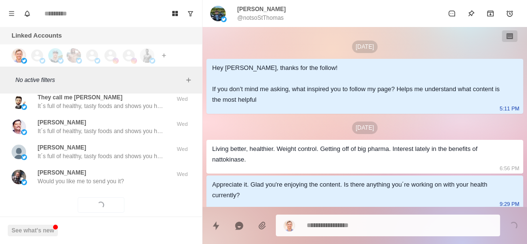
scroll to position [260, 0]
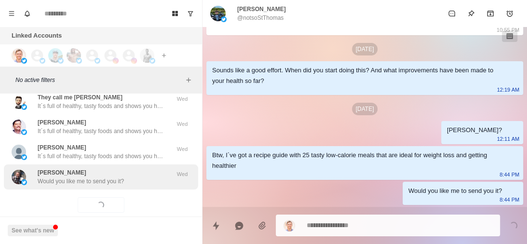
click at [140, 168] on div "Justin Dannenbring Would you like me to send you it?" at bounding box center [91, 176] width 159 height 17
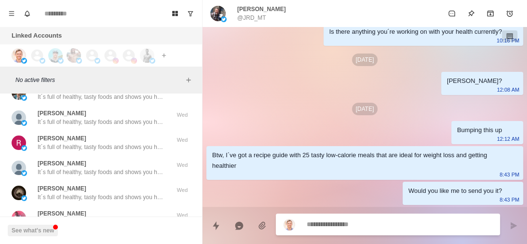
scroll to position [26127, 0]
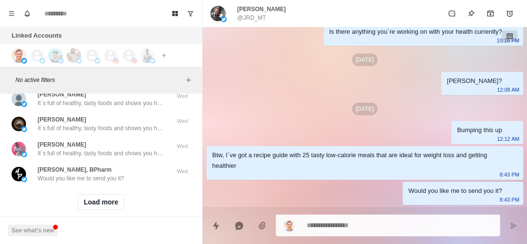
click at [112, 187] on div "Load more" at bounding box center [101, 202] width 194 height 31
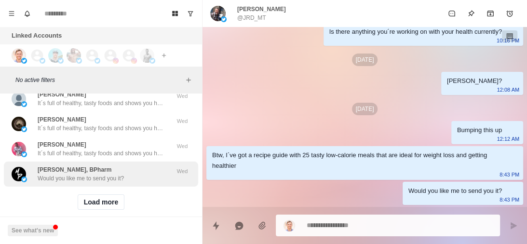
click at [128, 165] on div "Matthew P., BPharm Would you like me to send you it?" at bounding box center [91, 173] width 159 height 17
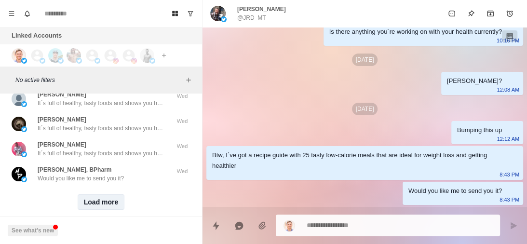
click at [103, 194] on button "Load more" at bounding box center [101, 201] width 47 height 15
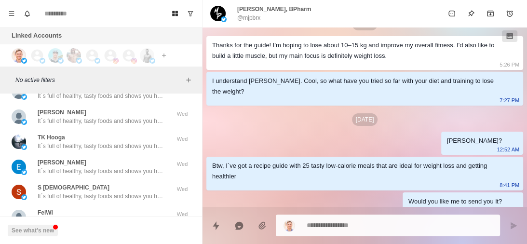
scroll to position [26628, 0]
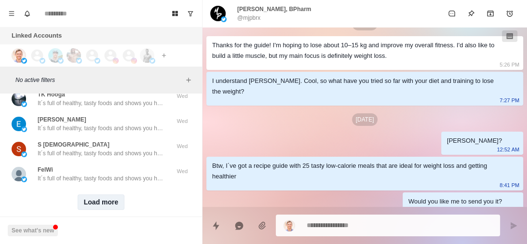
click at [103, 194] on button "Load more" at bounding box center [101, 201] width 47 height 15
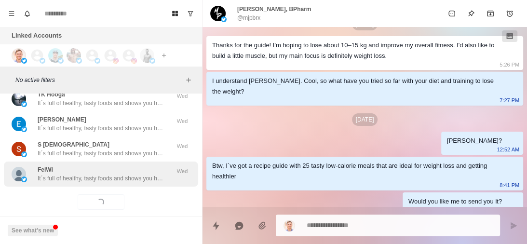
click at [130, 174] on p "It´s full of healthy, tasty foods and shows you how to avoid foods in the groce…" at bounding box center [100, 178] width 125 height 9
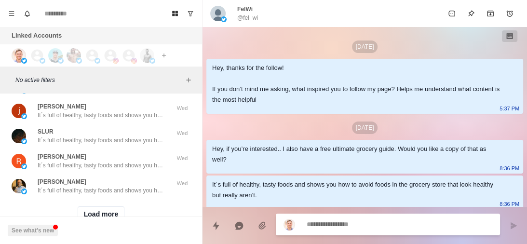
scroll to position [27130, 0]
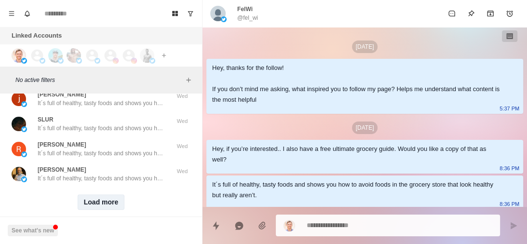
click at [106, 194] on button "Load more" at bounding box center [101, 201] width 47 height 15
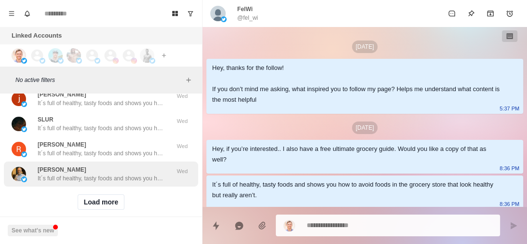
click at [131, 165] on div "Daniel Boecksteyns It´s full of healthy, tasty foods and shows you how to avoid…" at bounding box center [101, 174] width 194 height 25
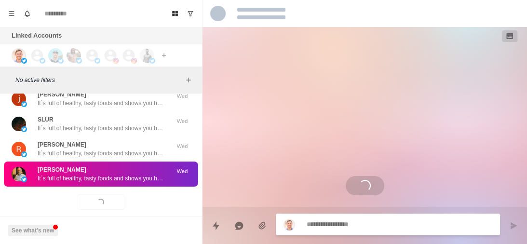
click at [132, 174] on p "It´s full of healthy, tasty foods and shows you how to avoid foods in the groce…" at bounding box center [100, 178] width 125 height 9
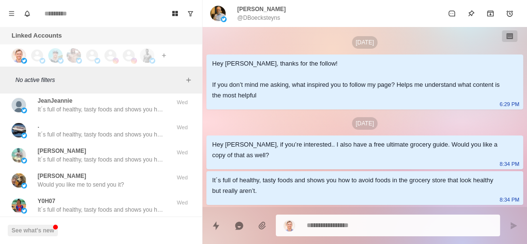
scroll to position [27477, 0]
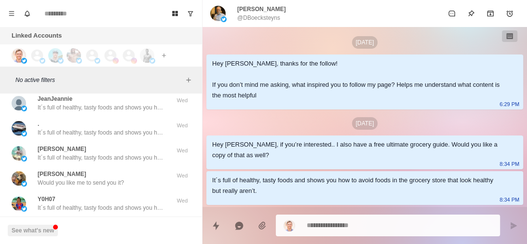
click at [132, 170] on div "Anthony Bay Would you like me to send you it?" at bounding box center [91, 178] width 159 height 17
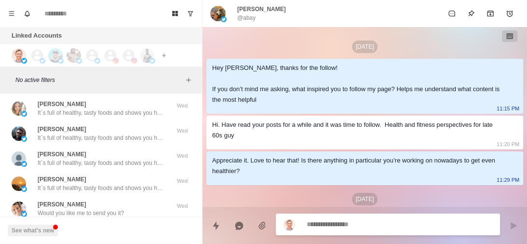
scroll to position [90, 0]
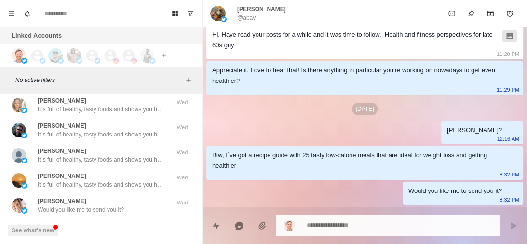
click at [92, 218] on div "Load more" at bounding box center [101, 233] width 194 height 31
click at [106, 226] on button "Load more" at bounding box center [101, 233] width 47 height 15
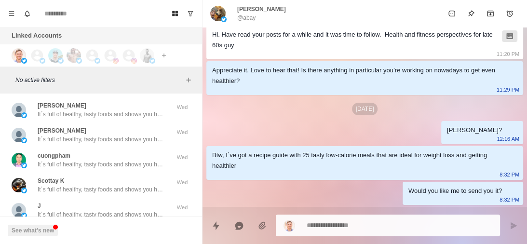
scroll to position [28134, 0]
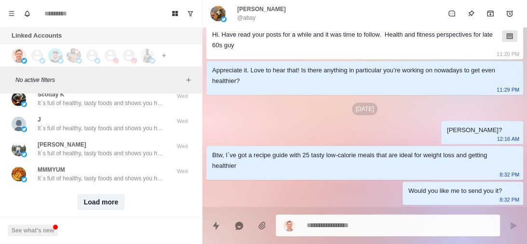
click at [93, 194] on button "Load more" at bounding box center [101, 201] width 47 height 15
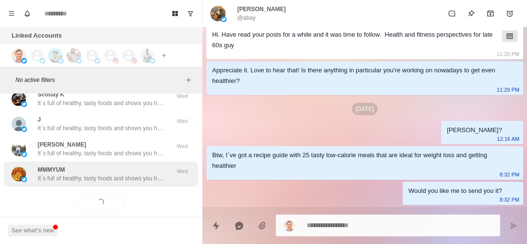
click at [115, 174] on p "It´s full of healthy, tasty foods and shows you how to avoid foods in the groce…" at bounding box center [100, 178] width 125 height 9
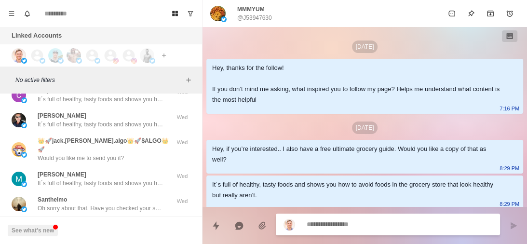
scroll to position [28635, 0]
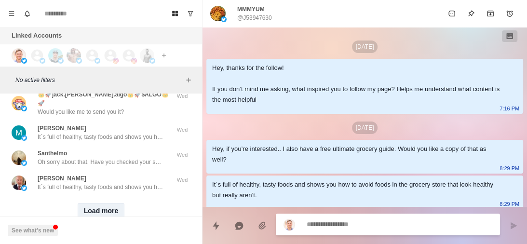
click at [106, 203] on button "Load more" at bounding box center [101, 210] width 47 height 15
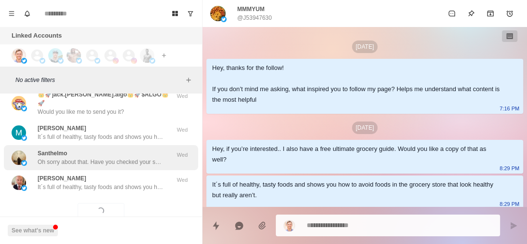
click at [121, 149] on div "Santhelmo Oh sorry about that. Have you checked your spam folder? Were you look…" at bounding box center [100, 157] width 125 height 17
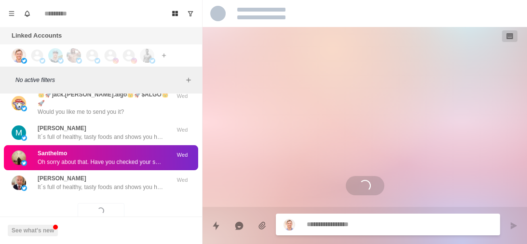
scroll to position [210, 0]
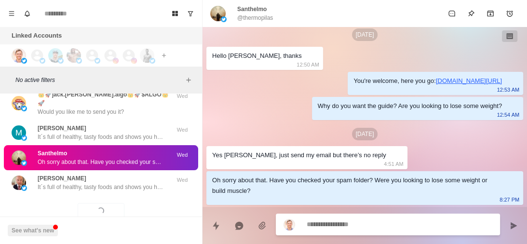
type textarea "*"
type textarea "**********"
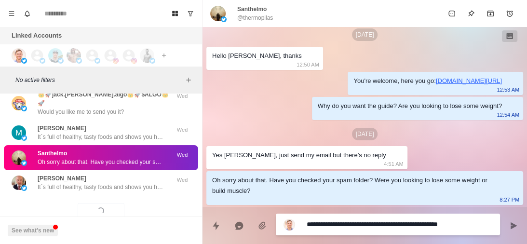
click at [121, 149] on div "Santhelmo Oh sorry about that. Have you checked your spam folder? Were you look…" at bounding box center [100, 157] width 125 height 17
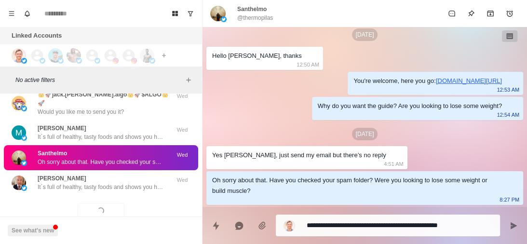
click at [121, 149] on div "Santhelmo Oh sorry about that. Have you checked your spam folder? Were you look…" at bounding box center [100, 157] width 125 height 17
drag, startPoint x: 121, startPoint y: 124, endPoint x: 127, endPoint y: 133, distance: 10.0
click at [127, 149] on div "Santhelmo Oh sorry about that. Have you checked your spam folder? Were you look…" at bounding box center [100, 157] width 125 height 17
click at [127, 158] on p "Oh sorry about that. Have you checked your spam folder? Were you looking to los…" at bounding box center [100, 162] width 125 height 9
click at [382, 231] on textarea "**********" at bounding box center [400, 226] width 186 height 14
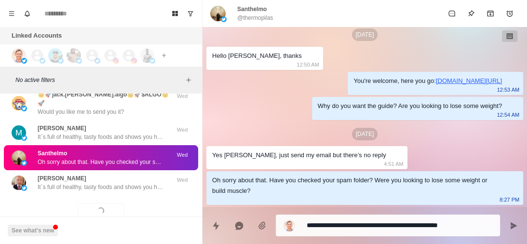
type textarea "*"
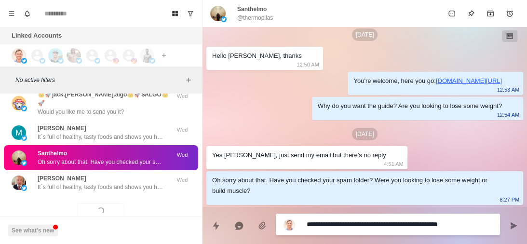
type textarea "**********"
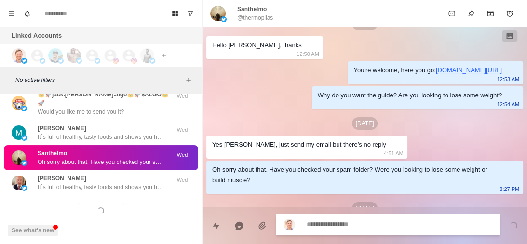
scroll to position [259, 0]
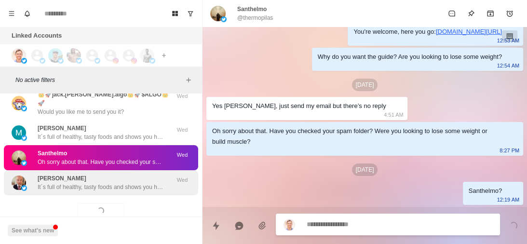
click at [151, 174] on div "Bryan Sigurdson It´s full of healthy, tasty foods and shows you how to avoid fo…" at bounding box center [100, 182] width 125 height 17
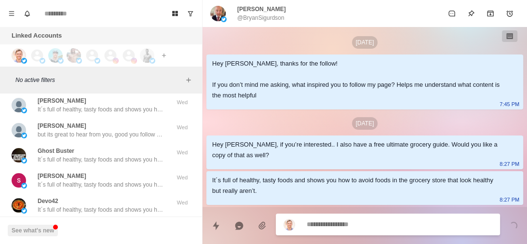
scroll to position [28813, 0]
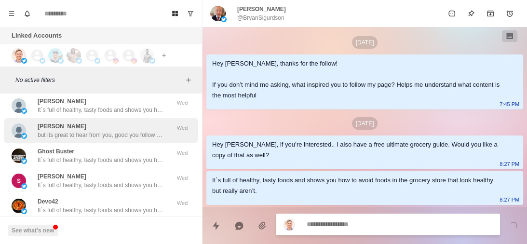
click at [123, 131] on p "but its great to hear from you, good you follow closely your followers" at bounding box center [100, 135] width 125 height 9
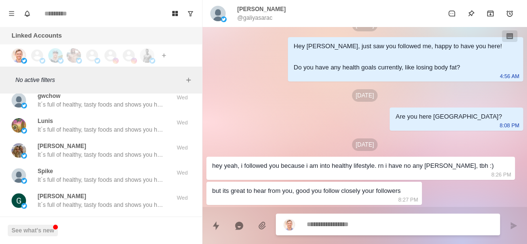
scroll to position [29137, 0]
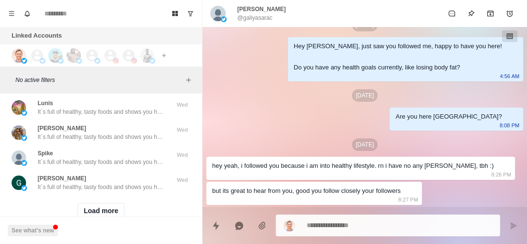
click at [127, 183] on p "It´s full of healthy, tasty foods and shows you how to avoid foods in the groce…" at bounding box center [100, 187] width 125 height 9
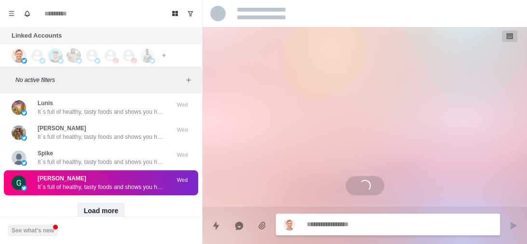
scroll to position [0, 0]
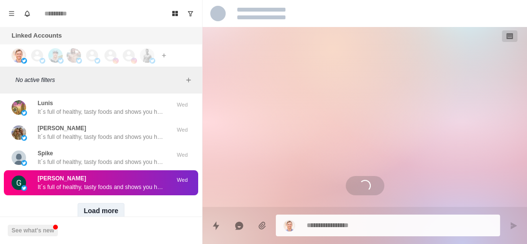
click at [91, 203] on button "Load more" at bounding box center [101, 210] width 47 height 15
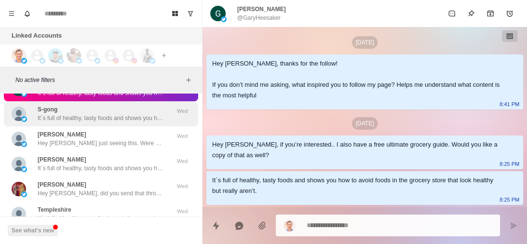
scroll to position [29275, 0]
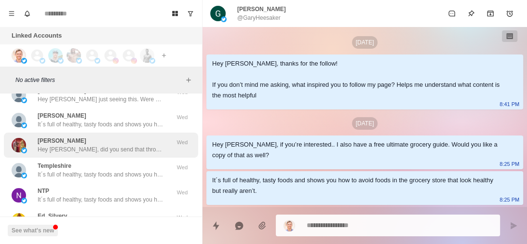
click at [96, 137] on div "Jeff Lander Hey Jeff, did you send that through in the end? I didn’t see yours …" at bounding box center [100, 145] width 125 height 17
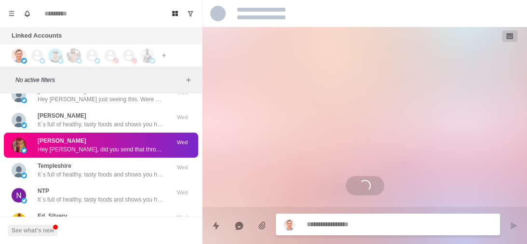
scroll to position [951, 0]
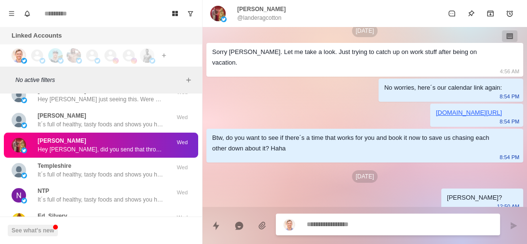
type textarea "*"
type textarea "**********"
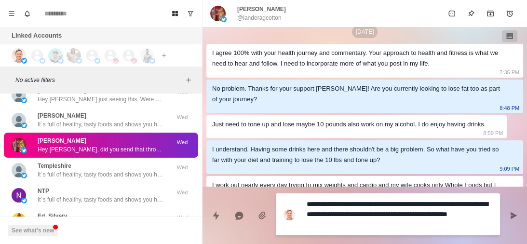
scroll to position [96, 0]
drag, startPoint x: 336, startPoint y: 226, endPoint x: 442, endPoint y: 205, distance: 108.2
click at [442, 205] on textarea "**********" at bounding box center [400, 214] width 186 height 34
click at [474, 204] on textarea "**********" at bounding box center [400, 214] width 186 height 34
drag, startPoint x: 474, startPoint y: 204, endPoint x: 492, endPoint y: 222, distance: 25.9
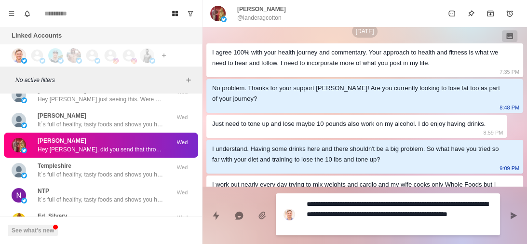
click at [492, 222] on div "**********" at bounding box center [388, 214] width 224 height 42
type textarea "*"
type textarea "**********"
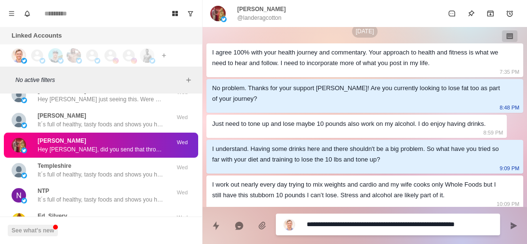
type textarea "*"
type textarea "**********"
type textarea "*"
type textarea "**********"
type textarea "*"
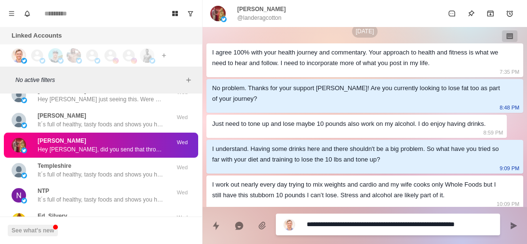
type textarea "**********"
type textarea "*"
type textarea "**********"
type textarea "*"
type textarea "**********"
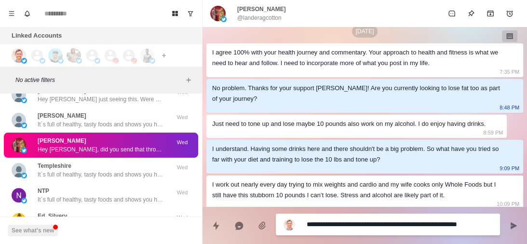
type textarea "*"
type textarea "**********"
type textarea "*"
type textarea "**********"
type textarea "*"
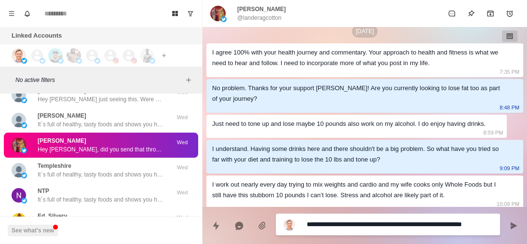
type textarea "**********"
type textarea "*"
type textarea "**********"
type textarea "*"
type textarea "**********"
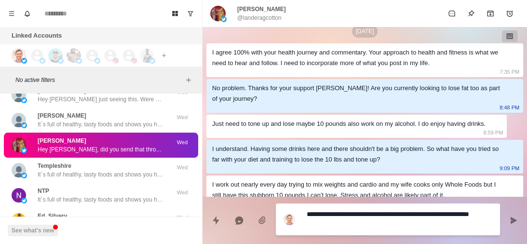
type textarea "*"
type textarea "**********"
type textarea "*"
type textarea "**********"
type textarea "*"
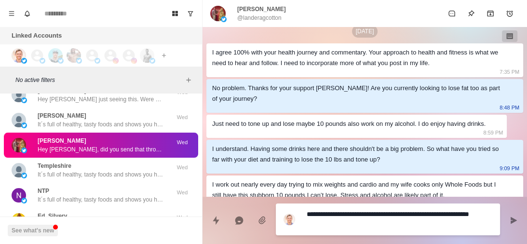
type textarea "**********"
type textarea "*"
type textarea "**********"
type textarea "*"
type textarea "**********"
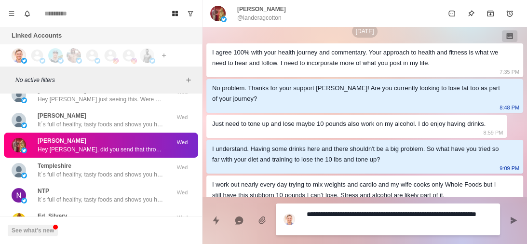
type textarea "*"
type textarea "**********"
type textarea "*"
type textarea "**********"
type textarea "*"
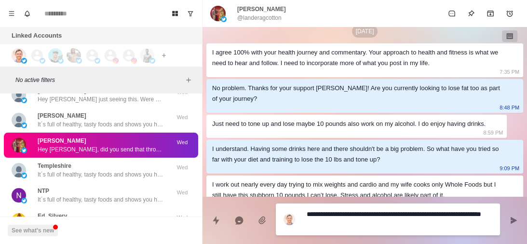
type textarea "**********"
type textarea "*"
type textarea "**********"
type textarea "*"
type textarea "**********"
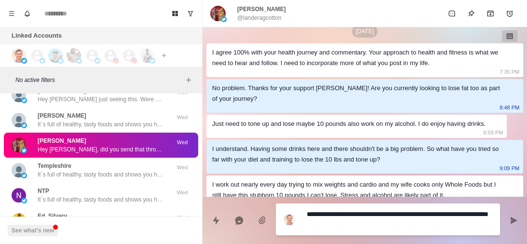
type textarea "*"
type textarea "**********"
type textarea "*"
type textarea "**********"
type textarea "*"
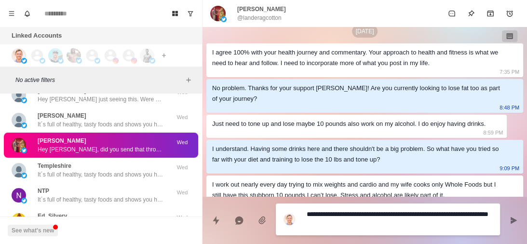
type textarea "**********"
type textarea "*"
type textarea "**********"
type textarea "*"
type textarea "**********"
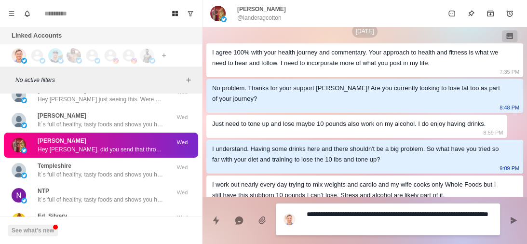
type textarea "*"
type textarea "**********"
type textarea "*"
type textarea "**********"
type textarea "*"
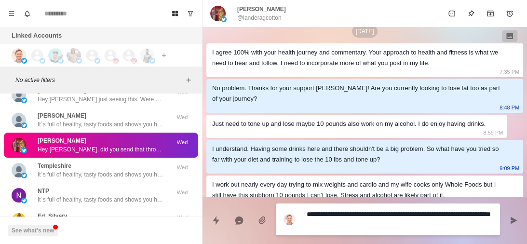
type textarea "**********"
type textarea "*"
type textarea "**********"
type textarea "*"
type textarea "**********"
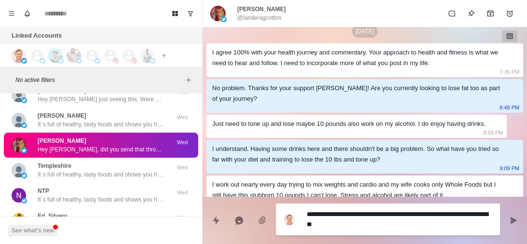
type textarea "*"
type textarea "**********"
type textarea "*"
type textarea "**********"
type textarea "*"
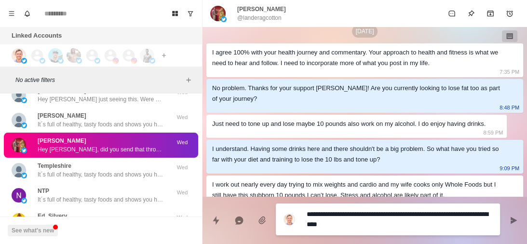
type textarea "**********"
type textarea "*"
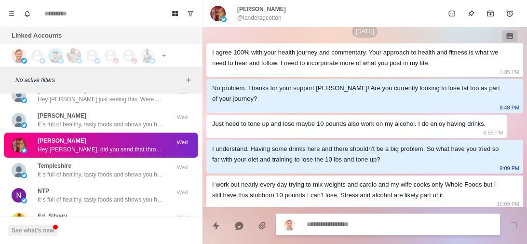
scroll to position [1000, 0]
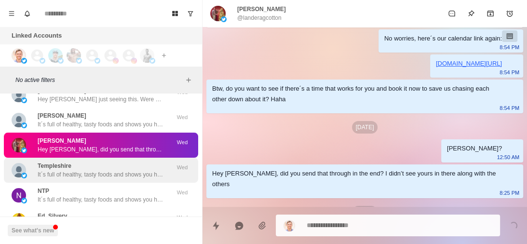
click at [137, 162] on div "Templeshire It´s full of healthy, tasty foods and shows you how to avoid foods …" at bounding box center [100, 170] width 125 height 17
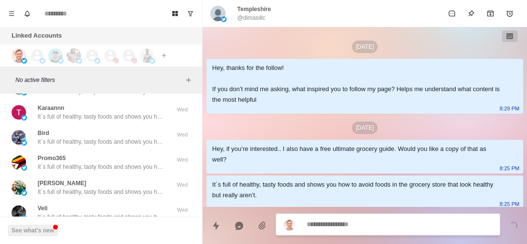
scroll to position [29639, 0]
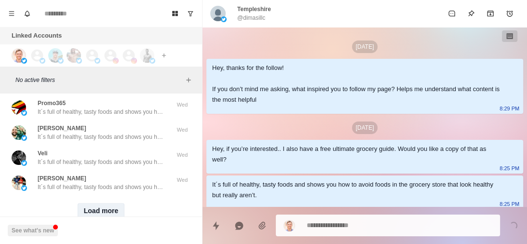
click at [105, 203] on button "Load more" at bounding box center [101, 210] width 47 height 15
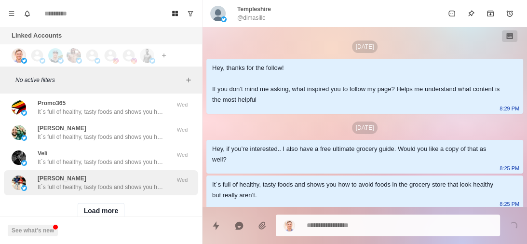
click at [128, 174] on div "Mike Lane It´s full of healthy, tasty foods and shows you how to avoid foods in…" at bounding box center [100, 182] width 125 height 17
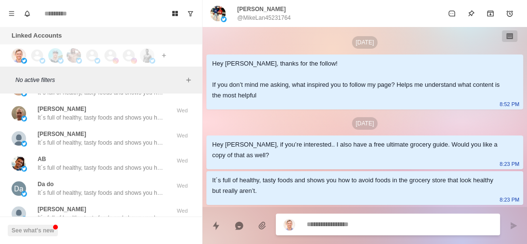
scroll to position [30140, 0]
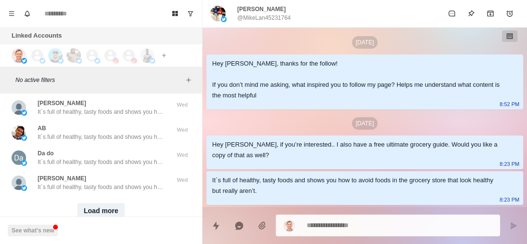
click at [107, 203] on button "Load more" at bounding box center [101, 210] width 47 height 15
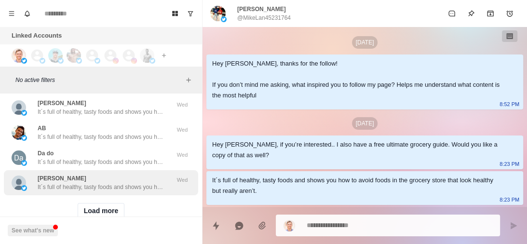
click at [127, 183] on p "It´s full of healthy, tasty foods and shows you how to avoid foods in the groce…" at bounding box center [100, 187] width 125 height 9
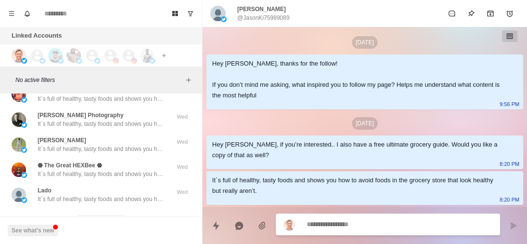
scroll to position [30642, 0]
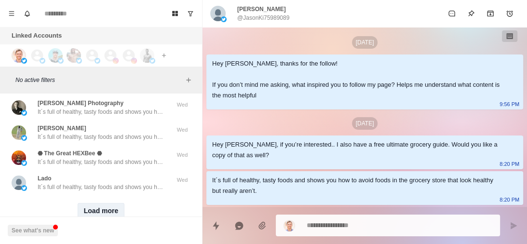
click at [106, 203] on button "Load more" at bounding box center [101, 210] width 47 height 15
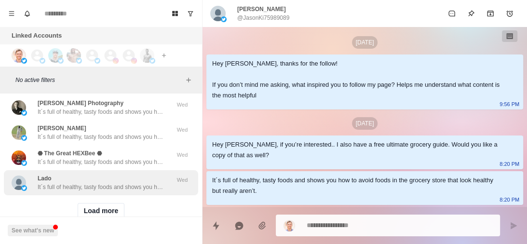
click at [137, 170] on div "Lado It´s full of healthy, tasty foods and shows you how to avoid foods in the …" at bounding box center [101, 182] width 194 height 25
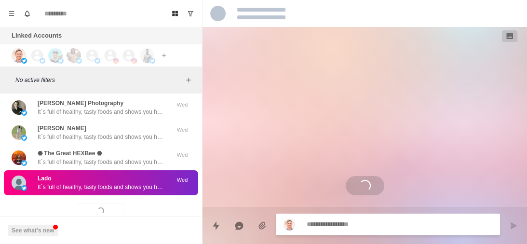
scroll to position [0, 0]
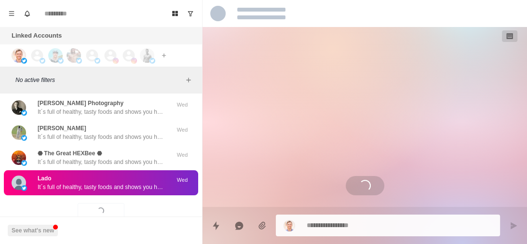
click at [136, 183] on p "It´s full of healthy, tasty foods and shows you how to avoid foods in the groce…" at bounding box center [100, 187] width 125 height 9
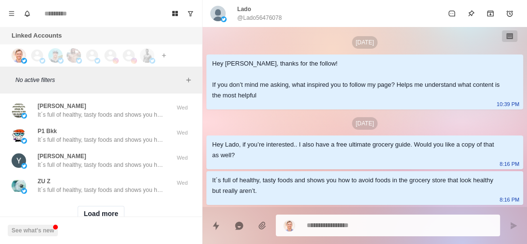
scroll to position [31141, 0]
click at [106, 205] on button "Load more" at bounding box center [101, 212] width 47 height 15
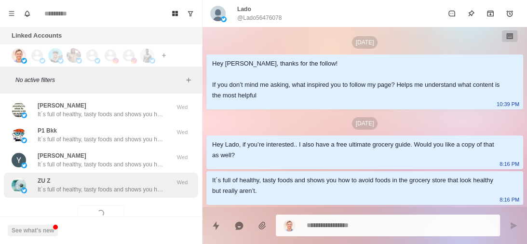
click at [134, 177] on div "ZU Z It´s full of healthy, tasty foods and shows you how to avoid foods in the …" at bounding box center [100, 185] width 125 height 17
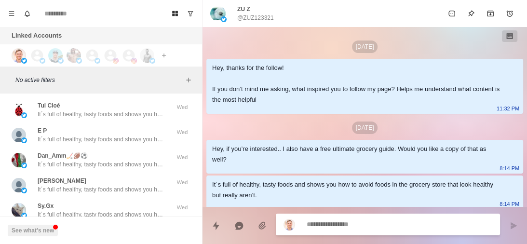
scroll to position [31645, 0]
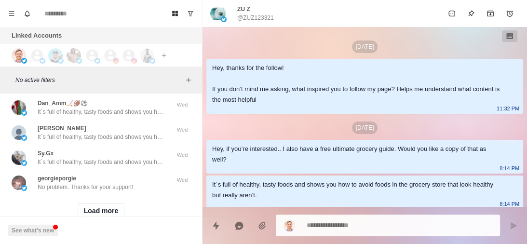
click at [134, 174] on div "georgieporgie No problem. Thanks for your support!" at bounding box center [91, 182] width 159 height 17
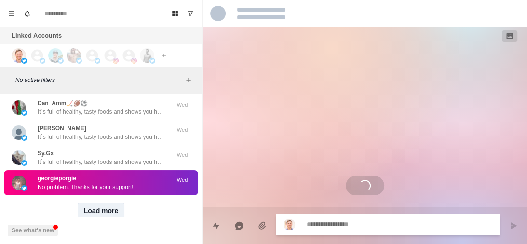
click at [101, 203] on button "Load more" at bounding box center [101, 210] width 47 height 15
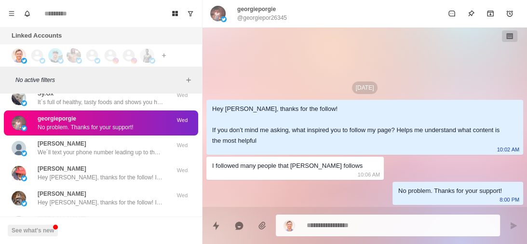
scroll to position [31707, 0]
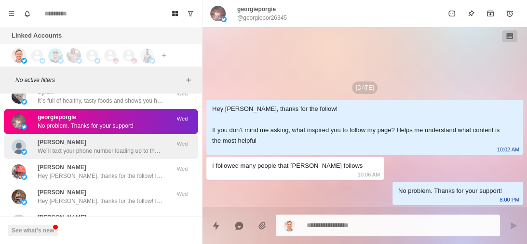
click at [114, 147] on p "We´ll text your phone number leading up to the call. Talk soon!" at bounding box center [100, 151] width 125 height 9
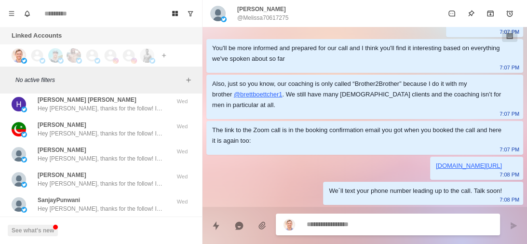
scroll to position [32147, 0]
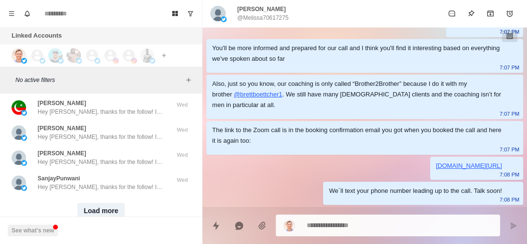
click at [102, 203] on button "Load more" at bounding box center [101, 210] width 47 height 15
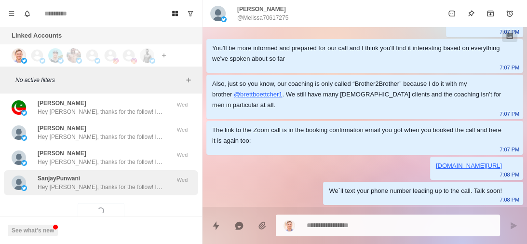
click at [131, 183] on p "Hey Sanjay, thanks for the follow! If you don’t mind me asking, what inspired y…" at bounding box center [100, 187] width 125 height 9
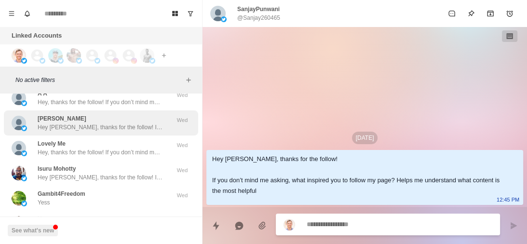
scroll to position [32284, 0]
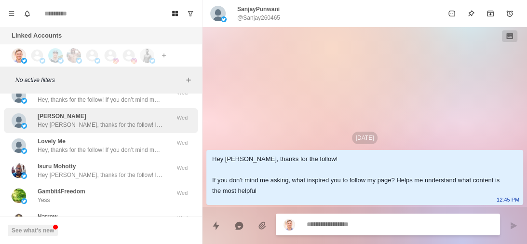
click at [132, 158] on div "Isuru Mohotty Hey Isuru, thanks for the follow! If you don’t mind me asking, wh…" at bounding box center [101, 170] width 194 height 25
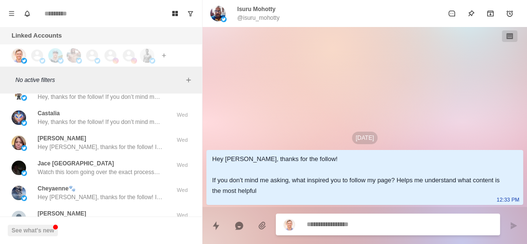
scroll to position [32413, 0]
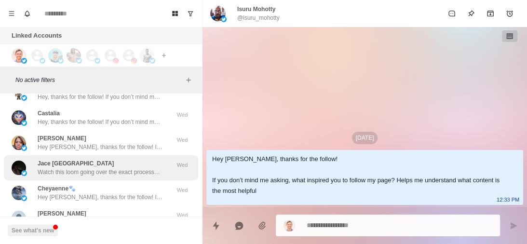
click at [127, 168] on p "Watch this loom going over the exact processes I plug into all of the 6-7 figur…" at bounding box center [100, 172] width 125 height 9
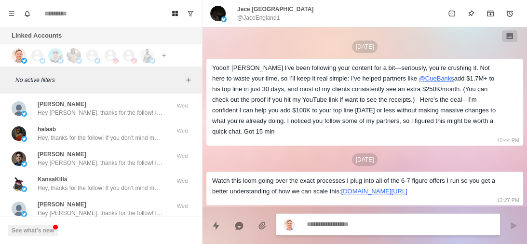
scroll to position [32649, 0]
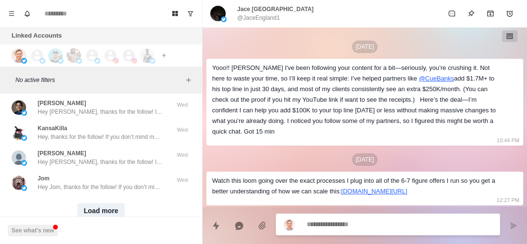
click at [100, 203] on button "Load more" at bounding box center [101, 210] width 47 height 15
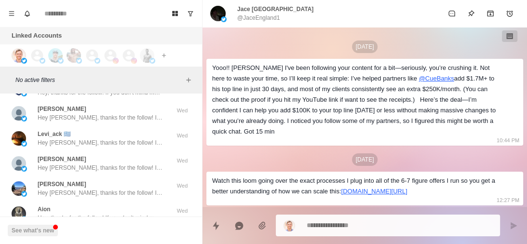
scroll to position [33150, 0]
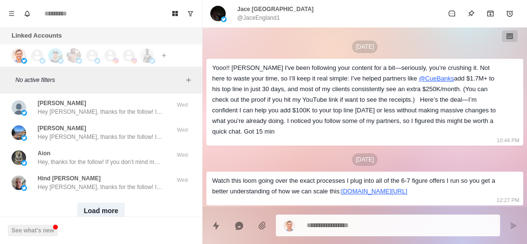
click at [100, 203] on button "Load more" at bounding box center [101, 210] width 47 height 15
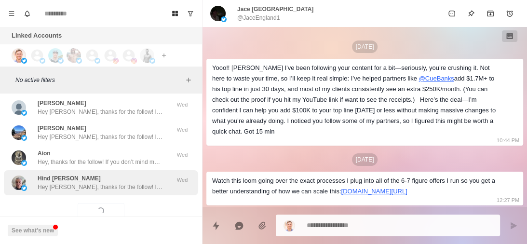
click at [125, 183] on p "Hey Hind, thanks for the follow! If you don’t mind me asking, what inspired you…" at bounding box center [100, 187] width 125 height 9
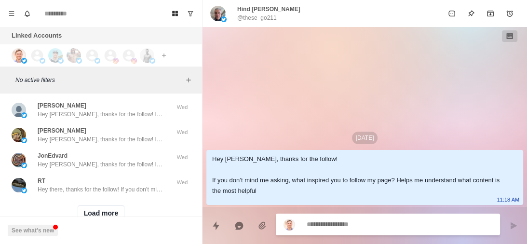
scroll to position [33651, 0]
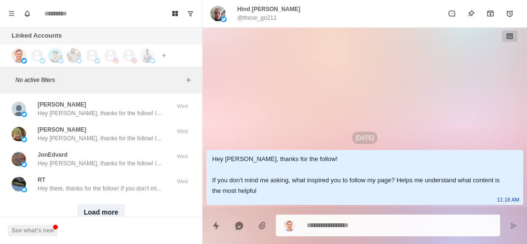
click at [106, 205] on button "Load more" at bounding box center [101, 212] width 47 height 15
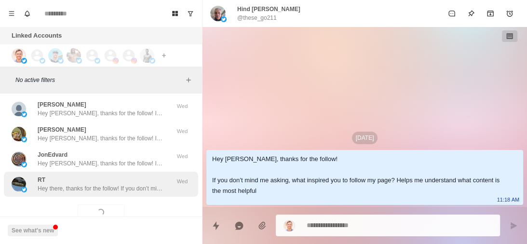
click at [121, 184] on p "Hey there, thanks for the follow! If you don’t mind me asking, what inspired yo…" at bounding box center [100, 188] width 125 height 9
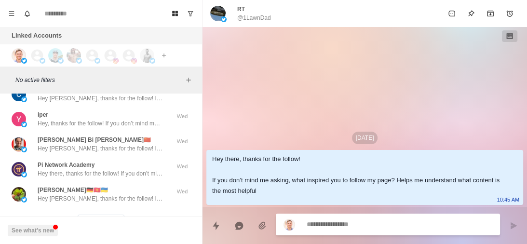
scroll to position [34143, 0]
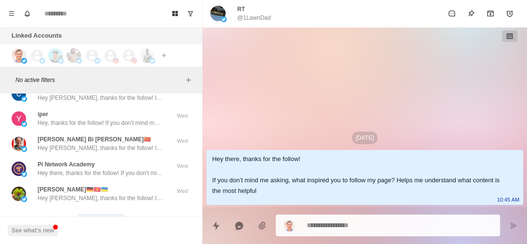
click at [104, 214] on button "Load more" at bounding box center [101, 221] width 47 height 15
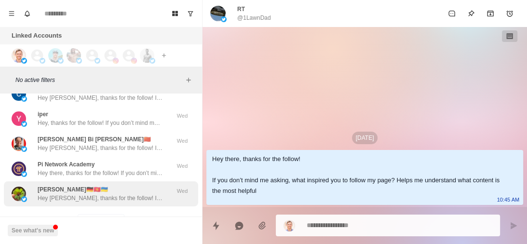
click at [145, 194] on p "Hey Manfred, thanks for the follow! If you don’t mind me asking, what inspired …" at bounding box center [100, 198] width 125 height 9
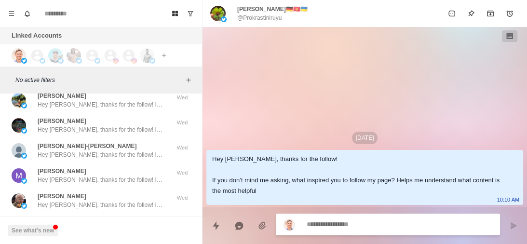
scroll to position [34655, 0]
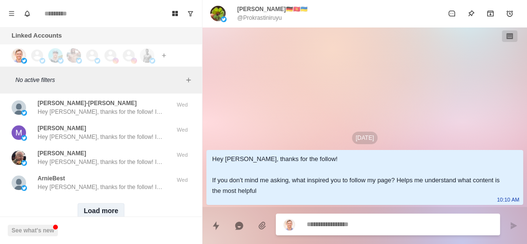
click at [104, 203] on button "Load more" at bounding box center [101, 210] width 47 height 15
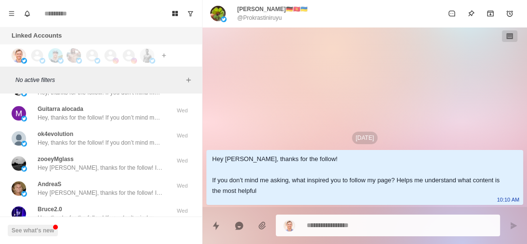
scroll to position [35157, 0]
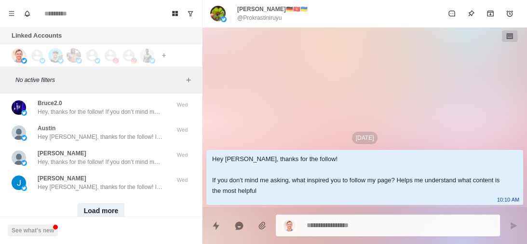
click at [104, 203] on button "Load more" at bounding box center [101, 210] width 47 height 15
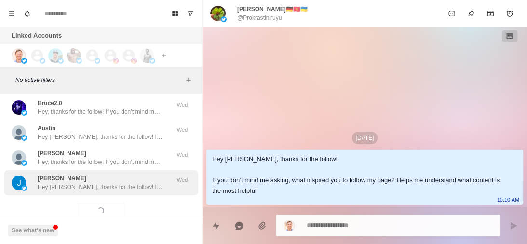
click at [111, 183] on p "Hey John, thanks for the follow! If you don’t mind me asking, what inspired you…" at bounding box center [100, 187] width 125 height 9
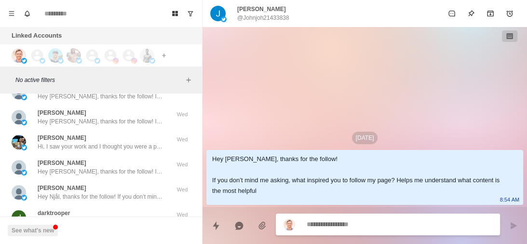
scroll to position [35373, 0]
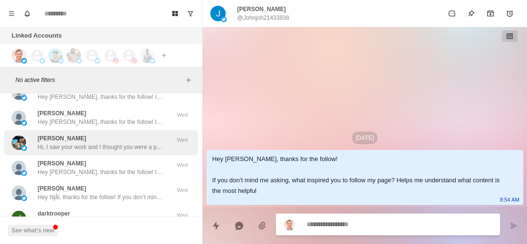
click at [117, 143] on p "Hi, I saw your work and I thought you were a personal trainer?" at bounding box center [100, 147] width 125 height 9
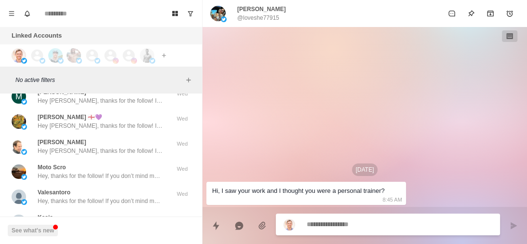
scroll to position [35659, 0]
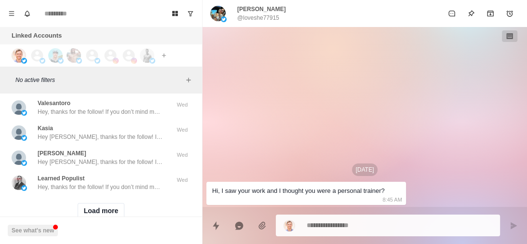
click at [110, 203] on button "Load more" at bounding box center [101, 210] width 47 height 15
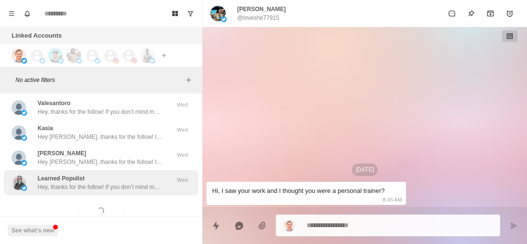
click at [127, 183] on p "Hey, thanks for the follow! If you don’t mind me asking, what inspired you to f…" at bounding box center [100, 187] width 125 height 9
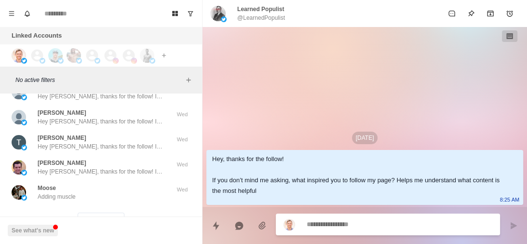
scroll to position [36152, 0]
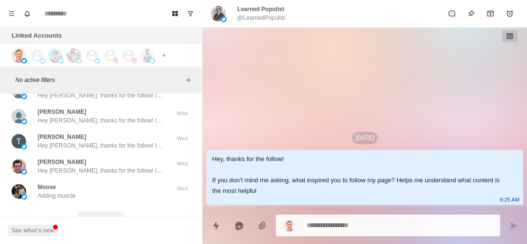
click at [104, 212] on button "Load more" at bounding box center [101, 219] width 47 height 15
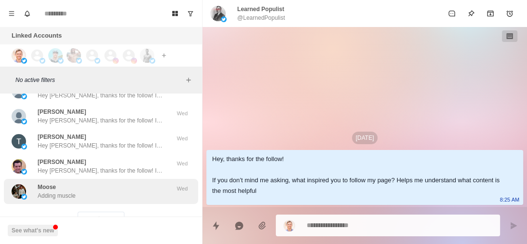
click at [123, 183] on div "Moose Adding muscle" at bounding box center [91, 191] width 159 height 17
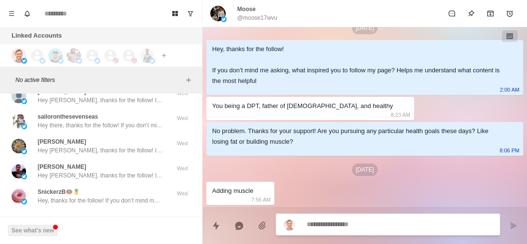
scroll to position [36662, 0]
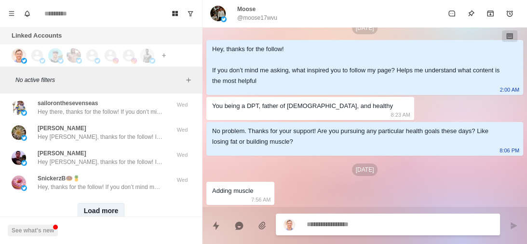
click at [93, 203] on button "Load more" at bounding box center [101, 210] width 47 height 15
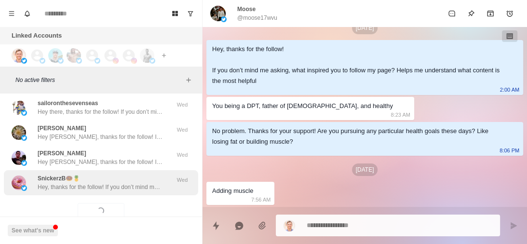
click at [108, 183] on p "Hey, thanks for the follow! If you don’t mind me asking, what inspired you to f…" at bounding box center [100, 187] width 125 height 9
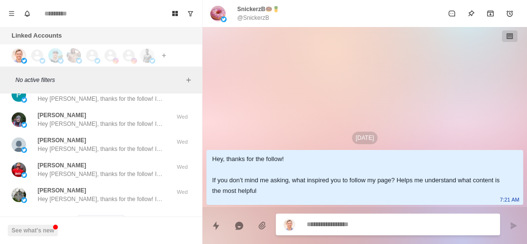
scroll to position [37164, 0]
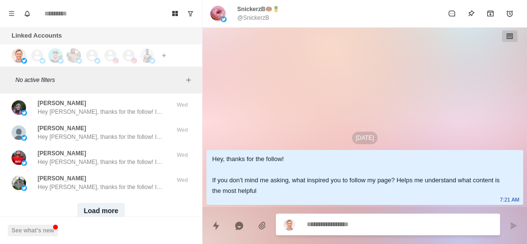
click at [101, 203] on button "Load more" at bounding box center [101, 210] width 47 height 15
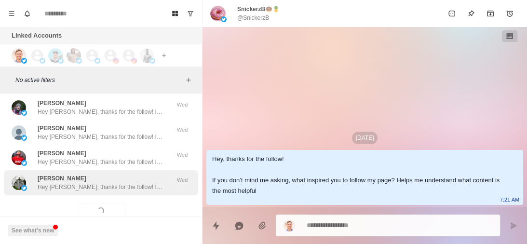
click at [117, 174] on div "Regan Howard Hey Regan, thanks for the follow! If you don’t mind me asking, wha…" at bounding box center [100, 182] width 125 height 17
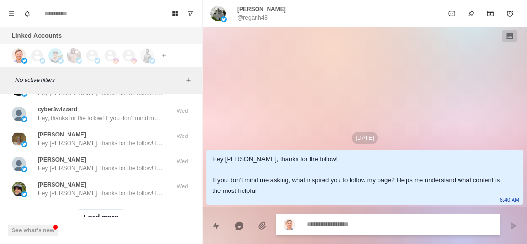
scroll to position [37660, 0]
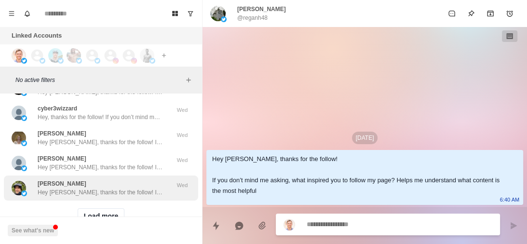
click at [100, 208] on button "Load more" at bounding box center [101, 215] width 47 height 15
click at [123, 179] on div "Kerem Omer Erkasap Hey Kerem, thanks for the follow! If you don’t mind me askin…" at bounding box center [100, 187] width 125 height 17
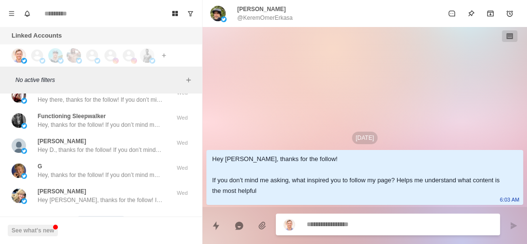
scroll to position [38167, 0]
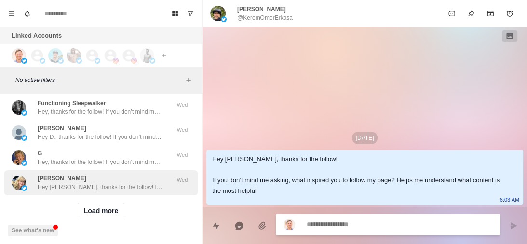
click at [102, 203] on button "Load more" at bounding box center [101, 210] width 47 height 15
click at [112, 183] on p "Hey Heather, thanks for the follow! If you don’t mind me asking, what inspired …" at bounding box center [100, 187] width 125 height 9
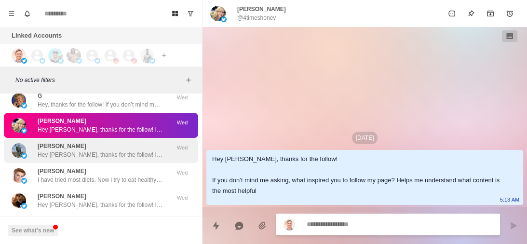
scroll to position [38226, 0]
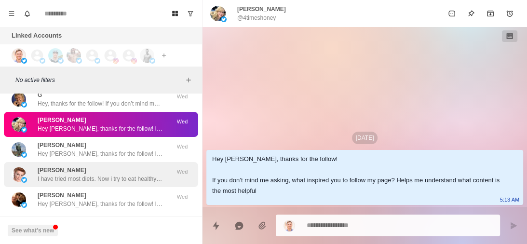
click at [99, 166] on div "Eileen Bacon I have tried most diets. Now i try to eat healthy foods i cant tra…" at bounding box center [100, 174] width 125 height 17
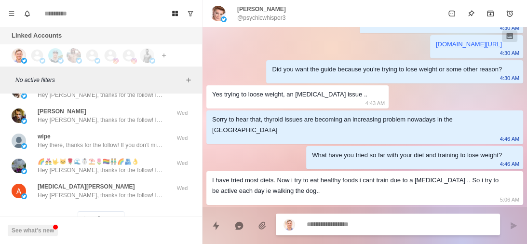
scroll to position [38669, 0]
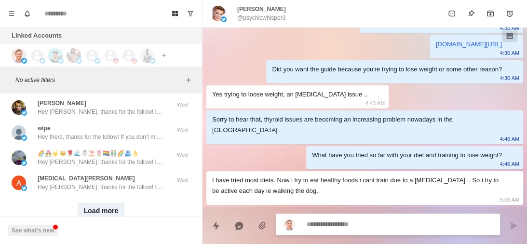
click at [94, 203] on button "Load more" at bounding box center [101, 210] width 47 height 15
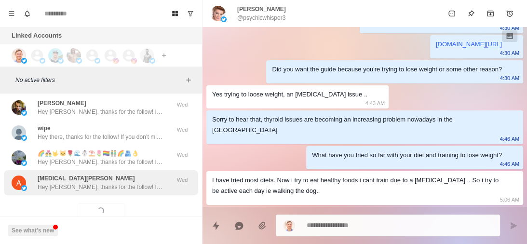
click at [95, 183] on p "Hey Alli, thanks for the follow! If you don’t mind me asking, what inspired you…" at bounding box center [100, 187] width 125 height 9
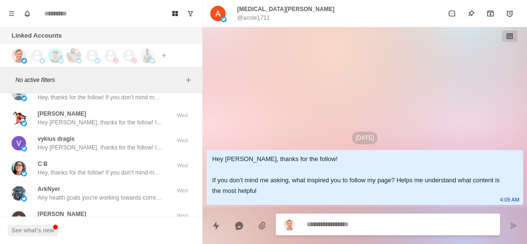
scroll to position [38859, 0]
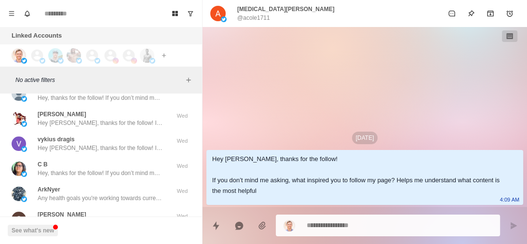
click at [86, 185] on div "ArkNyer Any health goals you're working towards currently" at bounding box center [100, 193] width 125 height 17
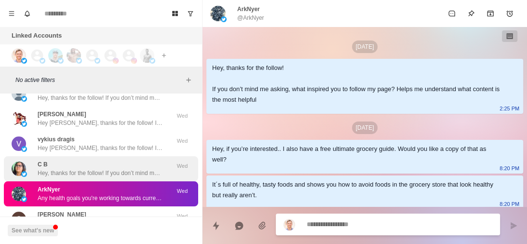
type textarea "*"
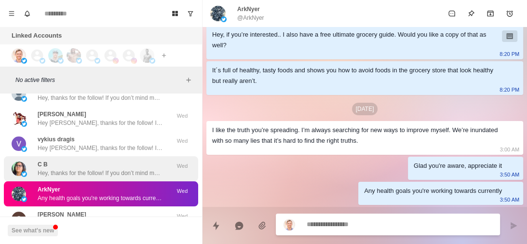
click at [82, 156] on div "C B Hey, thanks for the follow! If you don’t mind me asking, what inspired you …" at bounding box center [101, 168] width 194 height 25
type textarea "*"
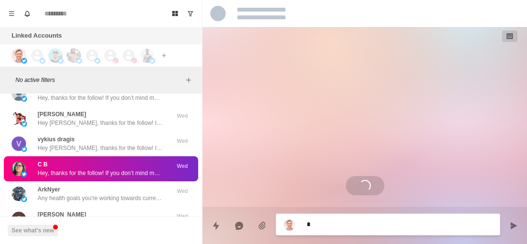
scroll to position [0, 0]
type textarea "*"
click at [82, 156] on div "C B Hey, thanks for the follow! If you don’t mind me asking, what inspired you …" at bounding box center [101, 168] width 194 height 25
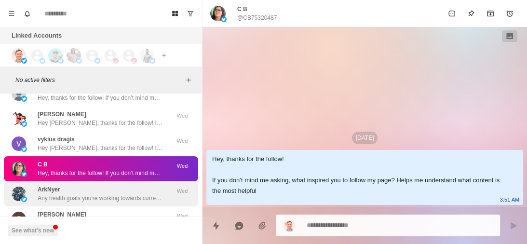
click at [85, 185] on div "ArkNyer Any health goals you're working towards currently" at bounding box center [100, 193] width 125 height 17
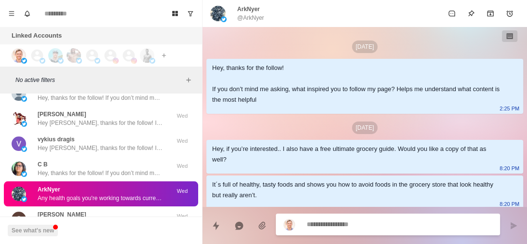
scroll to position [114, 0]
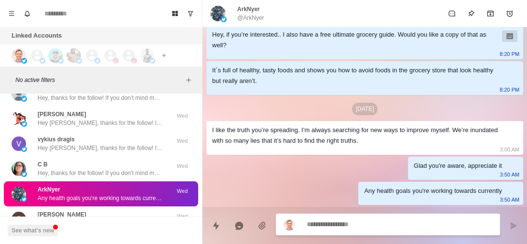
type textarea "*"
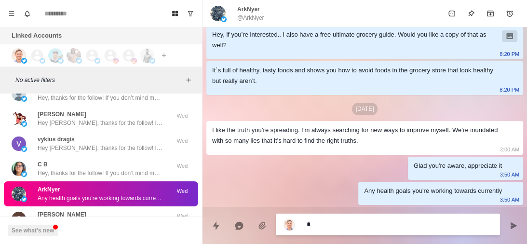
type textarea "**"
type textarea "*"
type textarea "***"
type textarea "*"
type textarea "**"
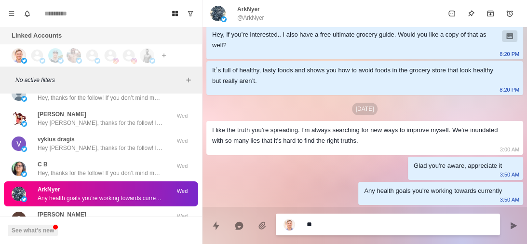
type textarea "*"
type textarea "**"
type textarea "*"
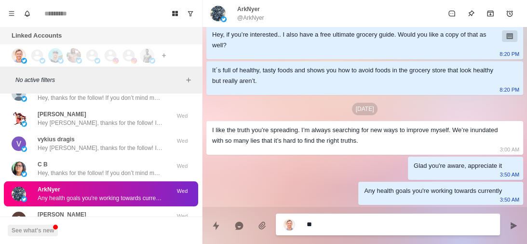
type textarea "***"
type textarea "*"
type textarea "****"
type textarea "*"
type textarea "******"
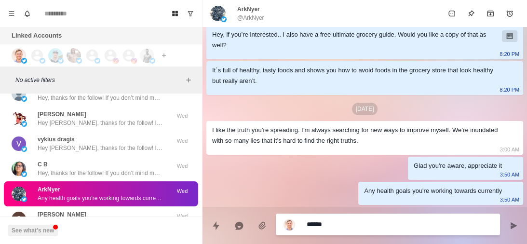
type textarea "*"
type textarea "*******"
type textarea "*"
type textarea "*******"
type textarea "*"
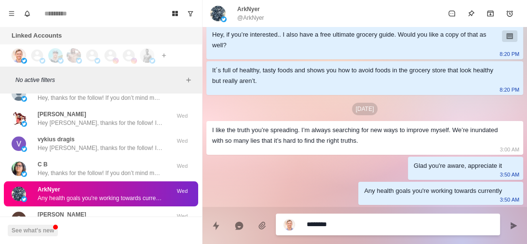
type textarea "*********"
type textarea "*"
type textarea "**********"
type textarea "*"
type textarea "**********"
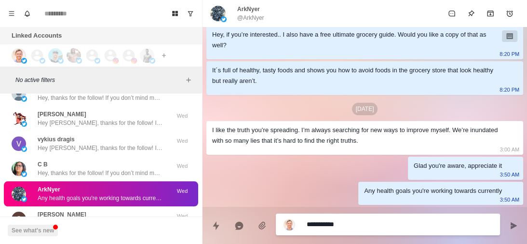
type textarea "*"
type textarea "**********"
type textarea "*"
type textarea "**********"
type textarea "*"
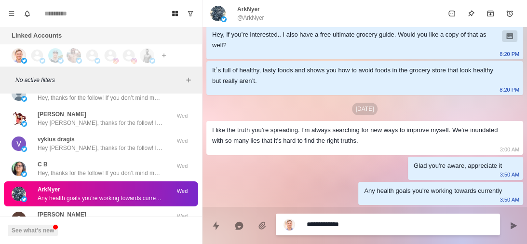
type textarea "**********"
type textarea "*"
type textarea "**********"
type textarea "*"
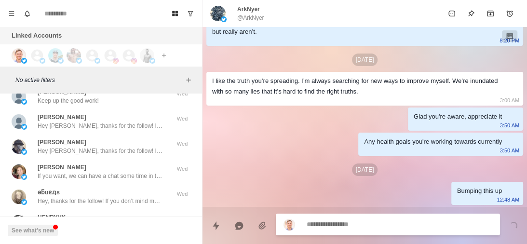
scroll to position [39006, 0]
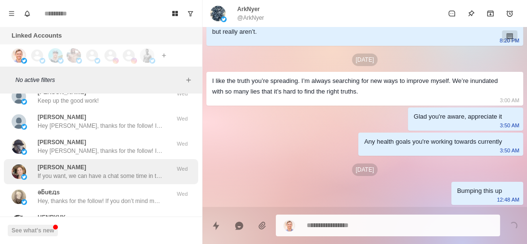
click at [90, 172] on p "If you want, we can have a chat some time in the next few days to talk about th…" at bounding box center [100, 176] width 125 height 9
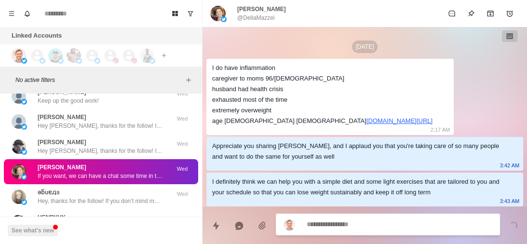
scroll to position [27, 0]
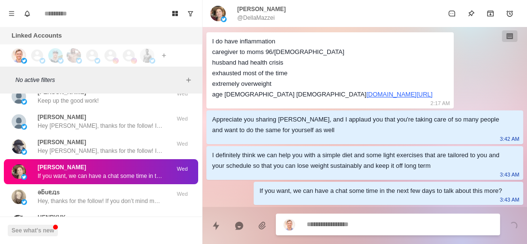
type textarea "*"
type textarea "**********"
type textarea "*"
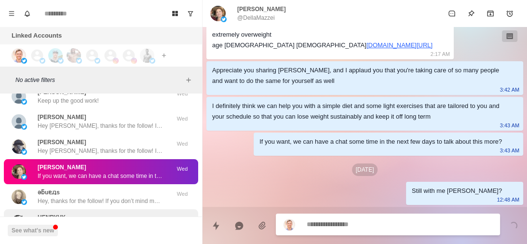
click at [91, 213] on div "HENRYVK Hey Henry, thanks for the follow! If you don’t mind me asking, what ins…" at bounding box center [100, 221] width 125 height 17
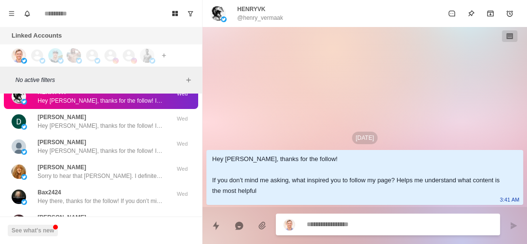
scroll to position [39171, 0]
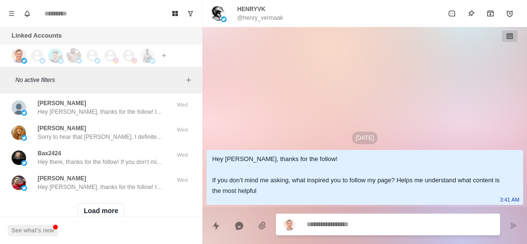
click at [91, 203] on button "Load more" at bounding box center [101, 210] width 47 height 15
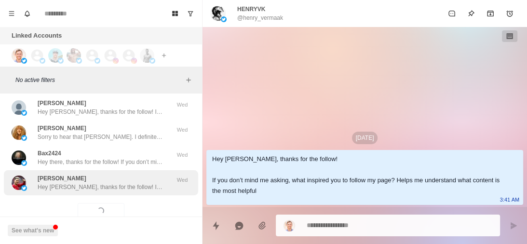
click at [129, 183] on p "Hey Samuel, thanks for the follow! If you don’t mind me asking, what inspired y…" at bounding box center [100, 187] width 125 height 9
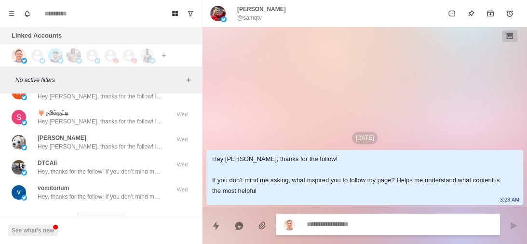
scroll to position [39672, 0]
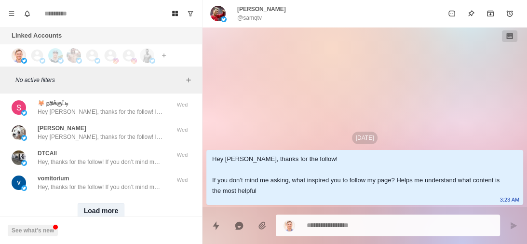
click at [98, 203] on button "Load more" at bounding box center [101, 210] width 47 height 15
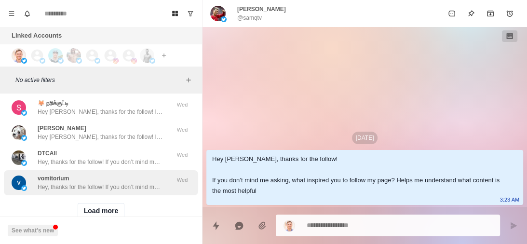
click at [147, 183] on p "Hey, thanks for the follow! If you don’t mind me asking, what inspired you to f…" at bounding box center [100, 187] width 125 height 9
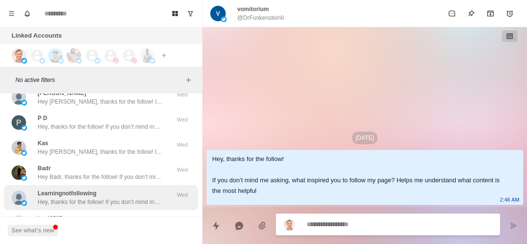
scroll to position [40174, 0]
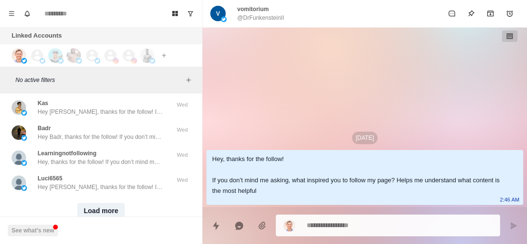
click at [102, 203] on button "Load more" at bounding box center [101, 210] width 47 height 15
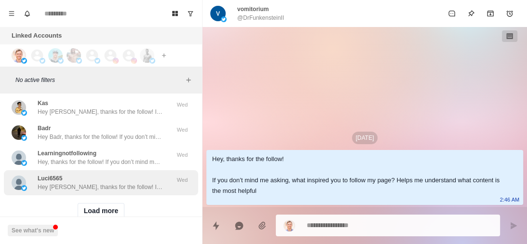
click at [137, 183] on p "Hey Luci, thanks for the follow! If you don’t mind me asking, what inspired you…" at bounding box center [100, 187] width 125 height 9
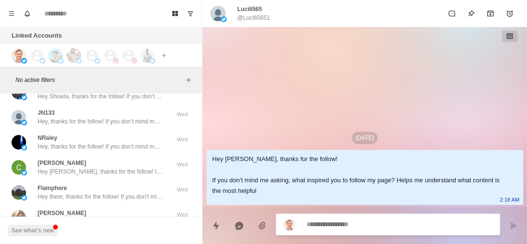
scroll to position [40676, 0]
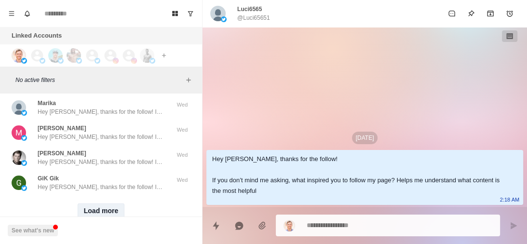
click at [106, 203] on button "Load more" at bounding box center [101, 210] width 47 height 15
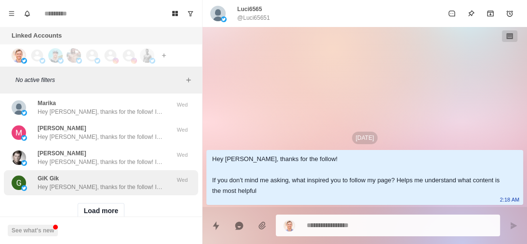
click at [148, 183] on p "Hey Gik, thanks for the follow! If you don’t mind me asking, what inspired you …" at bounding box center [100, 187] width 125 height 9
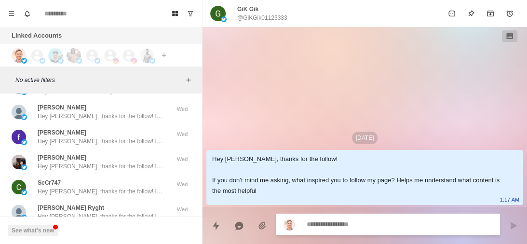
scroll to position [41177, 0]
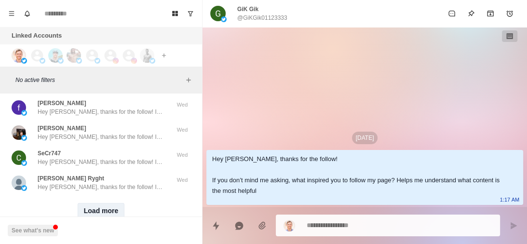
click at [111, 203] on button "Load more" at bounding box center [101, 210] width 47 height 15
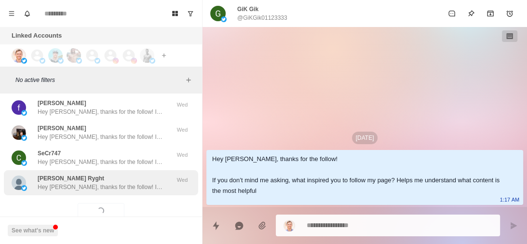
click at [135, 174] on div "Cris Ryght Hey Cris, thanks for the follow! If you don’t mind me asking, what i…" at bounding box center [100, 182] width 125 height 17
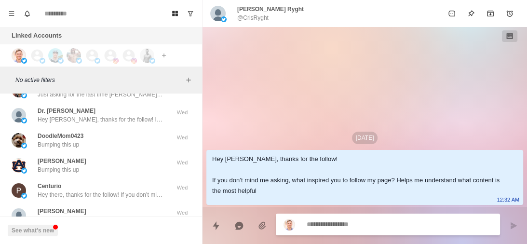
scroll to position [41548, 0]
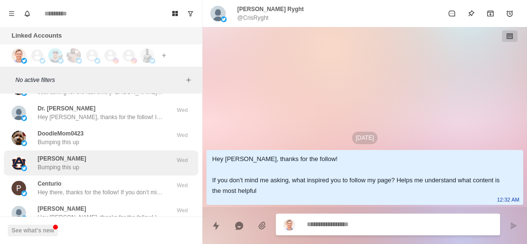
click at [131, 154] on div "Susan Cunningham Bumping this up" at bounding box center [91, 162] width 159 height 17
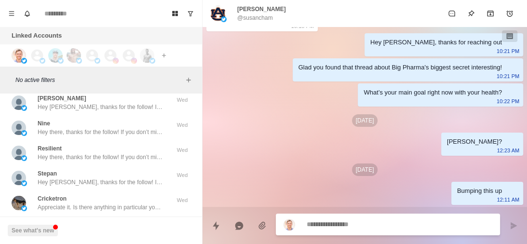
scroll to position [41679, 0]
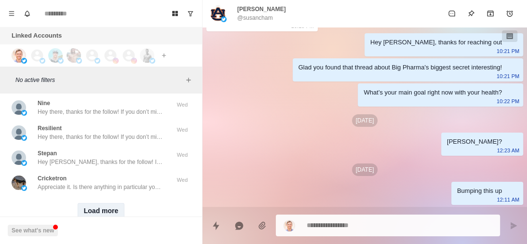
click at [102, 203] on button "Load more" at bounding box center [101, 210] width 47 height 15
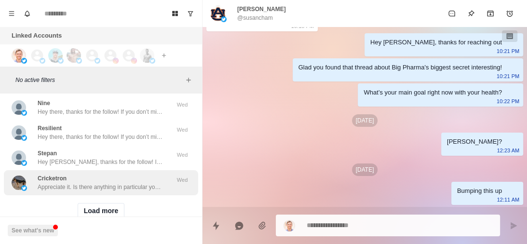
click at [135, 183] on p "Appreciate it. Is there anything in particular you’re working on nowadays to ge…" at bounding box center [100, 187] width 125 height 9
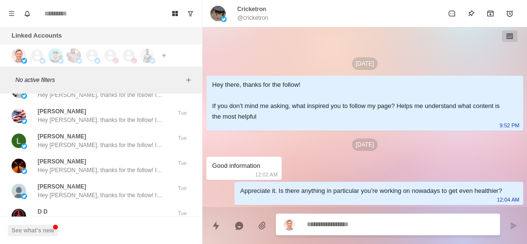
scroll to position [42181, 0]
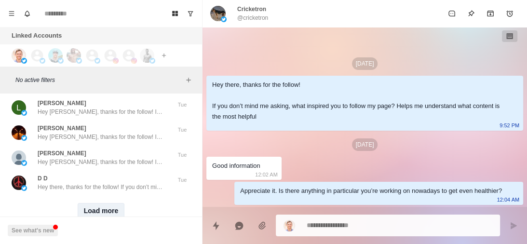
click at [100, 203] on button "Load more" at bounding box center [101, 210] width 47 height 15
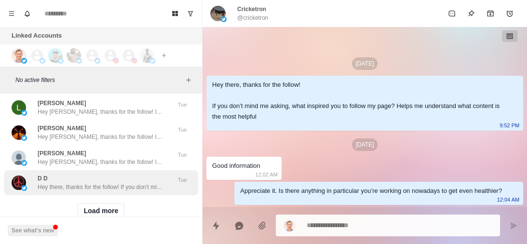
click at [130, 183] on p "Hey there, thanks for the follow! If you don’t mind me asking, what inspired yo…" at bounding box center [100, 187] width 125 height 9
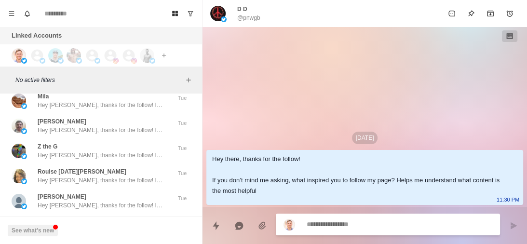
scroll to position [42682, 0]
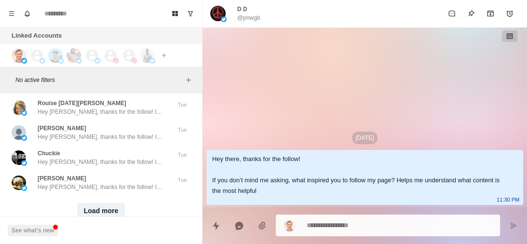
click at [110, 203] on button "Load more" at bounding box center [101, 210] width 47 height 15
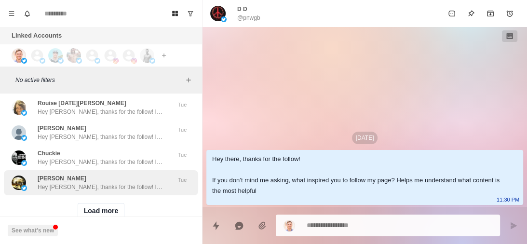
click at [139, 183] on p "Hey Nate, thanks for the follow! If you don’t mind me asking, what inspired you…" at bounding box center [100, 187] width 125 height 9
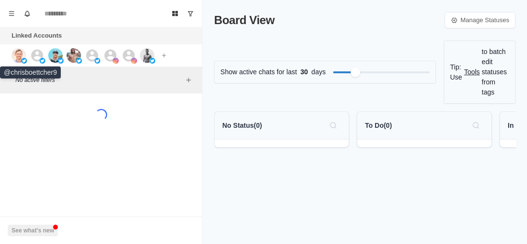
click at [22, 56] on img at bounding box center [19, 55] width 14 height 14
click at [36, 55] on icon at bounding box center [37, 55] width 12 height 12
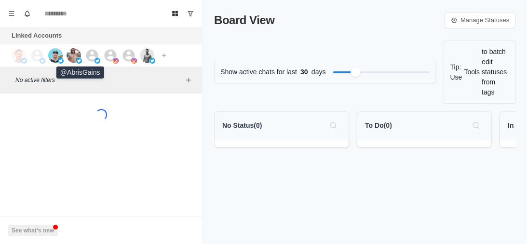
click at [70, 54] on img at bounding box center [74, 55] width 14 height 14
click at [94, 54] on icon at bounding box center [92, 55] width 12 height 12
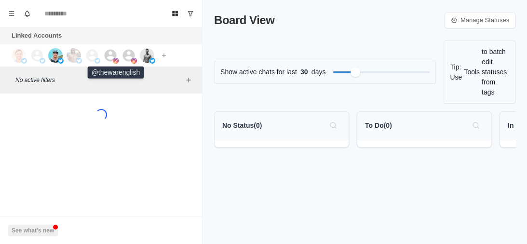
click at [115, 54] on icon at bounding box center [111, 55] width 12 height 12
click at [124, 54] on icon at bounding box center [129, 55] width 12 height 12
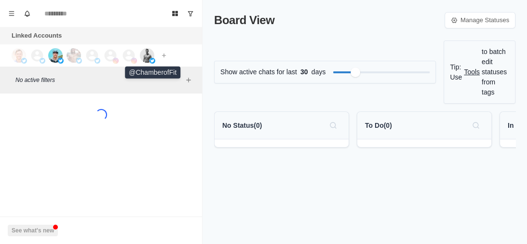
click at [144, 53] on img at bounding box center [147, 55] width 14 height 14
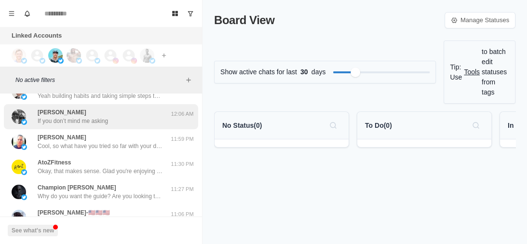
scroll to position [14, 0]
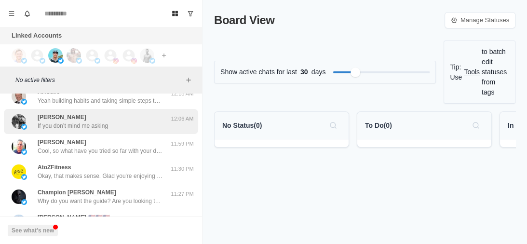
click at [119, 144] on div "[PERSON_NAME] Cool, so what have you tried so far with your diet and training t…" at bounding box center [100, 146] width 125 height 17
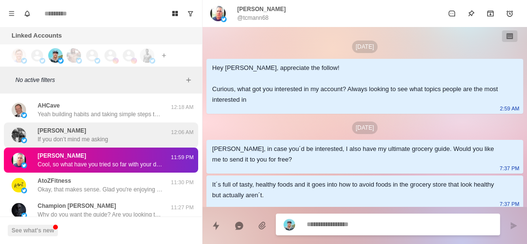
scroll to position [130, 0]
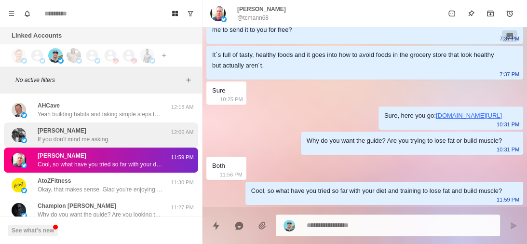
click at [115, 126] on div "[PERSON_NAME] If you don’t mind me asking" at bounding box center [91, 134] width 159 height 17
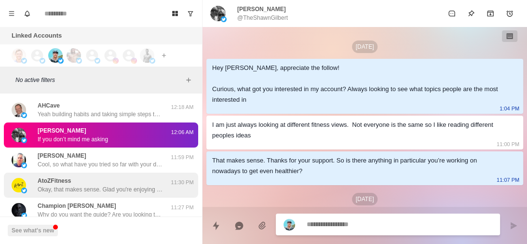
scroll to position [644, 0]
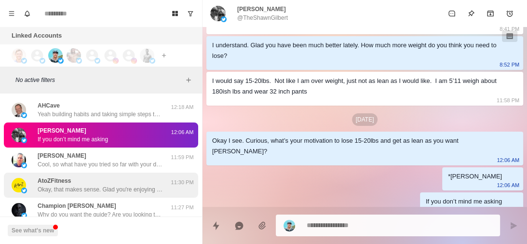
click at [127, 197] on div "AtoZFitness Okay, that makes sense. Glad you're enjoying the content. Keep up t…" at bounding box center [101, 185] width 194 height 25
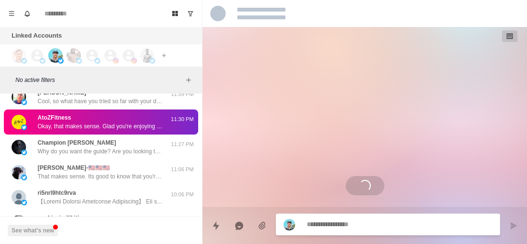
scroll to position [64, 0]
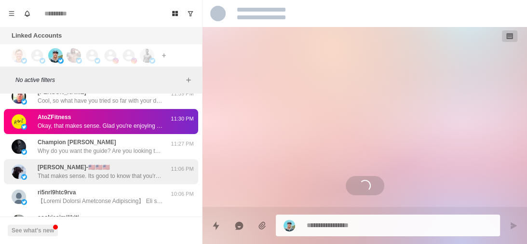
click at [117, 176] on p "That makes sense. Its good to know that you're a nutritionist and a personal tr…" at bounding box center [100, 176] width 125 height 9
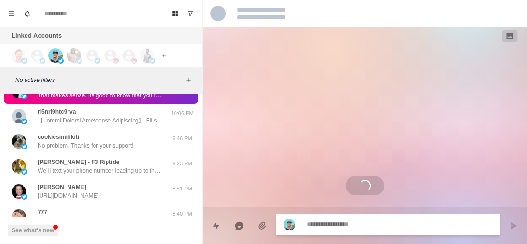
scroll to position [145, 0]
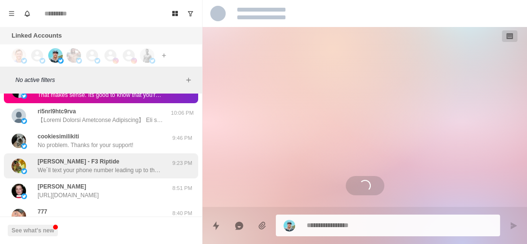
click at [117, 169] on p "We´ll text your phone number leading up to the call. Talk soon!" at bounding box center [100, 170] width 125 height 9
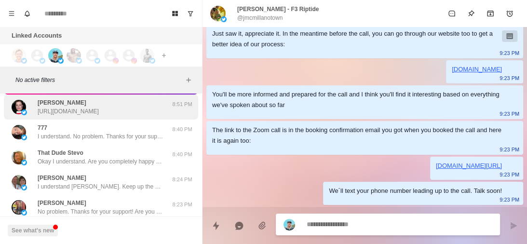
scroll to position [229, 0]
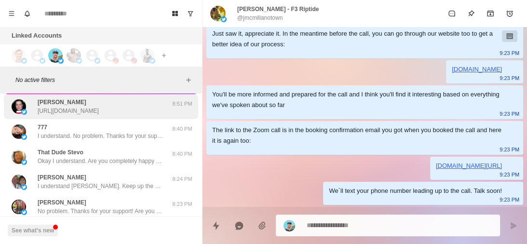
click at [116, 156] on div "That Dude Stevo Okay I understand. Are you completely happy with your current a…" at bounding box center [100, 156] width 125 height 17
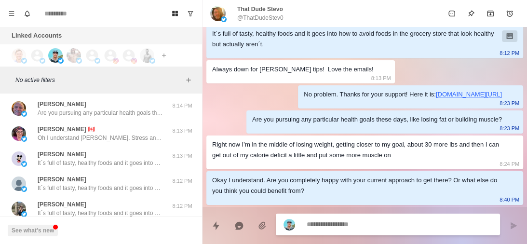
scroll to position [378, 0]
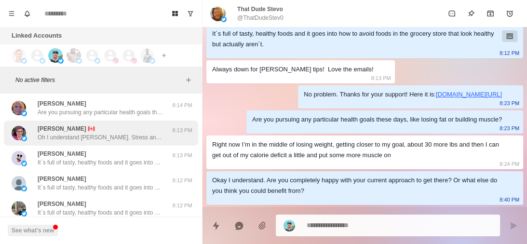
click at [116, 133] on p "Oh I understand [PERSON_NAME]. Stress and sleep affect fat burning for sure. Ha…" at bounding box center [100, 137] width 125 height 9
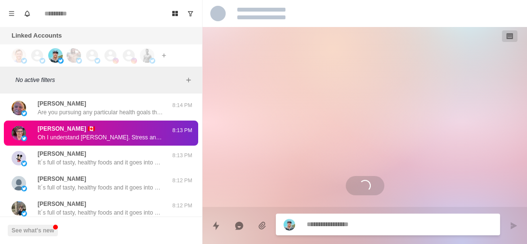
scroll to position [430, 0]
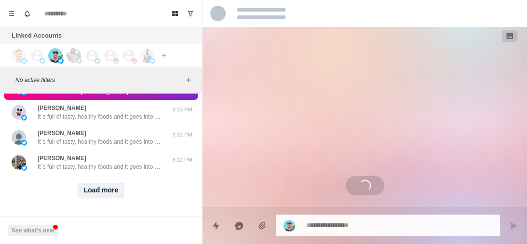
click at [95, 183] on button "Load more" at bounding box center [101, 190] width 47 height 15
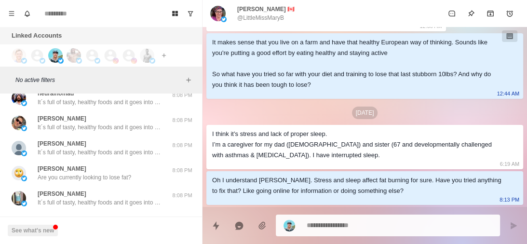
scroll to position [931, 0]
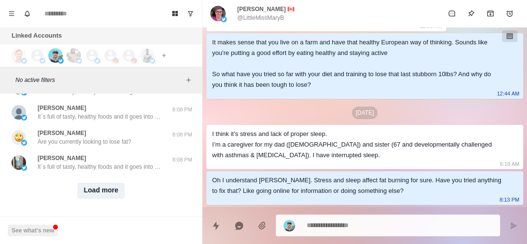
click at [111, 183] on button "Load more" at bounding box center [101, 190] width 47 height 15
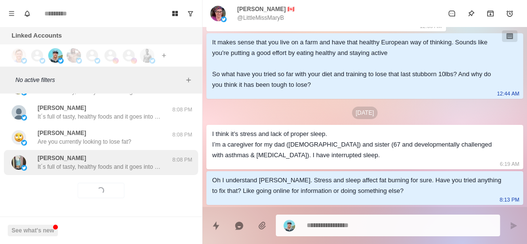
click at [131, 163] on p "It´s full of tasty, healthy foods and it goes into how to avoid foods in the gr…" at bounding box center [100, 167] width 125 height 9
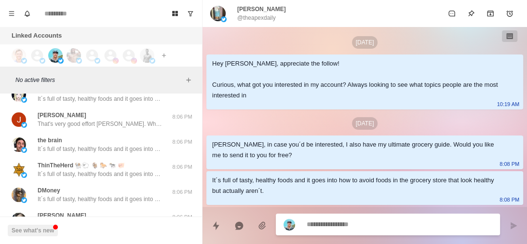
scroll to position [1433, 0]
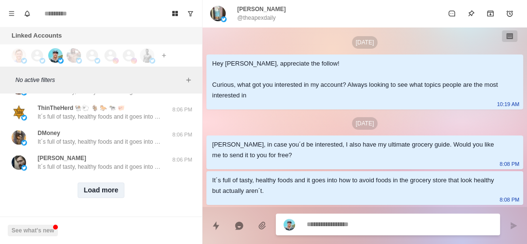
click at [106, 191] on button "Load more" at bounding box center [101, 190] width 47 height 15
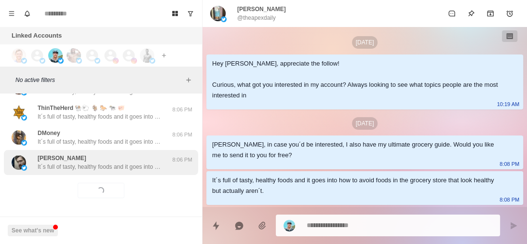
click at [125, 154] on div "[PERSON_NAME] It´s full of tasty, healthy foods and it goes into how to avoid f…" at bounding box center [100, 162] width 125 height 17
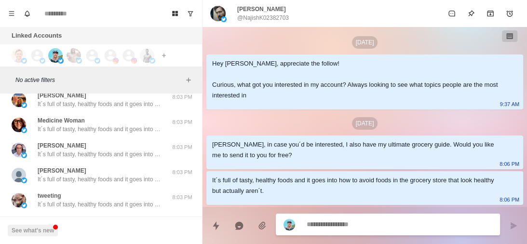
scroll to position [1935, 0]
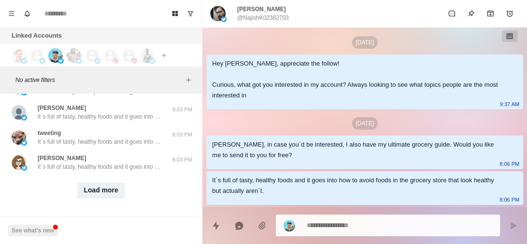
click at [103, 183] on button "Load more" at bounding box center [101, 190] width 47 height 15
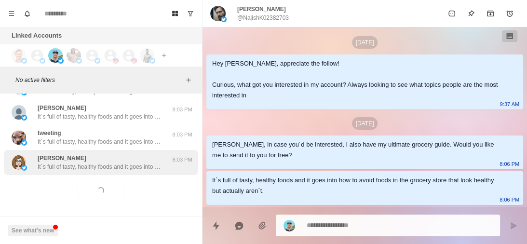
click at [122, 154] on div "[PERSON_NAME] It´s full of tasty, healthy foods and it goes into how to avoid f…" at bounding box center [100, 162] width 125 height 17
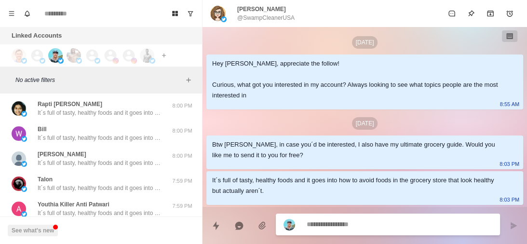
scroll to position [2437, 0]
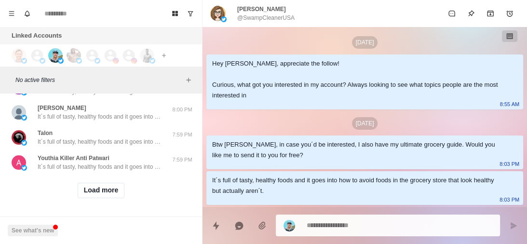
click at [100, 193] on div "Load more" at bounding box center [101, 190] width 194 height 31
click at [100, 187] on button "Load more" at bounding box center [101, 190] width 47 height 15
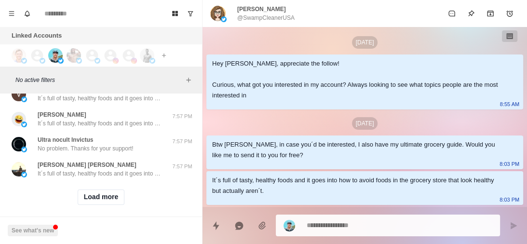
scroll to position [2926, 0]
click at [94, 195] on button "Load more" at bounding box center [101, 196] width 47 height 15
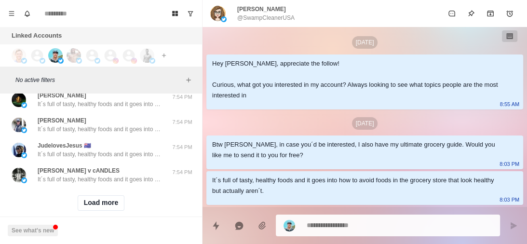
scroll to position [3440, 0]
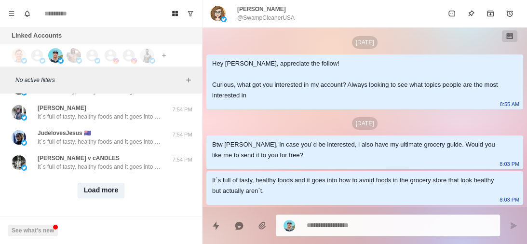
click at [111, 191] on button "Load more" at bounding box center [101, 190] width 47 height 15
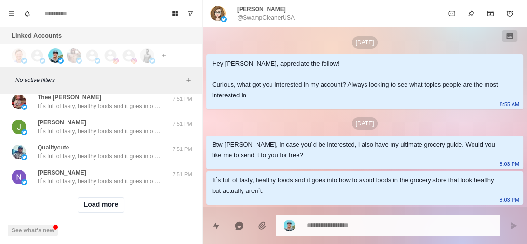
scroll to position [3942, 0]
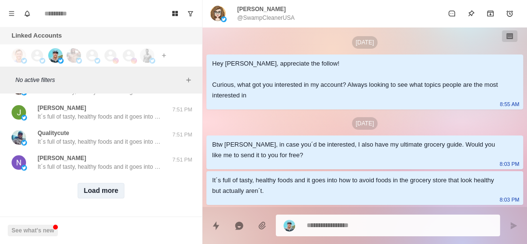
click at [104, 183] on button "Load more" at bounding box center [101, 190] width 47 height 15
type textarea "*"
